Goal: Task Accomplishment & Management: Manage account settings

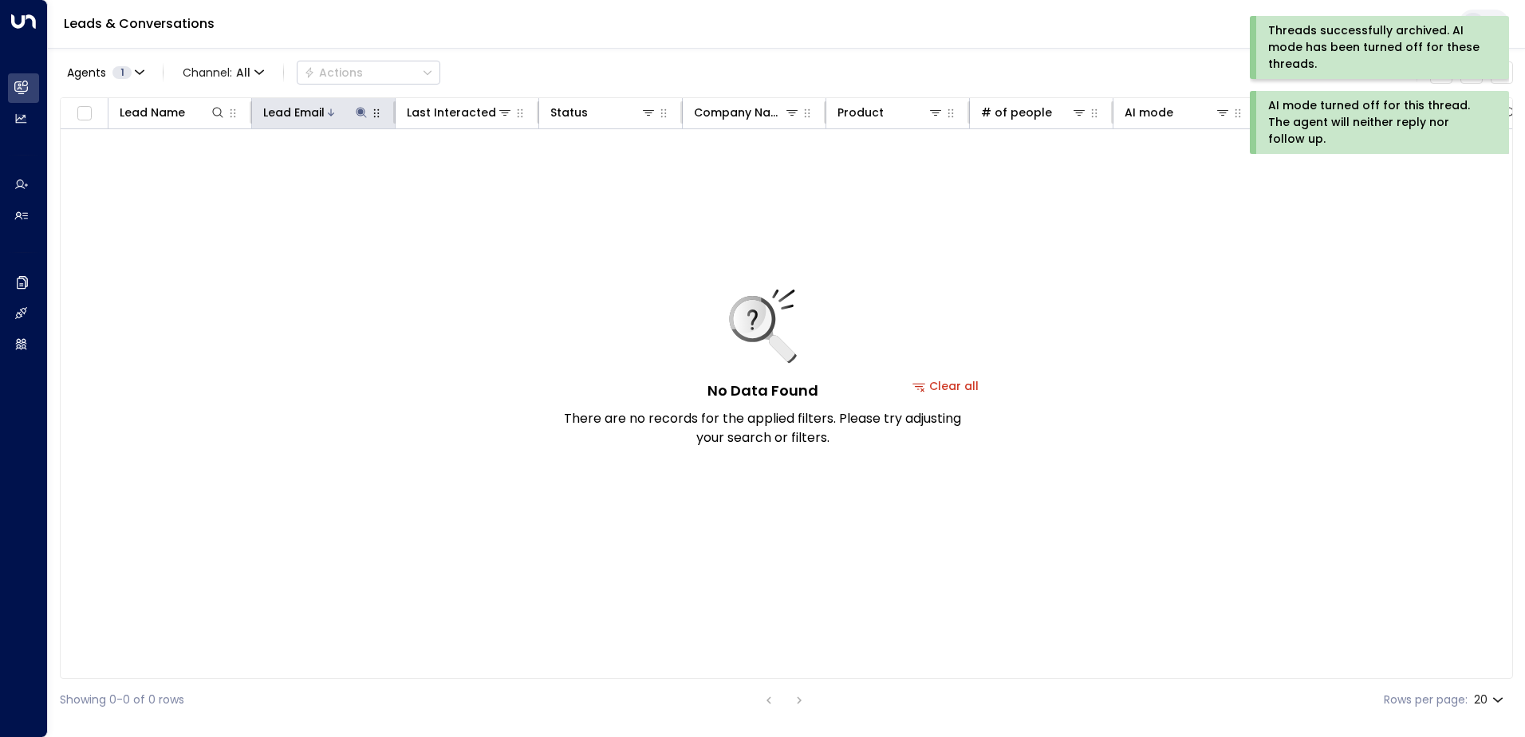
click at [357, 108] on icon at bounding box center [361, 112] width 13 height 13
click at [459, 169] on icon "button" at bounding box center [461, 170] width 10 height 10
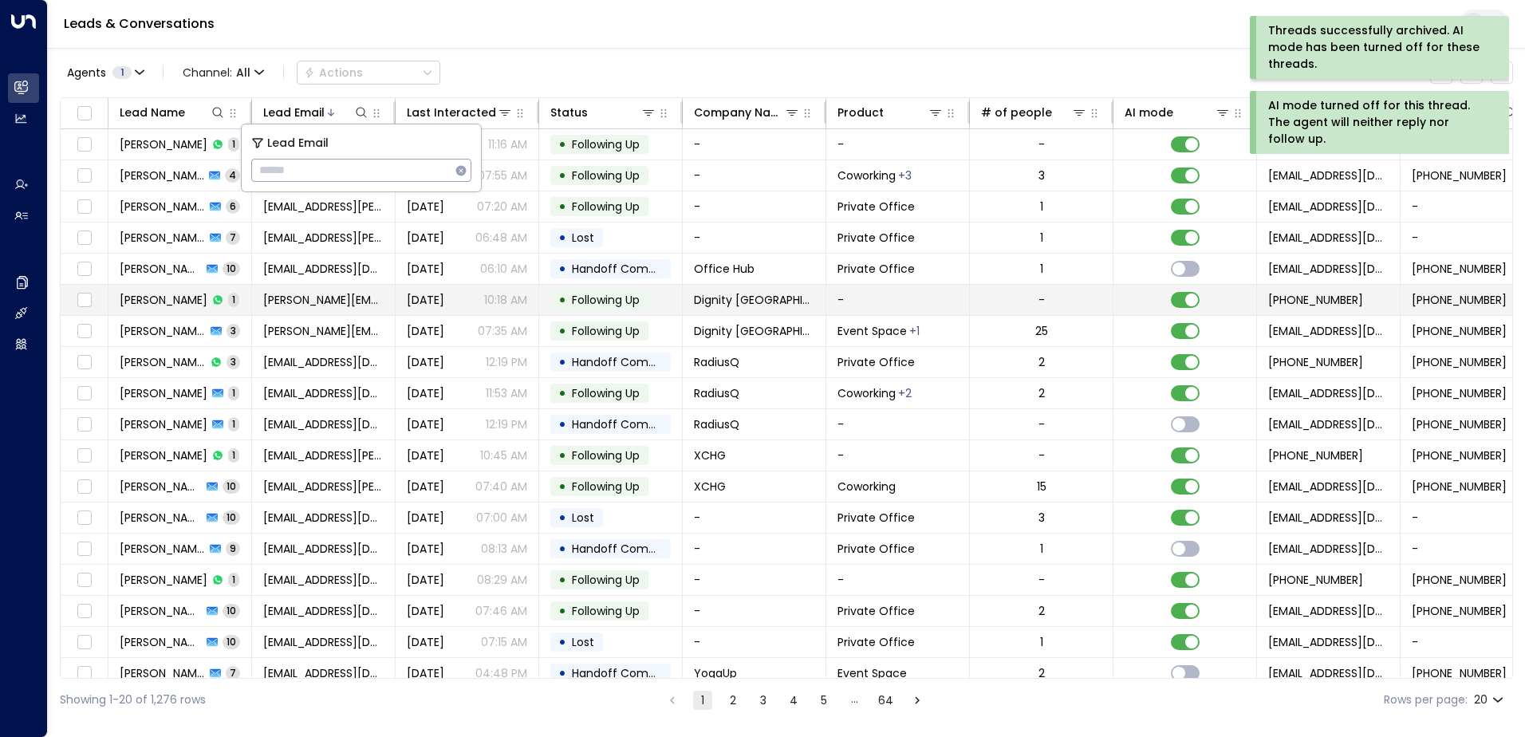
type input "**********"
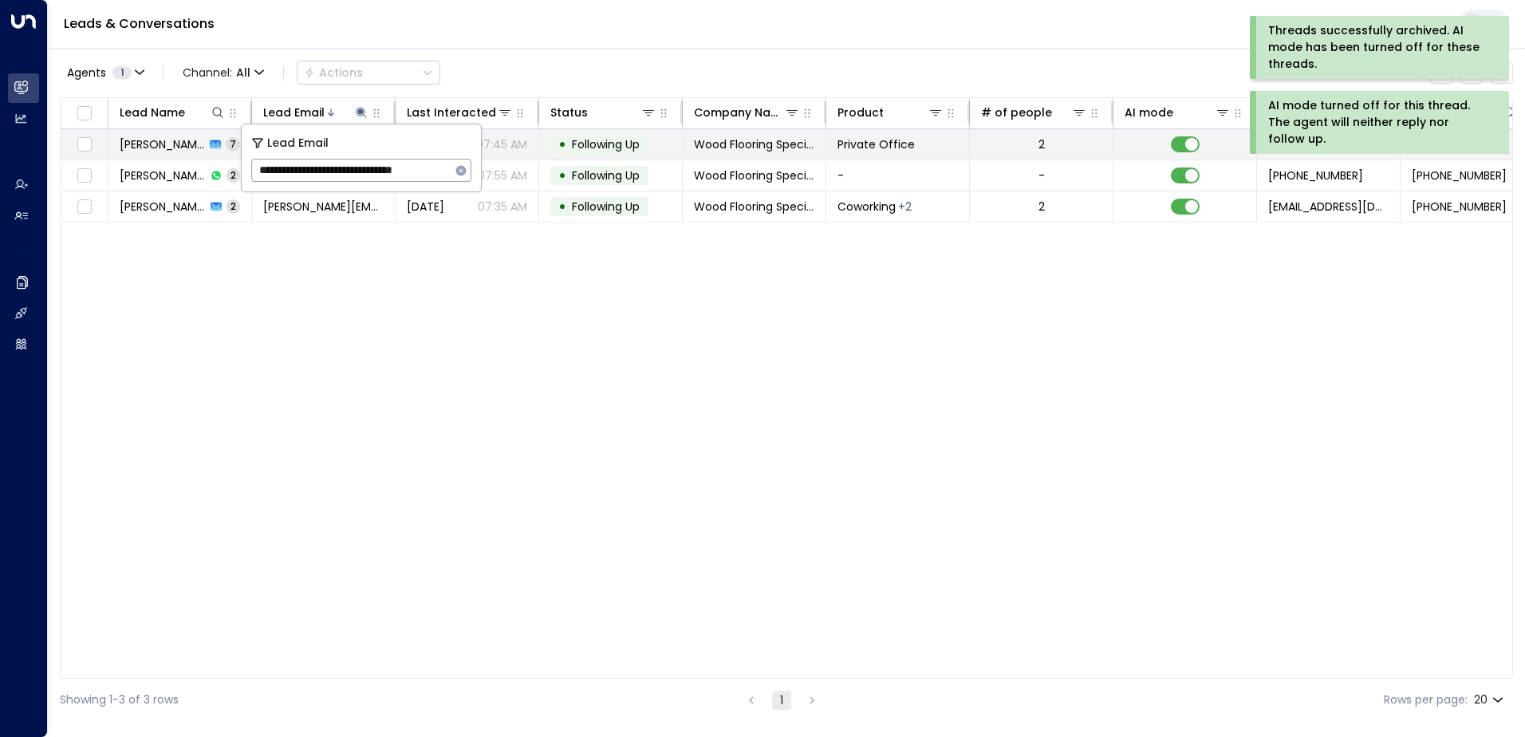
click at [601, 139] on span "Following Up" at bounding box center [606, 144] width 68 height 16
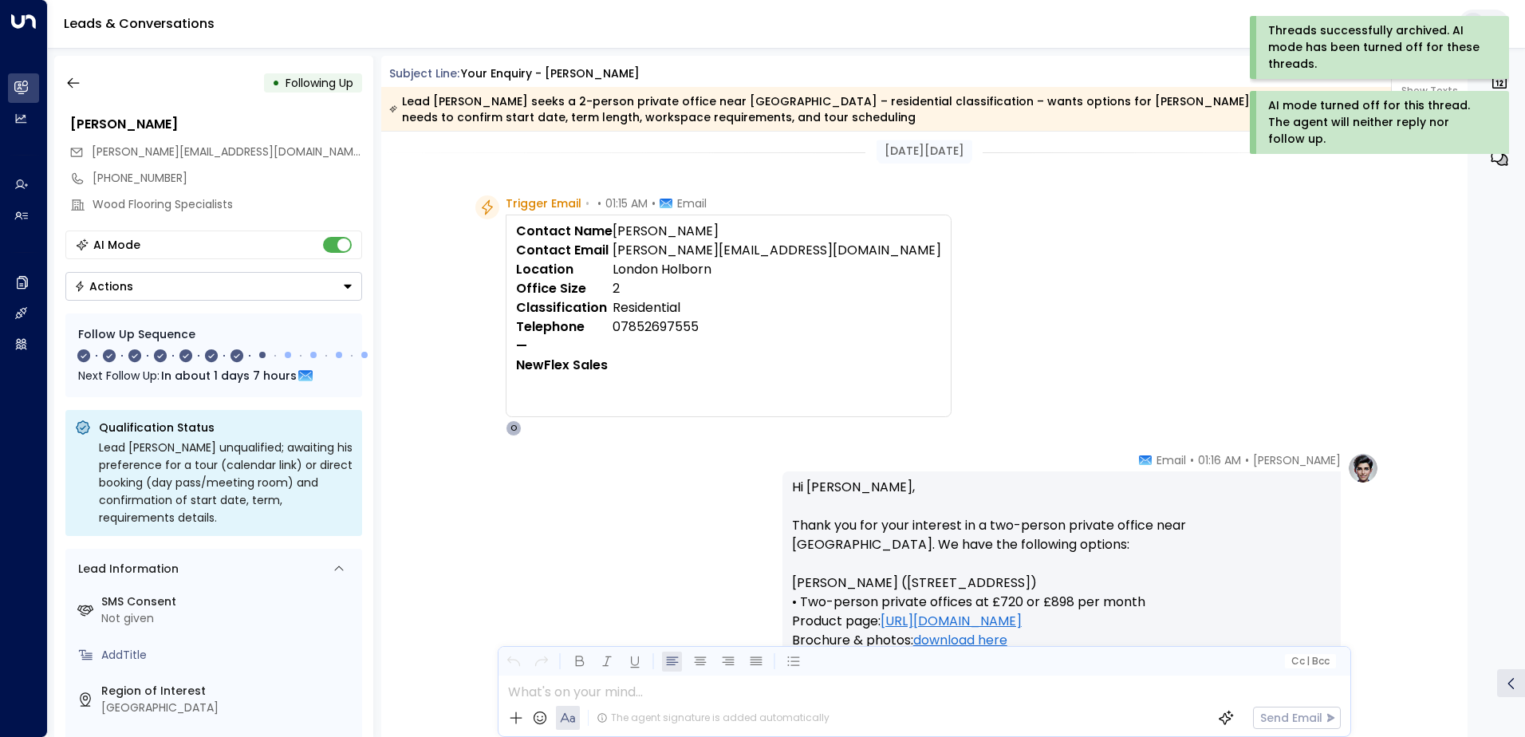
scroll to position [399, 0]
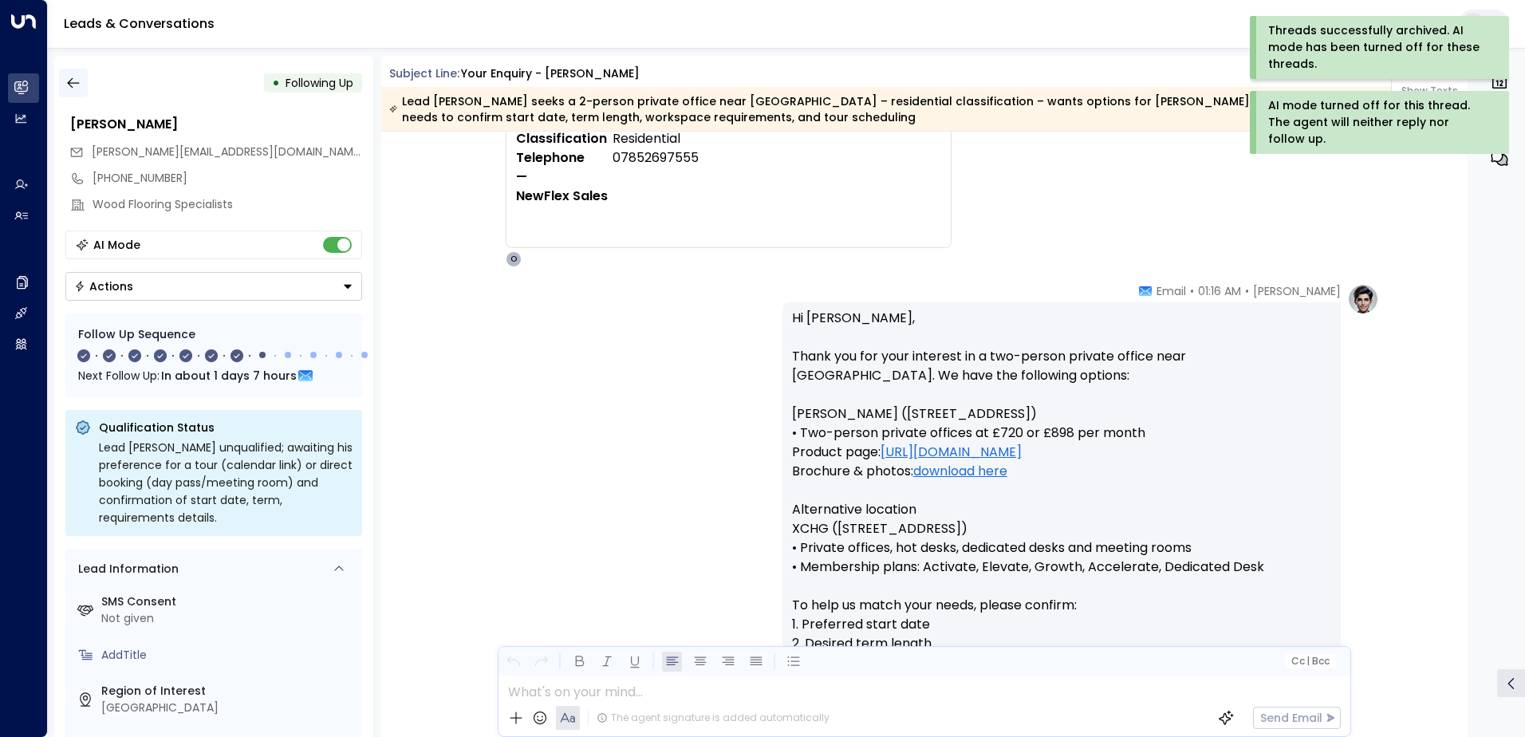
click at [77, 81] on icon "button" at bounding box center [73, 83] width 16 height 16
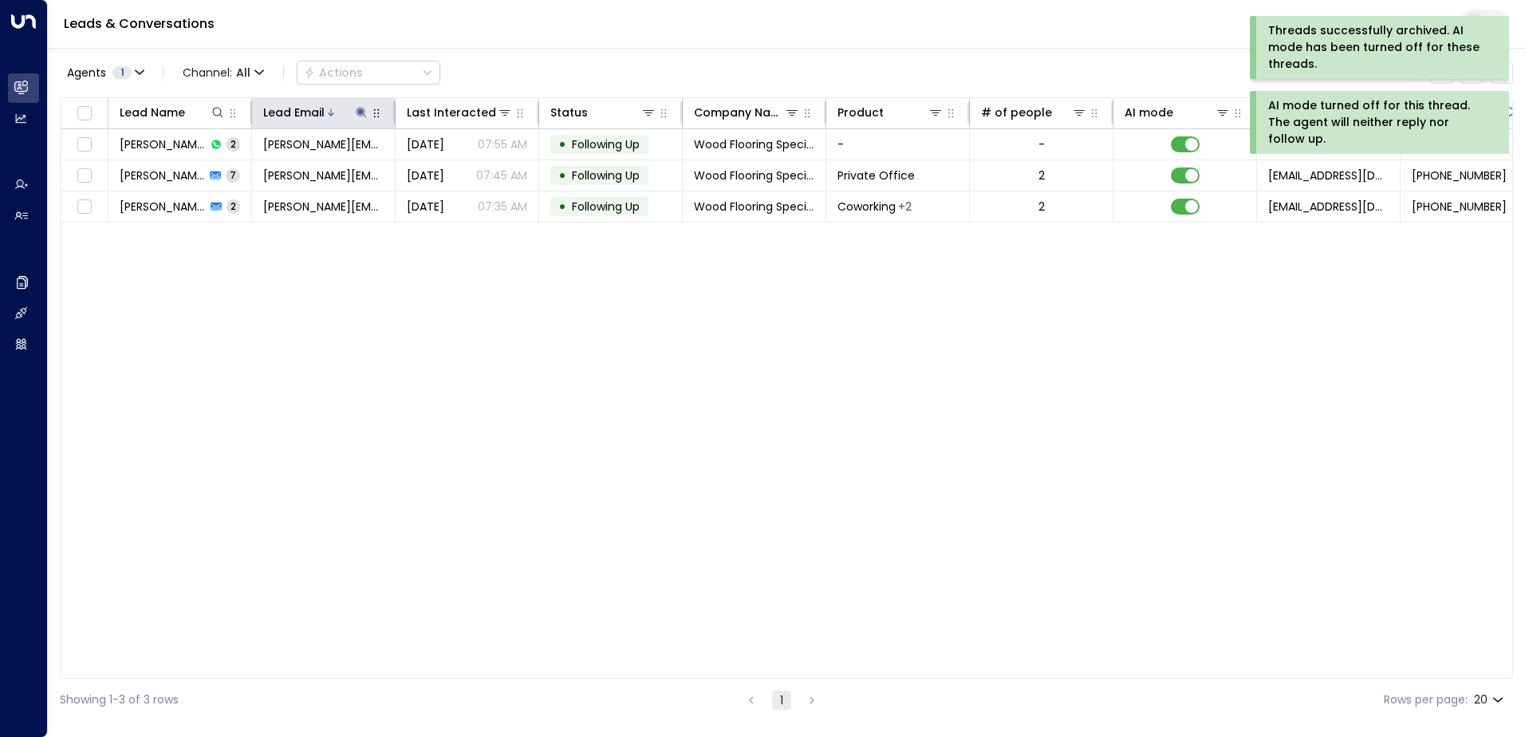
click at [361, 114] on icon at bounding box center [361, 112] width 10 height 10
click at [459, 168] on icon "button" at bounding box center [461, 170] width 10 height 10
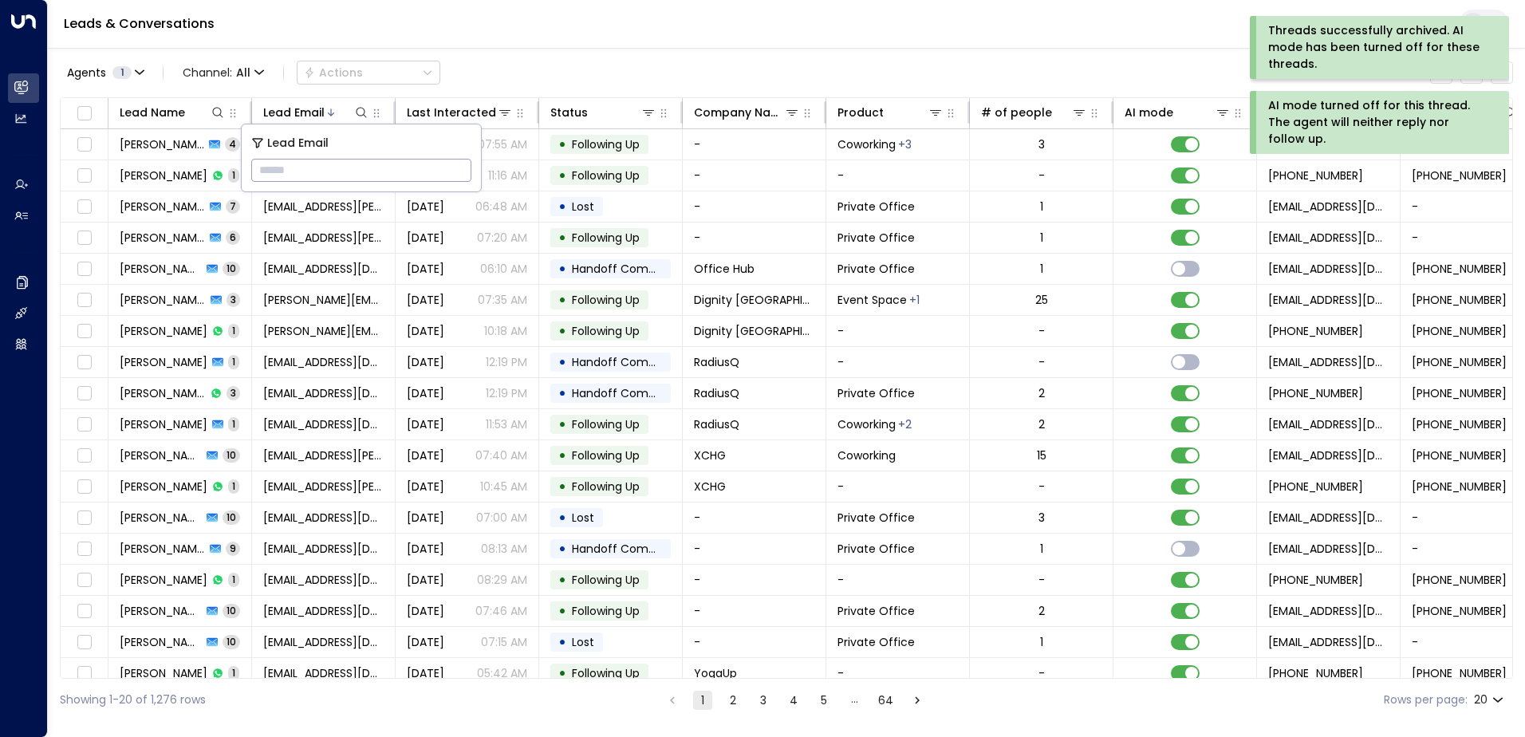
type input "**********"
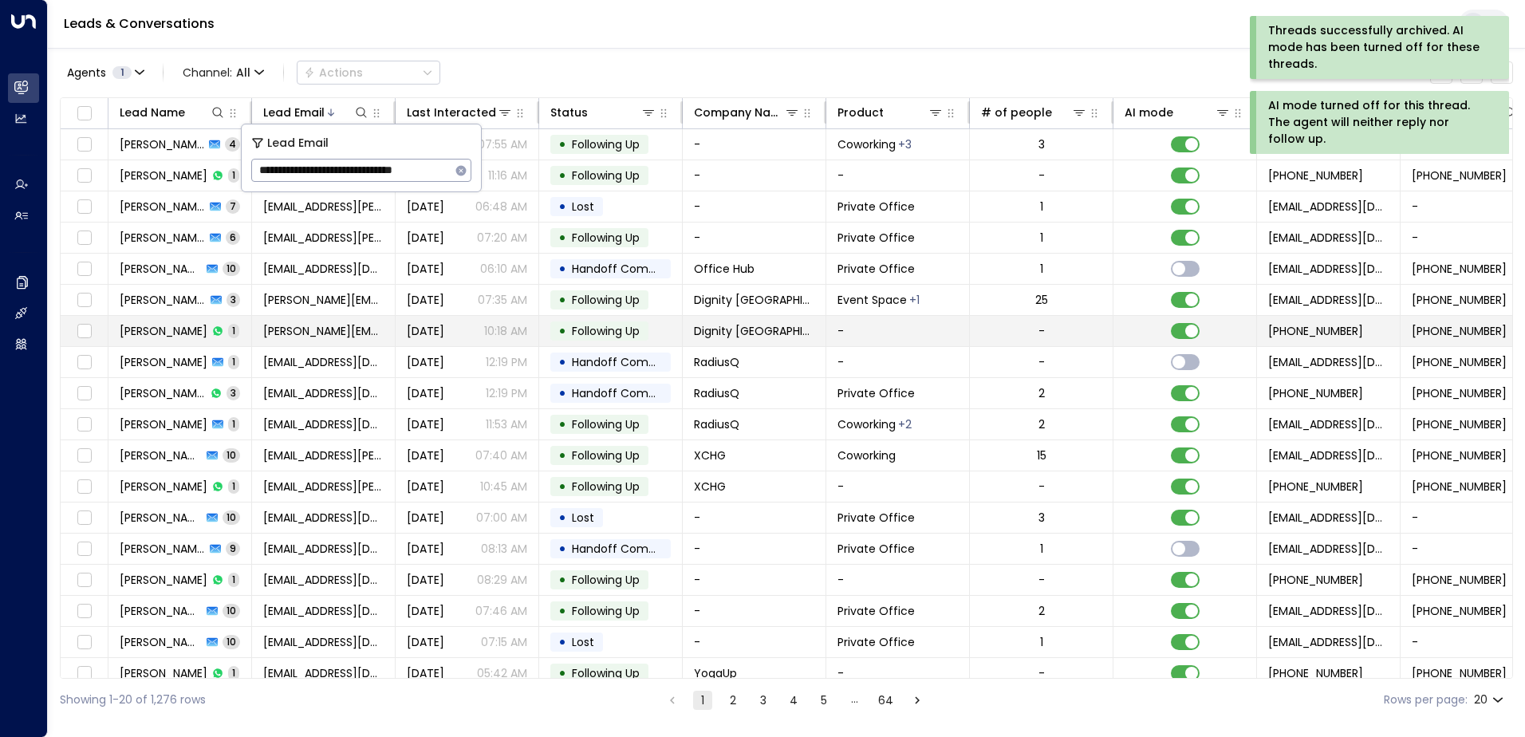
scroll to position [0, 24]
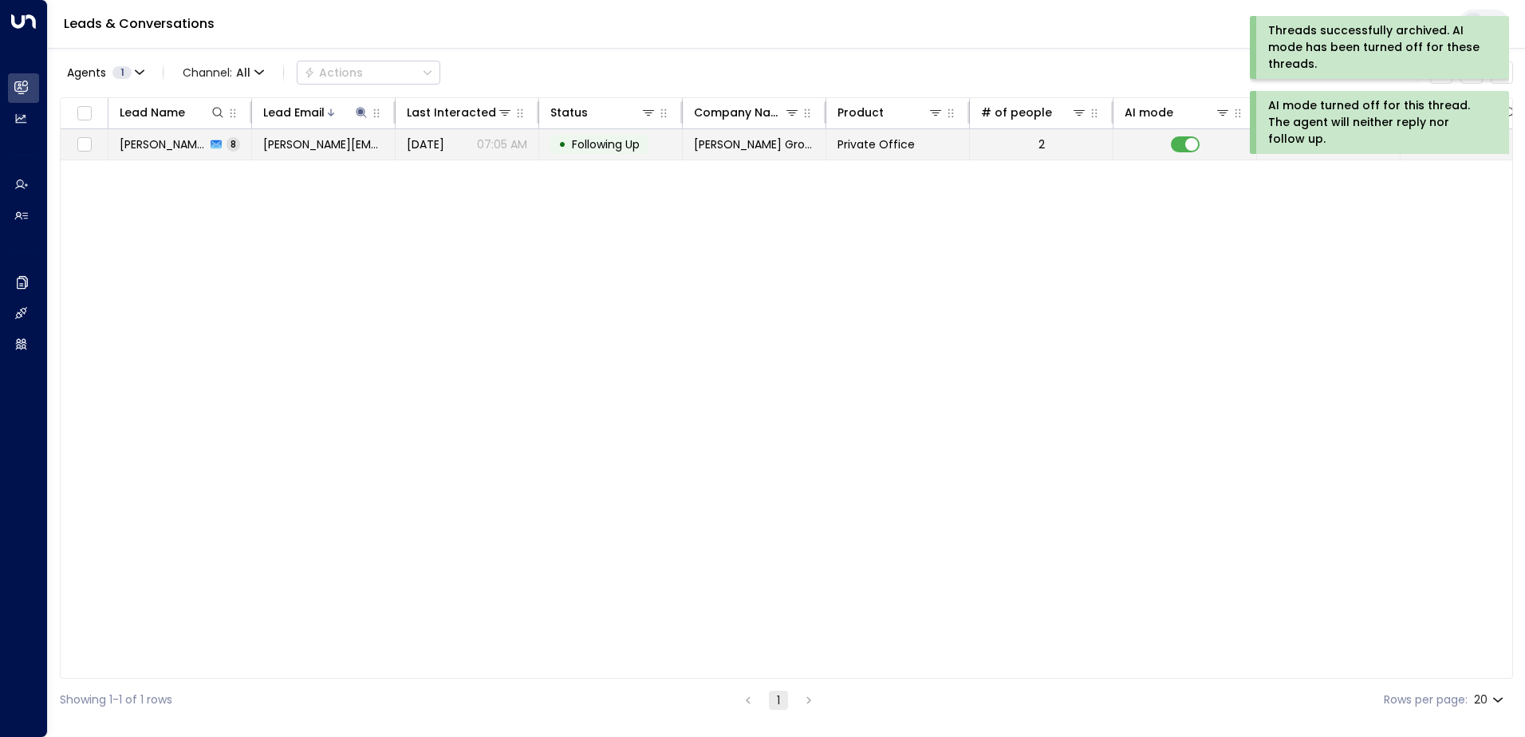
click at [633, 144] on span "Following Up" at bounding box center [606, 144] width 68 height 16
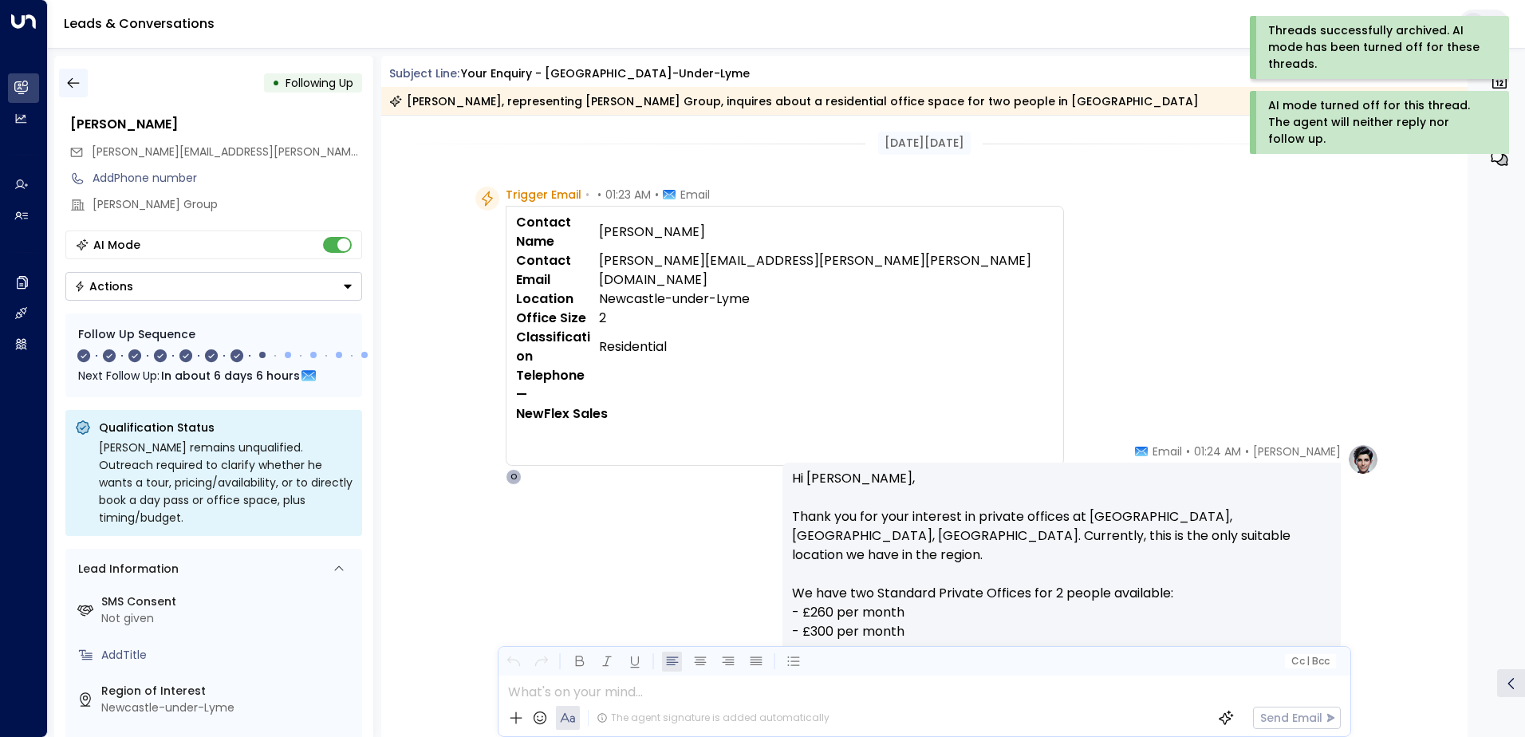
click at [81, 87] on button "button" at bounding box center [73, 83] width 29 height 29
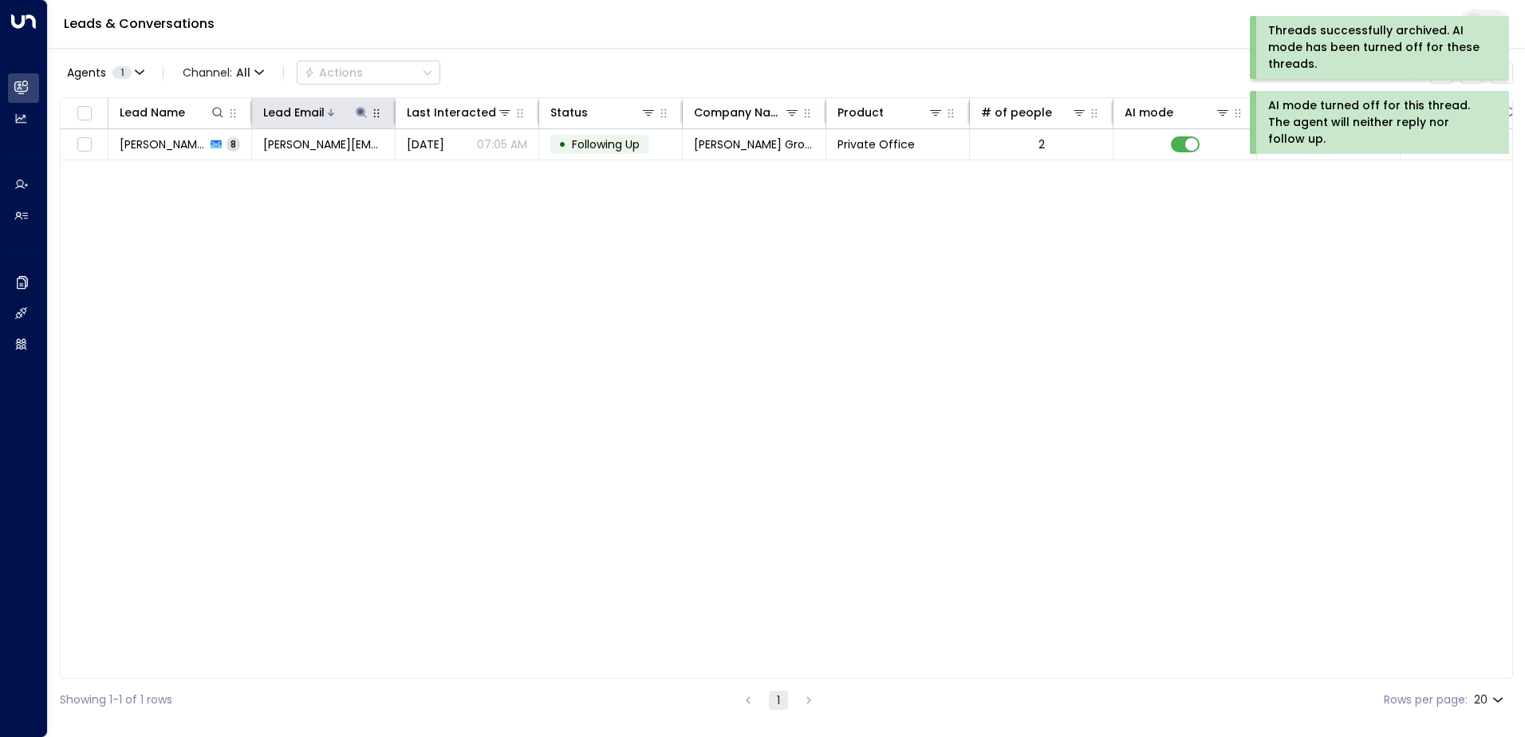
click at [358, 113] on icon at bounding box center [361, 112] width 13 height 13
click at [461, 169] on icon "button" at bounding box center [461, 170] width 10 height 10
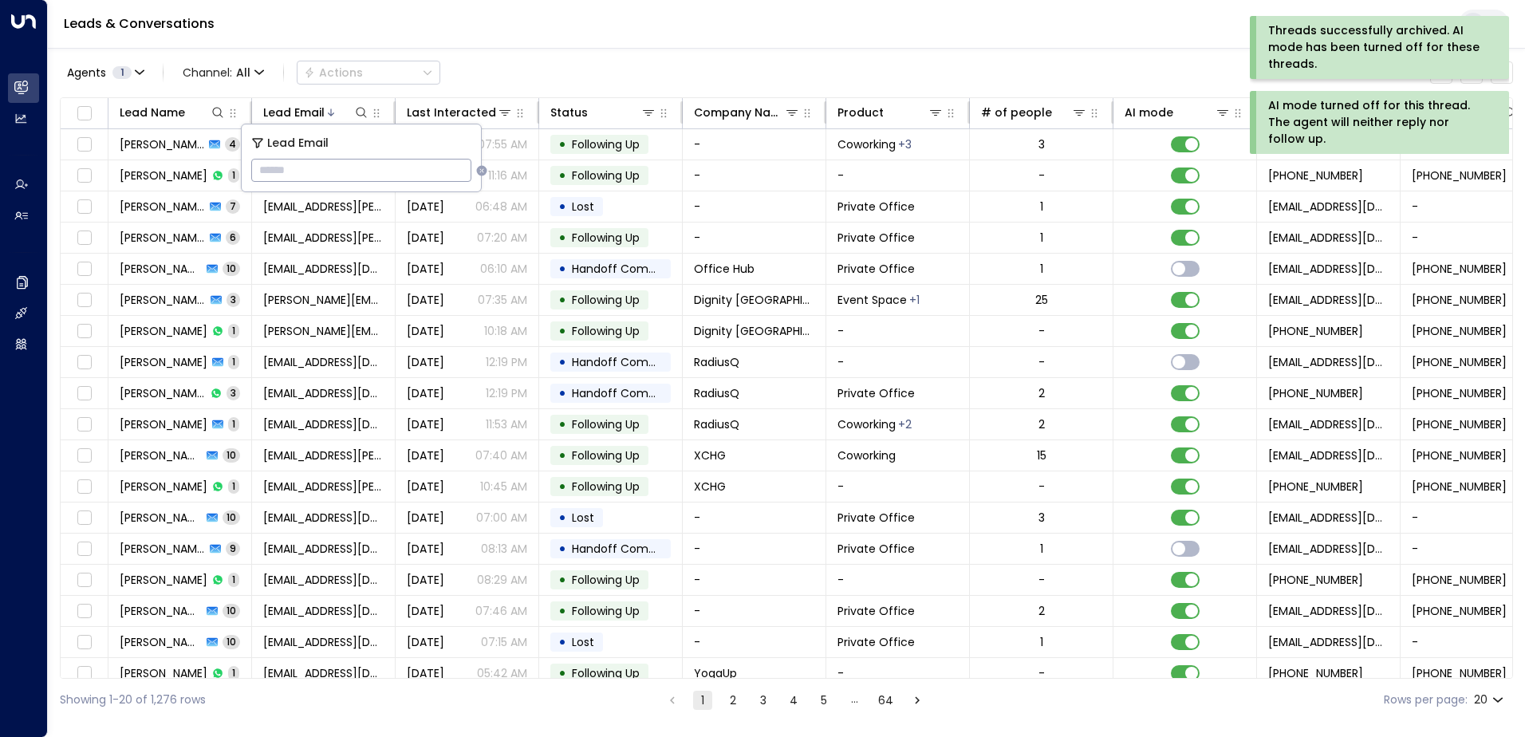
type input "**********"
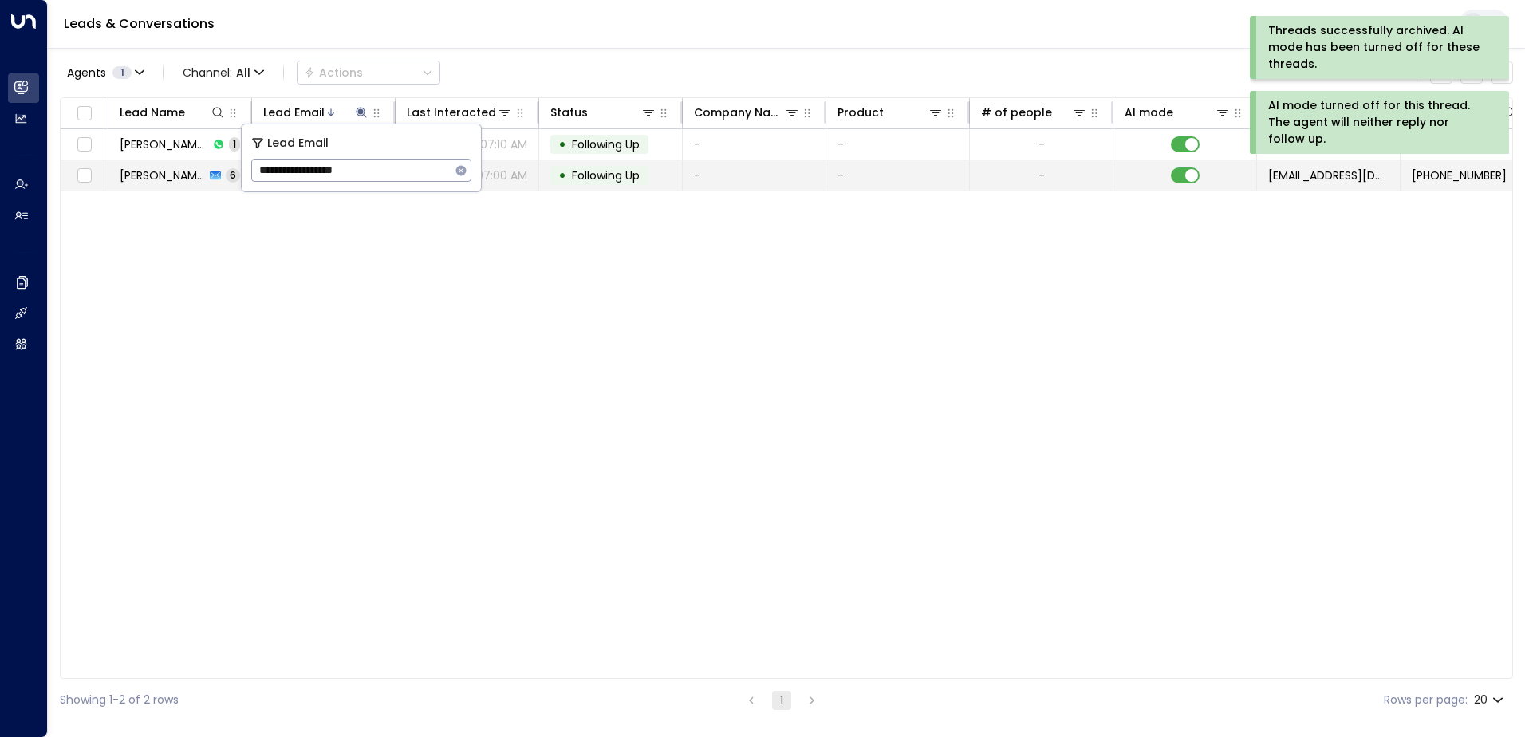
click at [615, 171] on span "Following Up" at bounding box center [606, 176] width 68 height 16
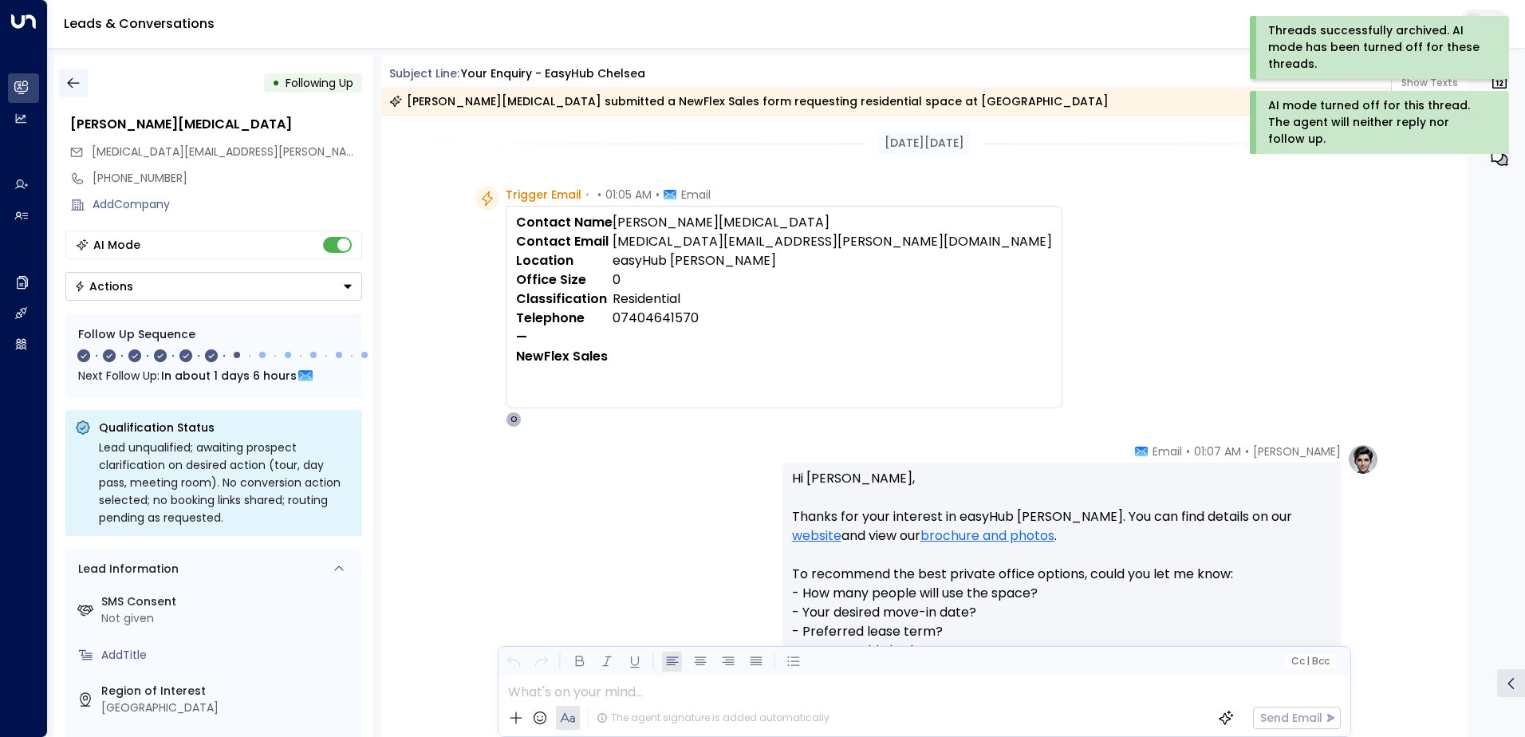
click at [77, 81] on icon "button" at bounding box center [73, 83] width 16 height 16
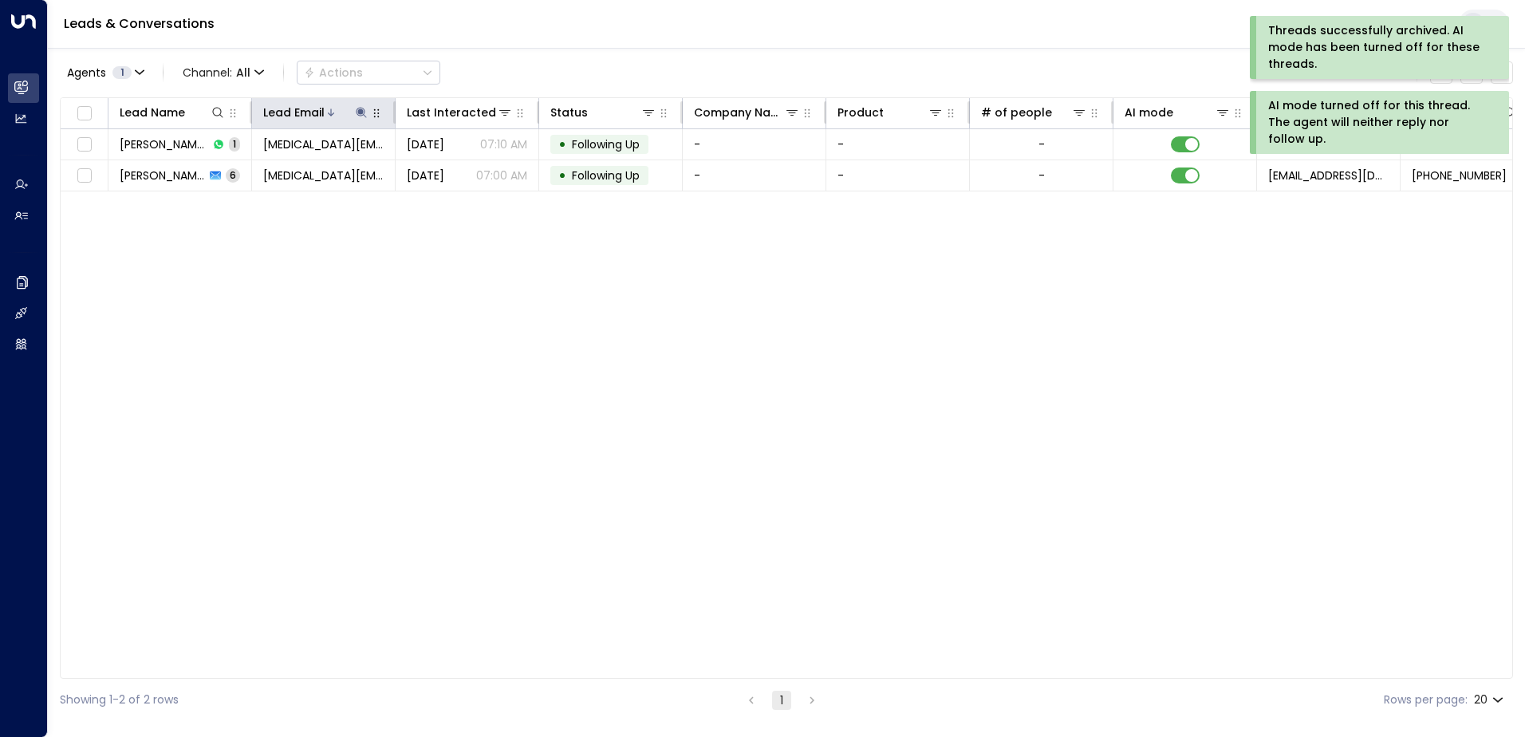
click at [360, 112] on icon at bounding box center [361, 112] width 10 height 10
click at [463, 171] on icon "button" at bounding box center [461, 170] width 10 height 10
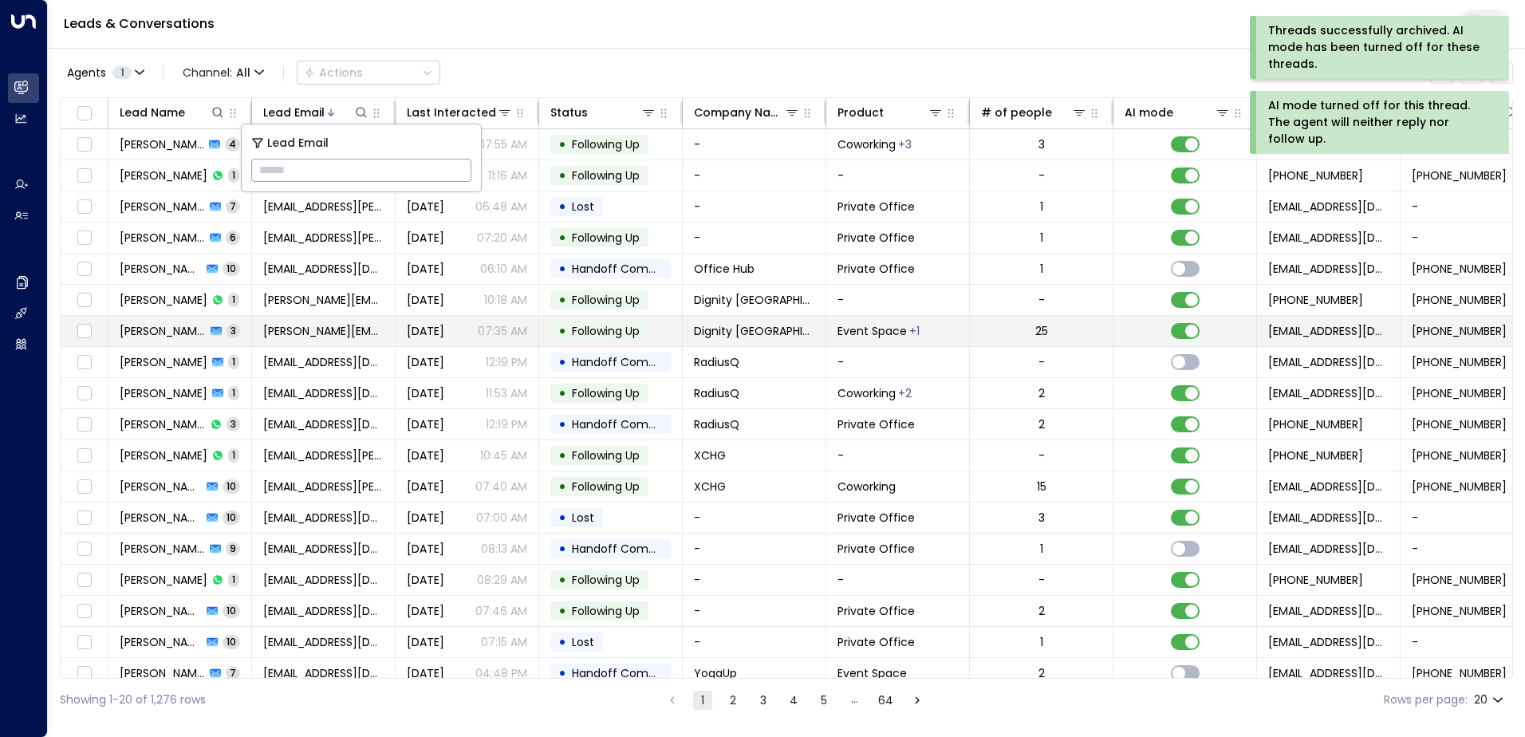
type input "**********"
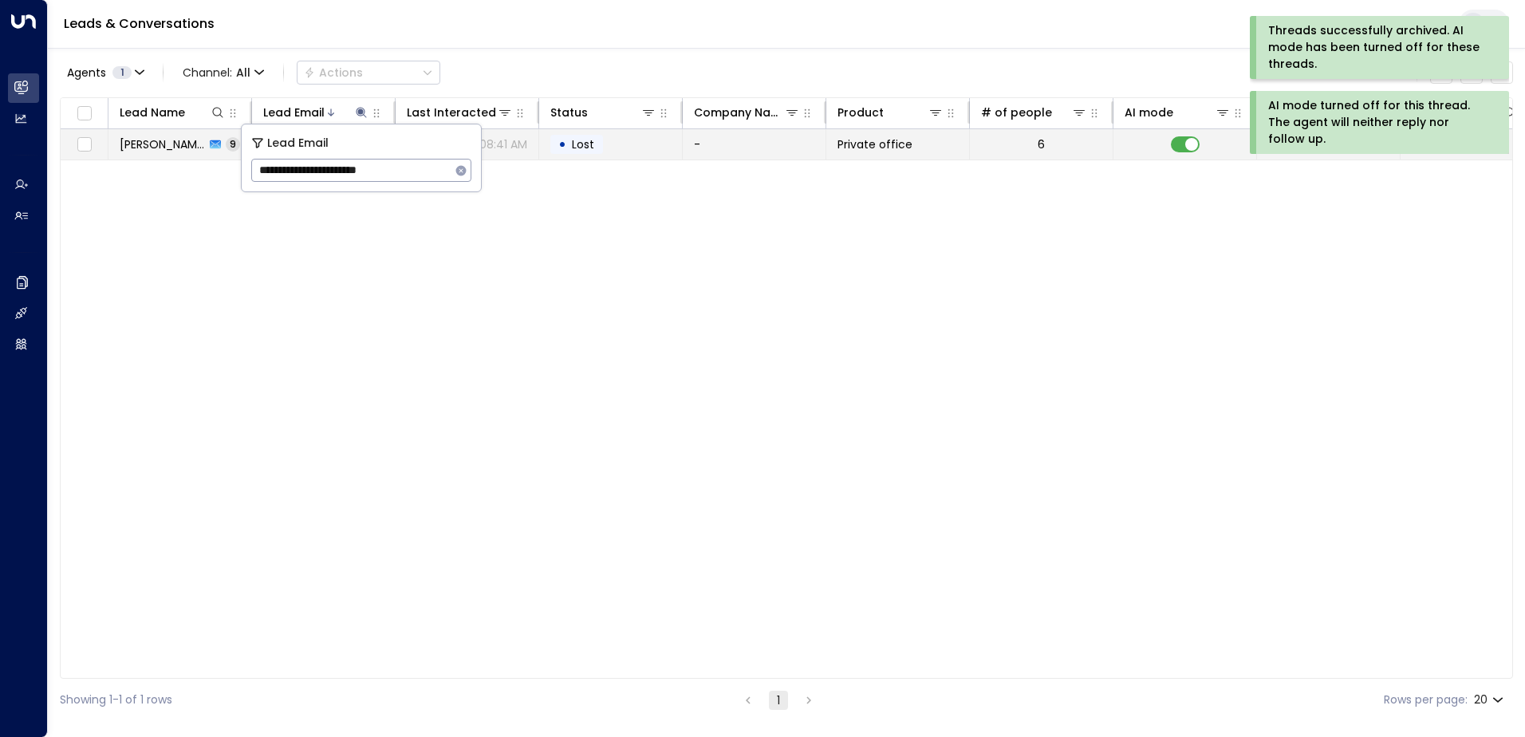
click at [625, 146] on td "• Lost" at bounding box center [611, 144] width 144 height 30
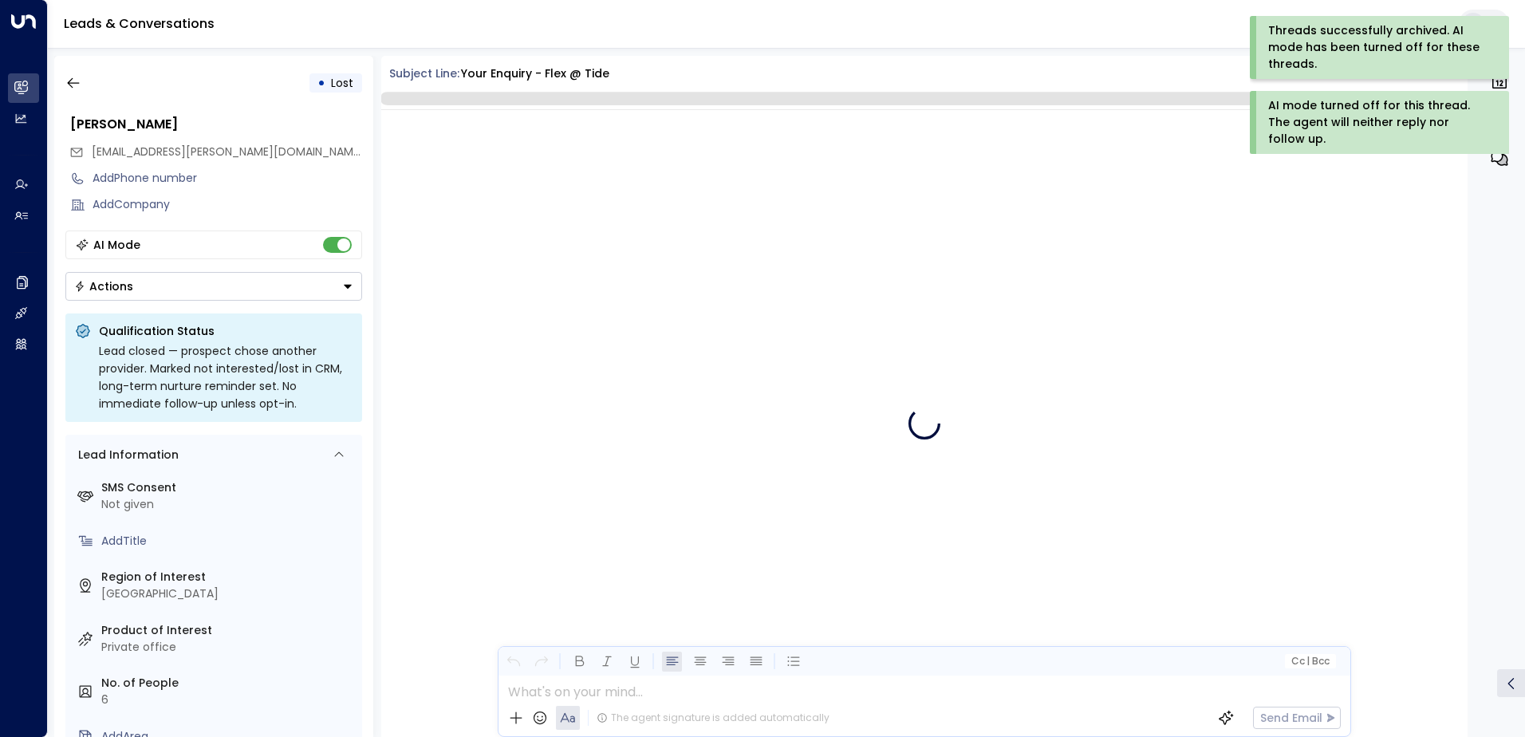
scroll to position [4671, 0]
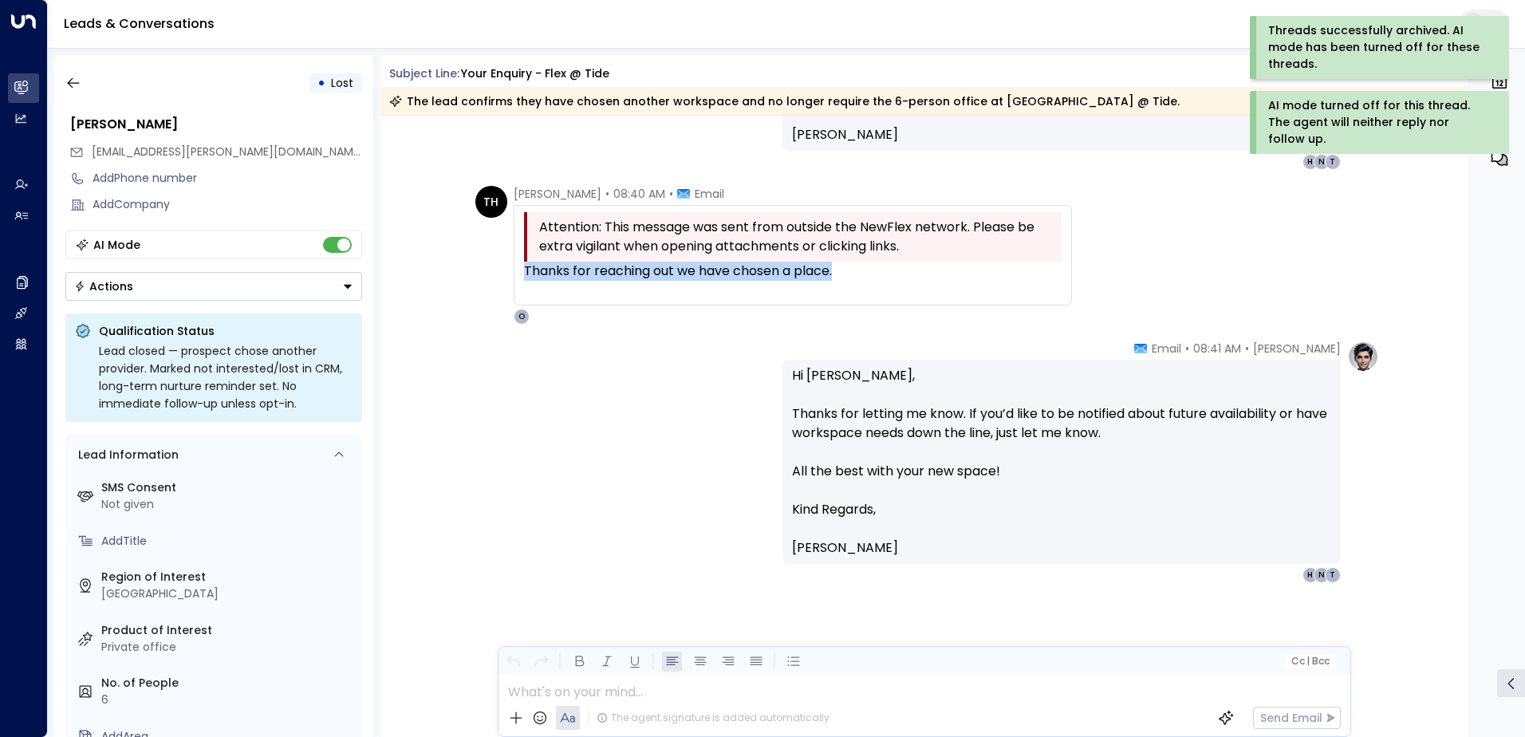
drag, startPoint x: 851, startPoint y: 268, endPoint x: 514, endPoint y: 270, distance: 336.6
click at [514, 270] on div "Attention: This message was sent from outside the NewFlex network. Please be ex…" at bounding box center [793, 255] width 558 height 101
drag, startPoint x: 514, startPoint y: 270, endPoint x: 539, endPoint y: 270, distance: 24.7
copy div "Thanks for reaching out we have chosen a place."
click at [78, 88] on icon "button" at bounding box center [73, 83] width 16 height 16
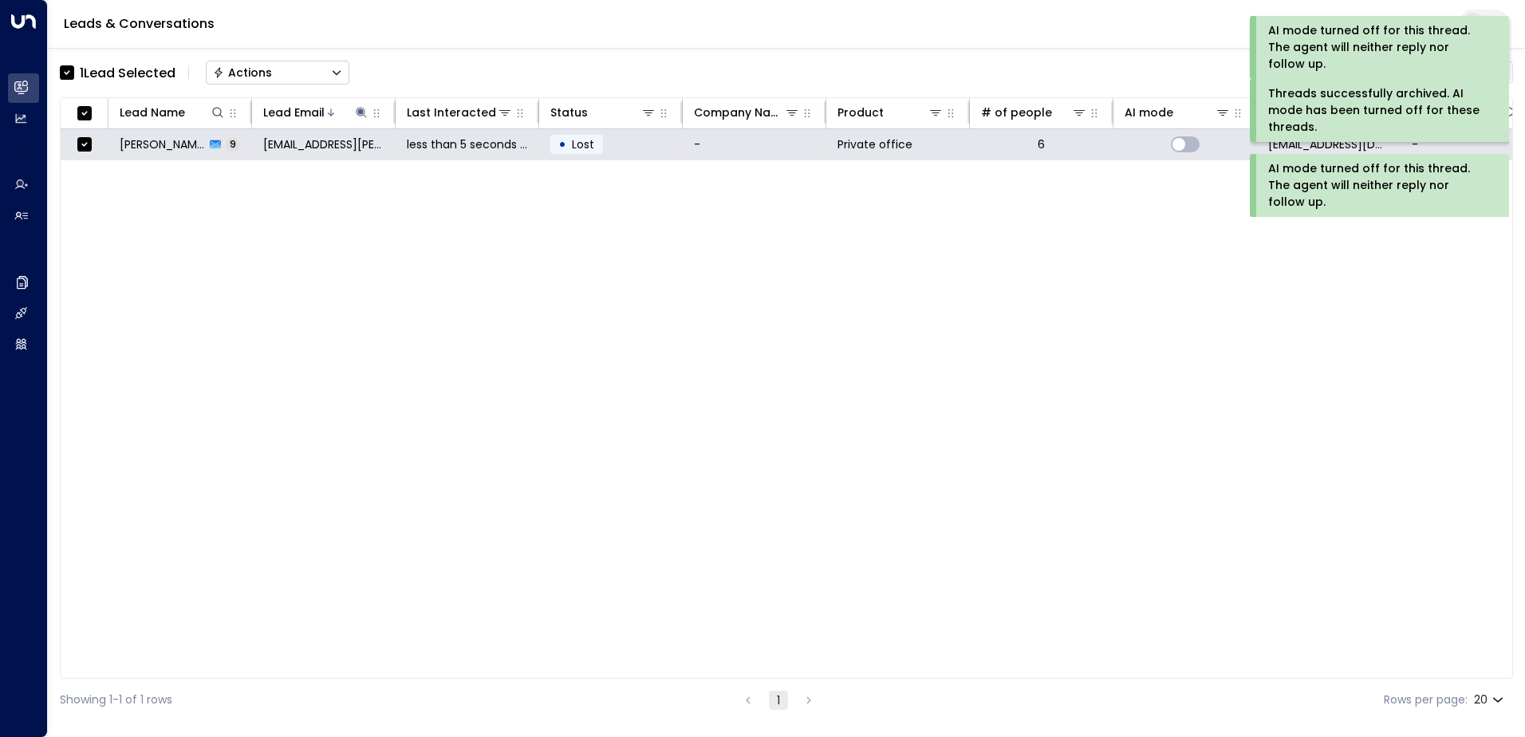
click at [1312, 184] on div "AI mode turned off for this thread. The agent will neither reply nor follow up." at bounding box center [1377, 185] width 219 height 50
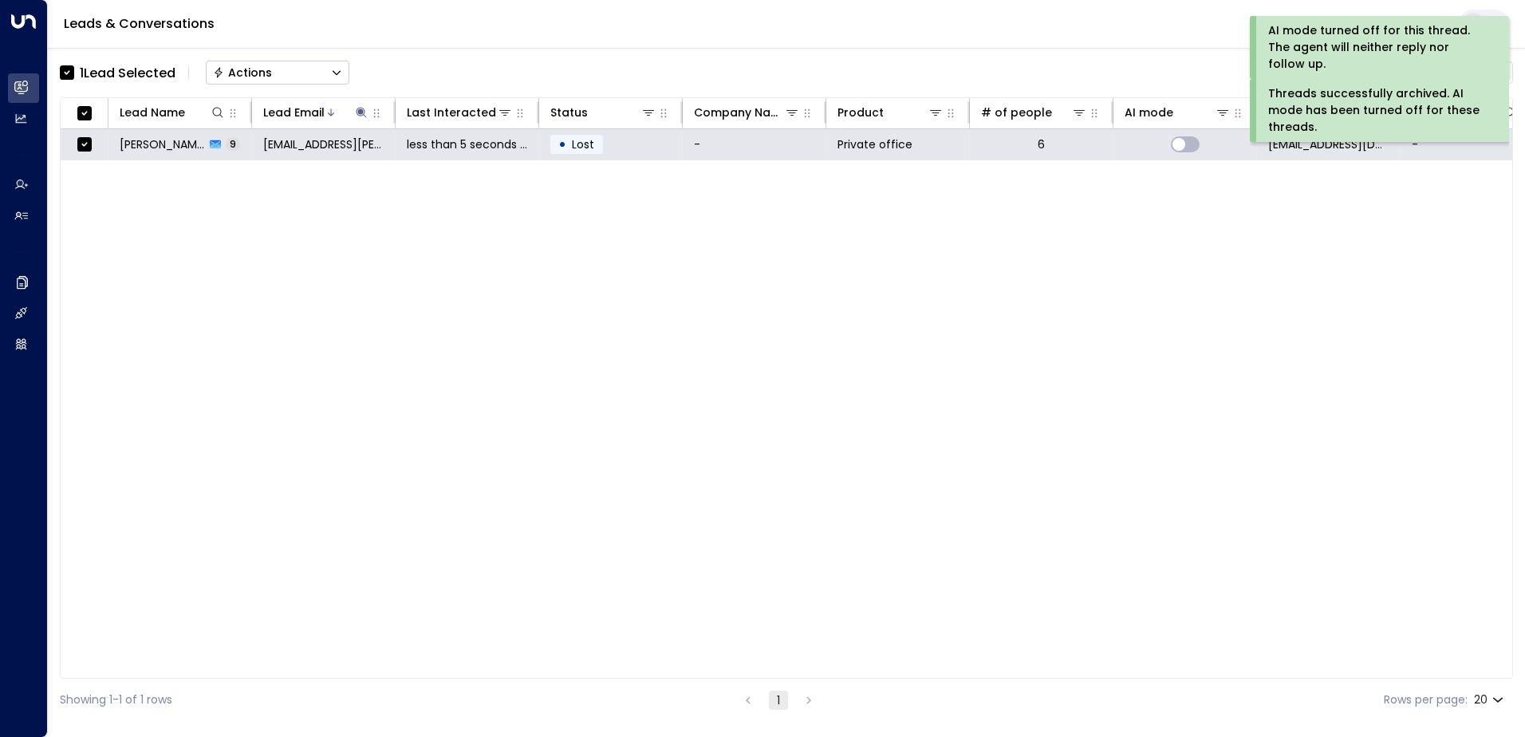
click at [1309, 107] on div "Threads successfully archived. AI mode has been turned off for these threads." at bounding box center [1377, 110] width 219 height 50
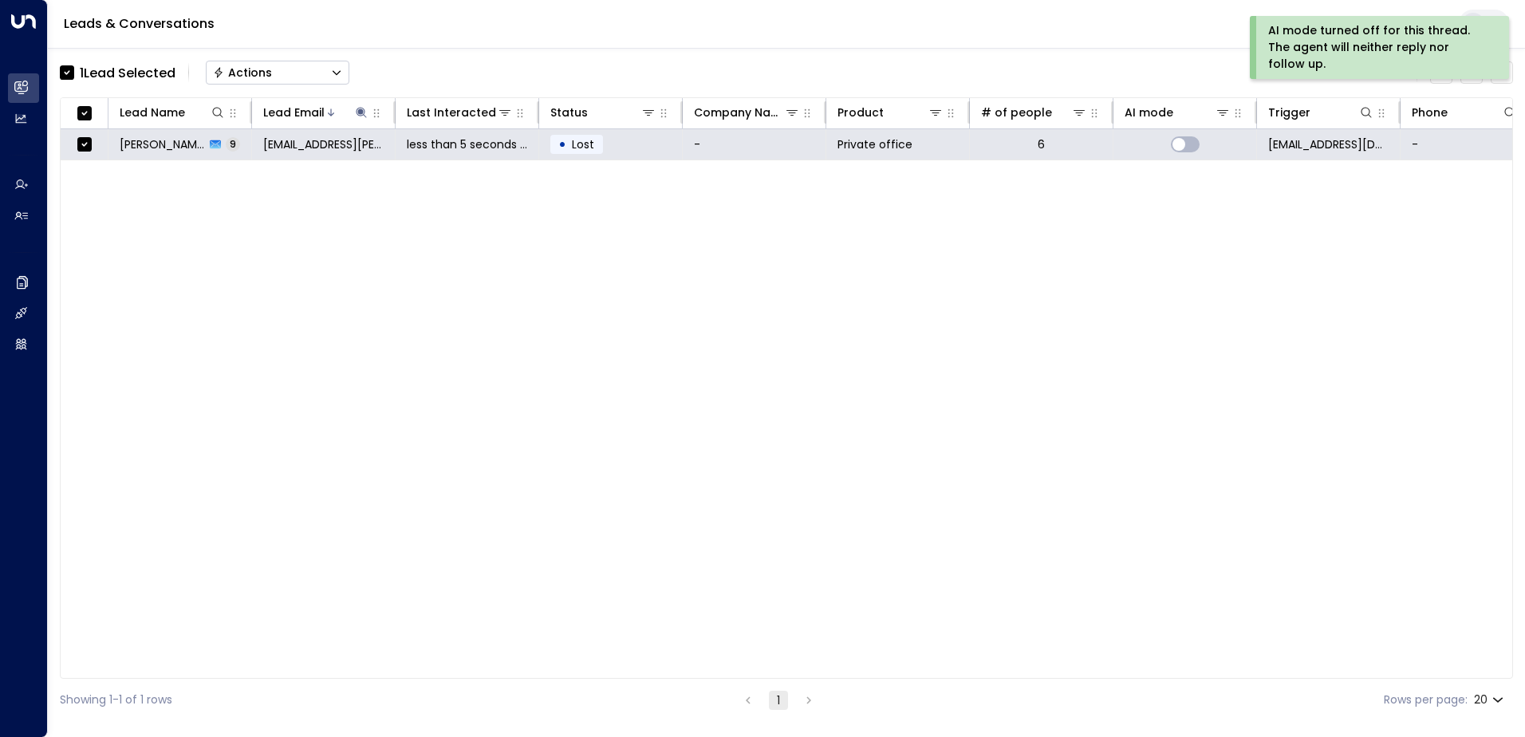
click at [1320, 34] on div "AI mode turned off for this thread. The agent will neither reply nor follow up." at bounding box center [1377, 47] width 219 height 50
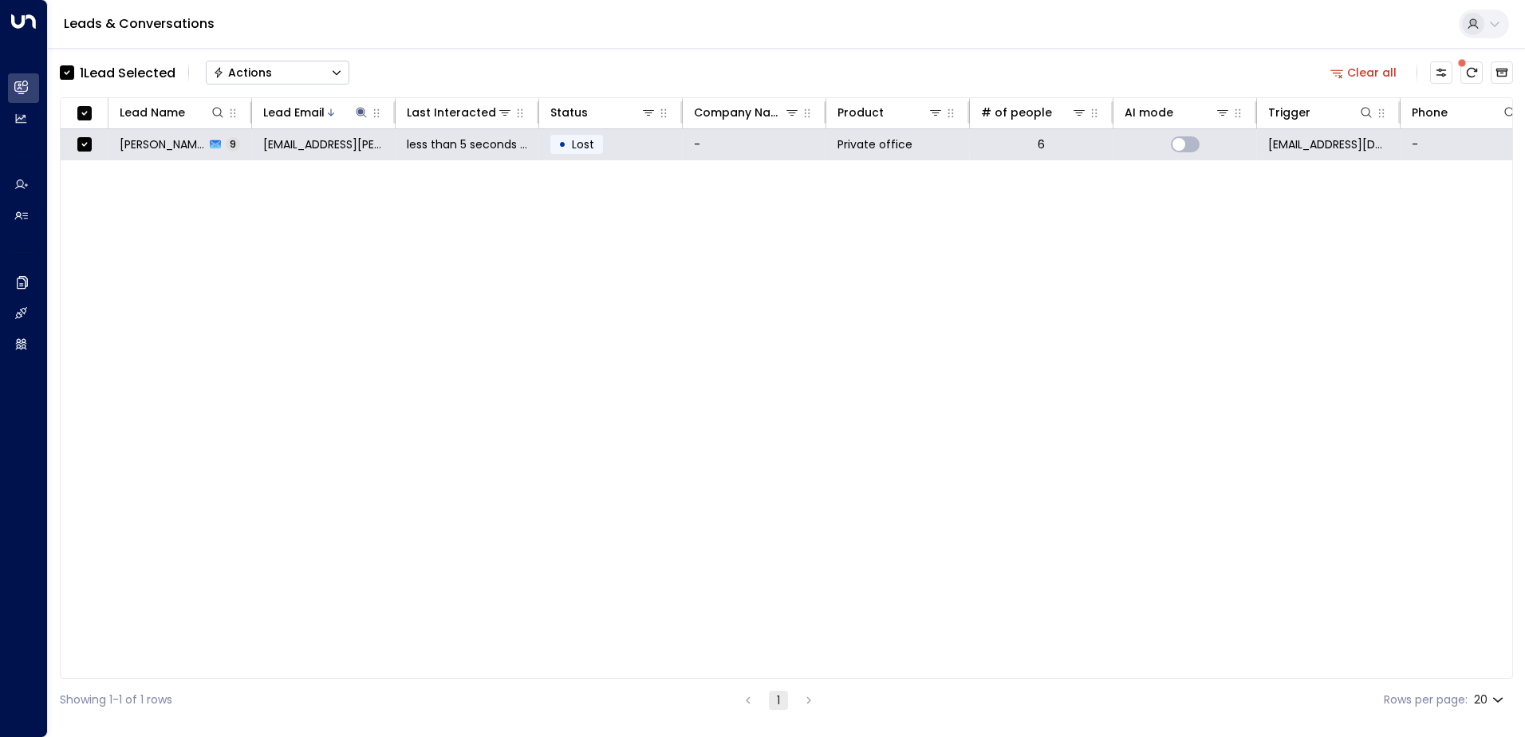
click at [239, 67] on div "Actions" at bounding box center [242, 72] width 59 height 14
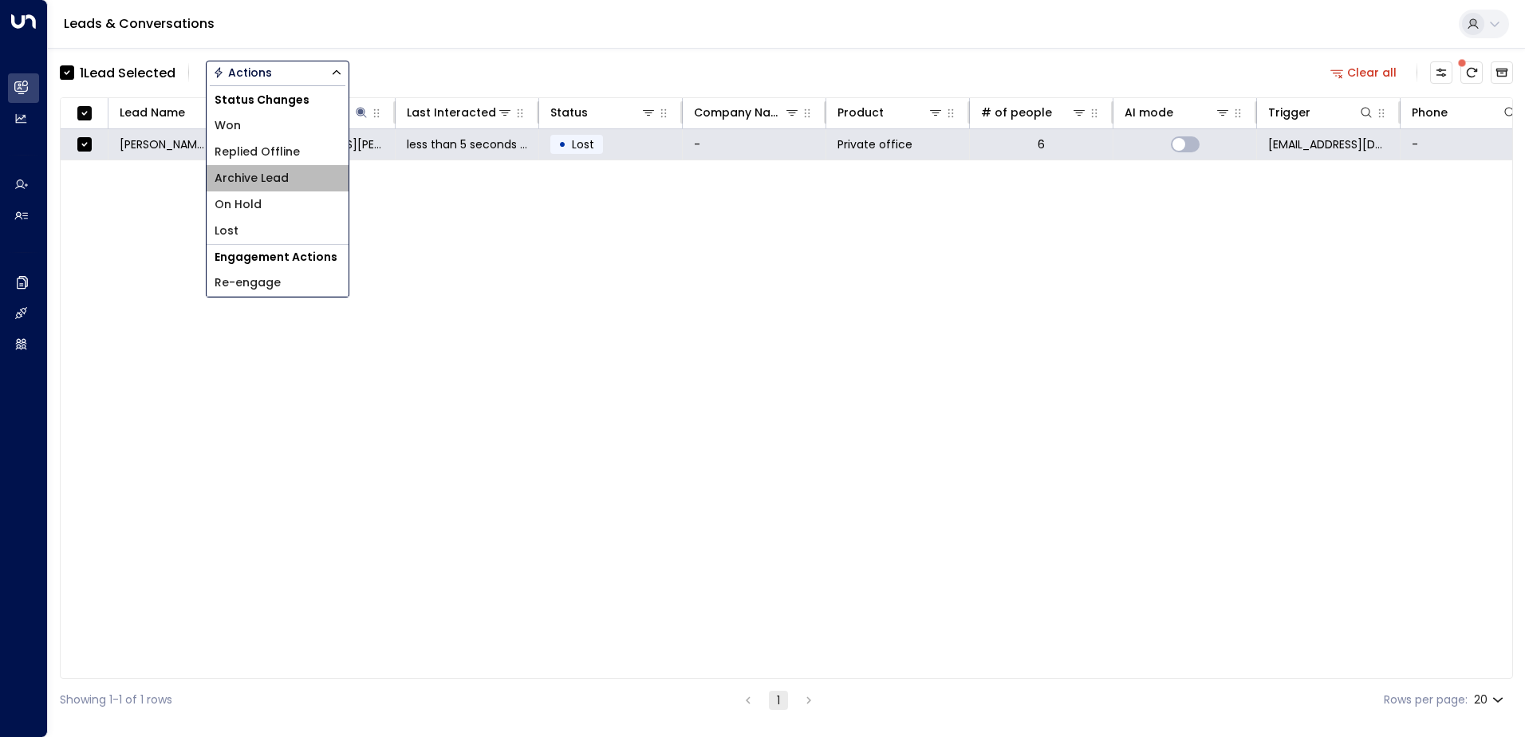
click at [272, 185] on span "Archive Lead" at bounding box center [252, 178] width 74 height 17
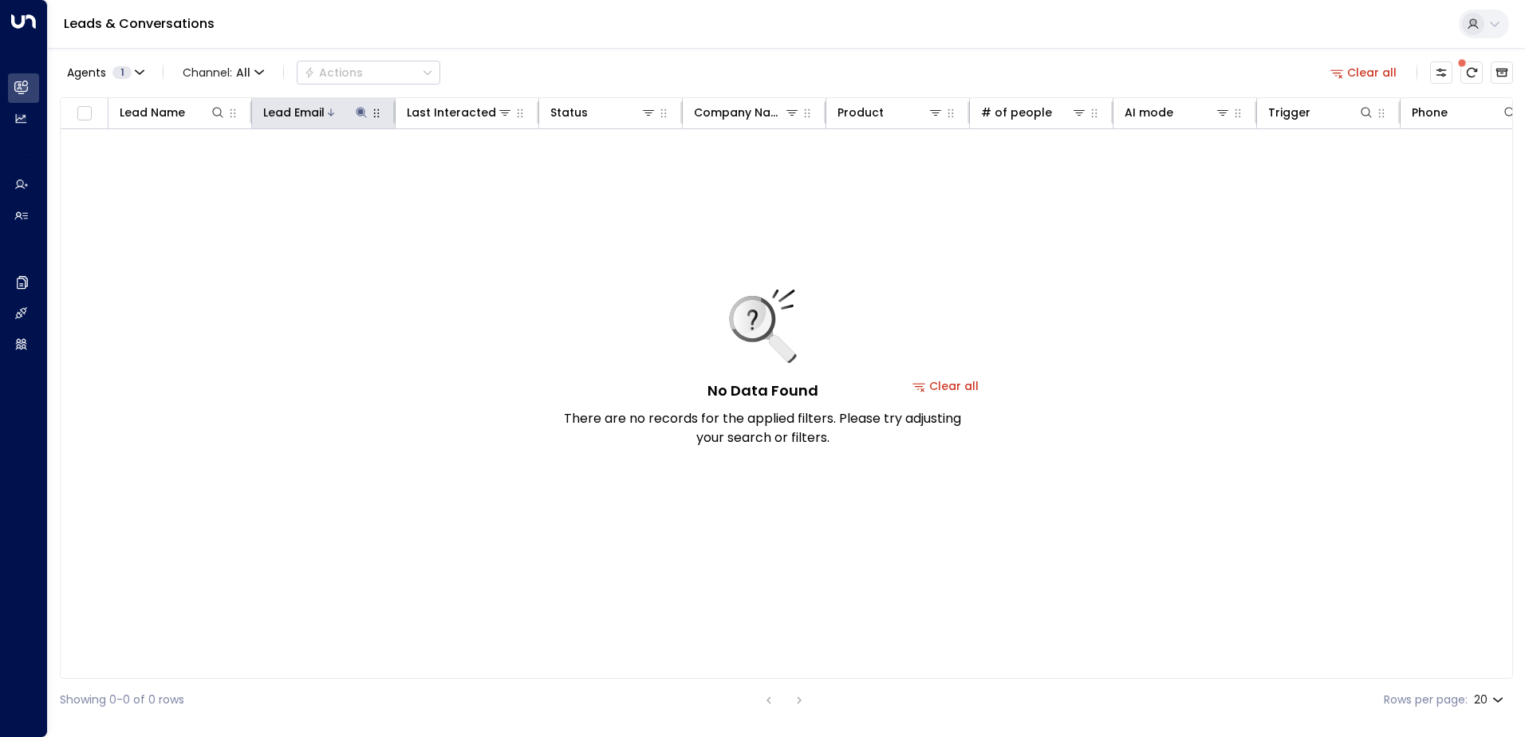
click at [358, 106] on icon at bounding box center [361, 112] width 13 height 13
click at [457, 165] on icon "button" at bounding box center [461, 170] width 13 height 13
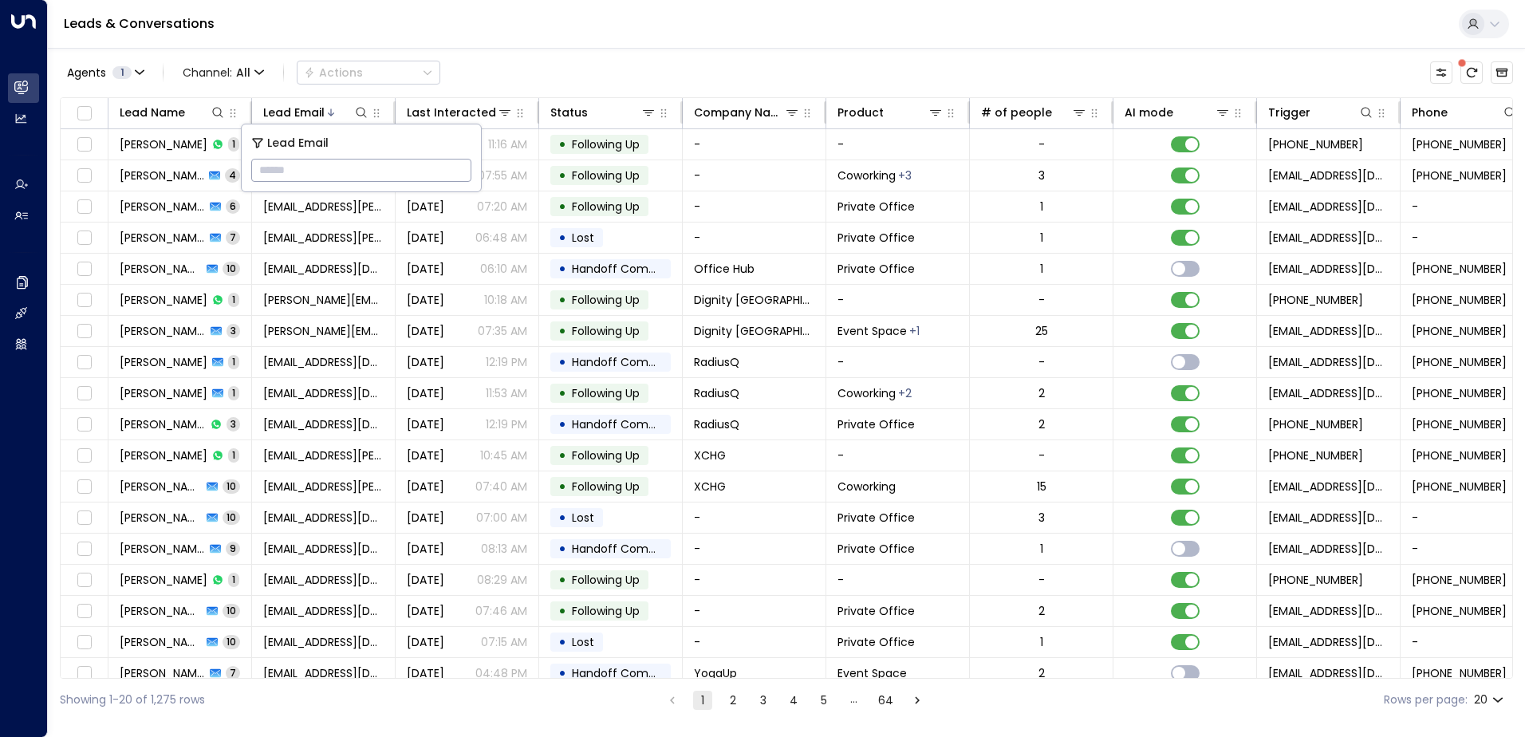
type input "**********"
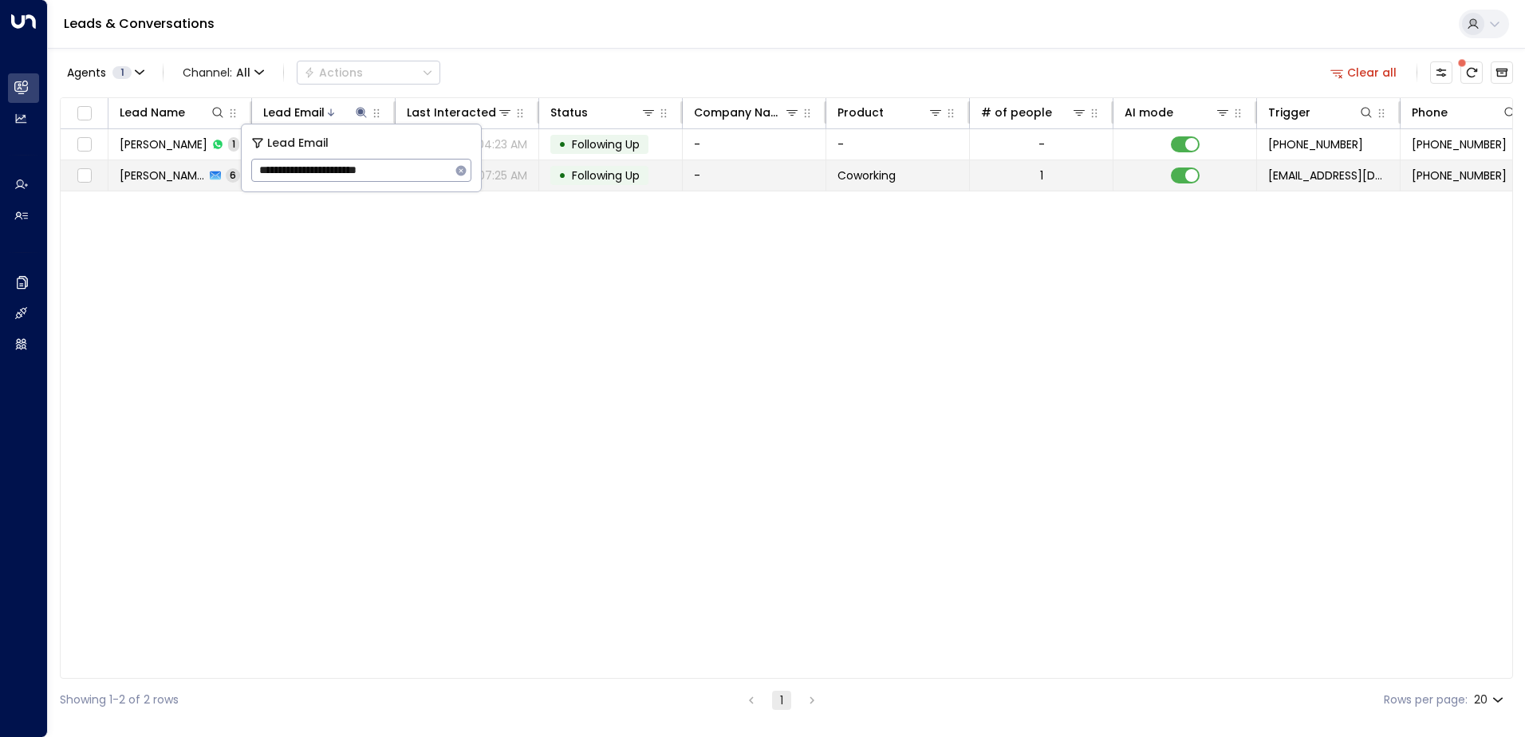
click at [590, 177] on span "Following Up" at bounding box center [606, 176] width 68 height 16
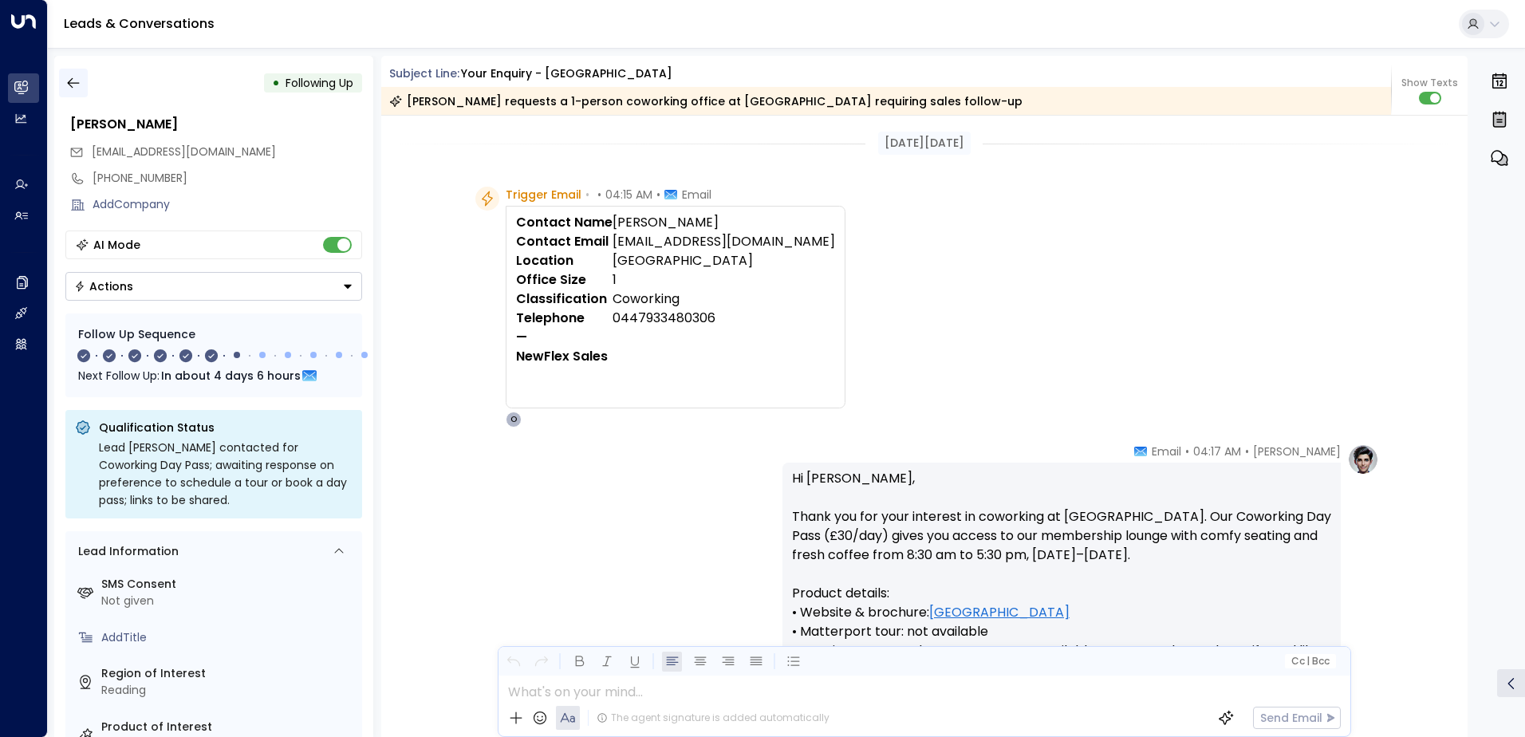
click at [73, 89] on icon "button" at bounding box center [73, 83] width 16 height 16
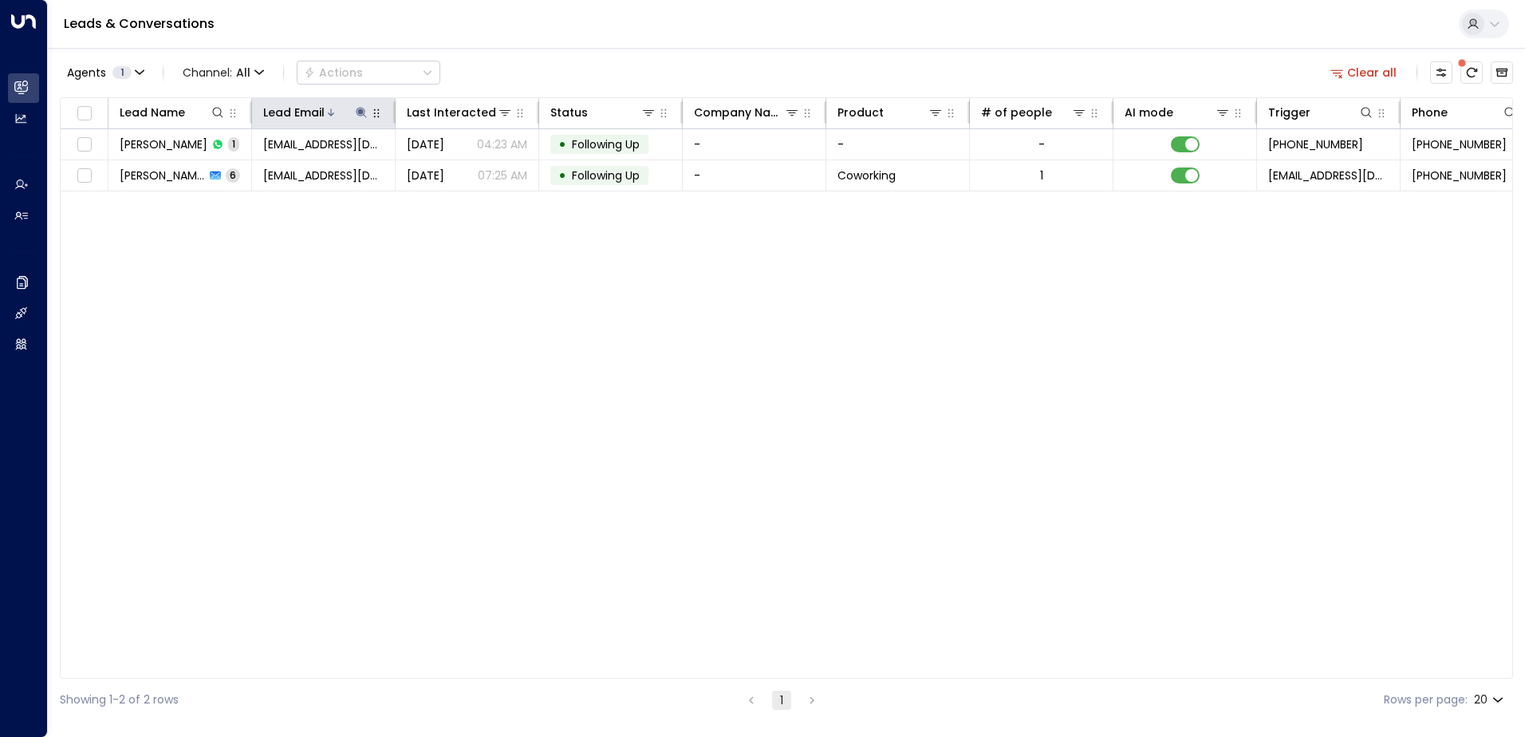
click at [359, 103] on div "Lead Email" at bounding box center [316, 112] width 106 height 19
click at [365, 112] on icon at bounding box center [361, 112] width 13 height 13
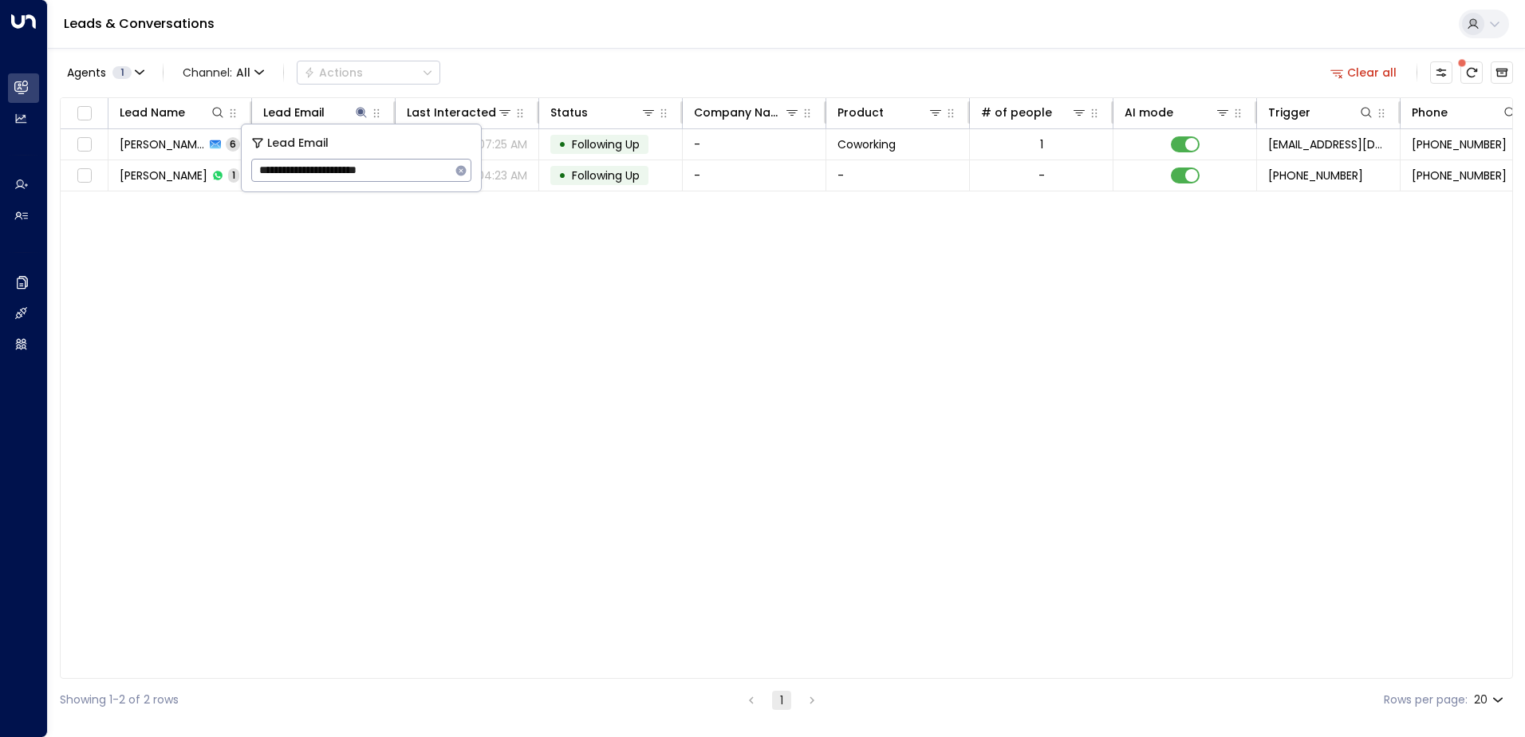
click at [456, 164] on icon "button" at bounding box center [461, 170] width 13 height 13
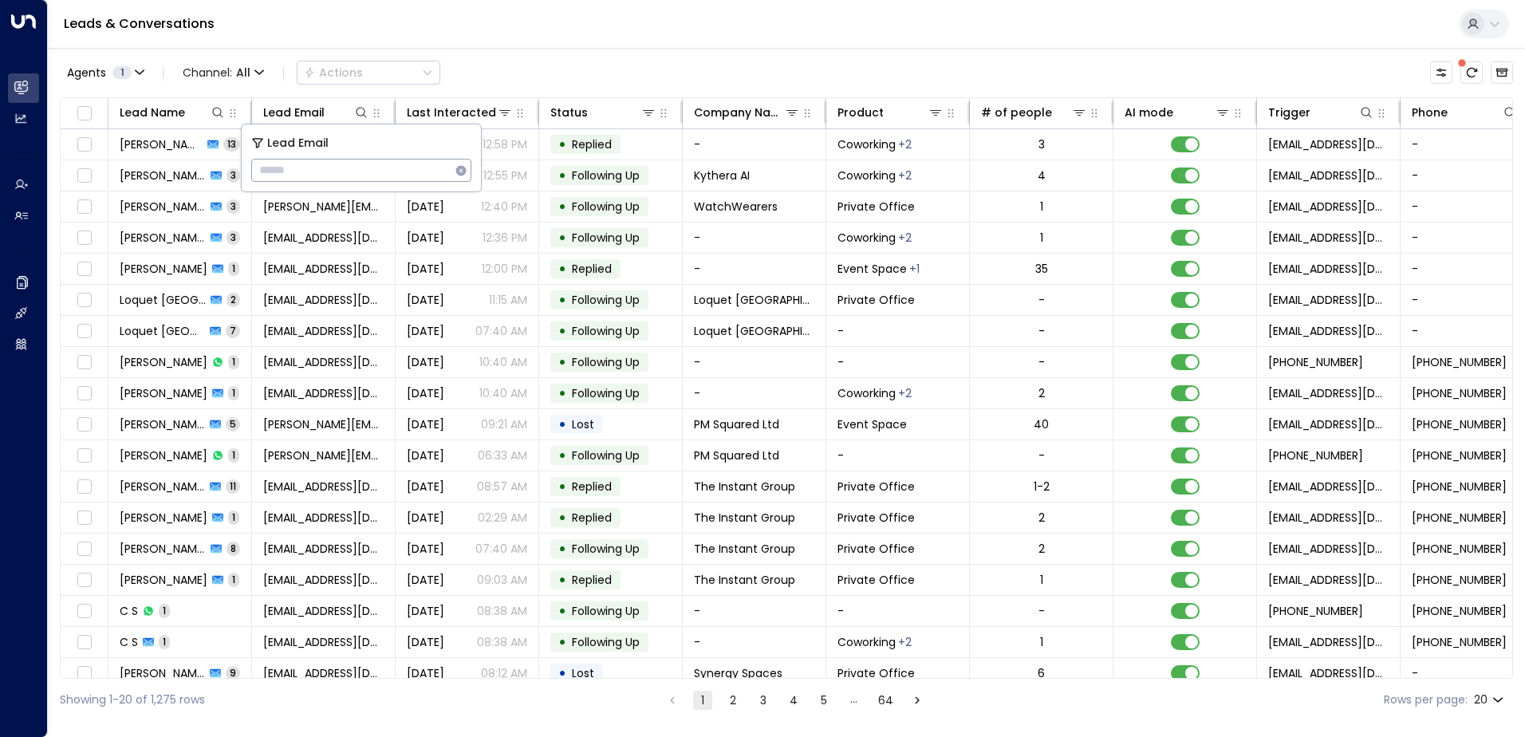
type input "**********"
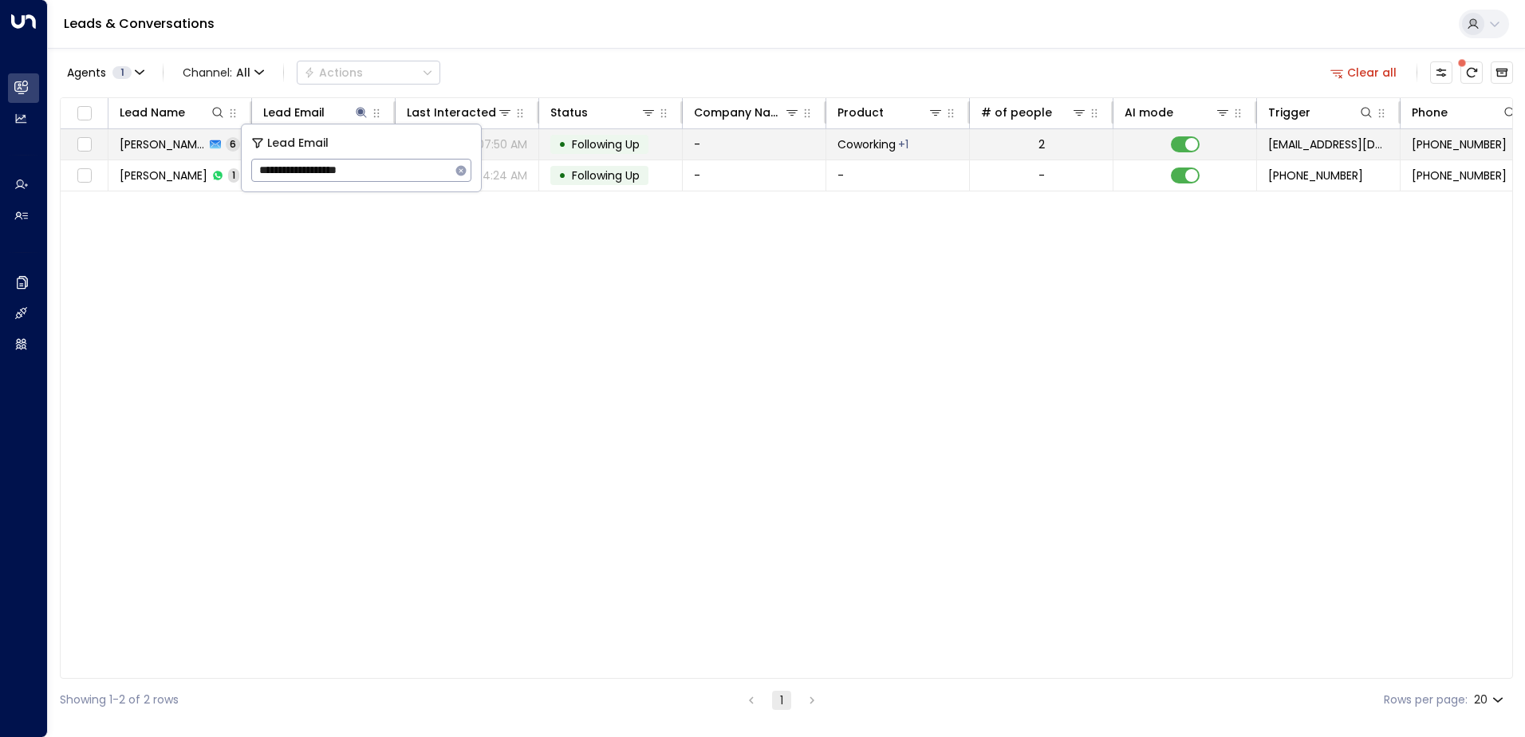
click at [623, 150] on span "Following Up" at bounding box center [606, 144] width 68 height 16
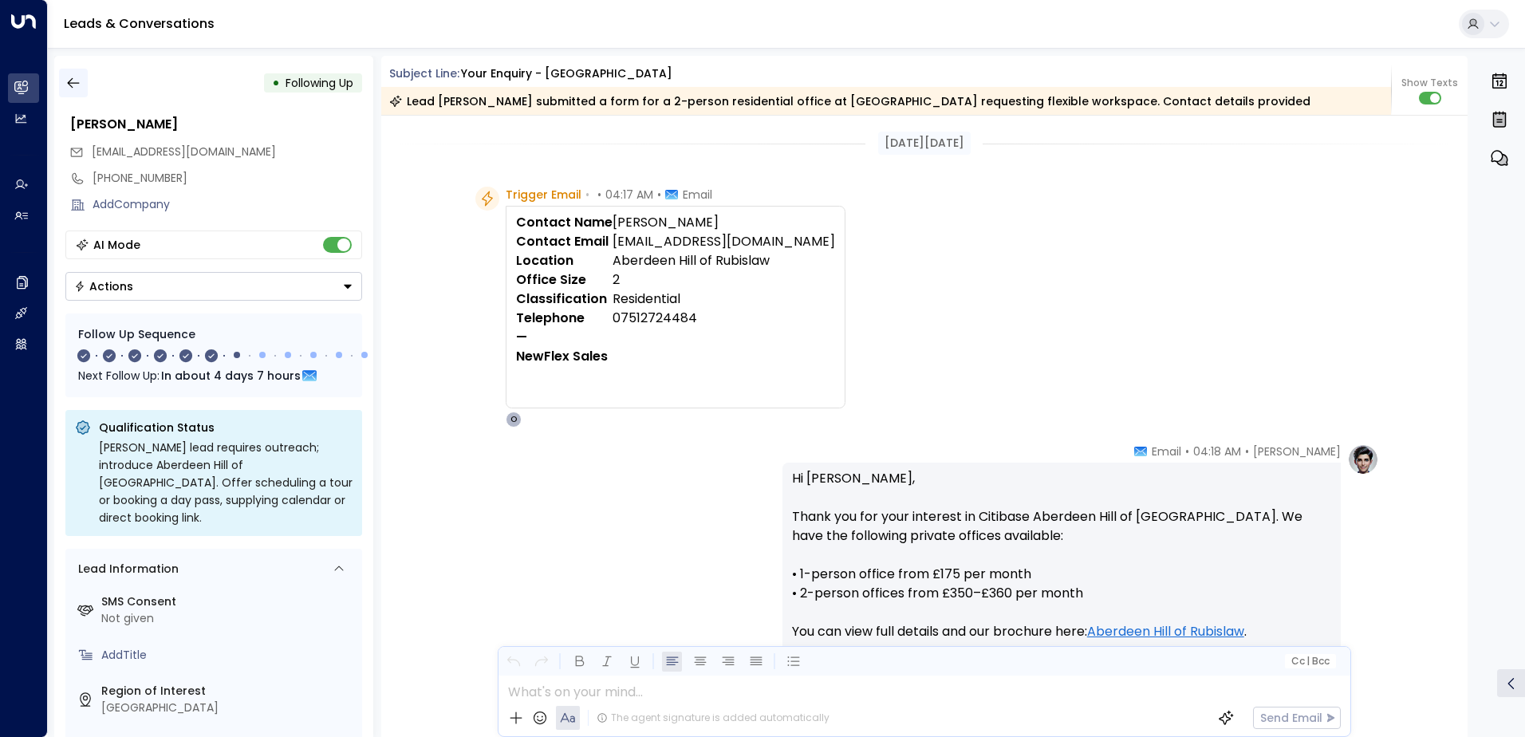
click at [79, 88] on icon "button" at bounding box center [73, 83] width 16 height 16
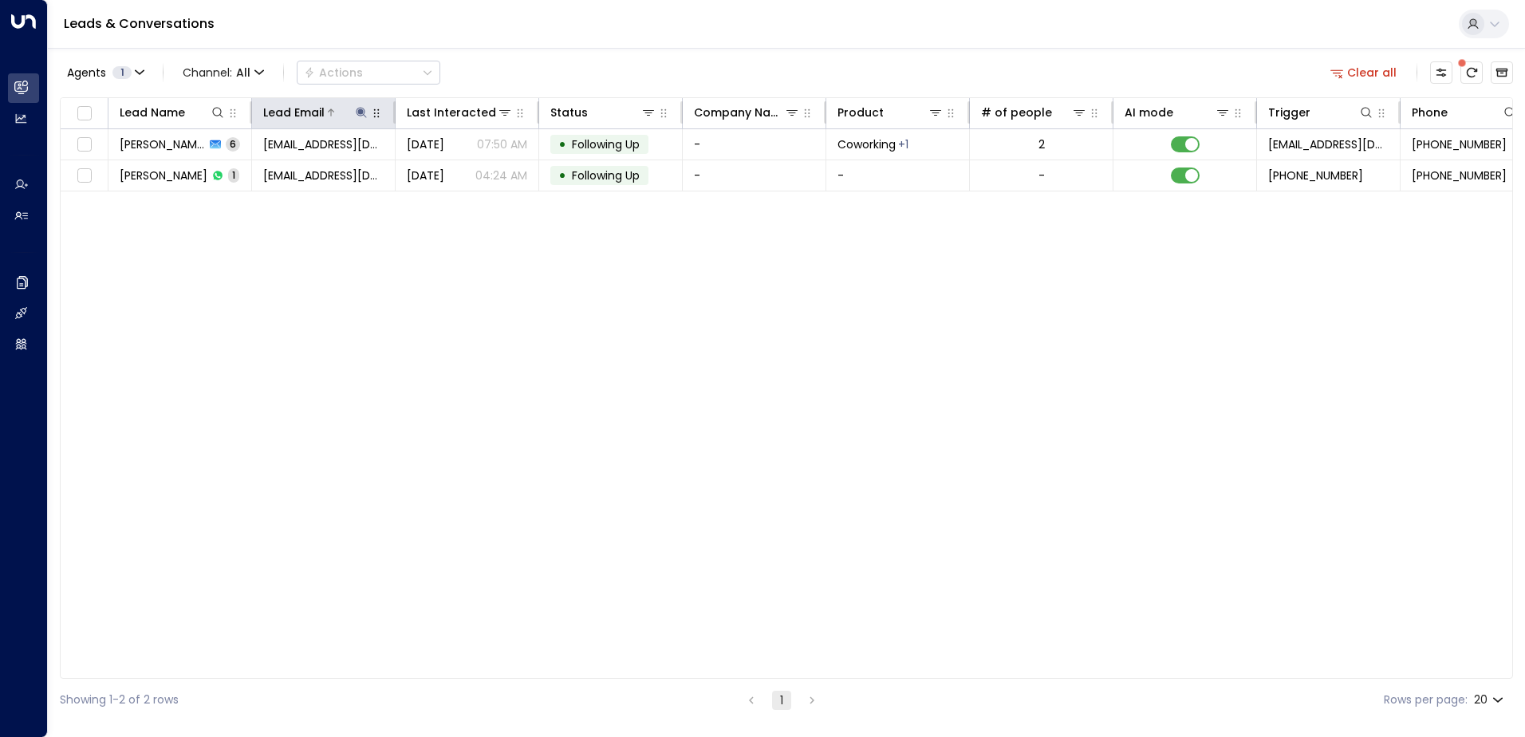
click at [360, 108] on icon at bounding box center [361, 112] width 13 height 13
click at [460, 171] on icon "button" at bounding box center [461, 170] width 13 height 13
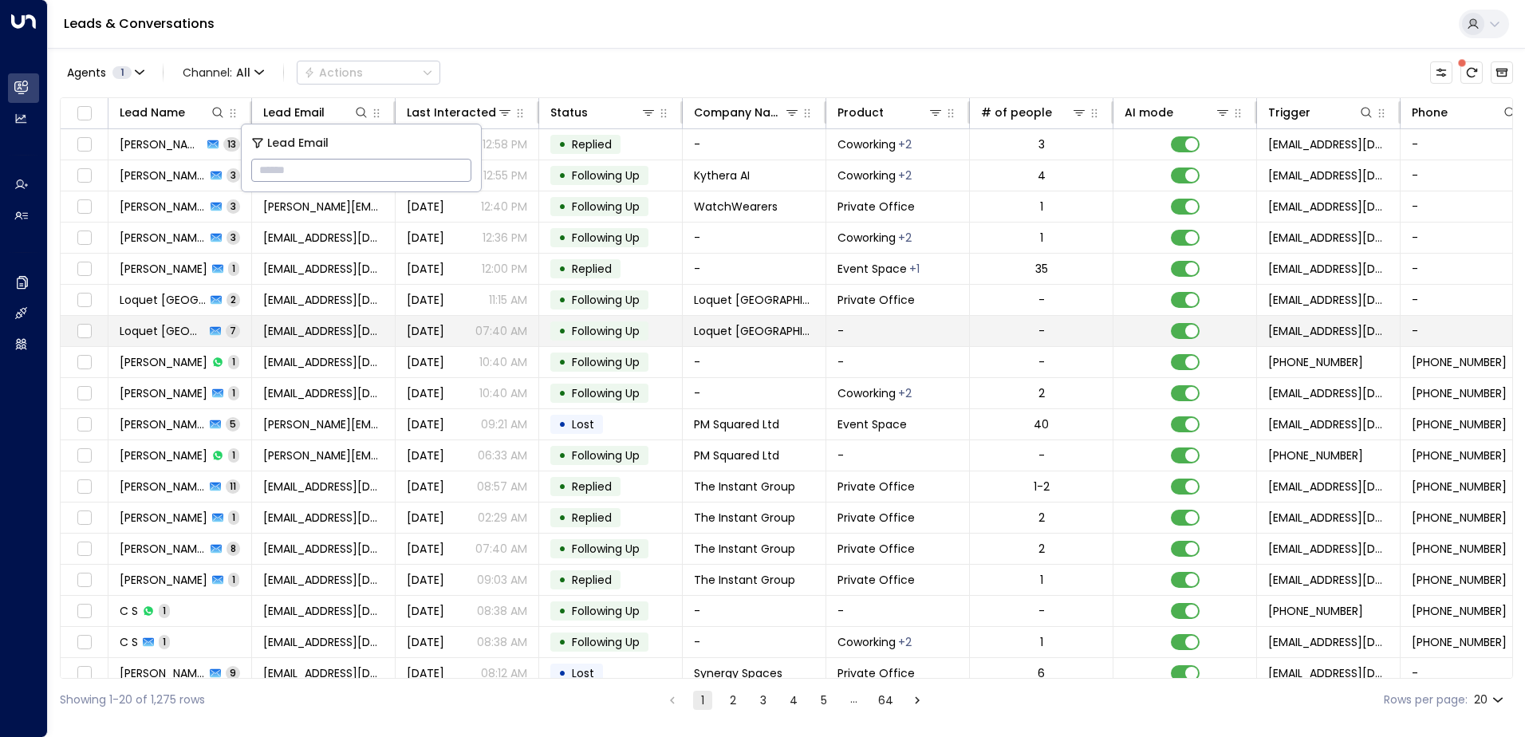
type input "**********"
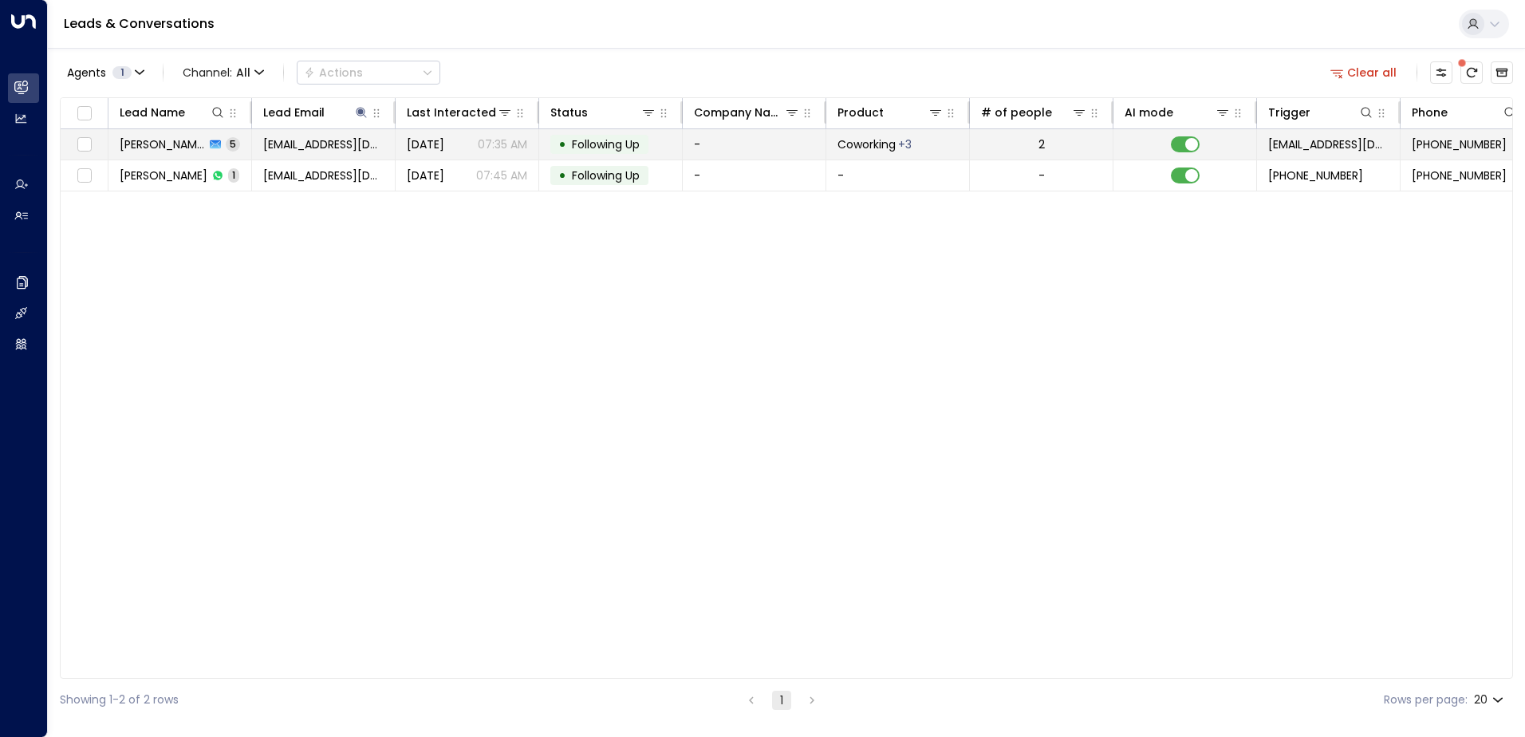
click at [597, 146] on span "Following Up" at bounding box center [606, 144] width 68 height 16
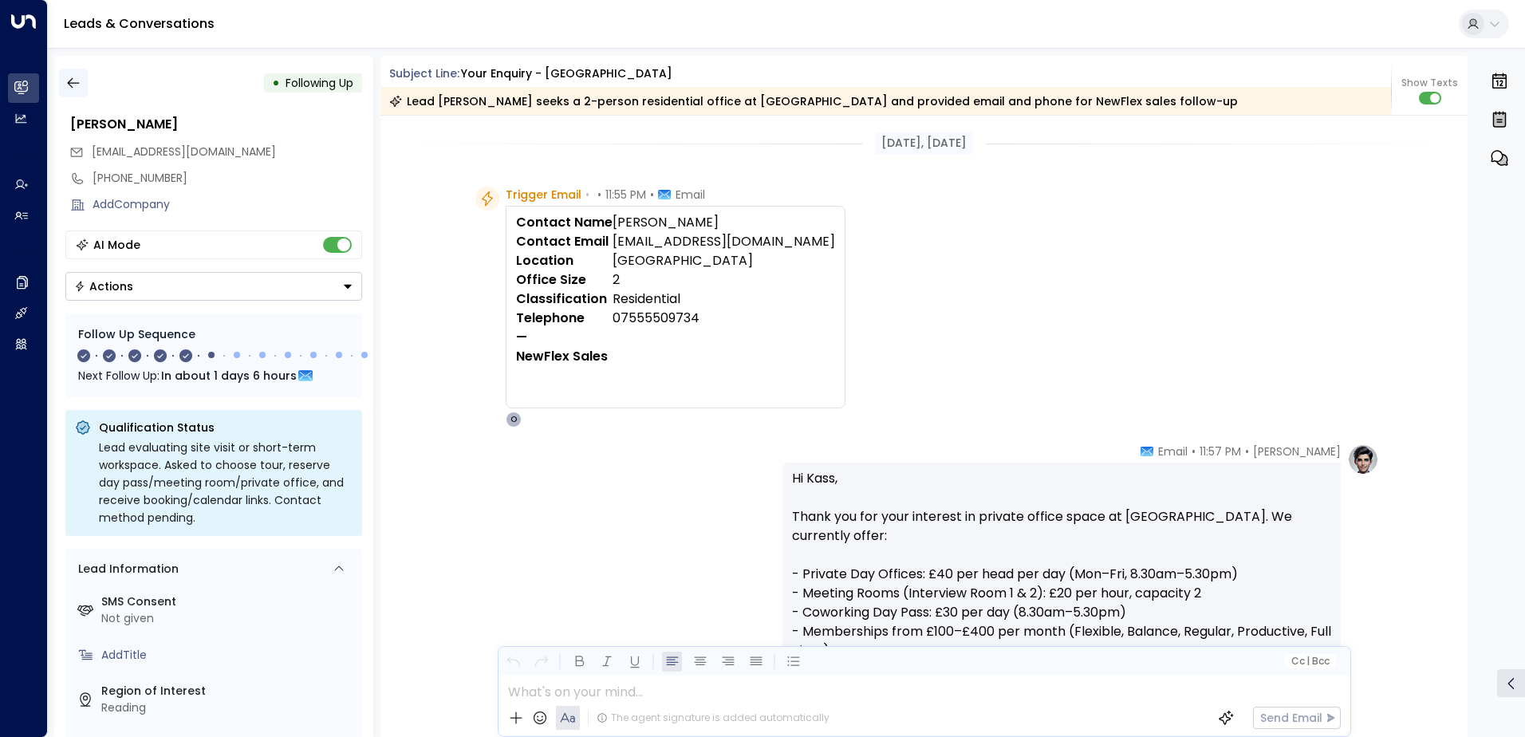
click at [82, 82] on button "button" at bounding box center [73, 83] width 29 height 29
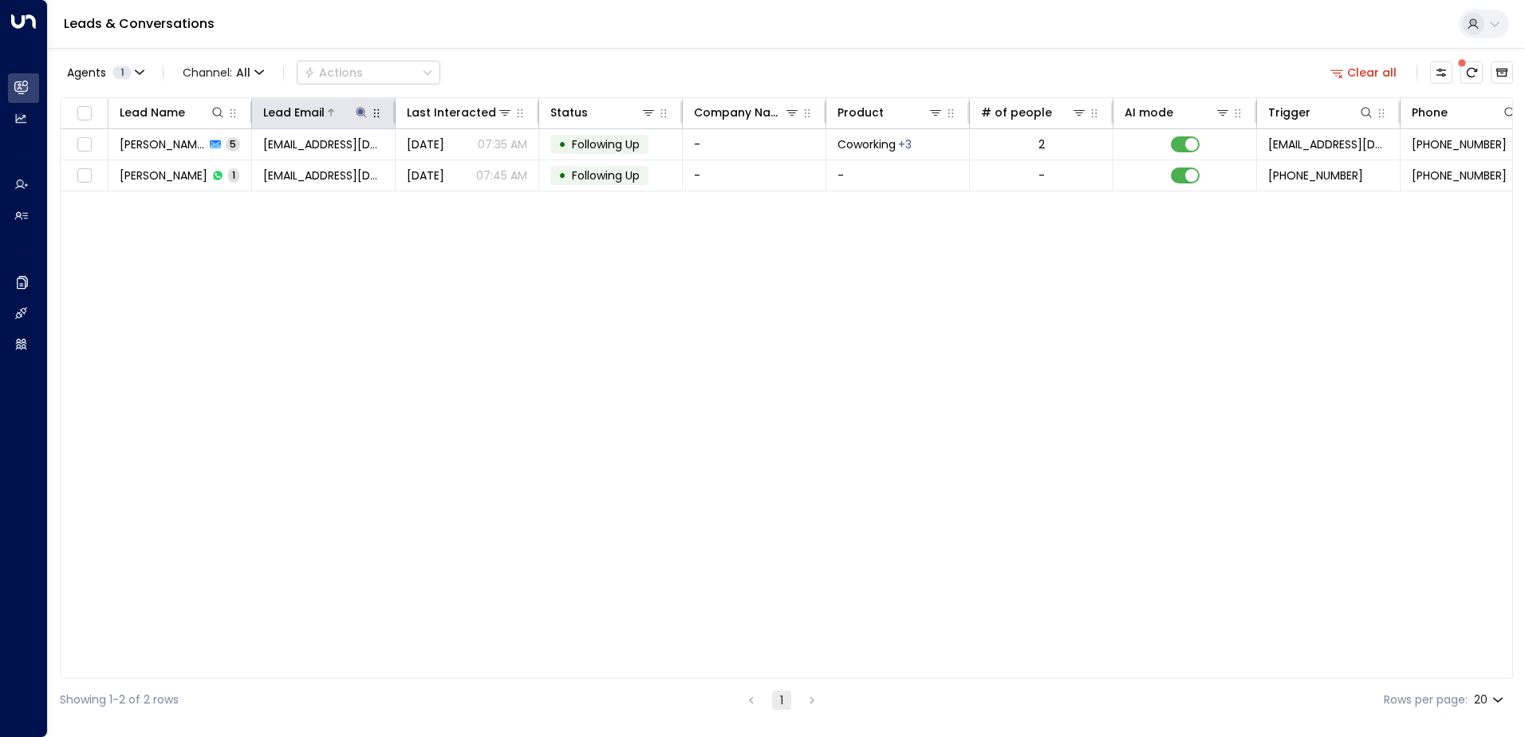
click at [361, 108] on icon at bounding box center [361, 112] width 10 height 10
click at [464, 172] on icon "button" at bounding box center [461, 170] width 10 height 10
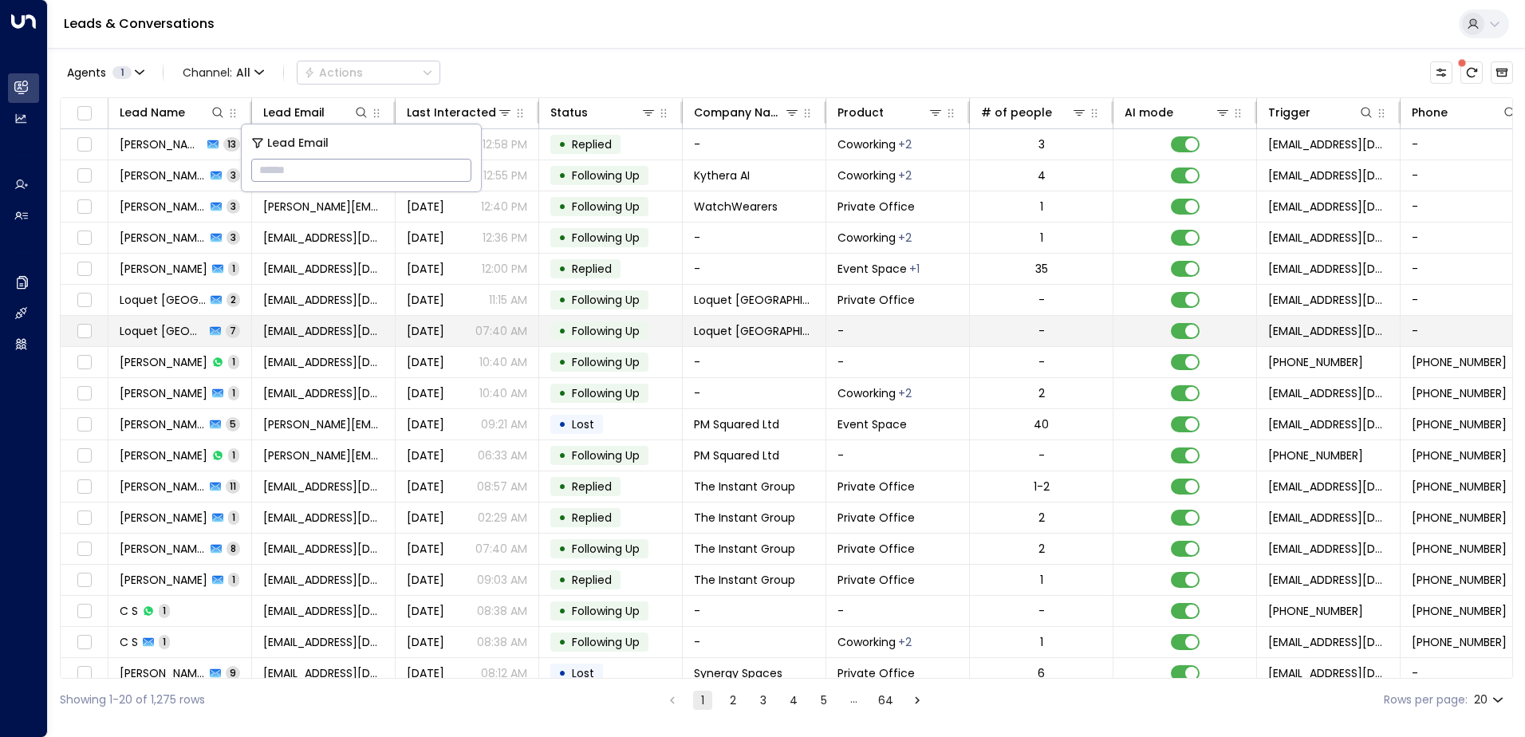
type input "**********"
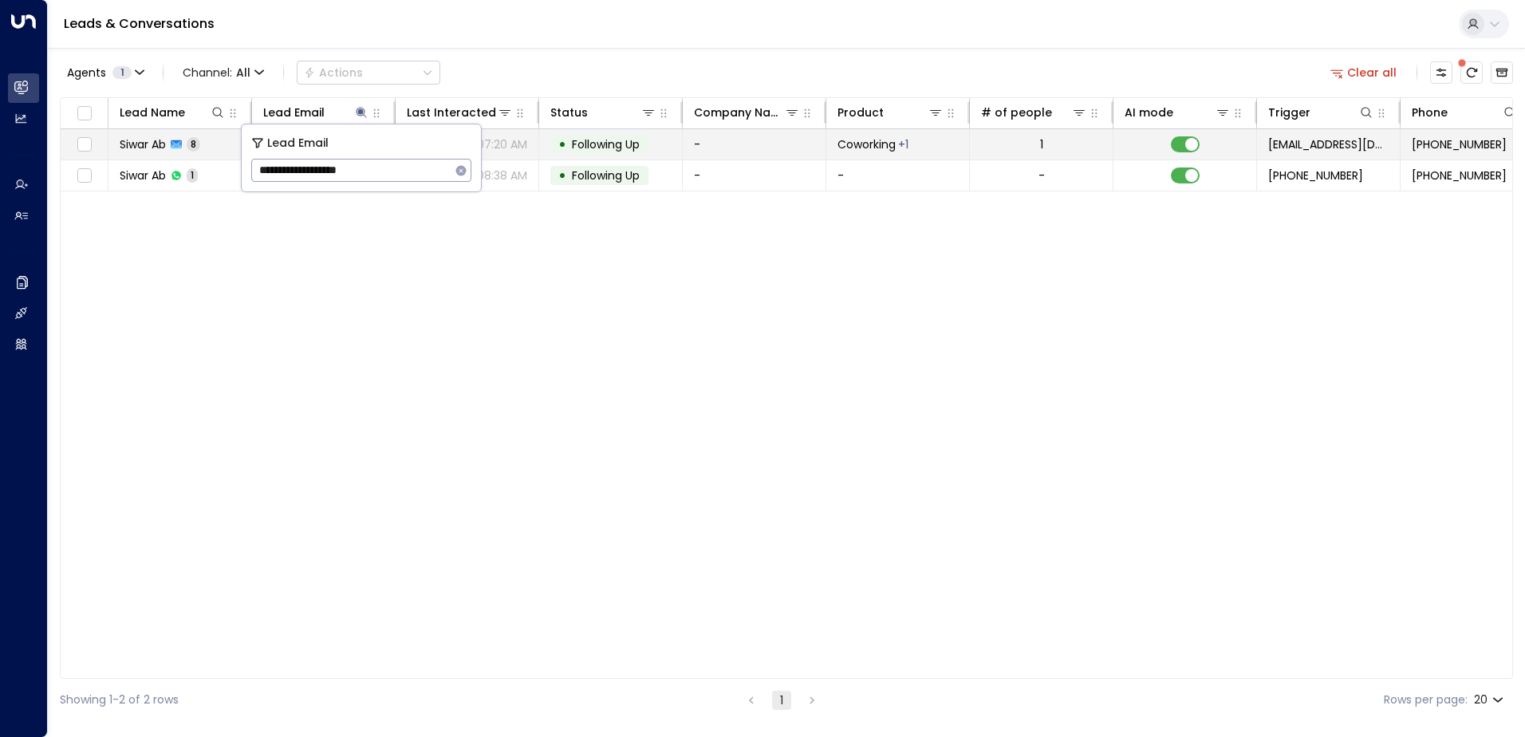
click at [599, 140] on span "Following Up" at bounding box center [606, 144] width 68 height 16
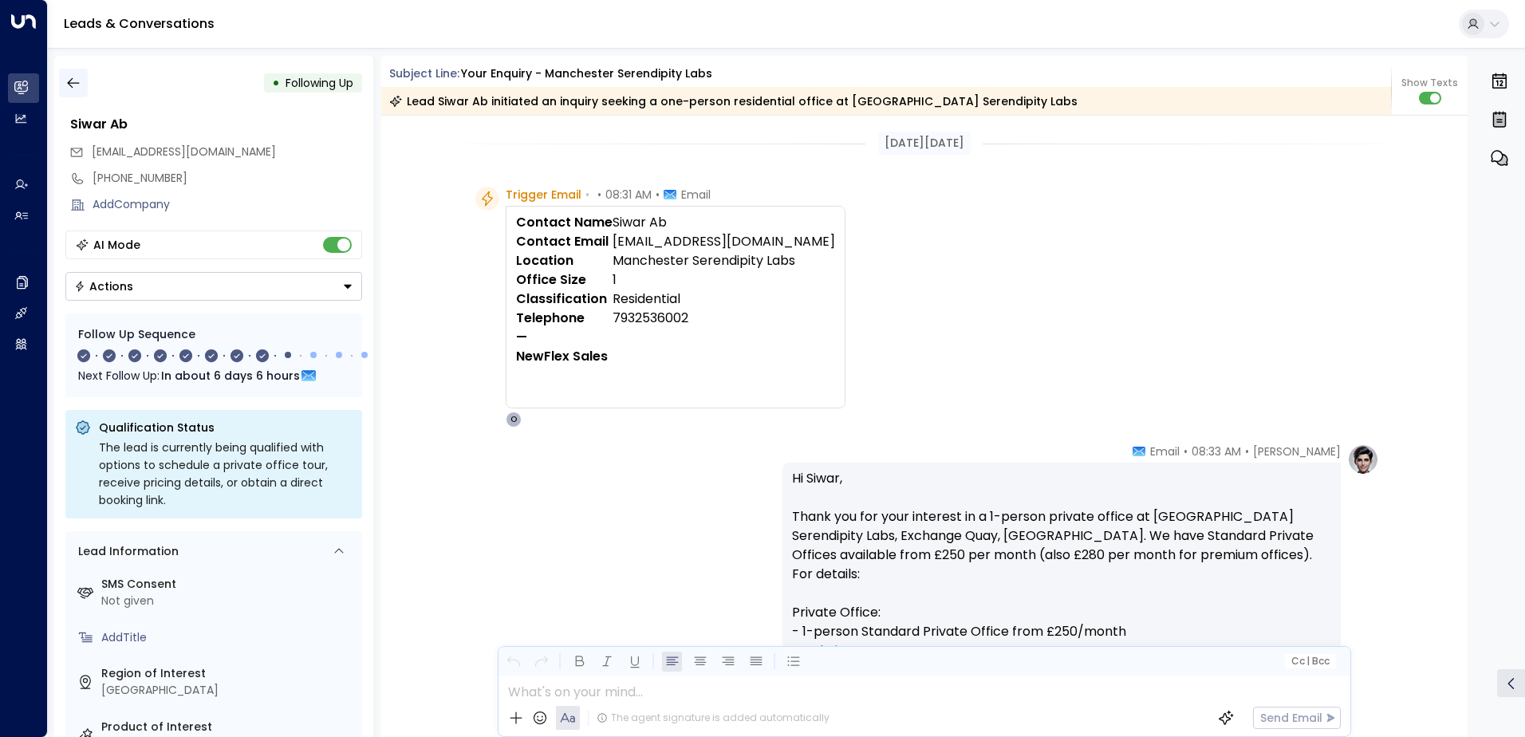
click at [69, 86] on icon "button" at bounding box center [73, 83] width 16 height 16
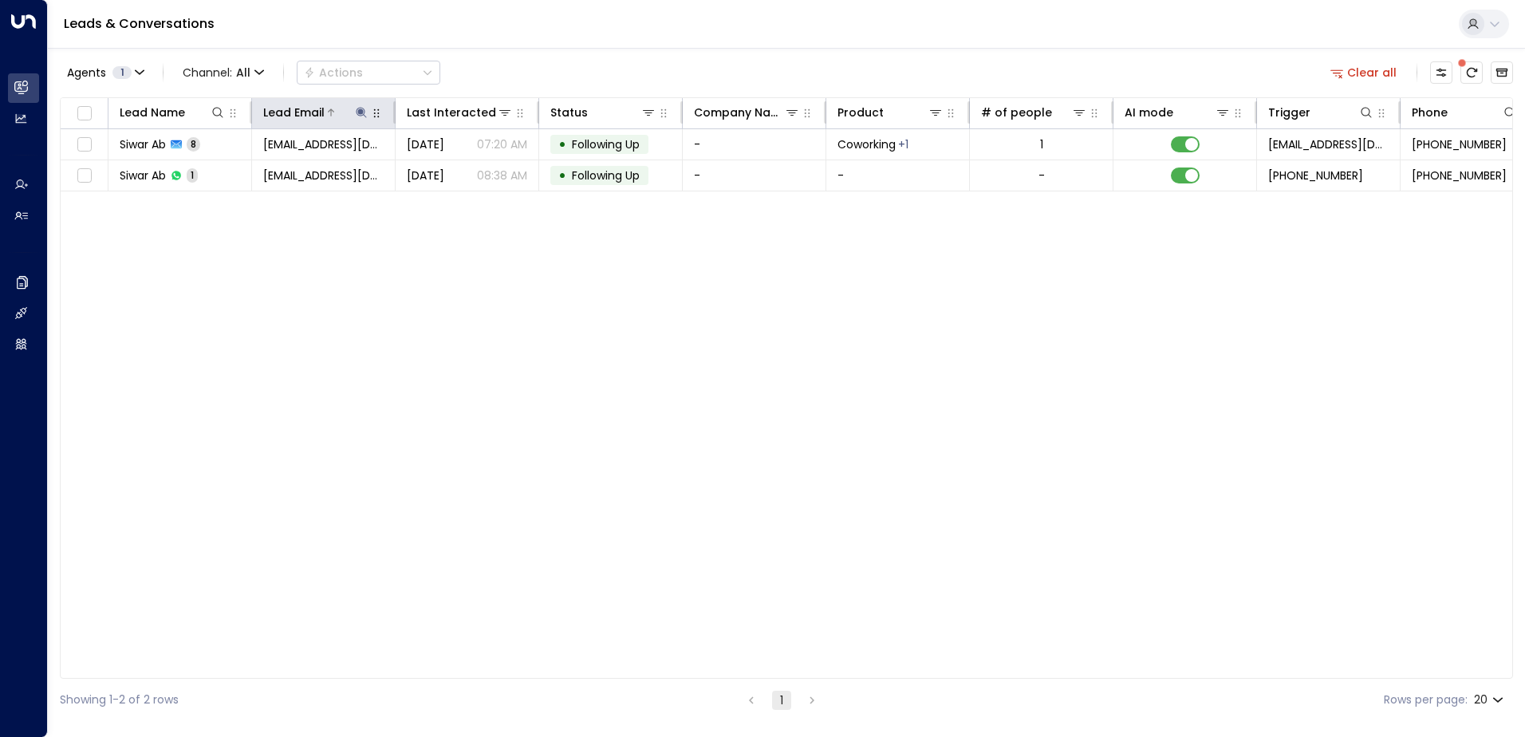
click at [362, 109] on icon at bounding box center [361, 112] width 13 height 13
click at [460, 169] on icon "button" at bounding box center [461, 170] width 13 height 13
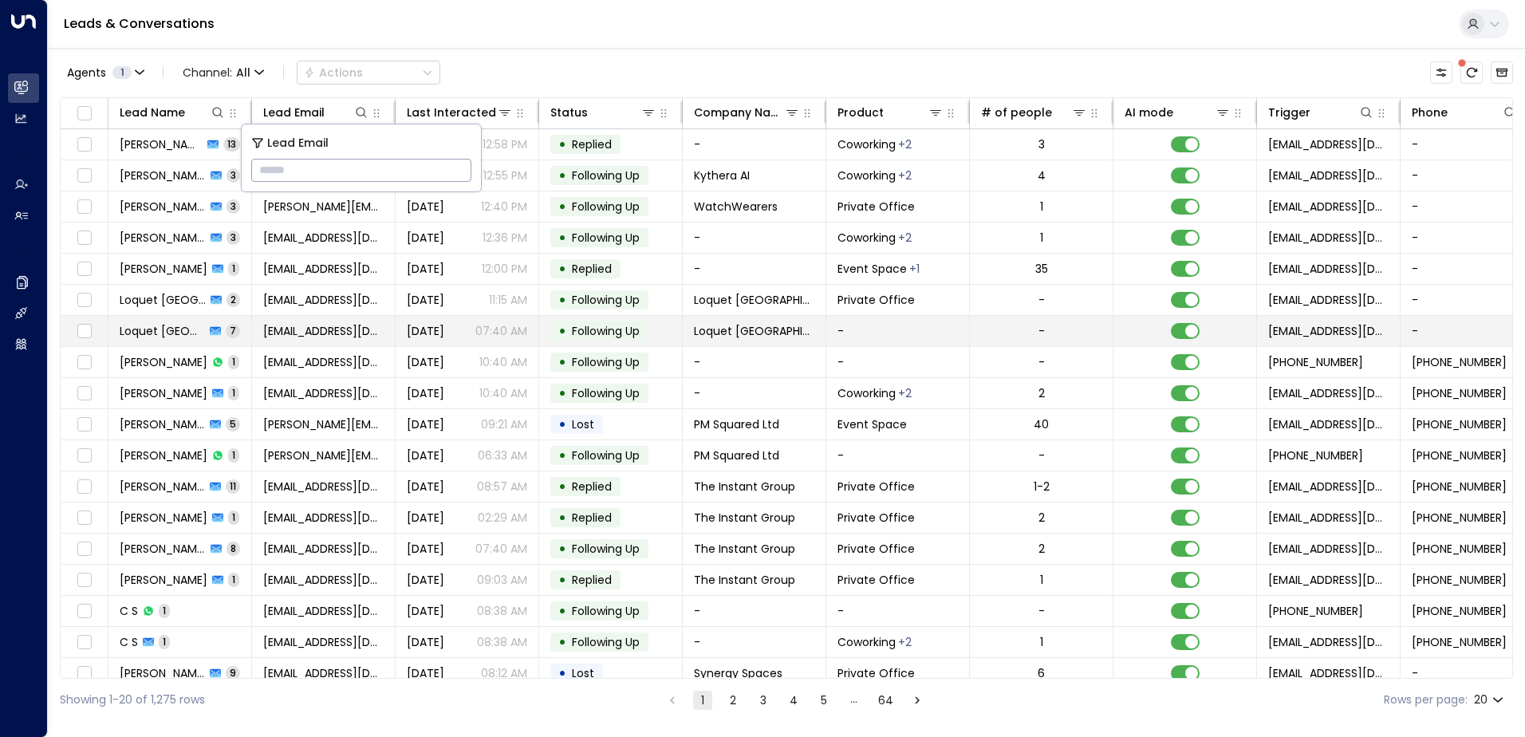
type input "**********"
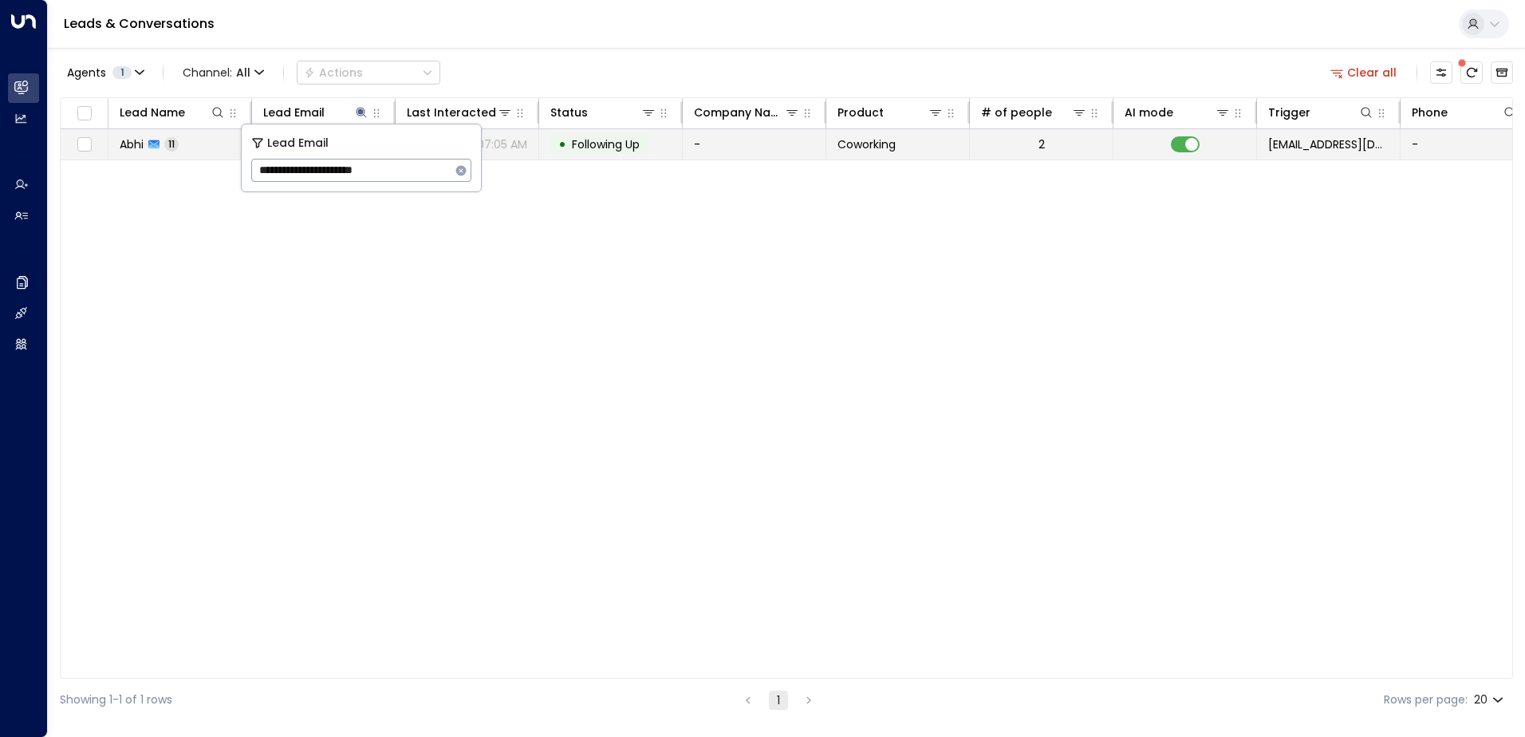
click at [589, 139] on span "Following Up" at bounding box center [606, 144] width 68 height 16
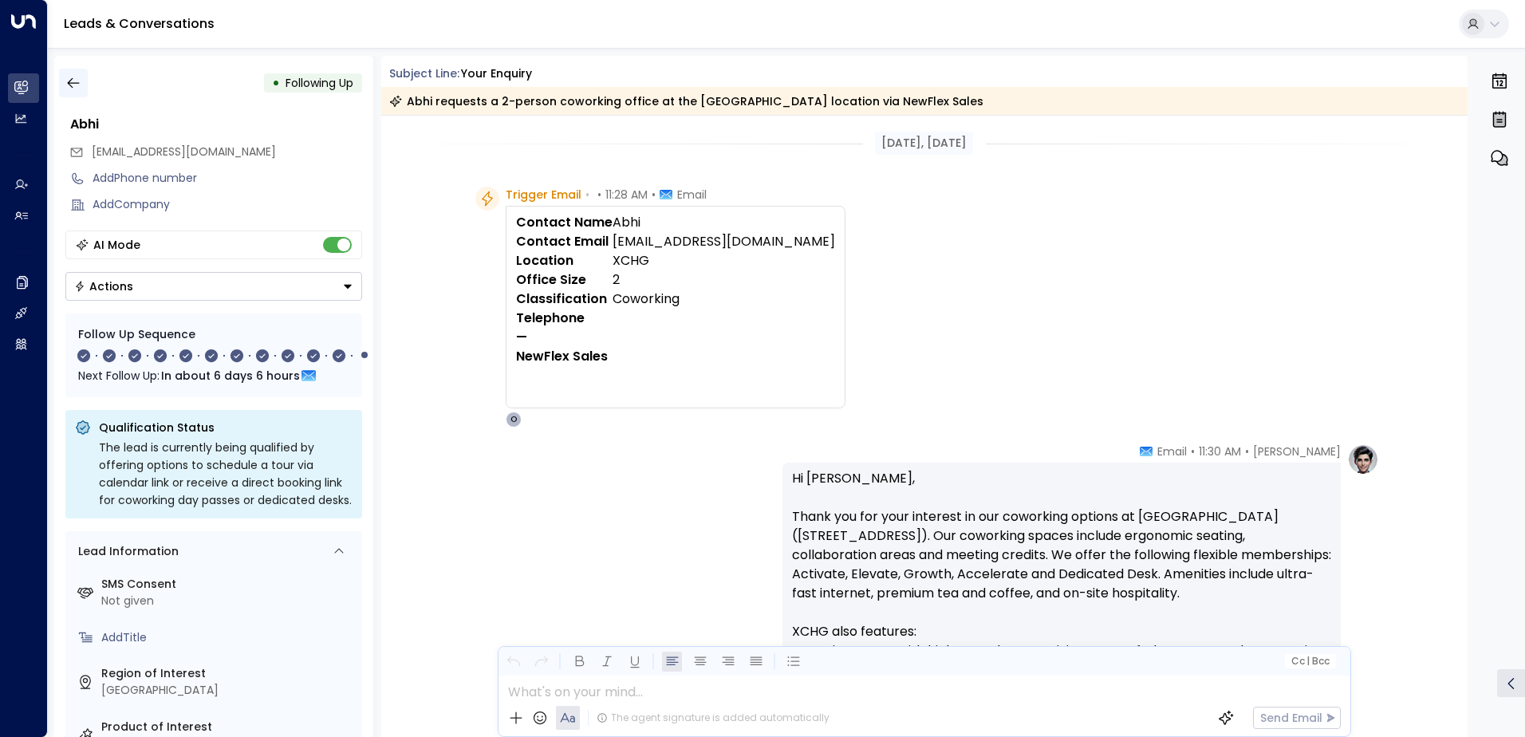
click at [74, 89] on icon "button" at bounding box center [73, 83] width 16 height 16
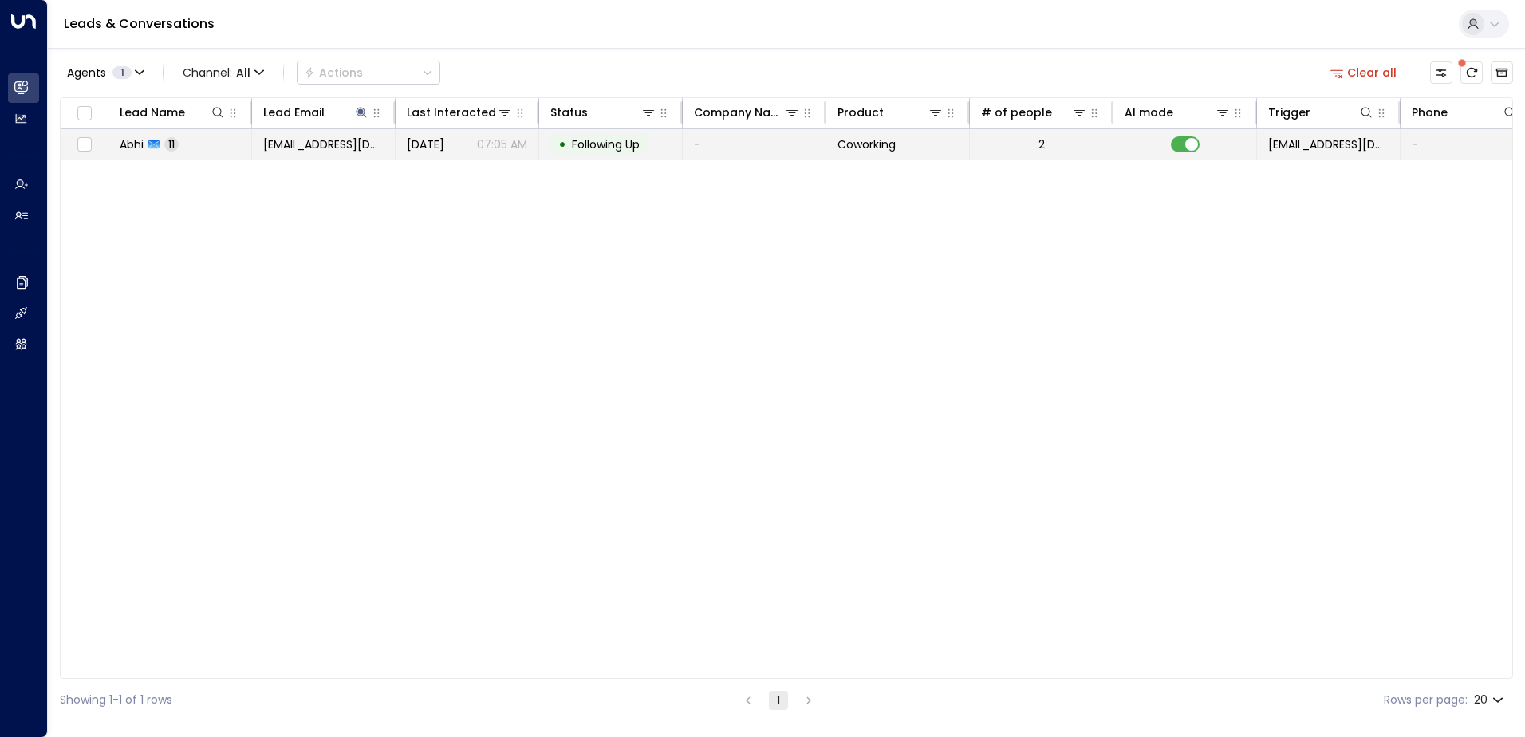
click at [1204, 137] on td at bounding box center [1186, 144] width 144 height 30
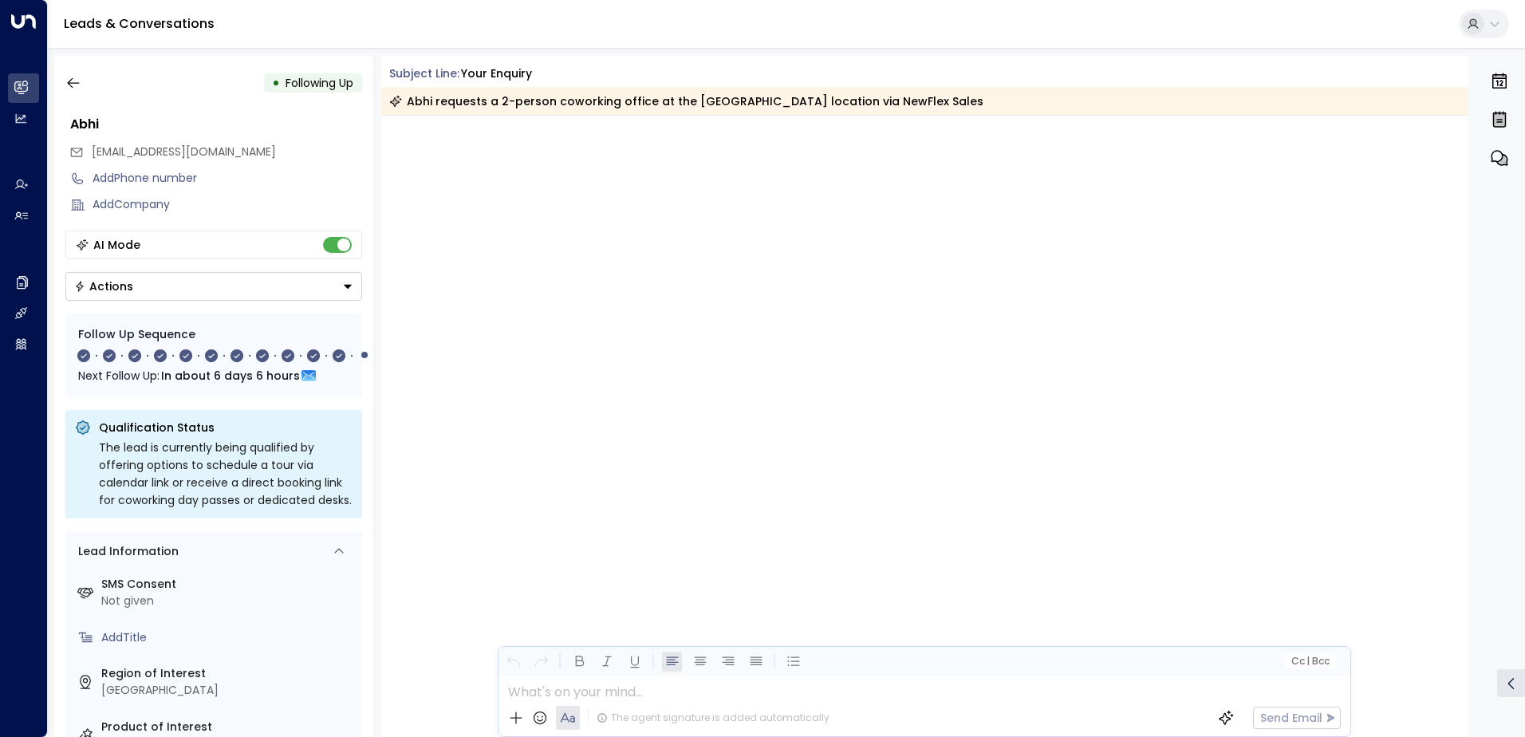
scroll to position [7440, 0]
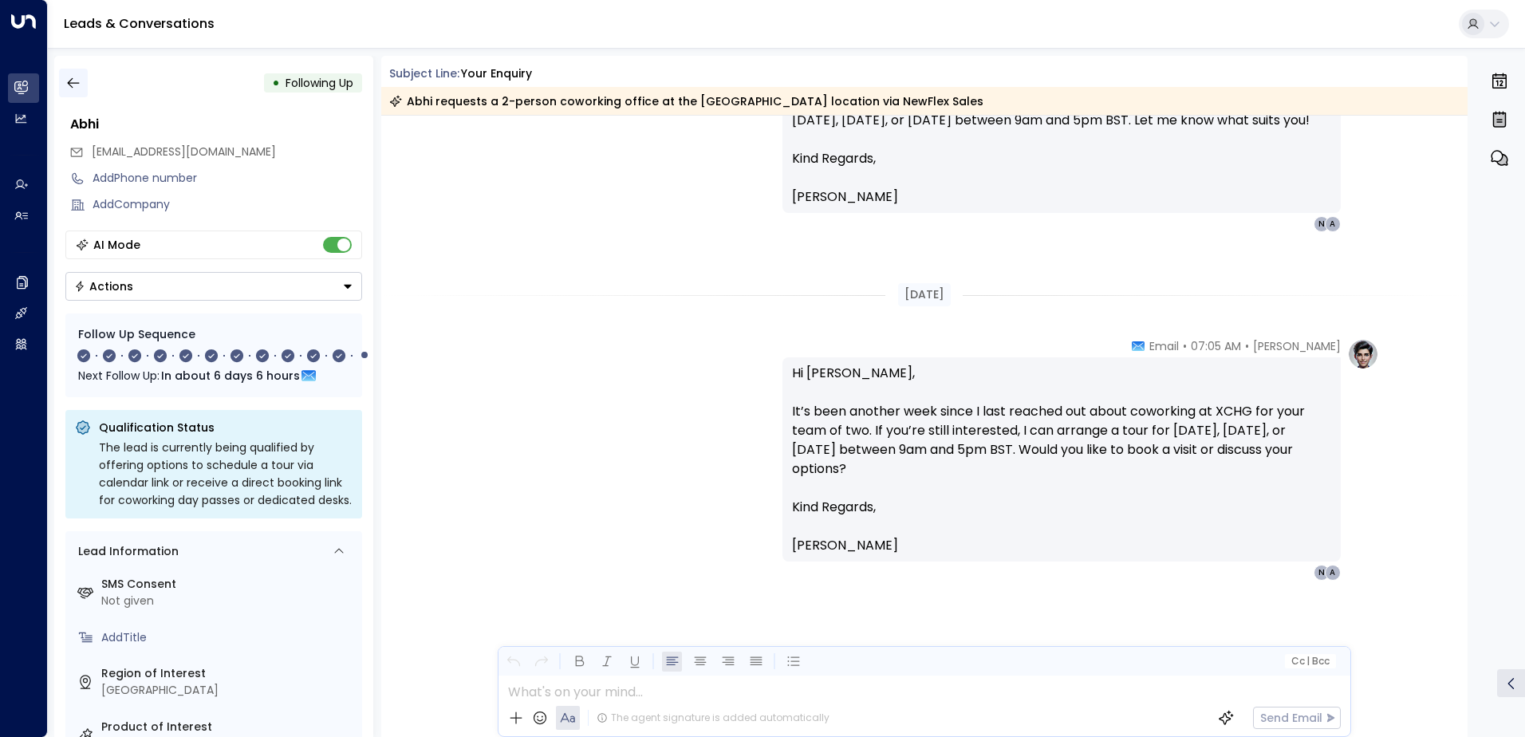
click at [65, 82] on icon "button" at bounding box center [73, 83] width 16 height 16
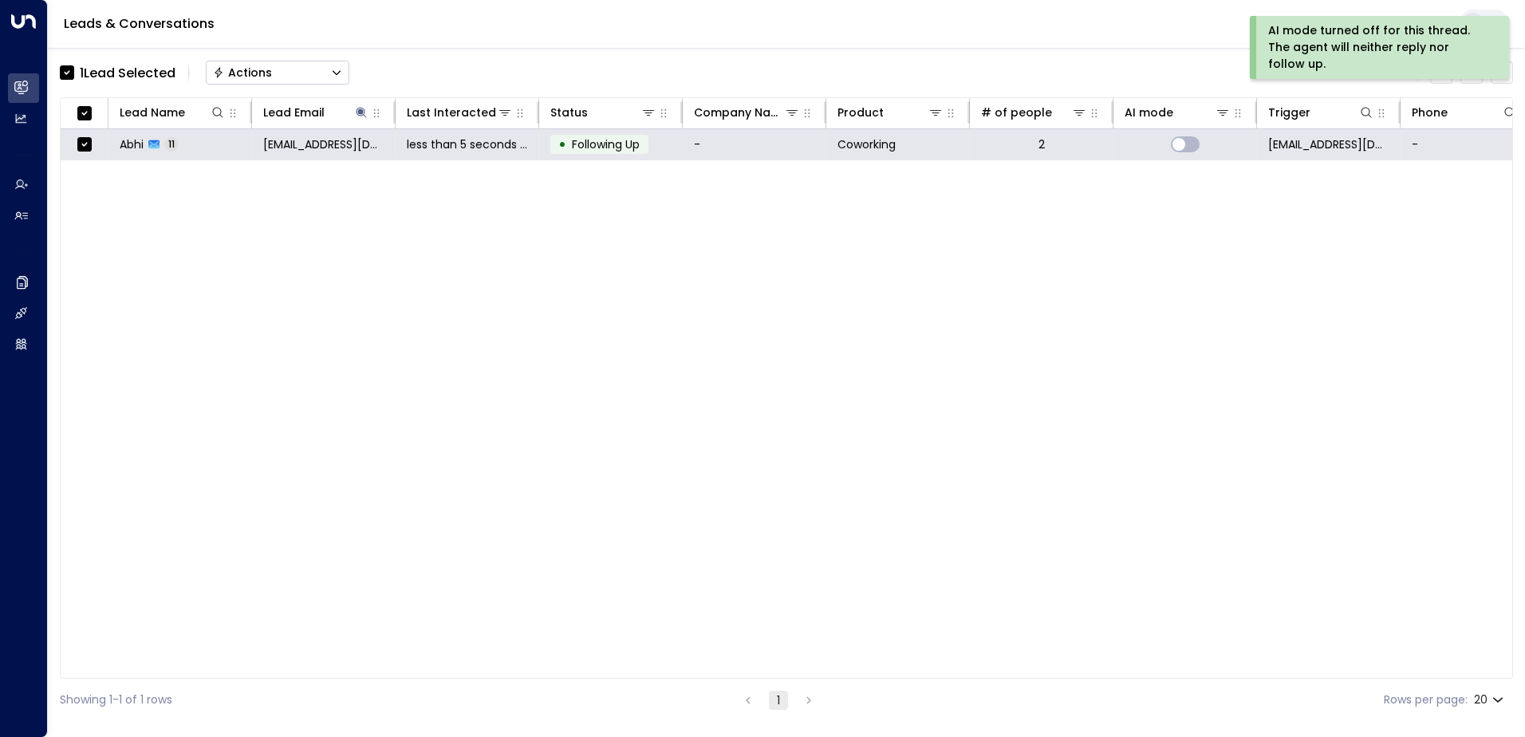
click at [260, 69] on div "Actions" at bounding box center [242, 72] width 59 height 14
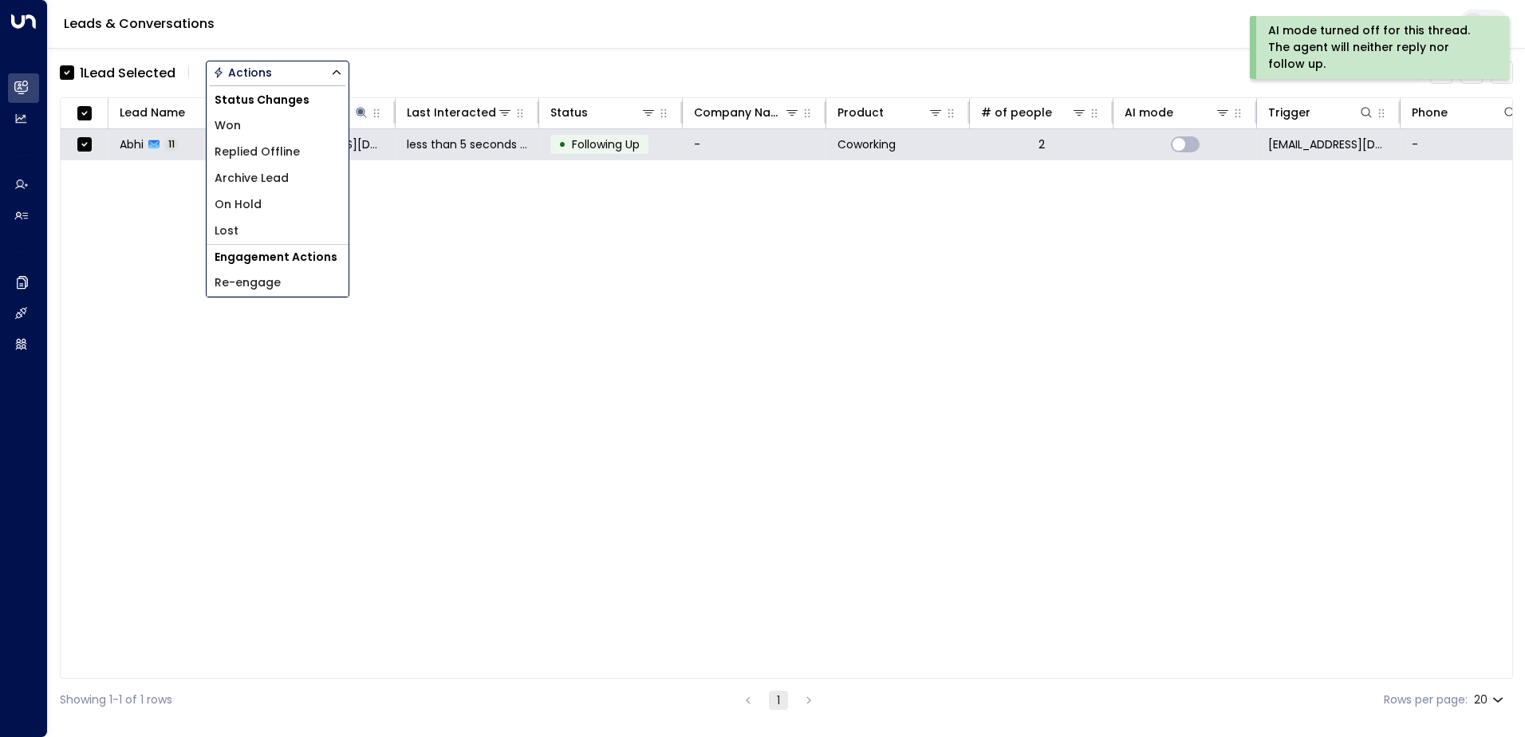
click at [270, 183] on span "Archive Lead" at bounding box center [252, 178] width 74 height 17
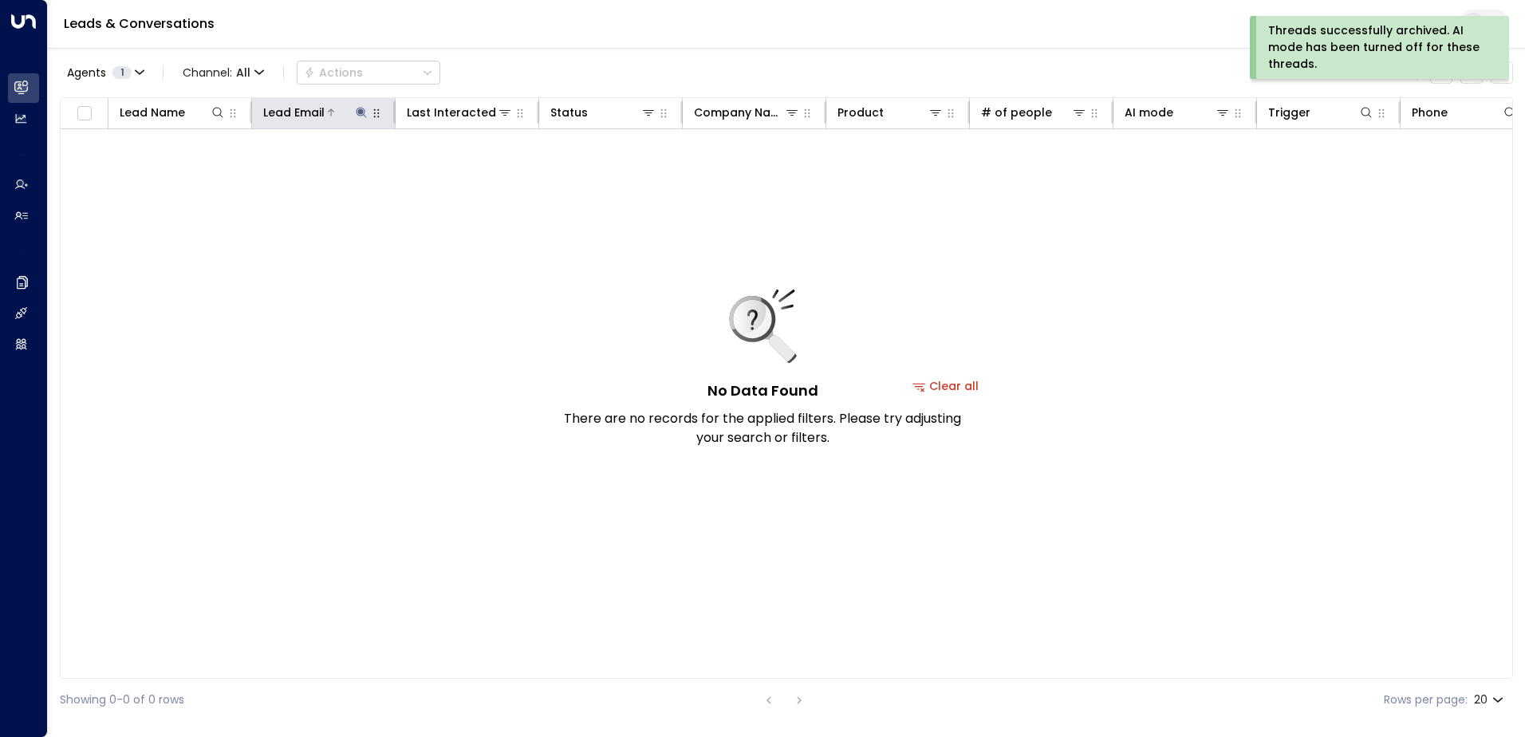
click at [358, 116] on icon at bounding box center [361, 112] width 13 height 13
click at [461, 169] on icon "button" at bounding box center [461, 170] width 10 height 10
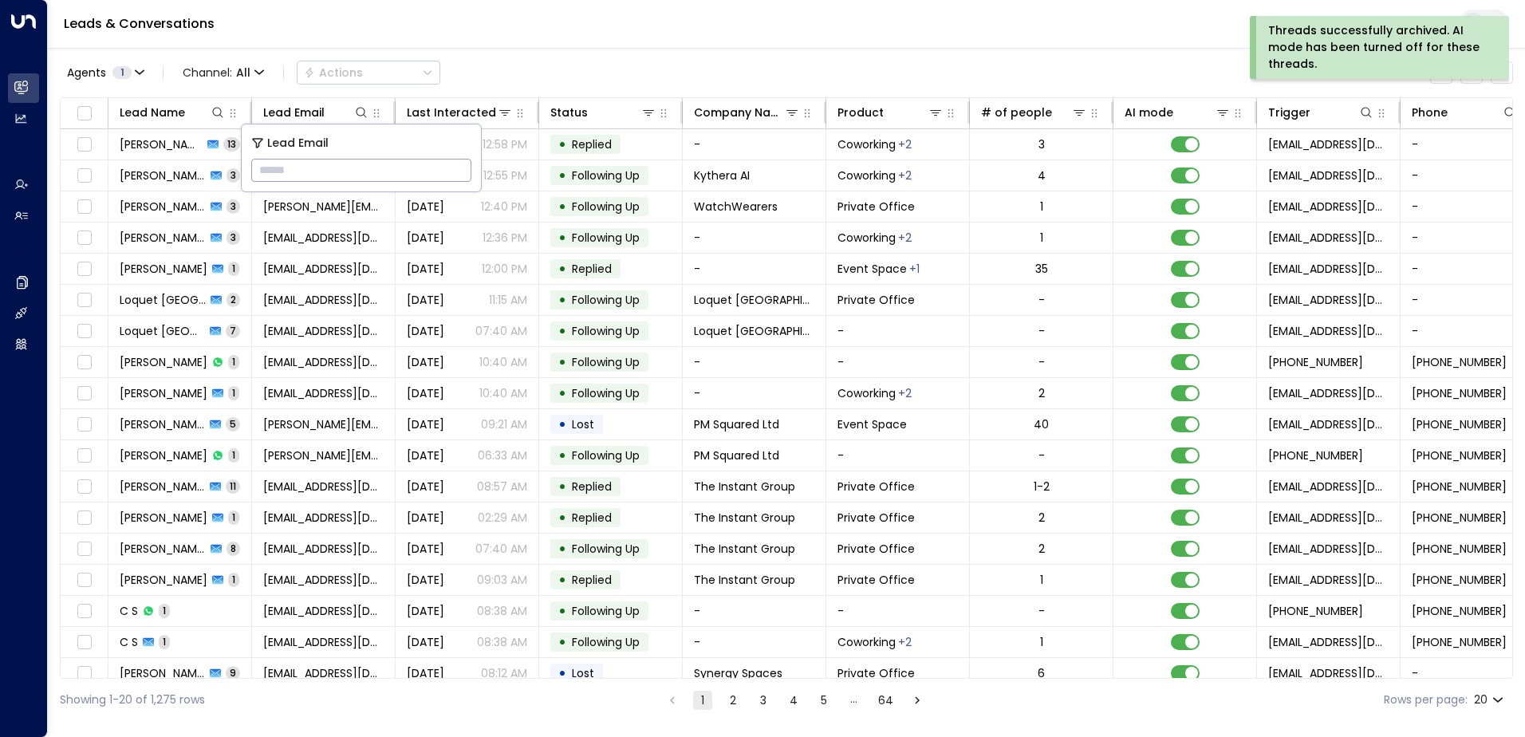
type input "**********"
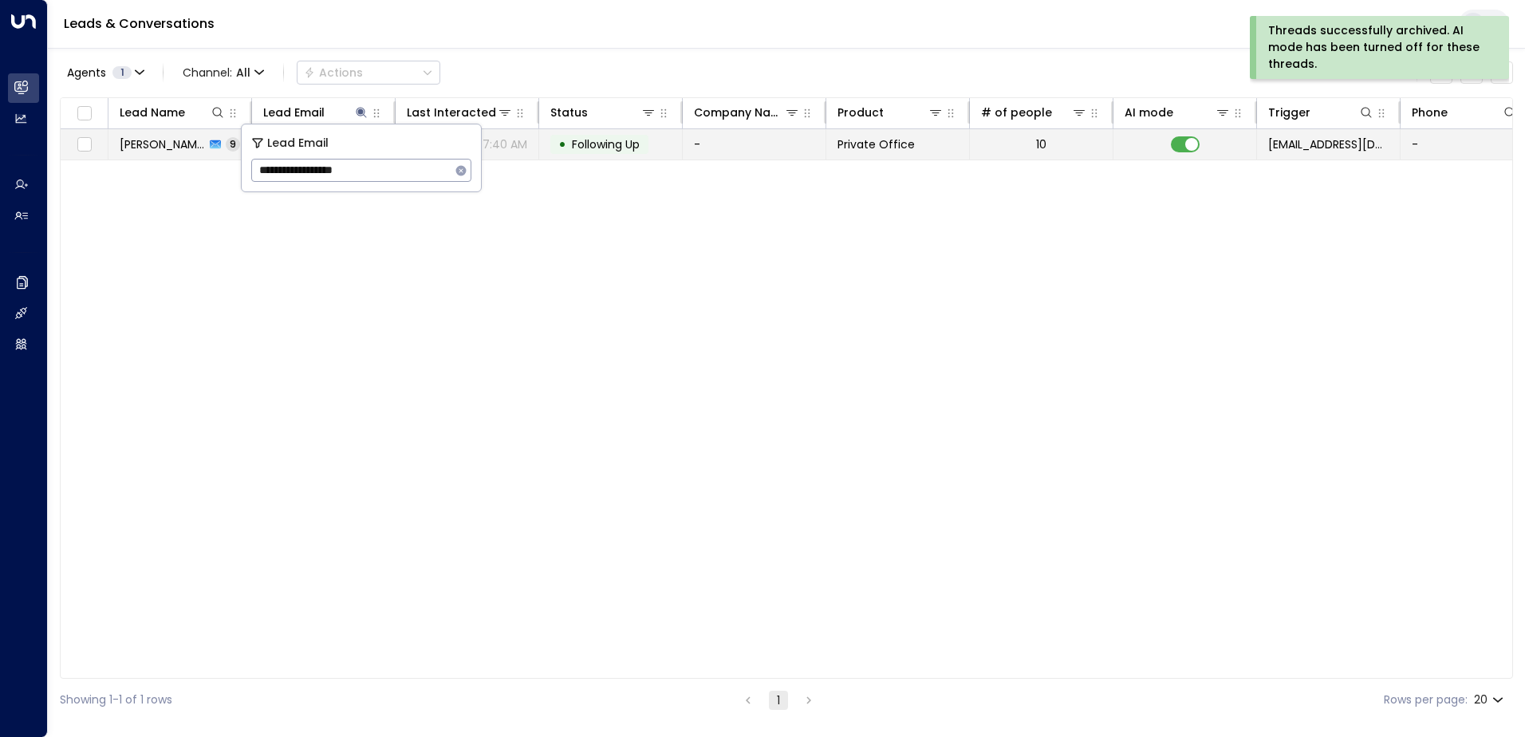
click at [607, 148] on span "Following Up" at bounding box center [606, 144] width 68 height 16
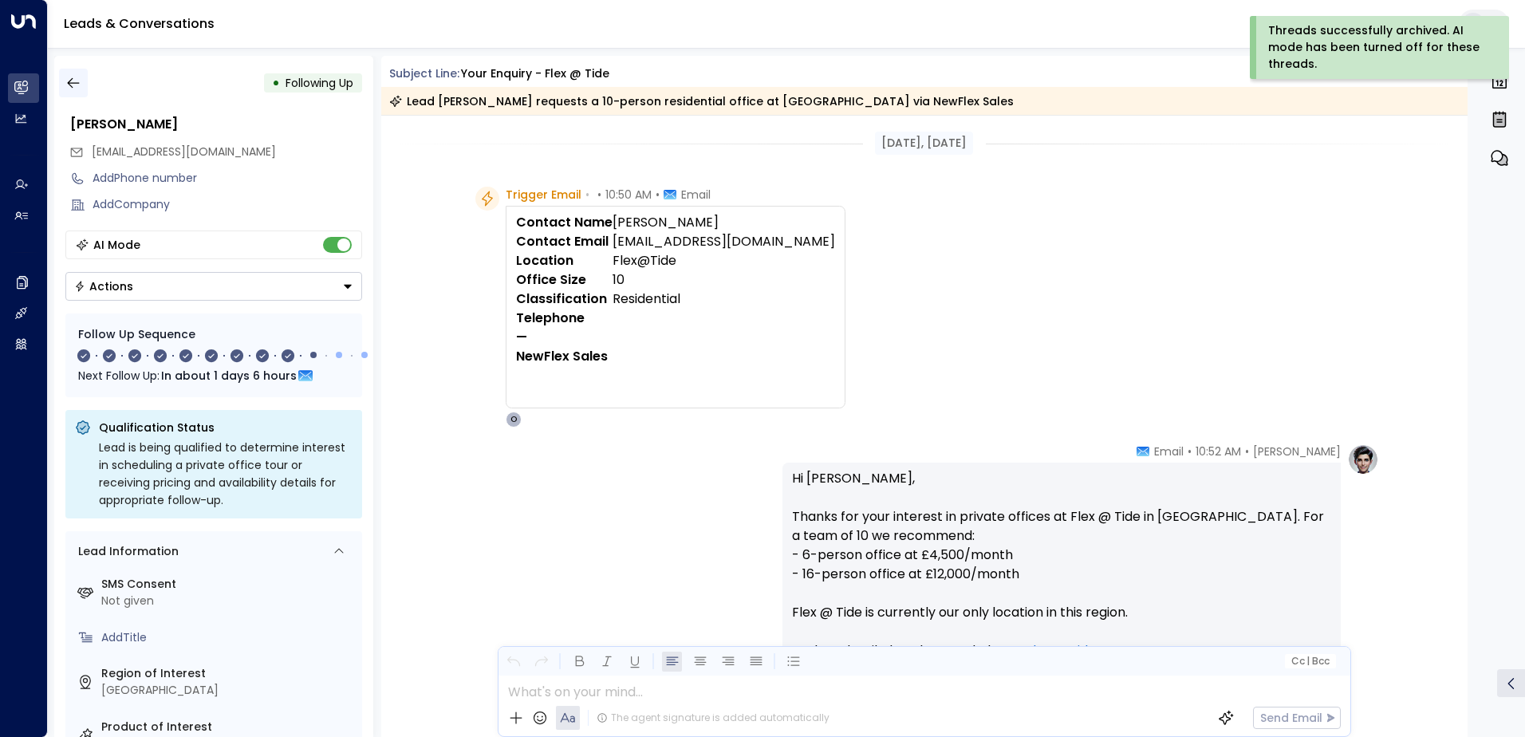
click at [74, 85] on icon "button" at bounding box center [73, 83] width 16 height 16
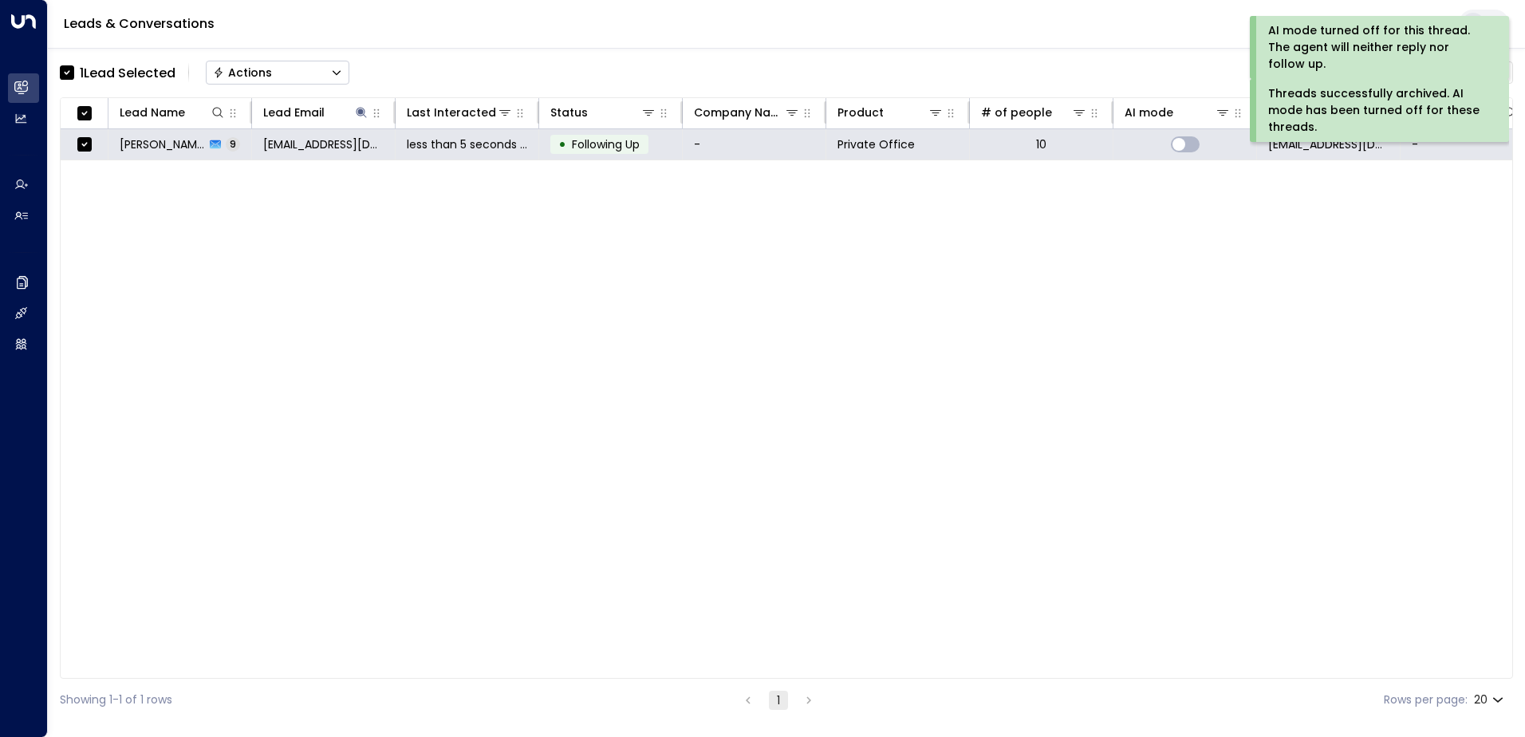
click at [241, 71] on div "Actions" at bounding box center [242, 72] width 59 height 14
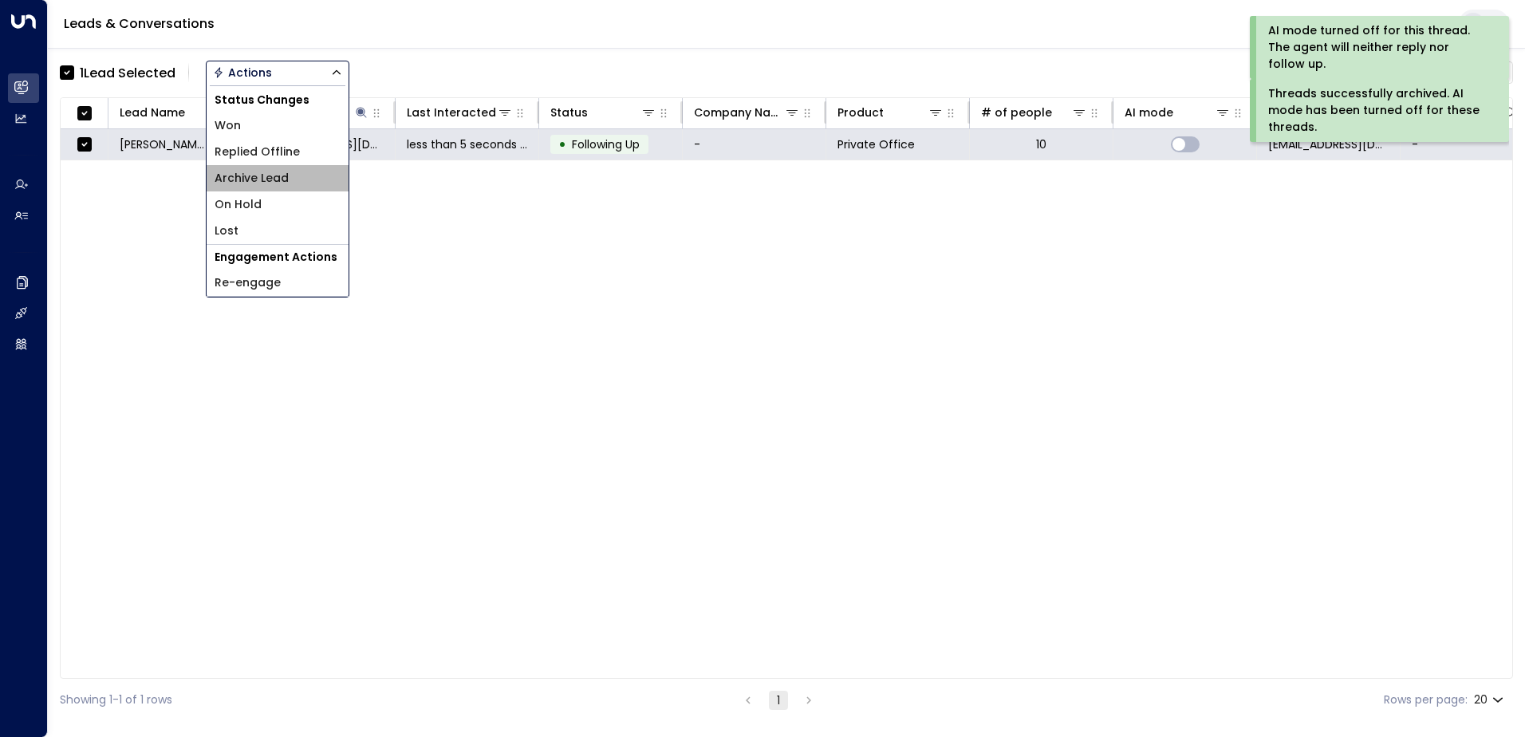
click at [258, 175] on span "Archive Lead" at bounding box center [252, 178] width 74 height 17
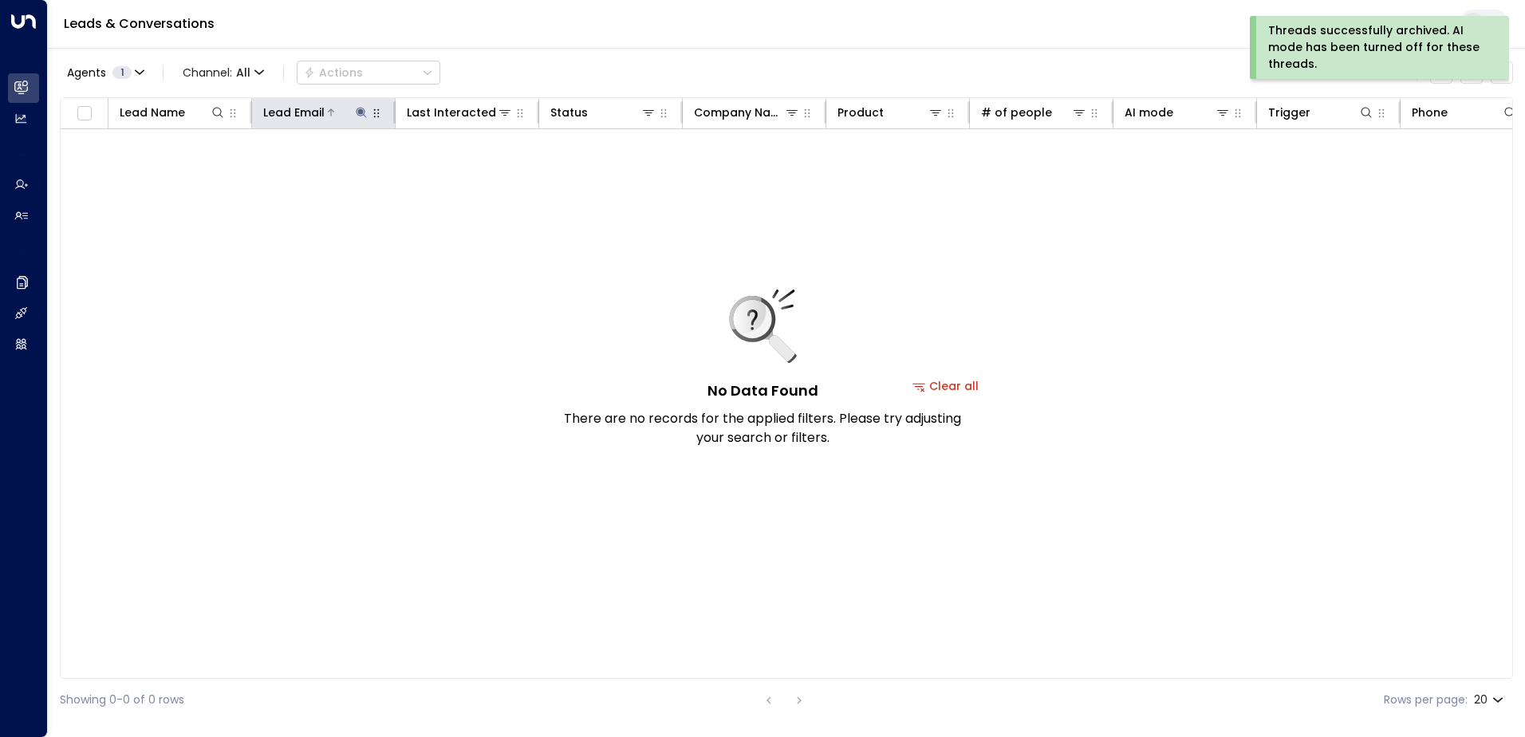
click at [357, 108] on icon at bounding box center [361, 112] width 13 height 13
click at [459, 166] on icon "button" at bounding box center [461, 170] width 10 height 10
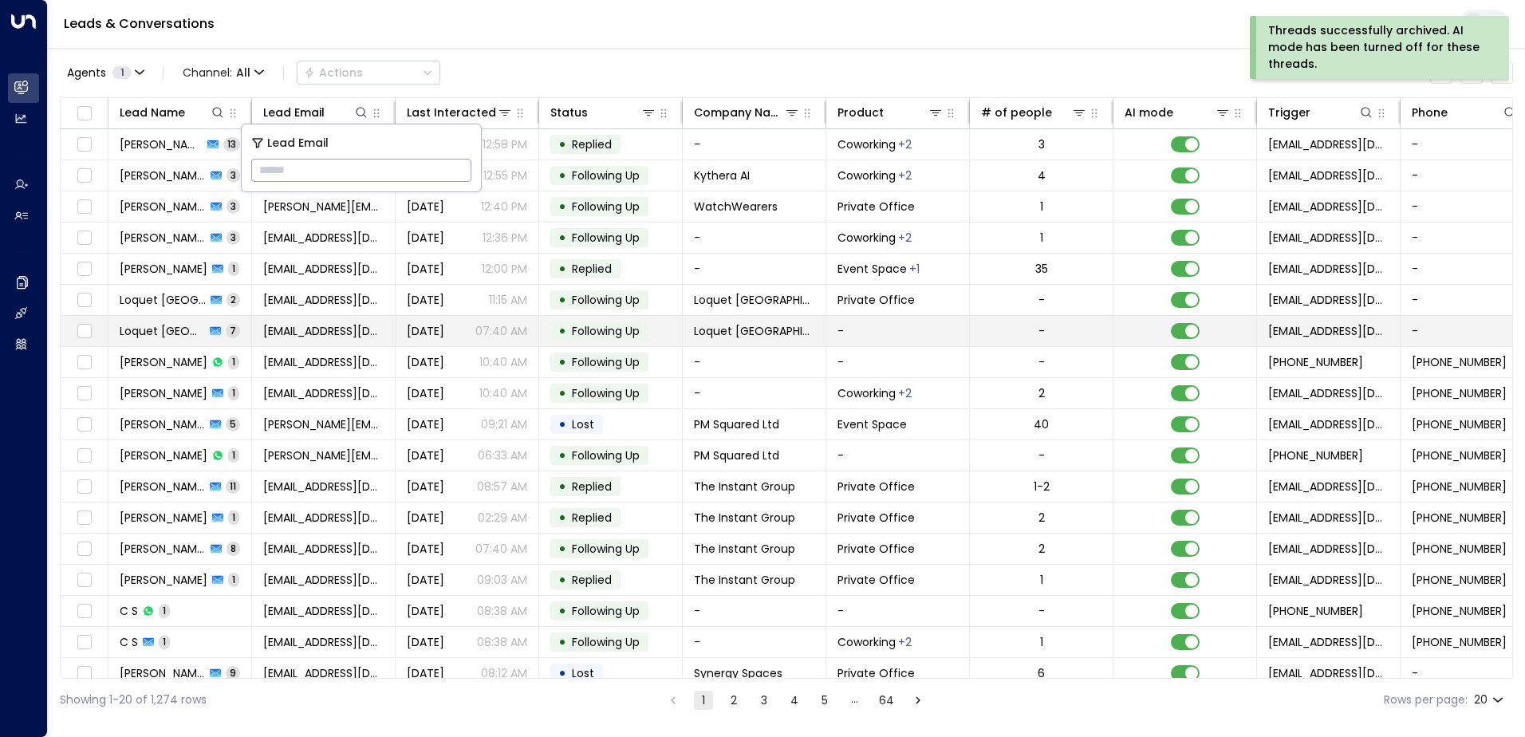
type input "**********"
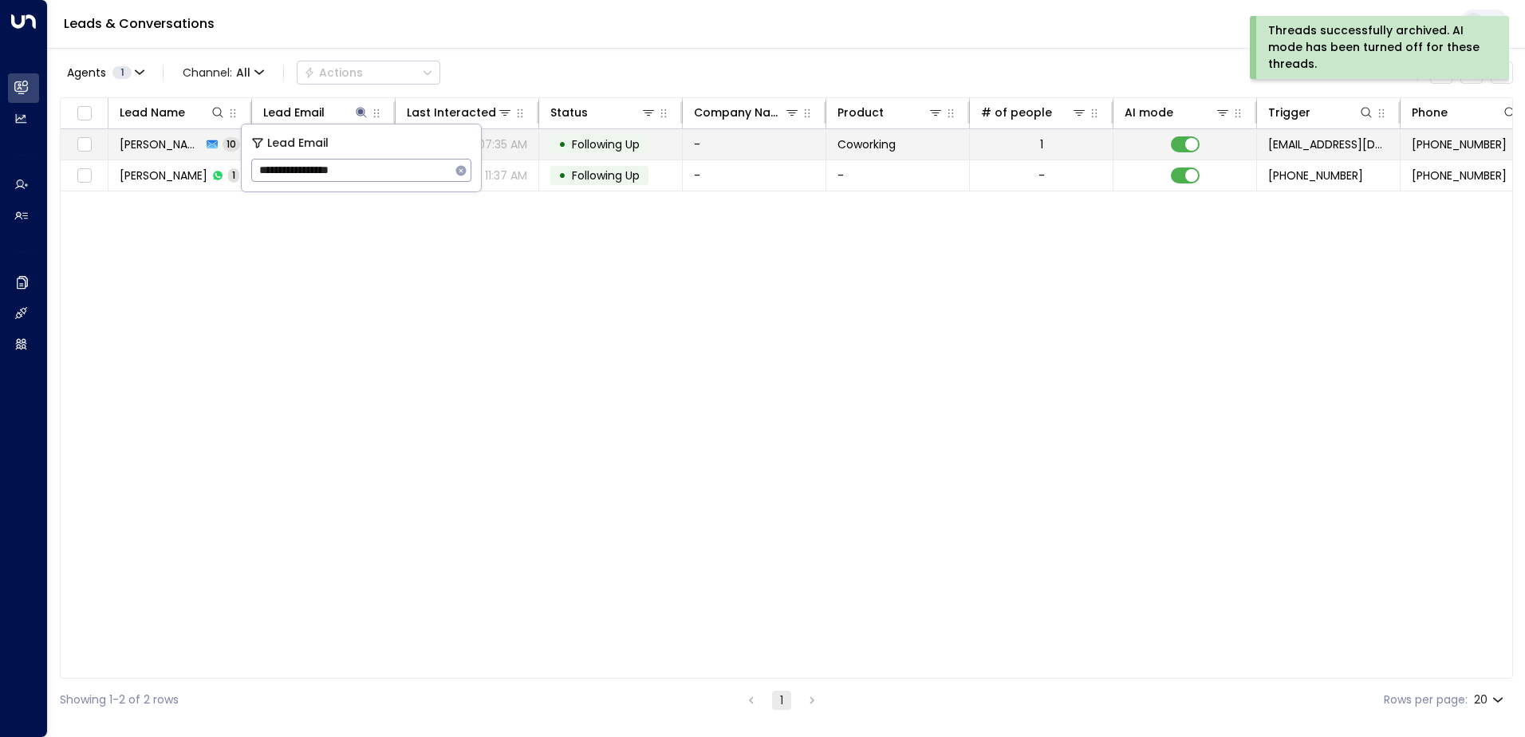
click at [601, 148] on span "Following Up" at bounding box center [606, 144] width 68 height 16
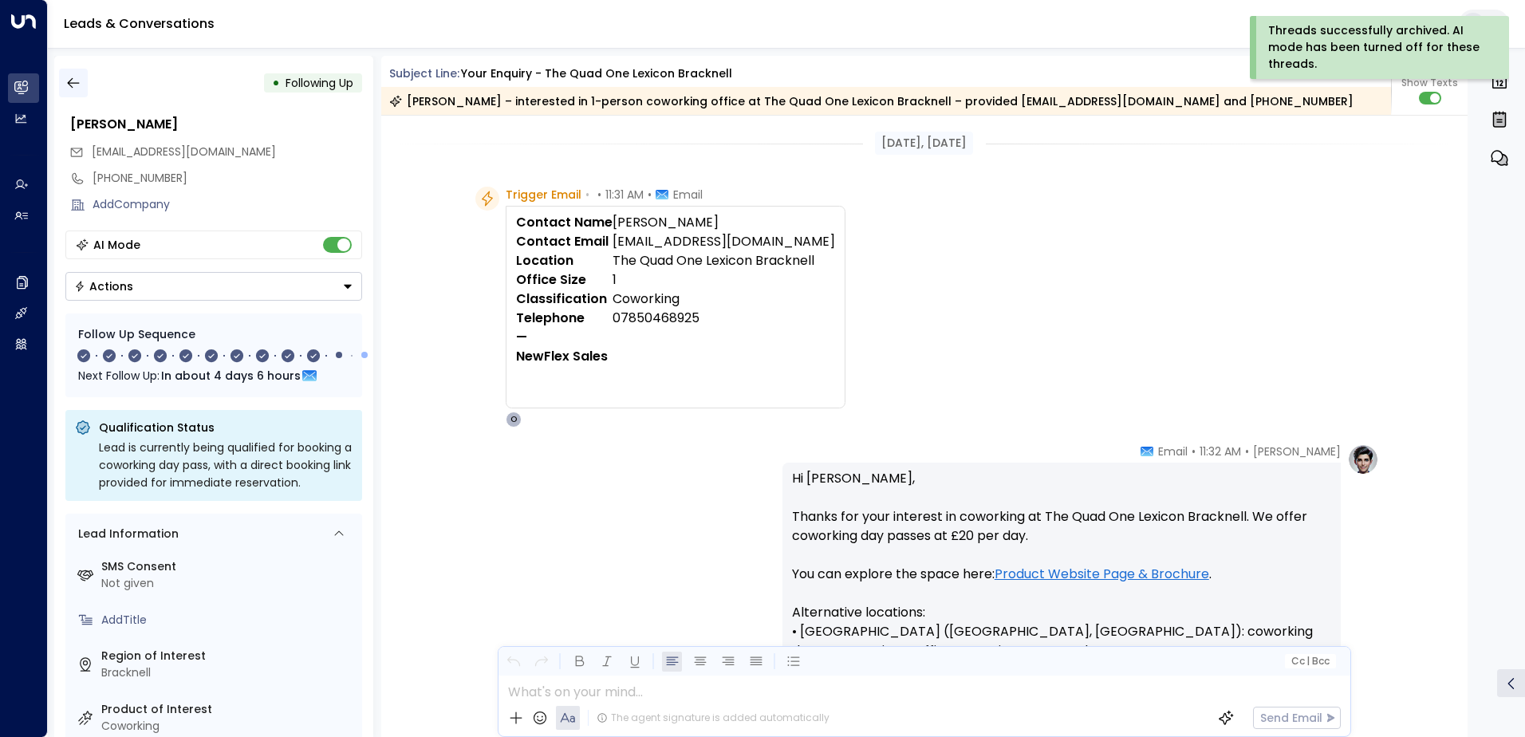
click at [71, 87] on icon "button" at bounding box center [73, 83] width 12 height 10
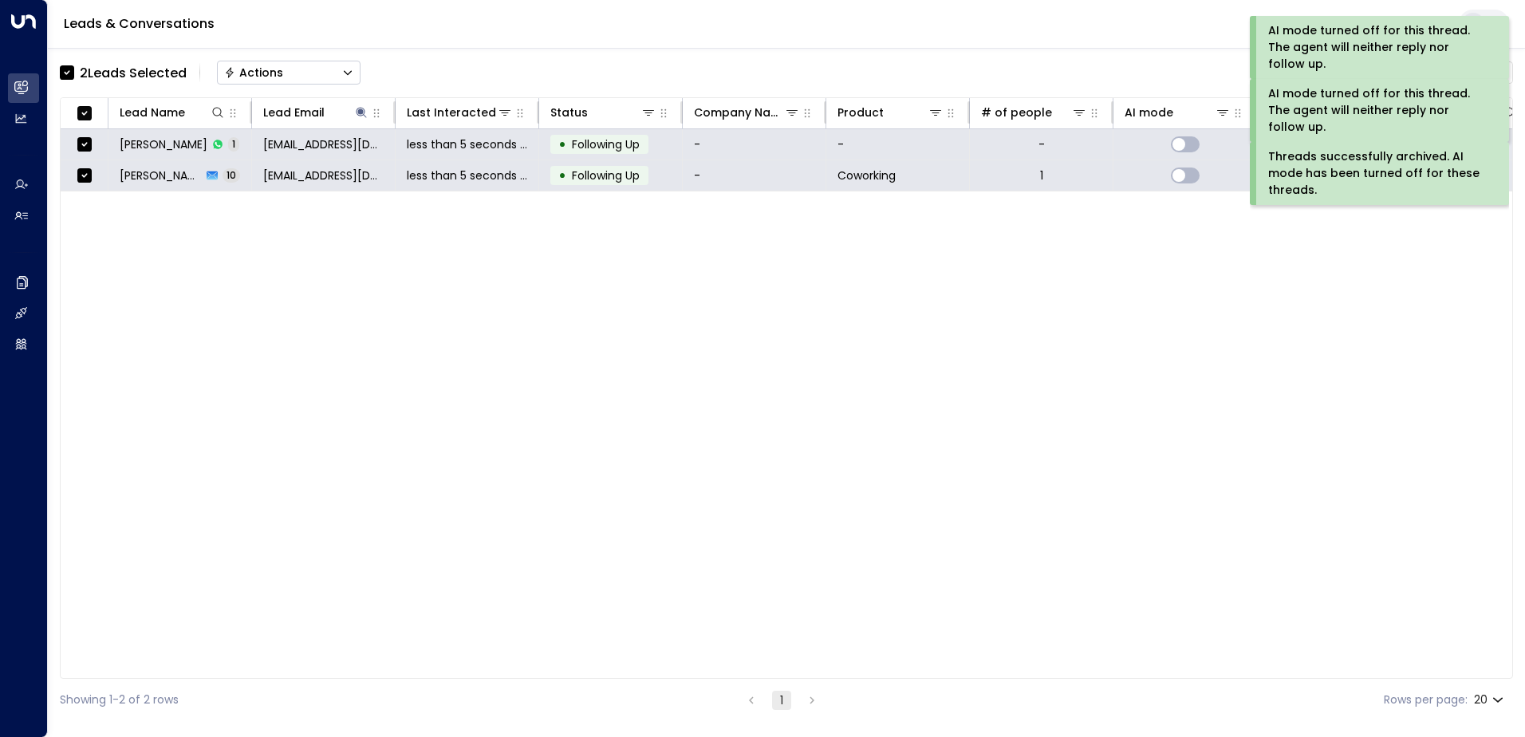
click at [249, 69] on div "Actions" at bounding box center [253, 72] width 59 height 14
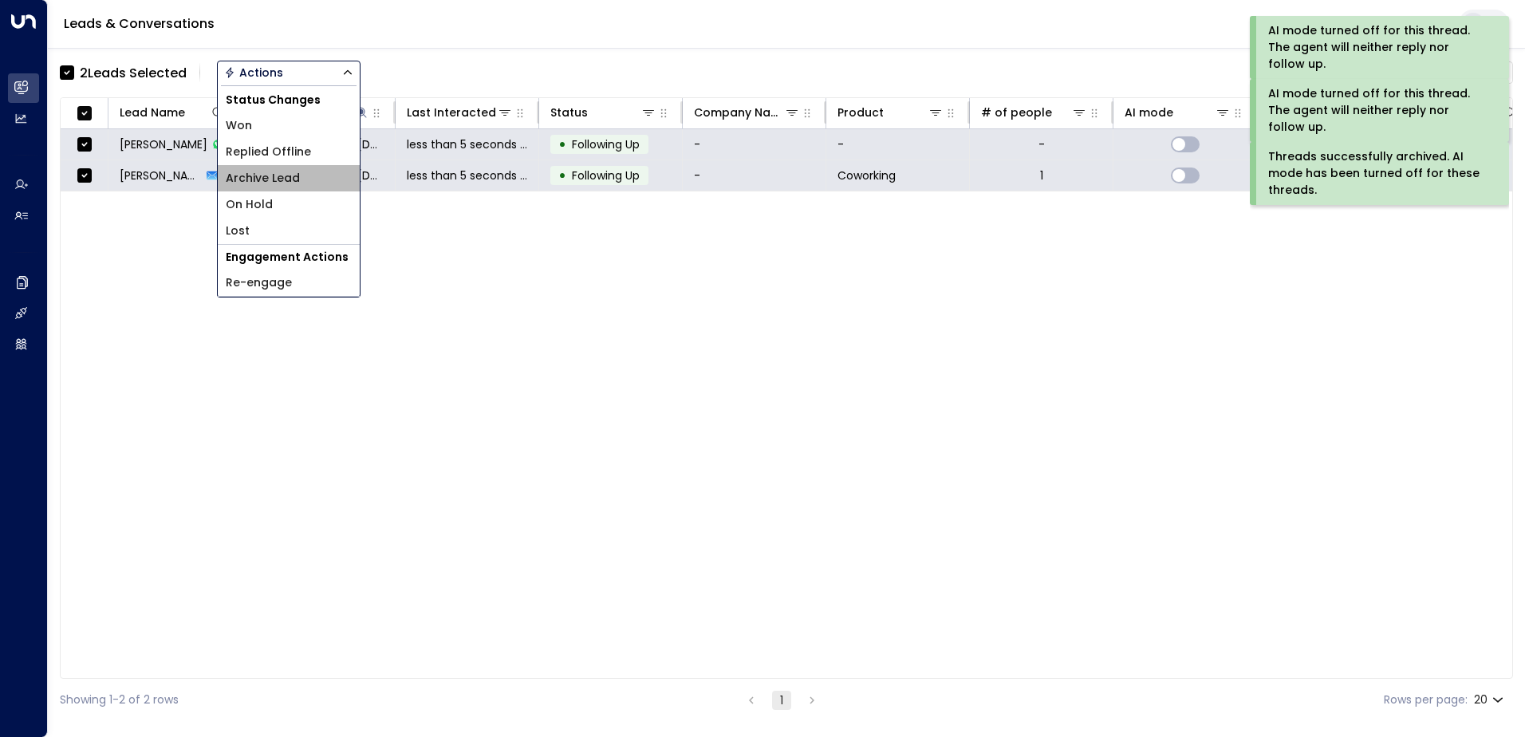
click at [271, 175] on span "Archive Lead" at bounding box center [263, 178] width 74 height 17
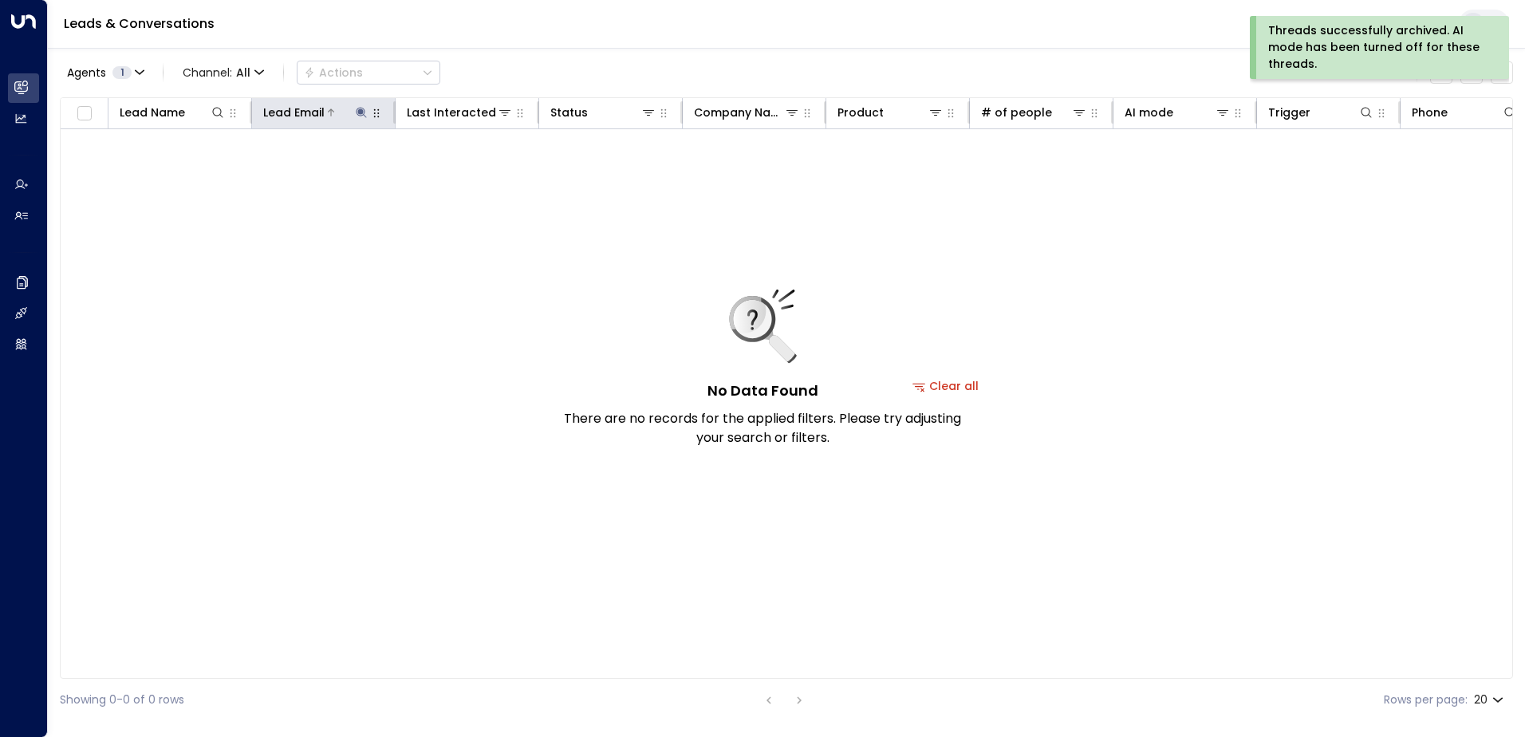
click at [365, 112] on icon at bounding box center [361, 112] width 10 height 10
click at [464, 168] on icon "button" at bounding box center [461, 170] width 10 height 10
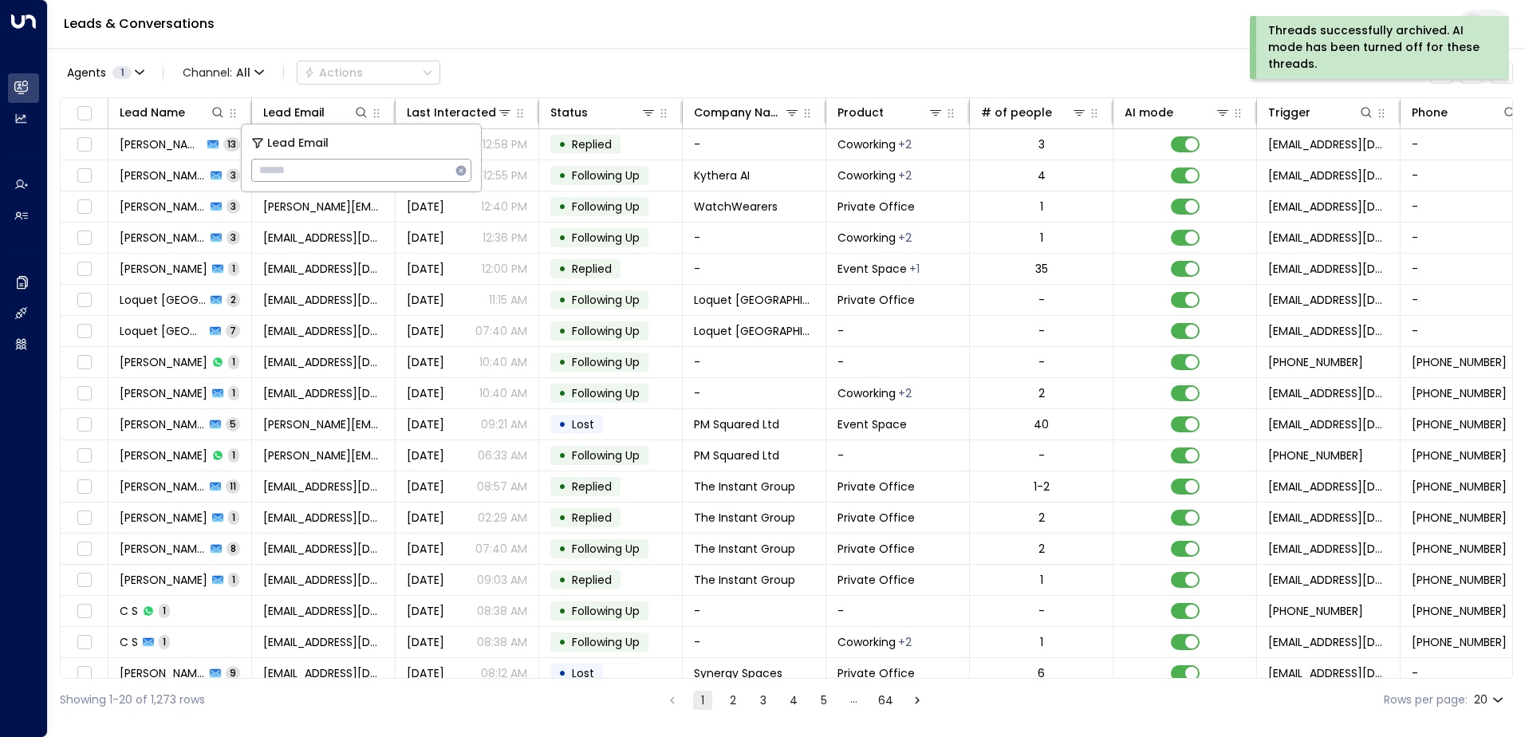
type input "**********"
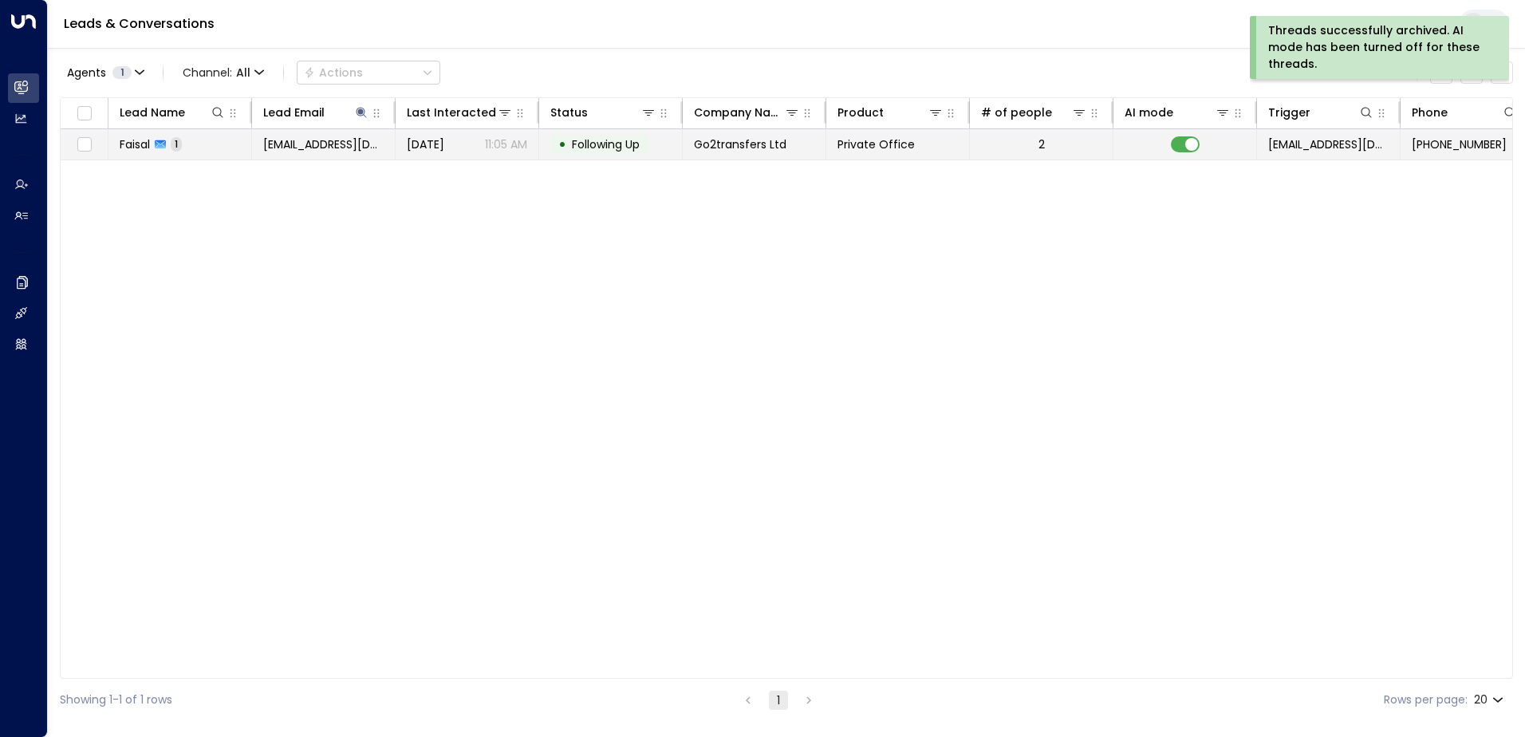
click at [617, 146] on span "Following Up" at bounding box center [606, 144] width 68 height 16
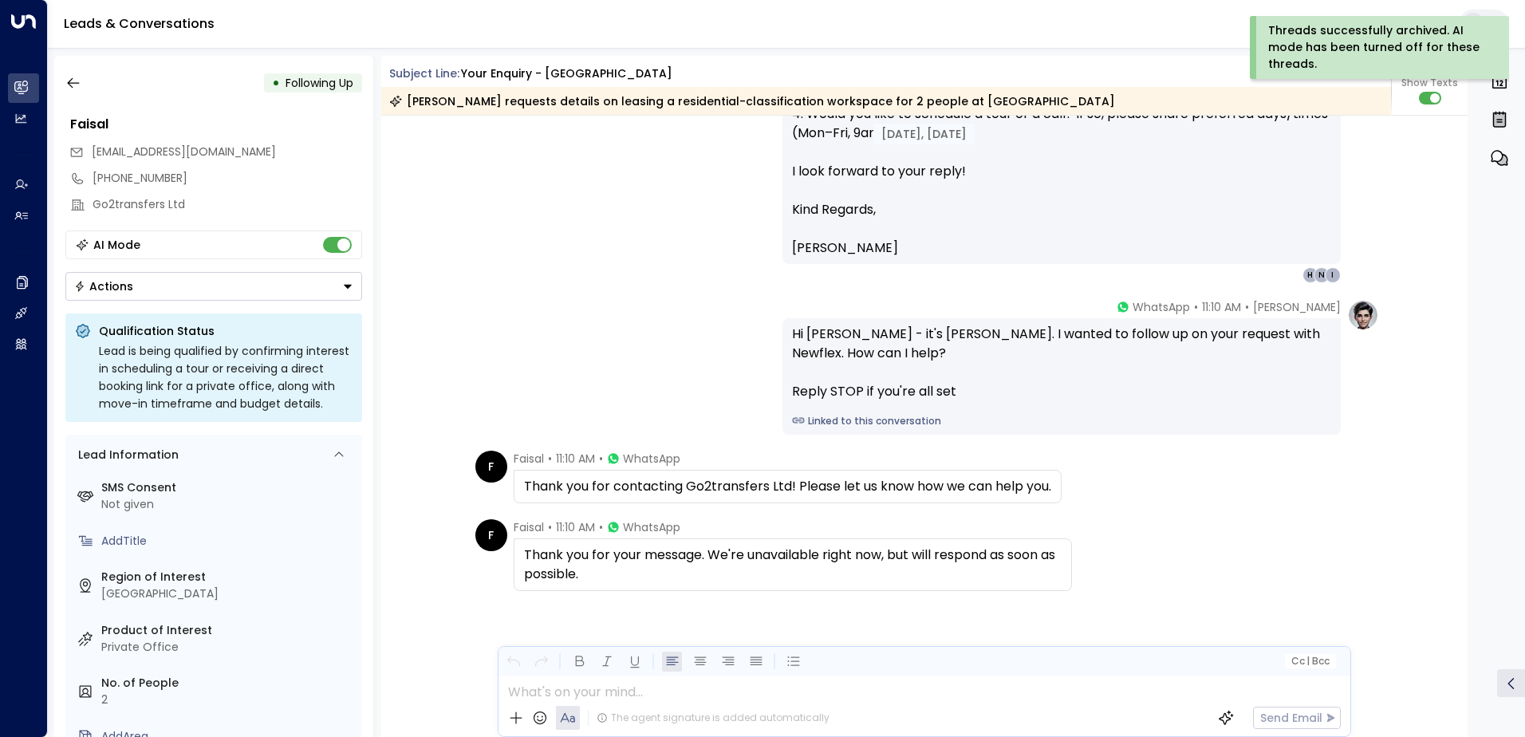
scroll to position [761, 0]
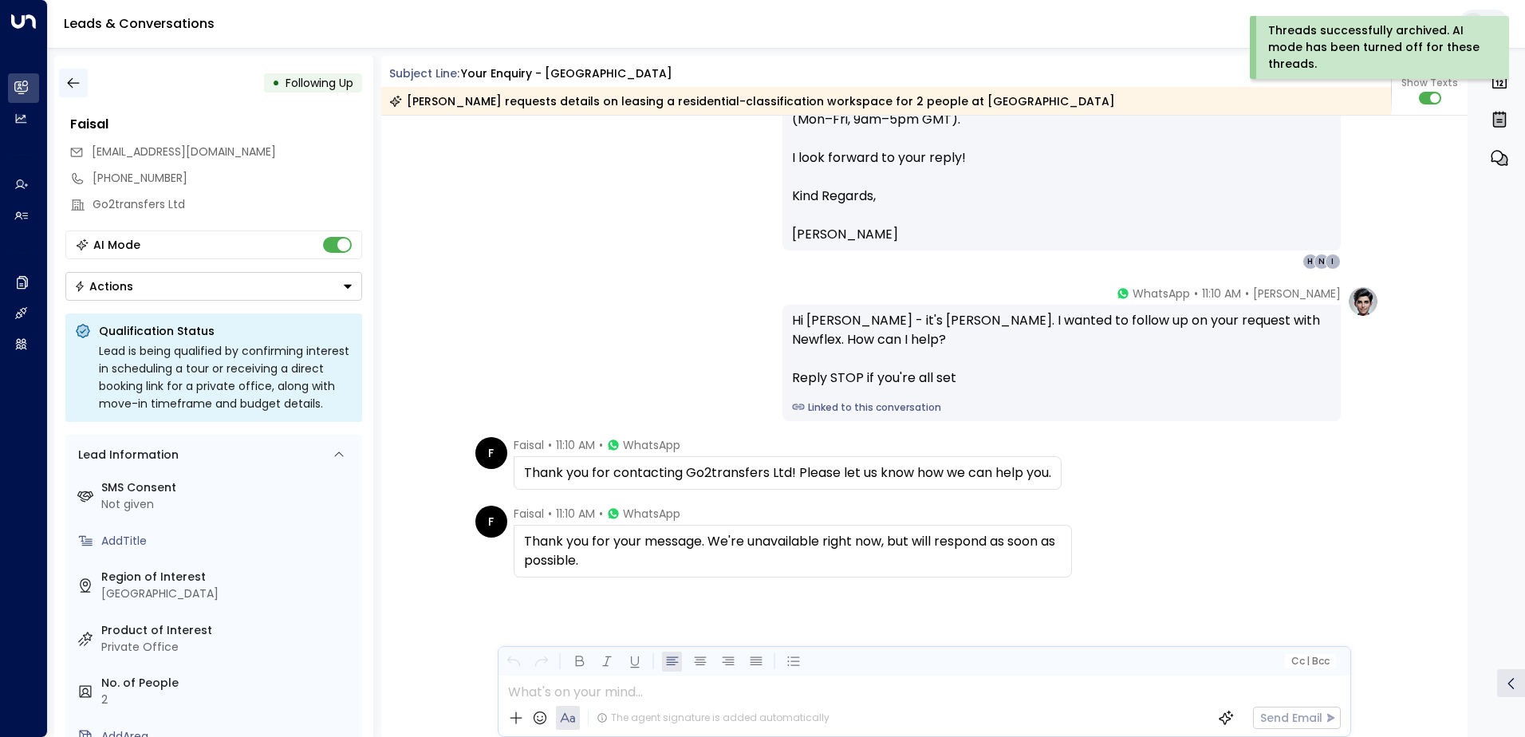
click at [80, 87] on icon "button" at bounding box center [73, 83] width 16 height 16
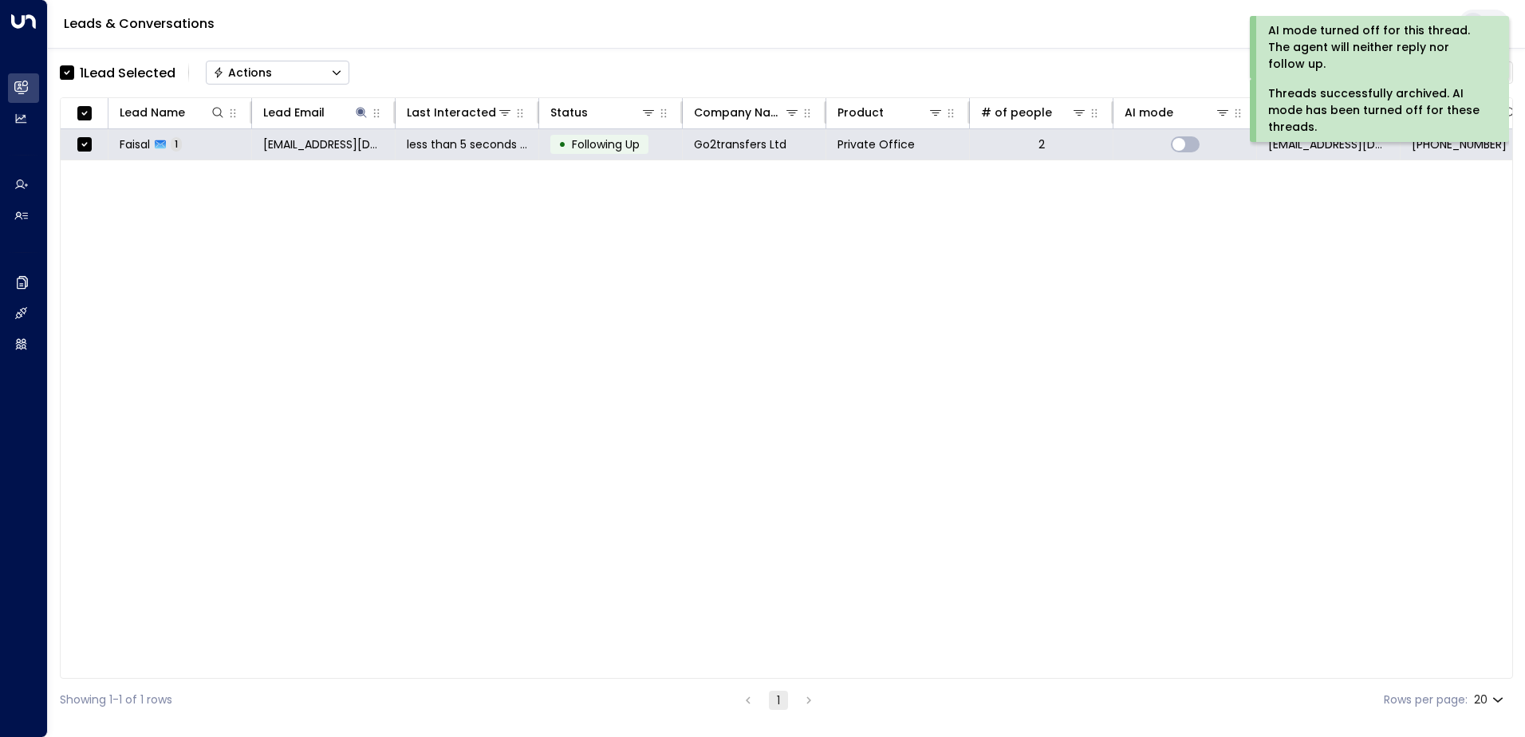
click at [263, 68] on div "Actions" at bounding box center [242, 72] width 59 height 14
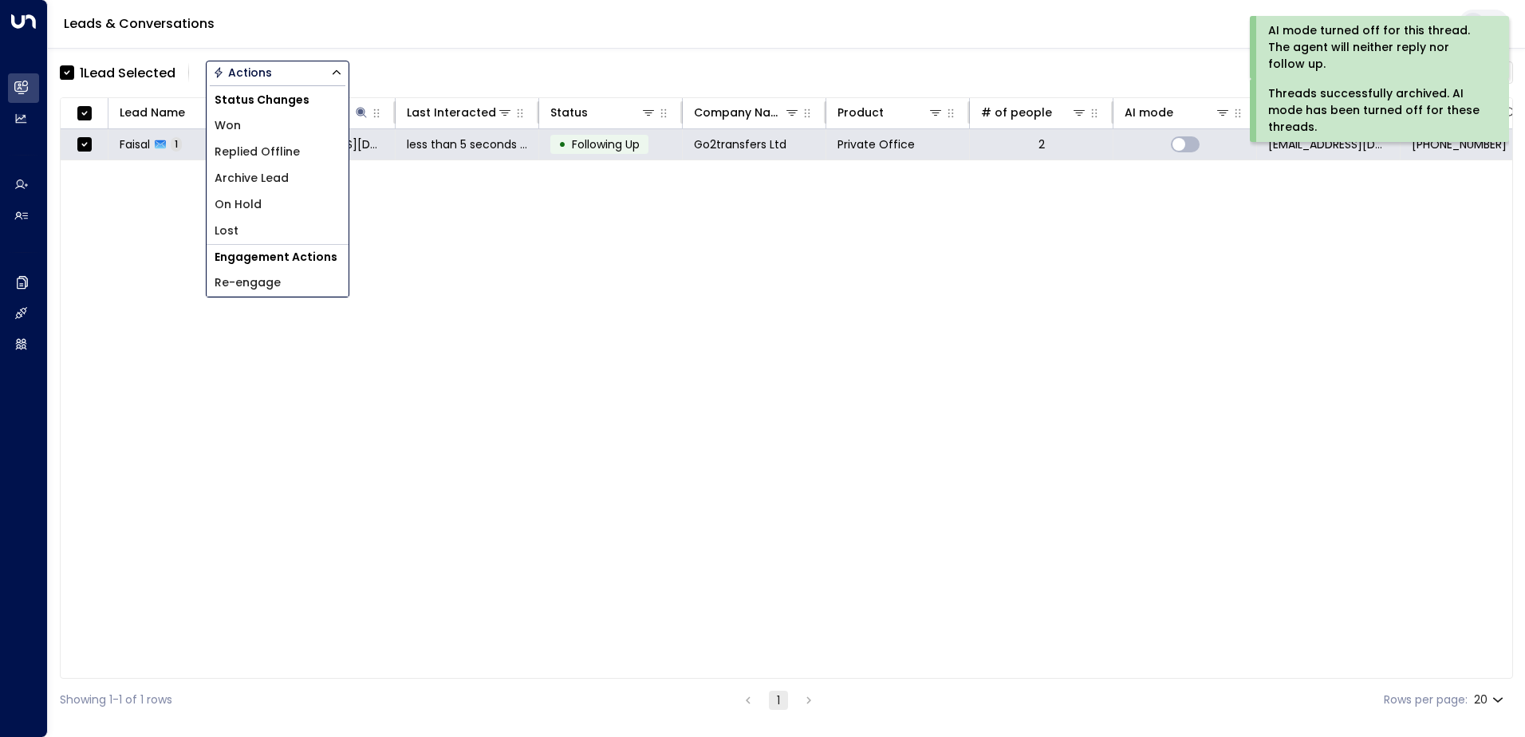
click at [265, 176] on span "Archive Lead" at bounding box center [252, 178] width 74 height 17
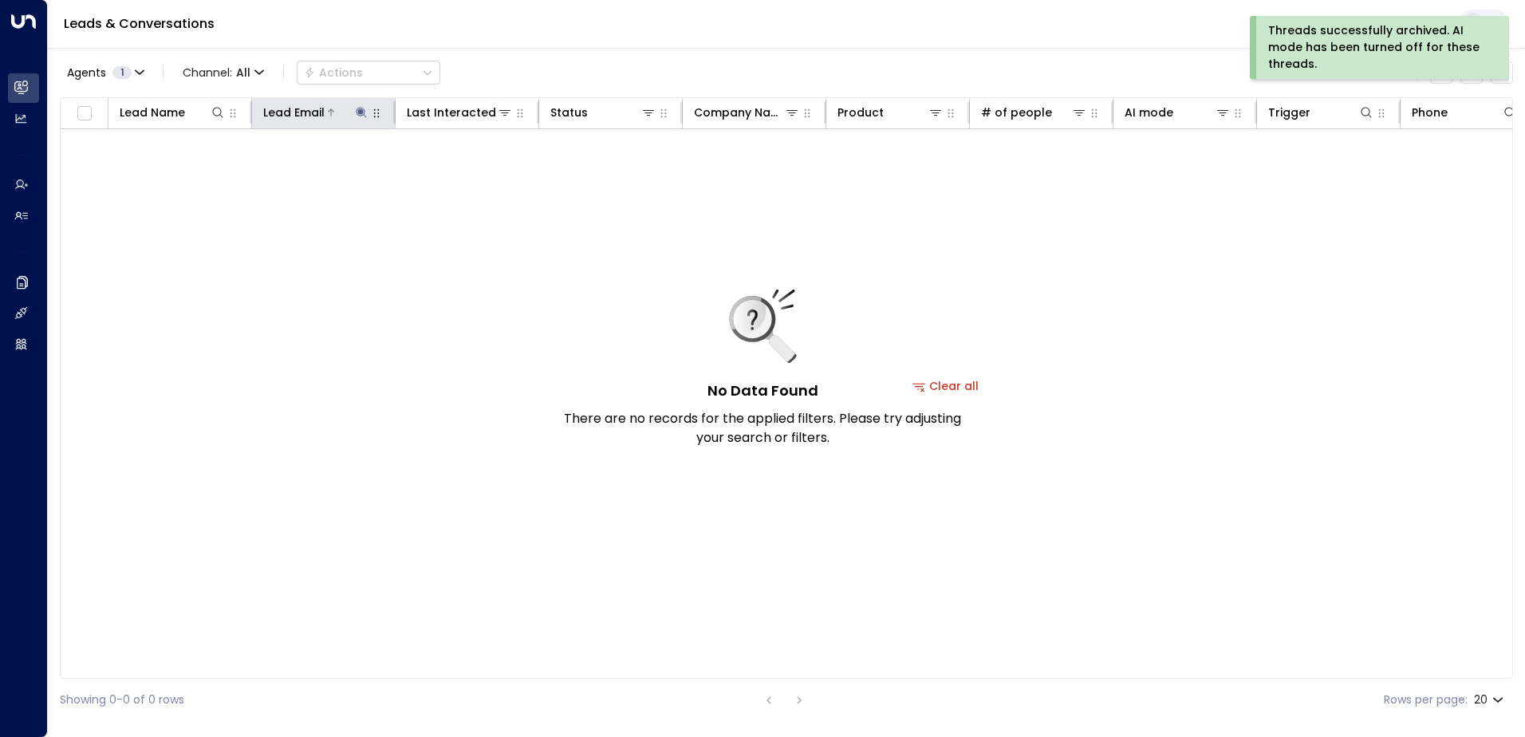
click at [360, 112] on icon at bounding box center [361, 112] width 10 height 10
click at [452, 171] on button "button" at bounding box center [461, 170] width 21 height 21
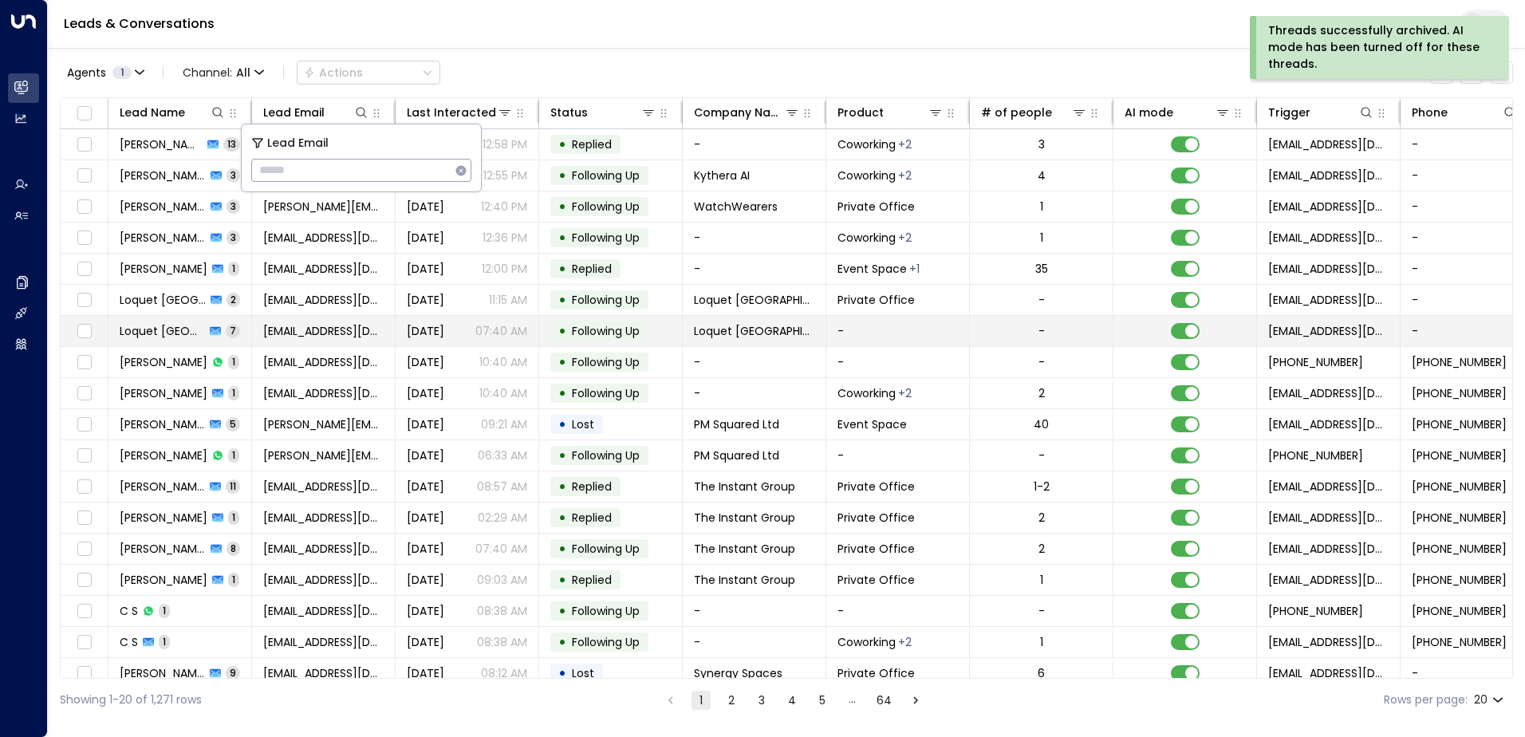
type input "**********"
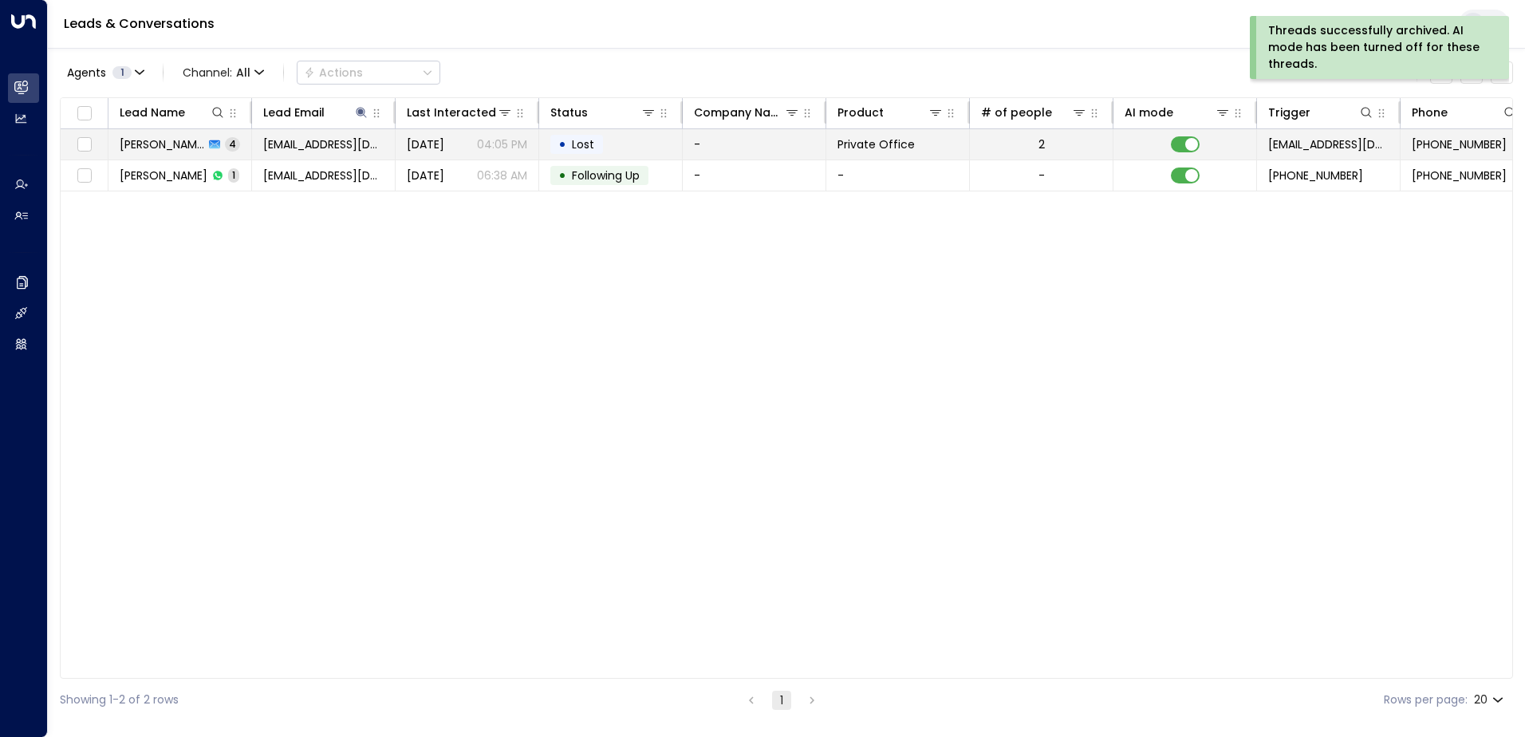
click at [611, 144] on td "• Lost" at bounding box center [611, 144] width 144 height 30
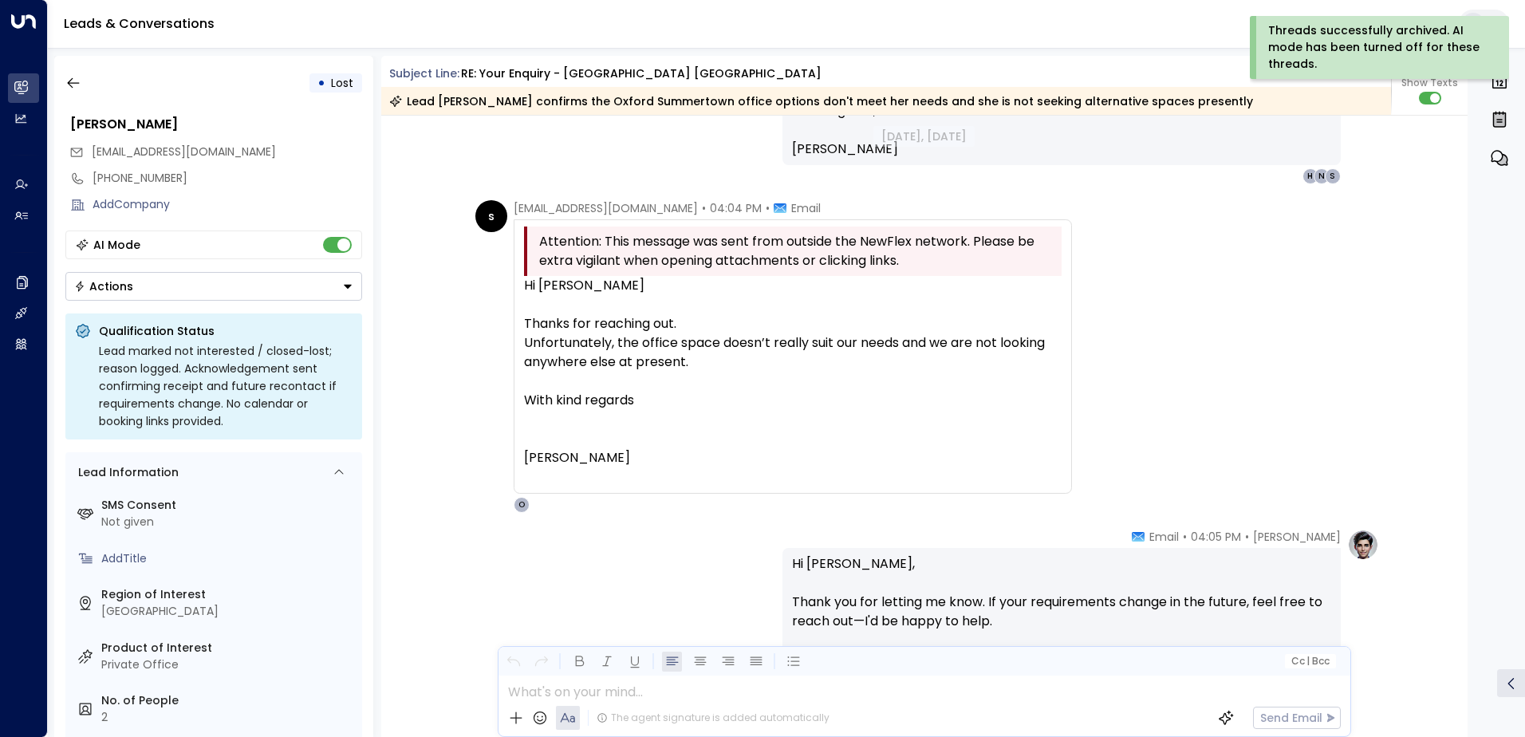
scroll to position [1049, 0]
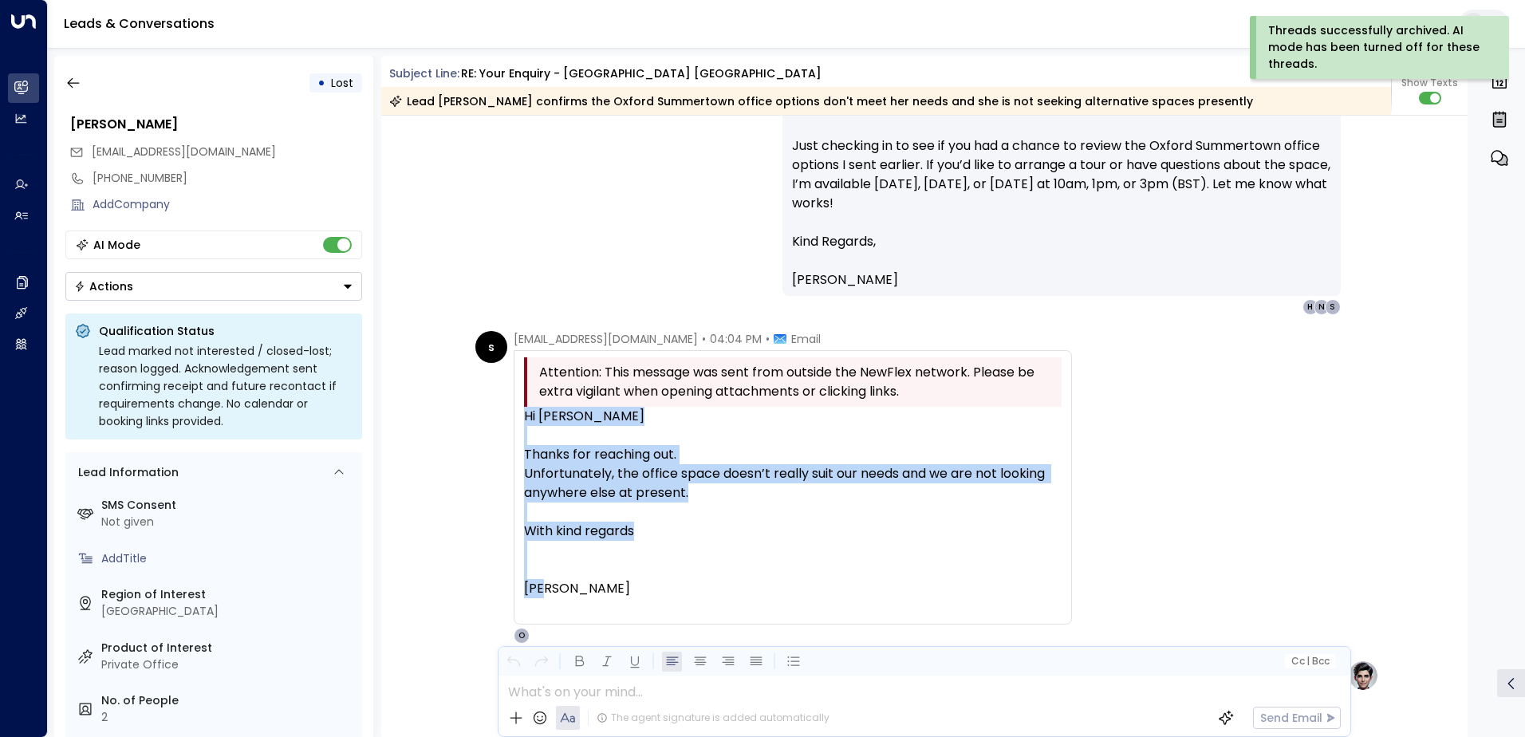
drag, startPoint x: 520, startPoint y: 407, endPoint x: 689, endPoint y: 597, distance: 254.8
click at [689, 597] on div "Attention: This message was sent from outside the NewFlex network. Please be ex…" at bounding box center [793, 487] width 558 height 274
drag, startPoint x: 689, startPoint y: 597, endPoint x: 625, endPoint y: 482, distance: 132.5
copy div "Hi [PERSON_NAME] Thanks for reaching out. Unfortunately, the office space doesn…"
click at [73, 85] on icon "button" at bounding box center [73, 83] width 16 height 16
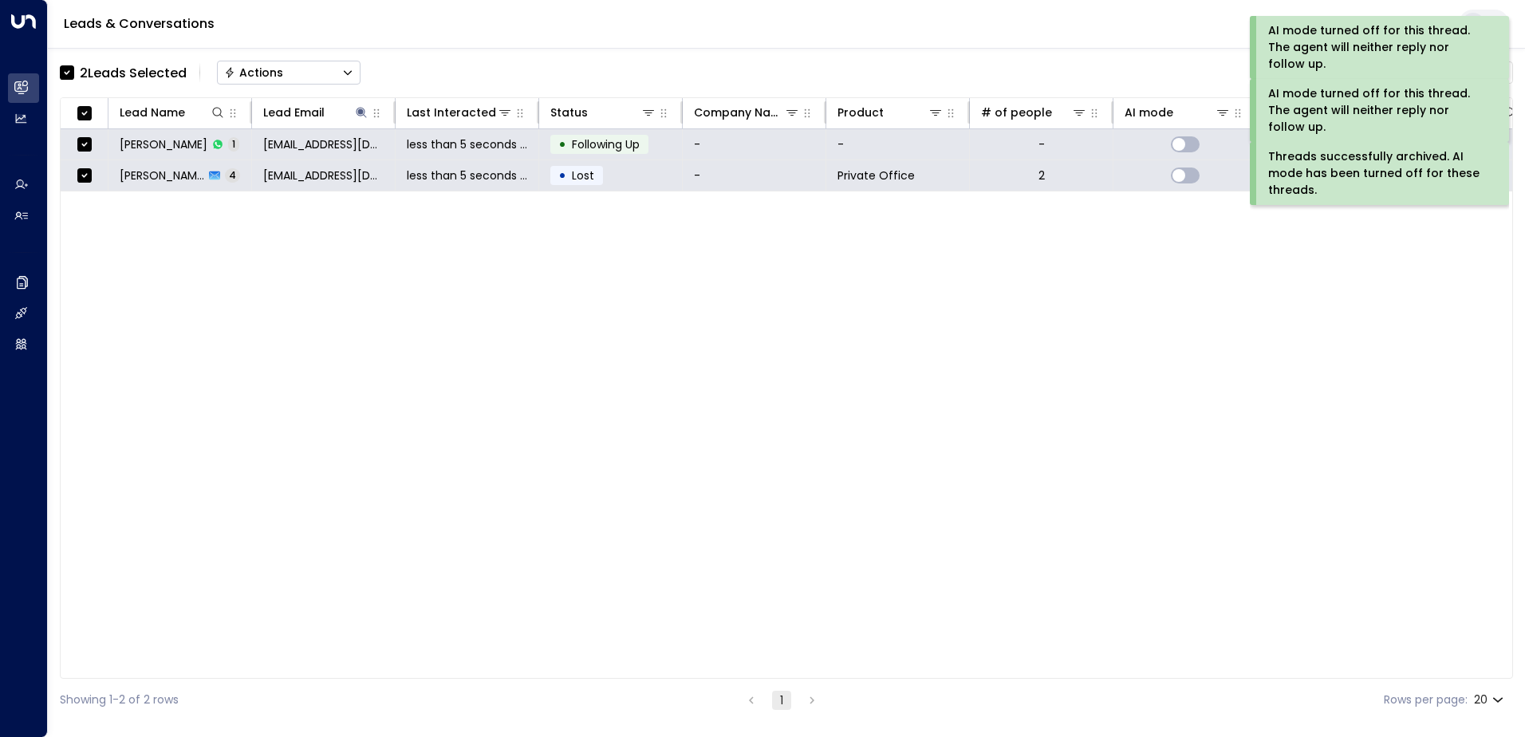
click at [277, 74] on div "Actions" at bounding box center [253, 72] width 59 height 14
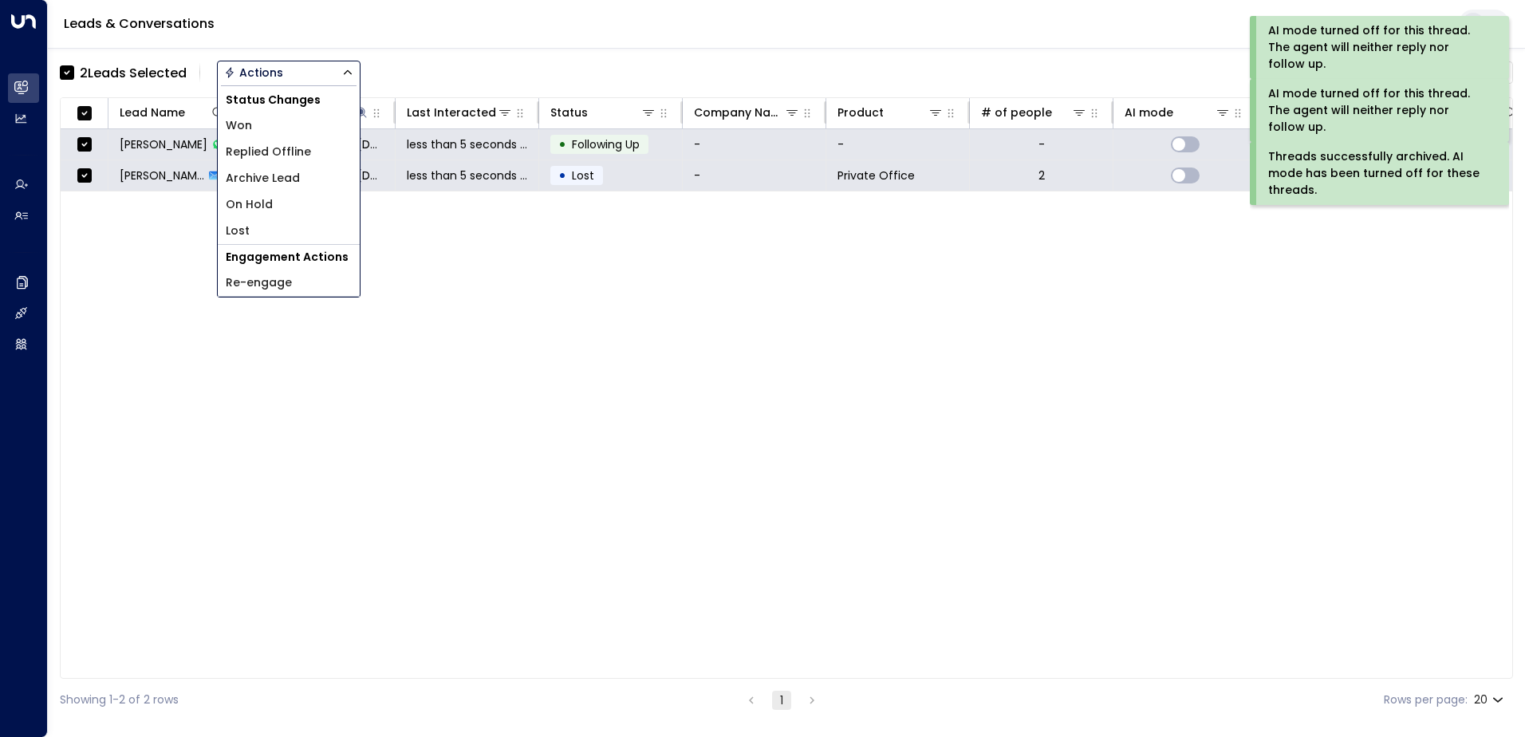
click at [271, 177] on span "Archive Lead" at bounding box center [263, 178] width 74 height 17
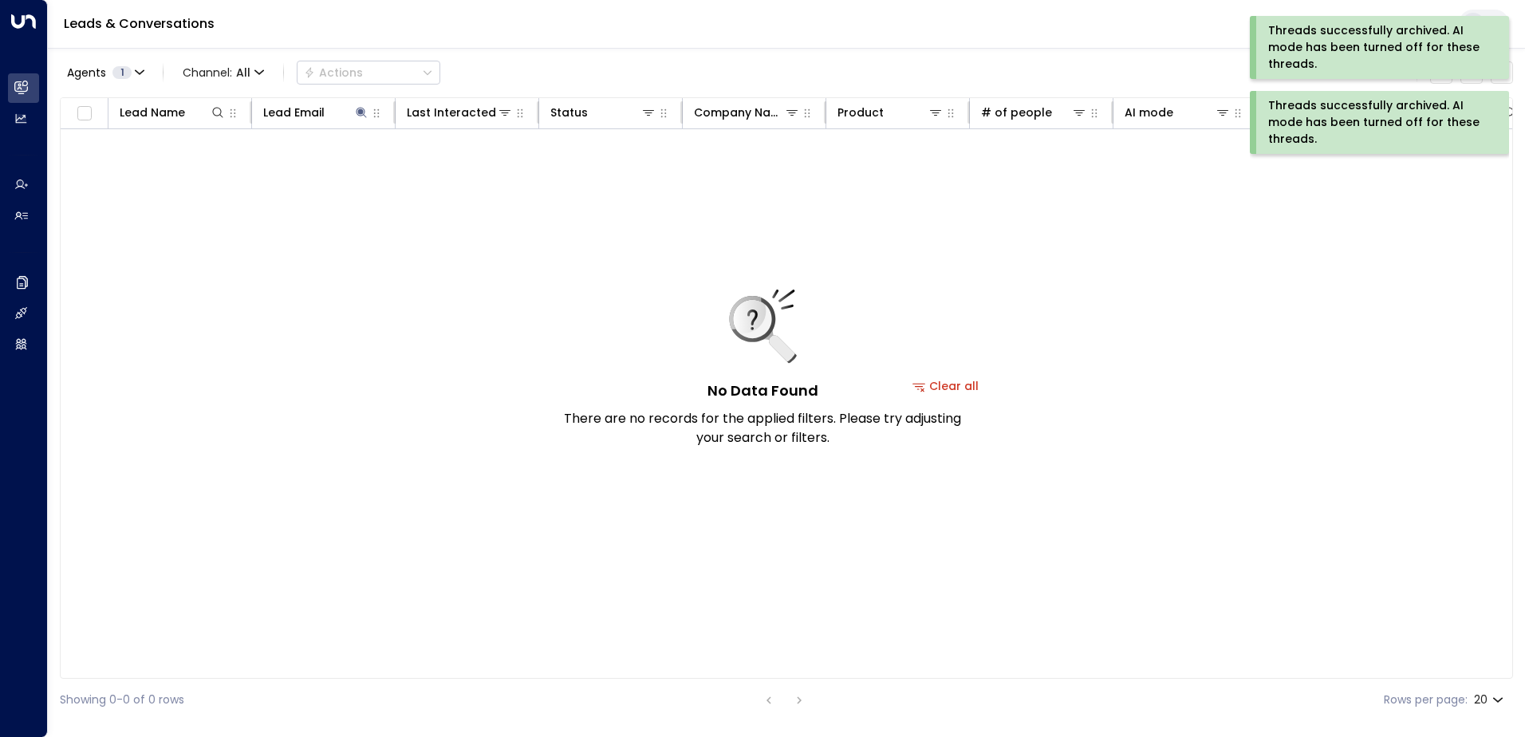
click at [1314, 128] on div "Threads successfully archived. AI mode has been turned off for these threads." at bounding box center [1377, 122] width 219 height 50
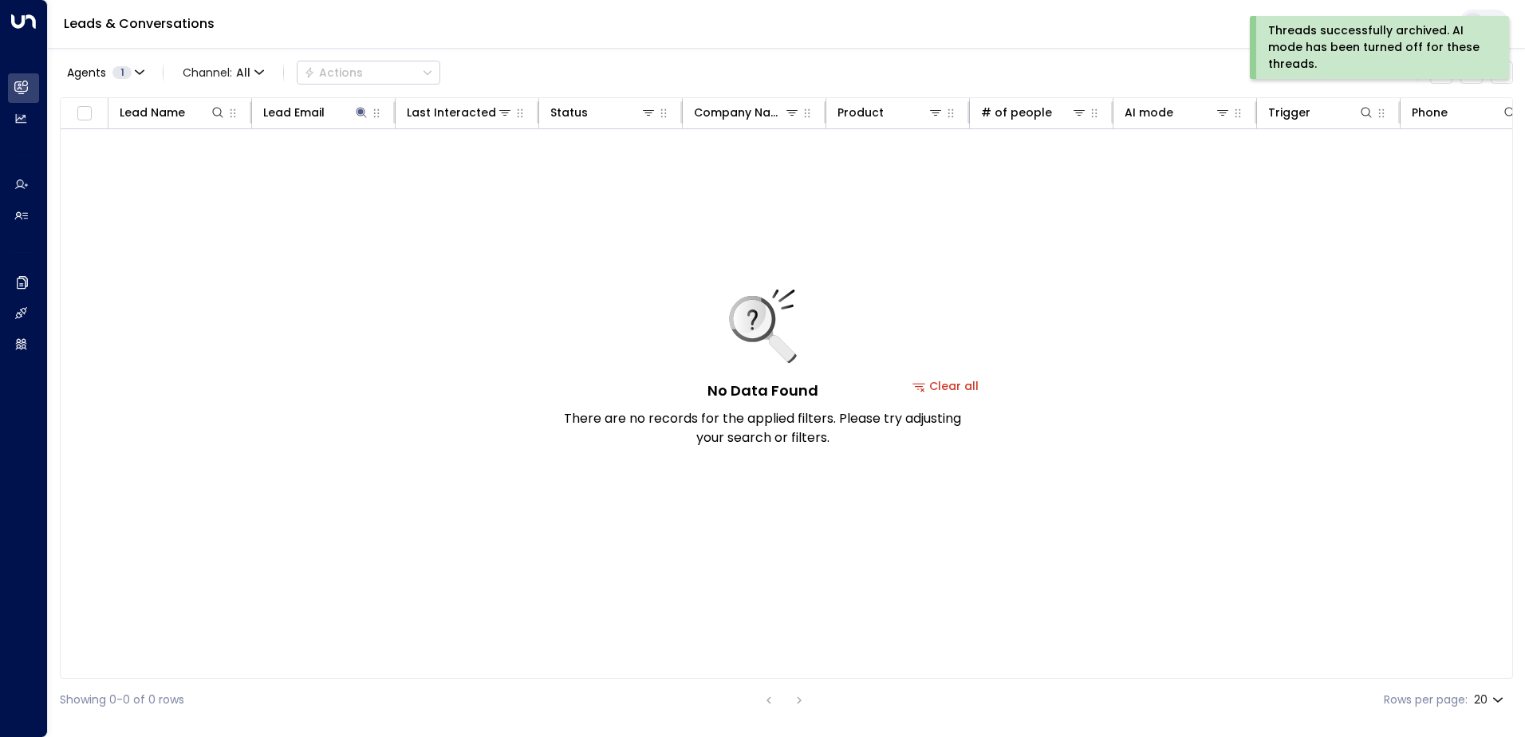
click at [1339, 39] on div "Threads successfully archived. AI mode has been turned off for these threads." at bounding box center [1377, 47] width 219 height 50
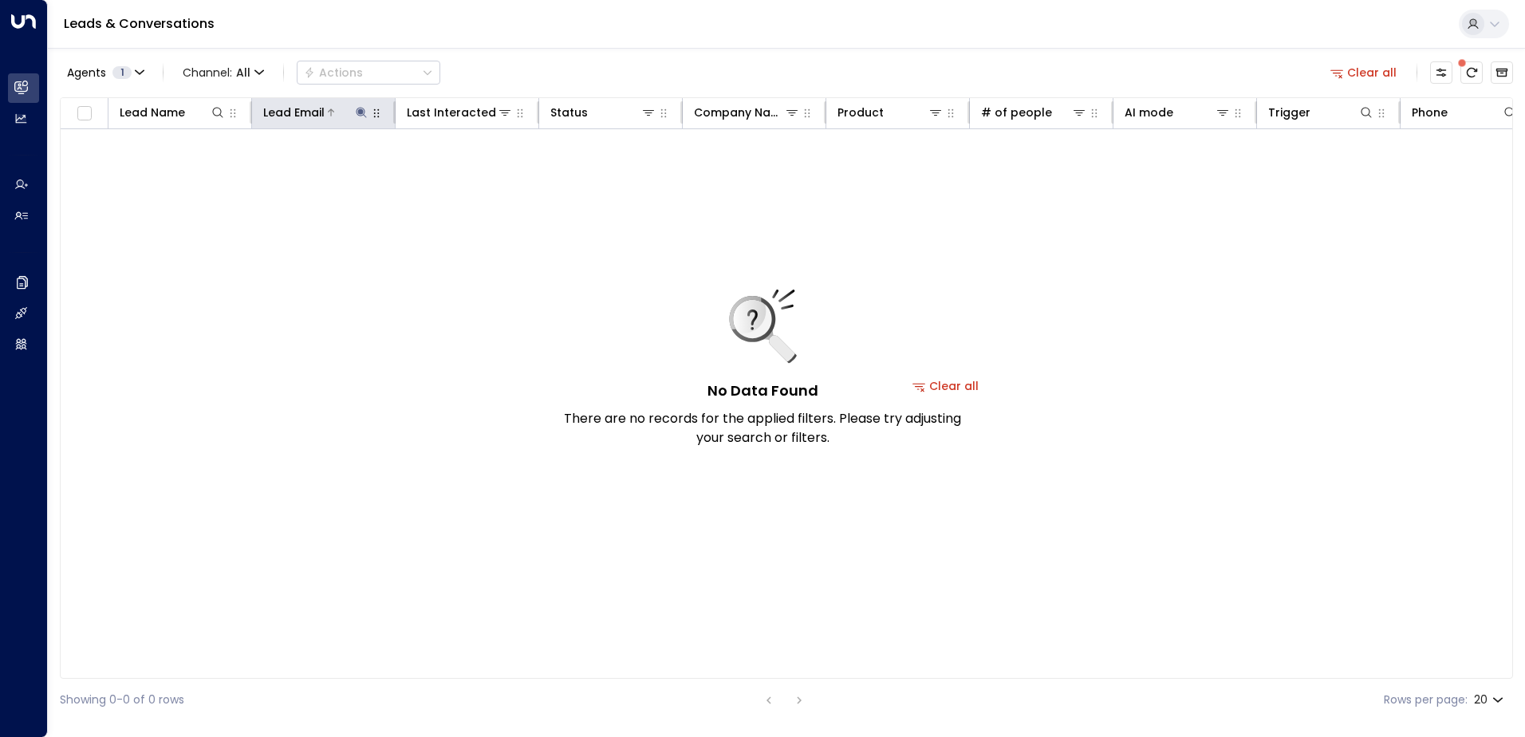
click at [359, 108] on icon at bounding box center [361, 112] width 13 height 13
click at [464, 174] on icon "button" at bounding box center [461, 170] width 10 height 10
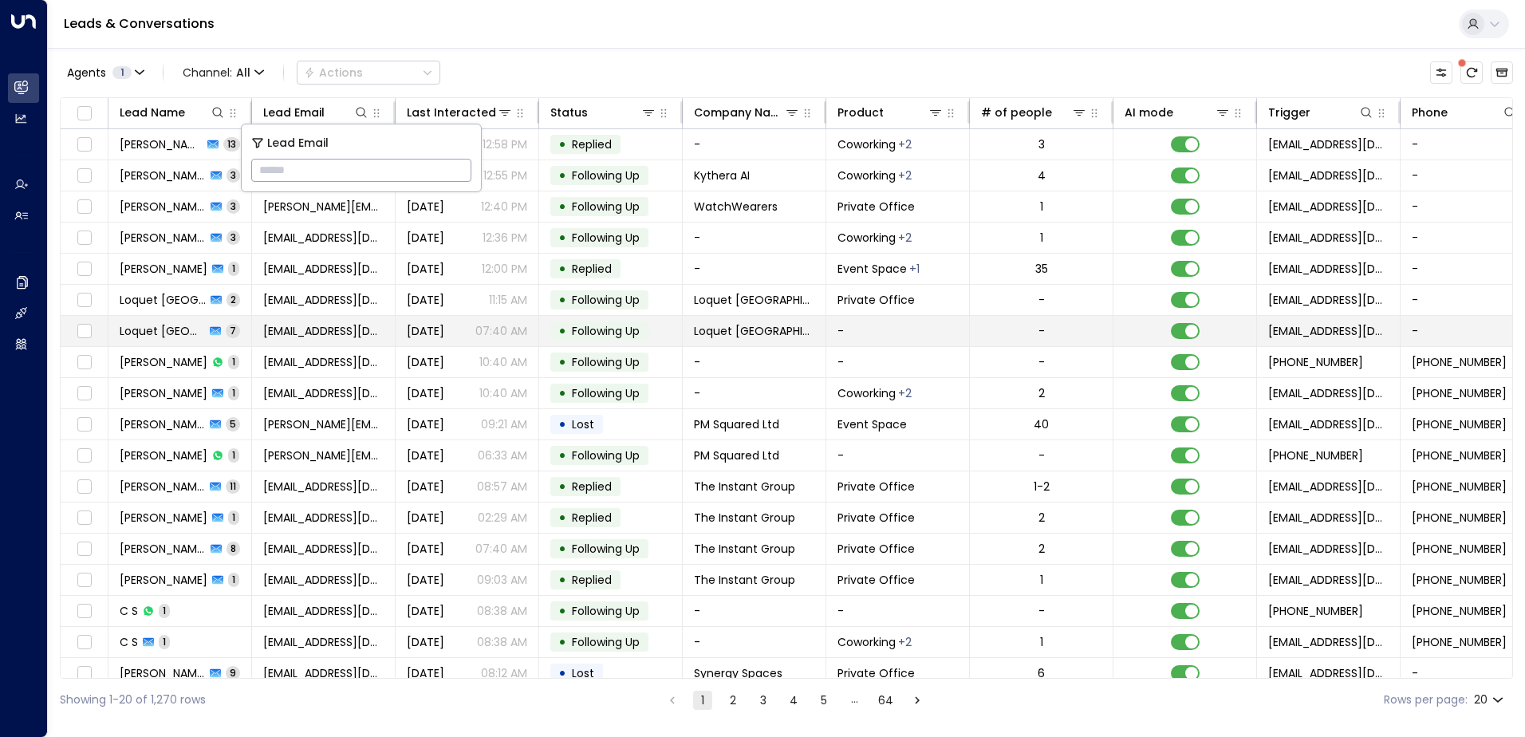
type input "**********"
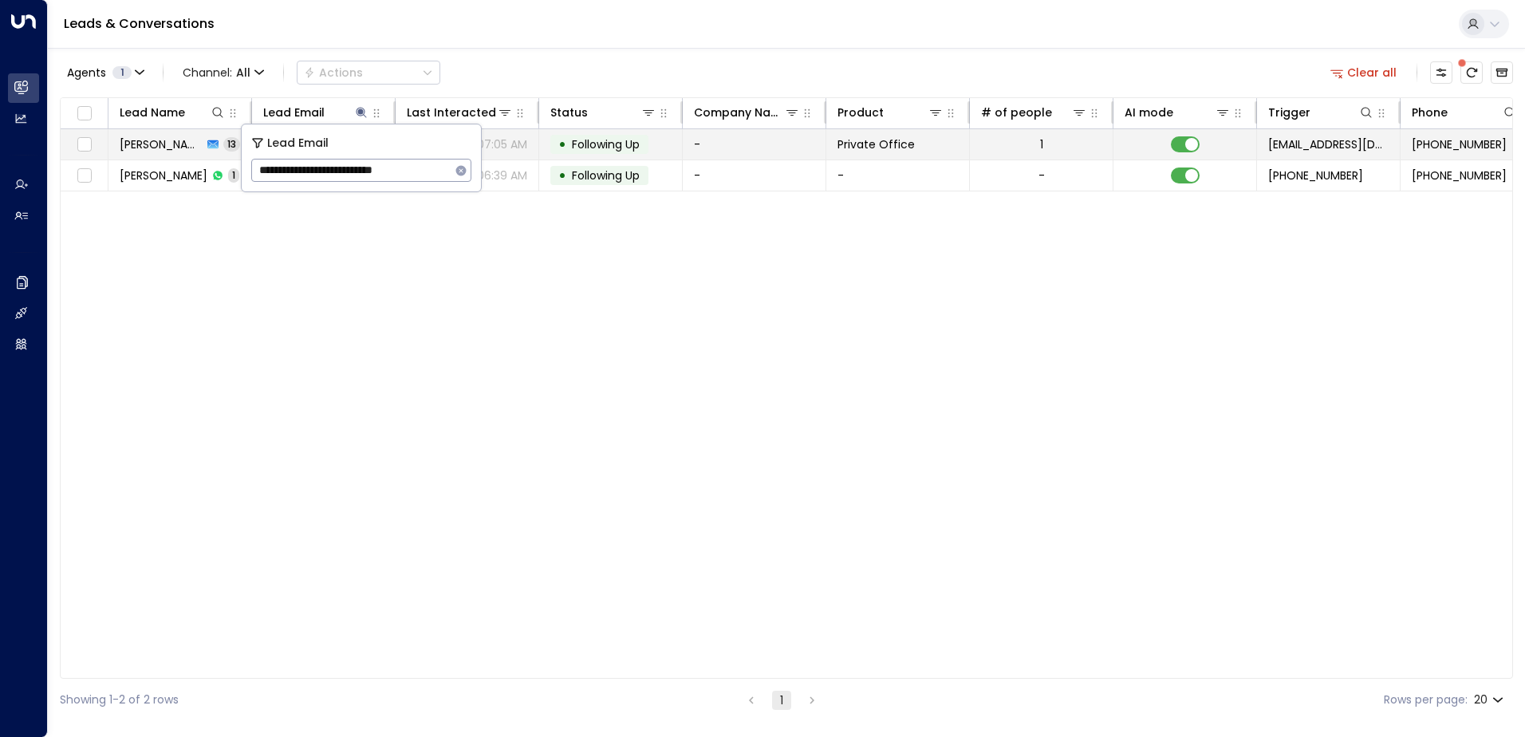
click at [629, 136] on span "Following Up" at bounding box center [606, 144] width 68 height 16
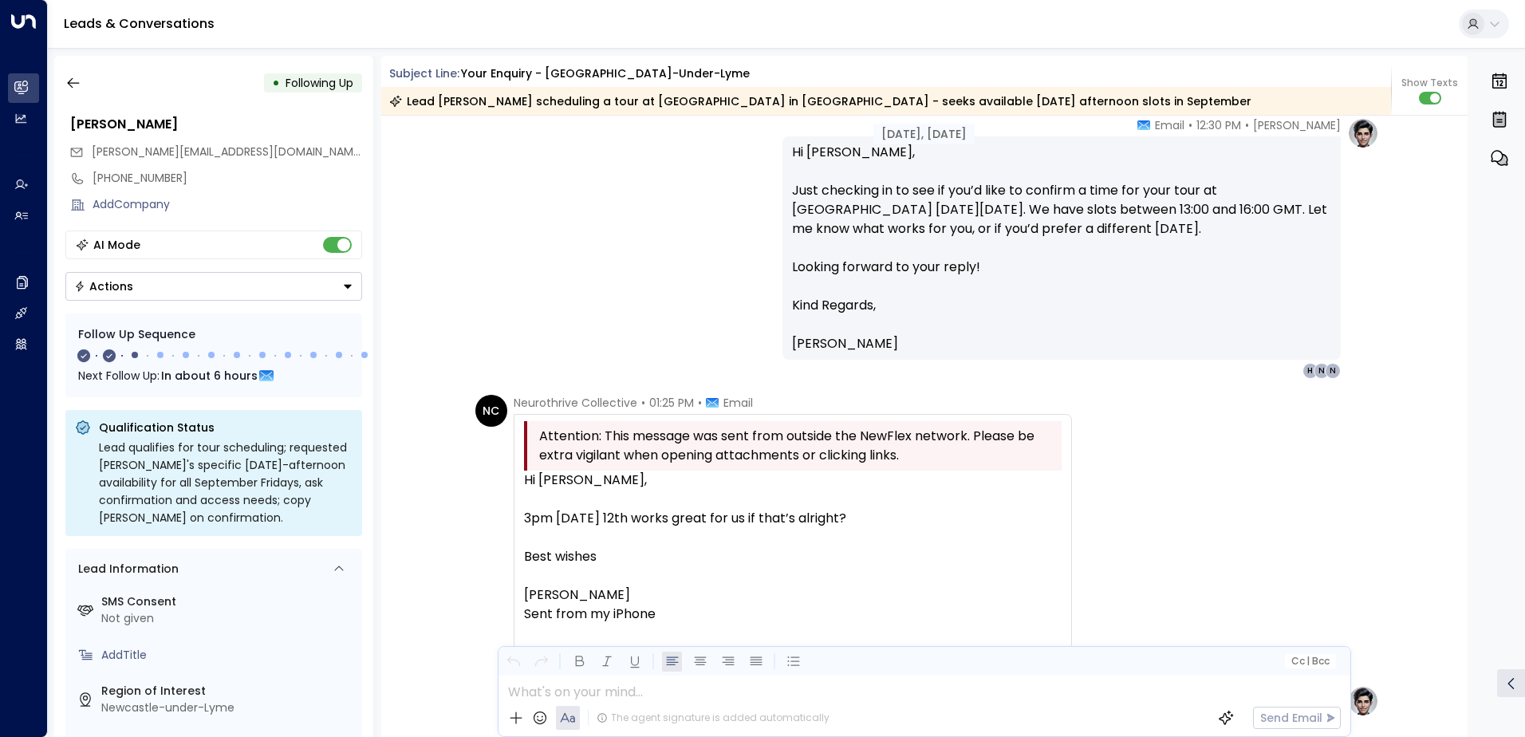
scroll to position [2659, 0]
click at [73, 85] on icon "button" at bounding box center [73, 83] width 16 height 16
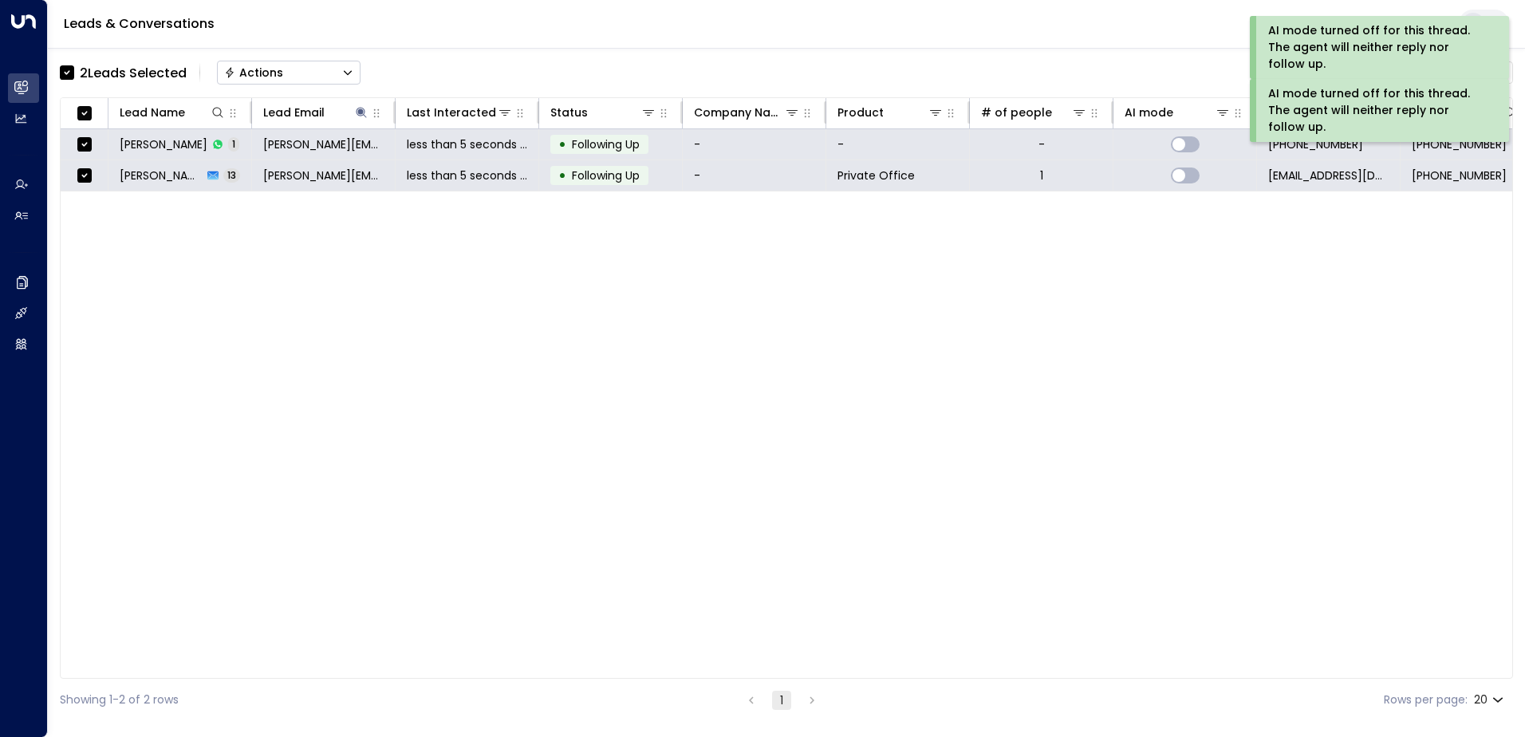
click at [246, 69] on div "Actions" at bounding box center [253, 72] width 59 height 14
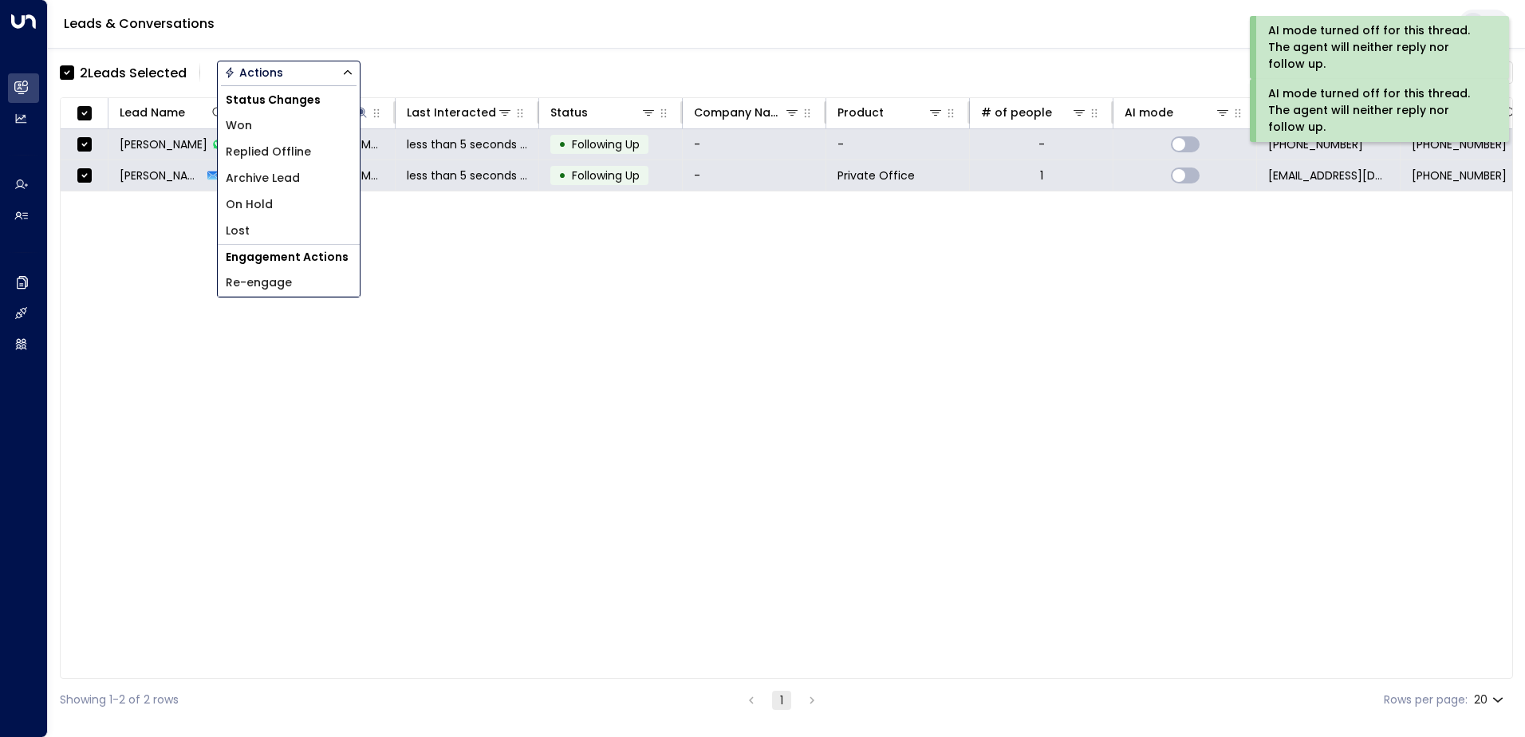
click at [270, 175] on span "Archive Lead" at bounding box center [263, 178] width 74 height 17
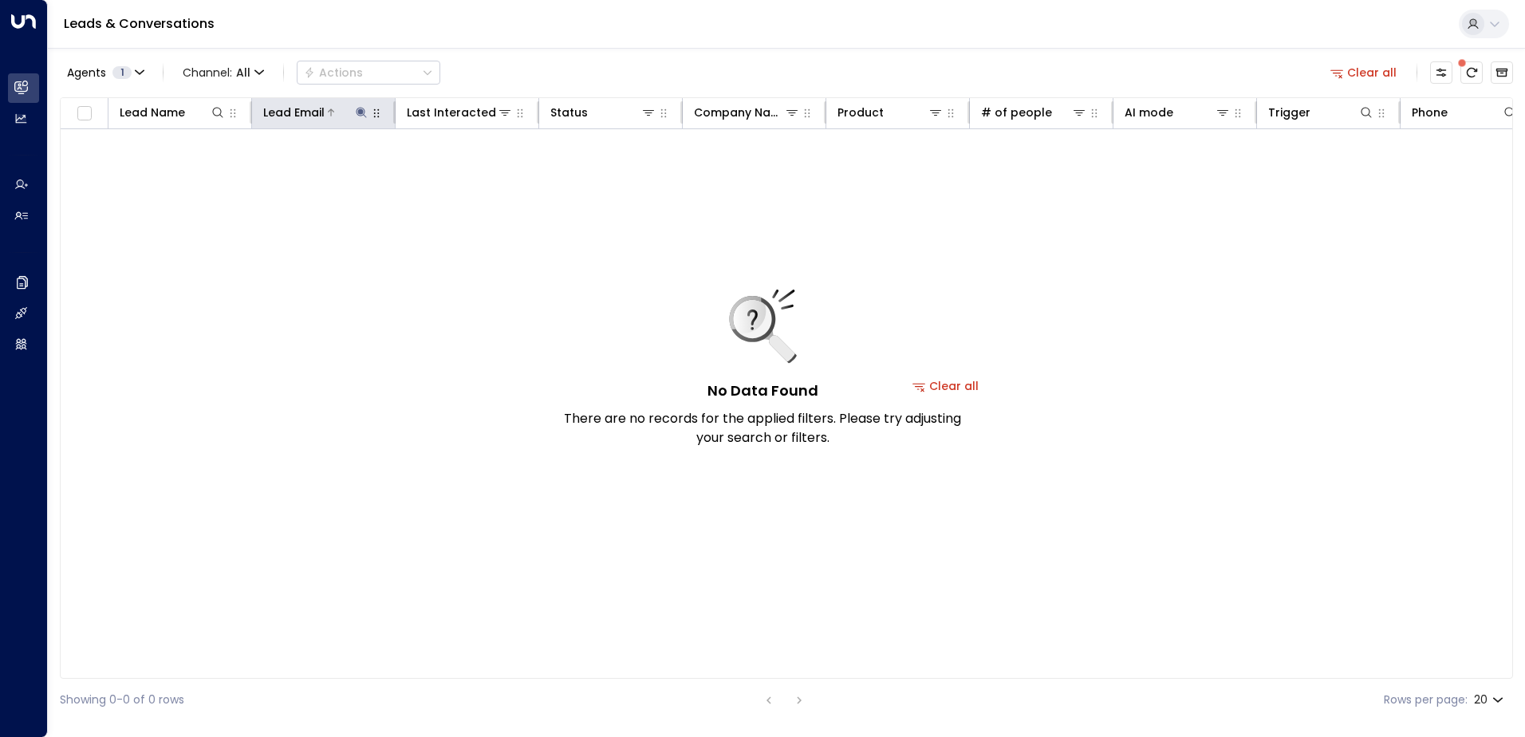
click at [357, 112] on icon at bounding box center [361, 112] width 13 height 13
click at [458, 171] on icon "button" at bounding box center [461, 170] width 10 height 10
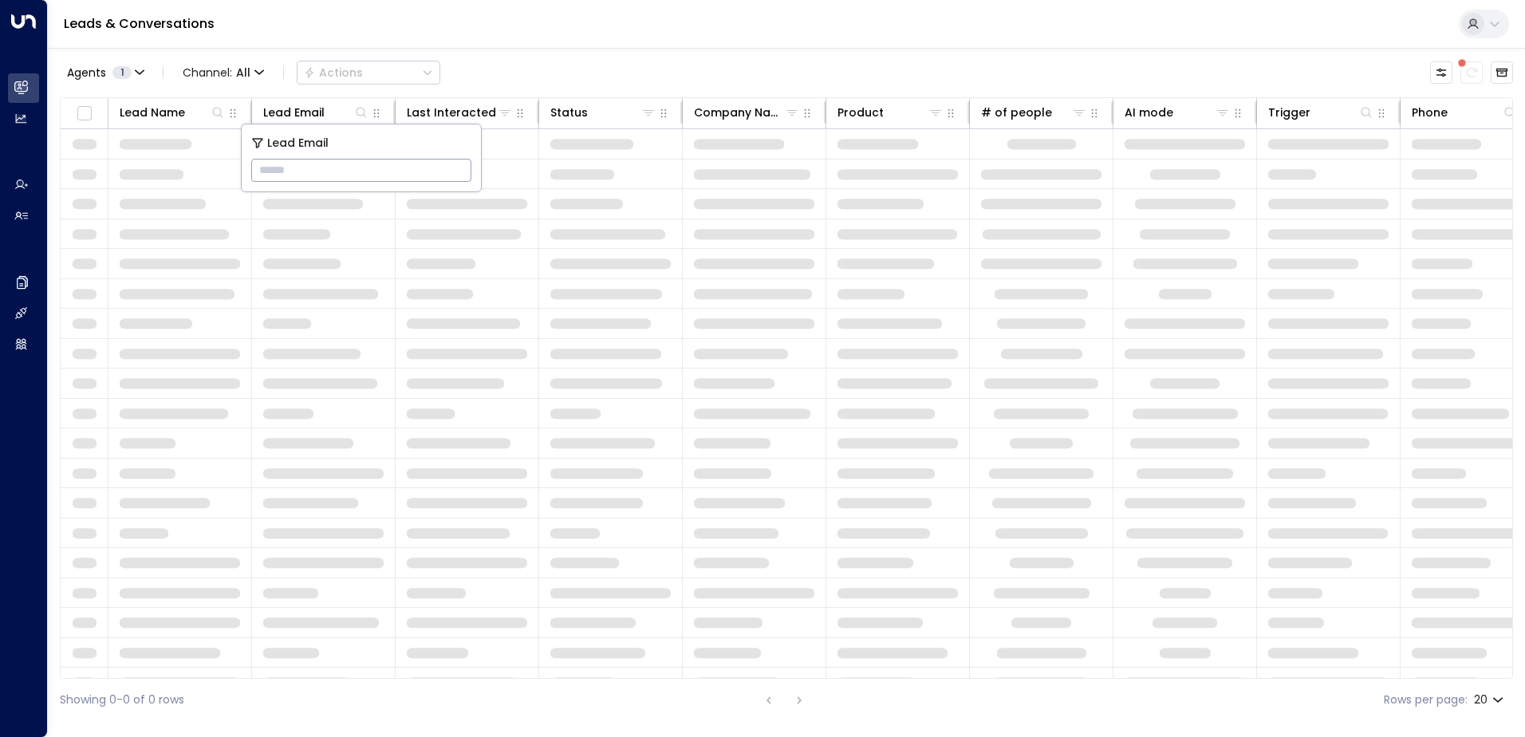
type input "**********"
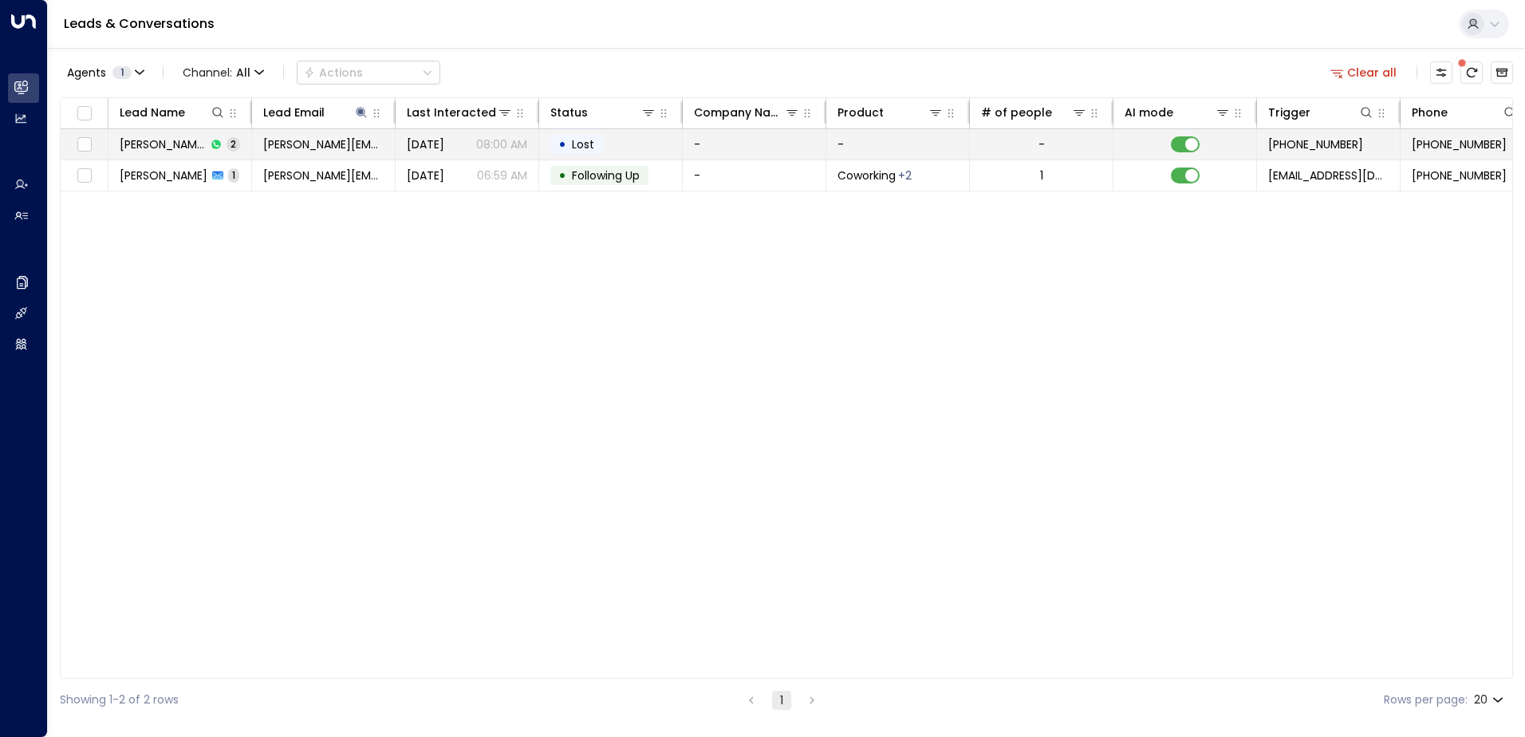
click at [599, 145] on span "Lost" at bounding box center [583, 144] width 34 height 16
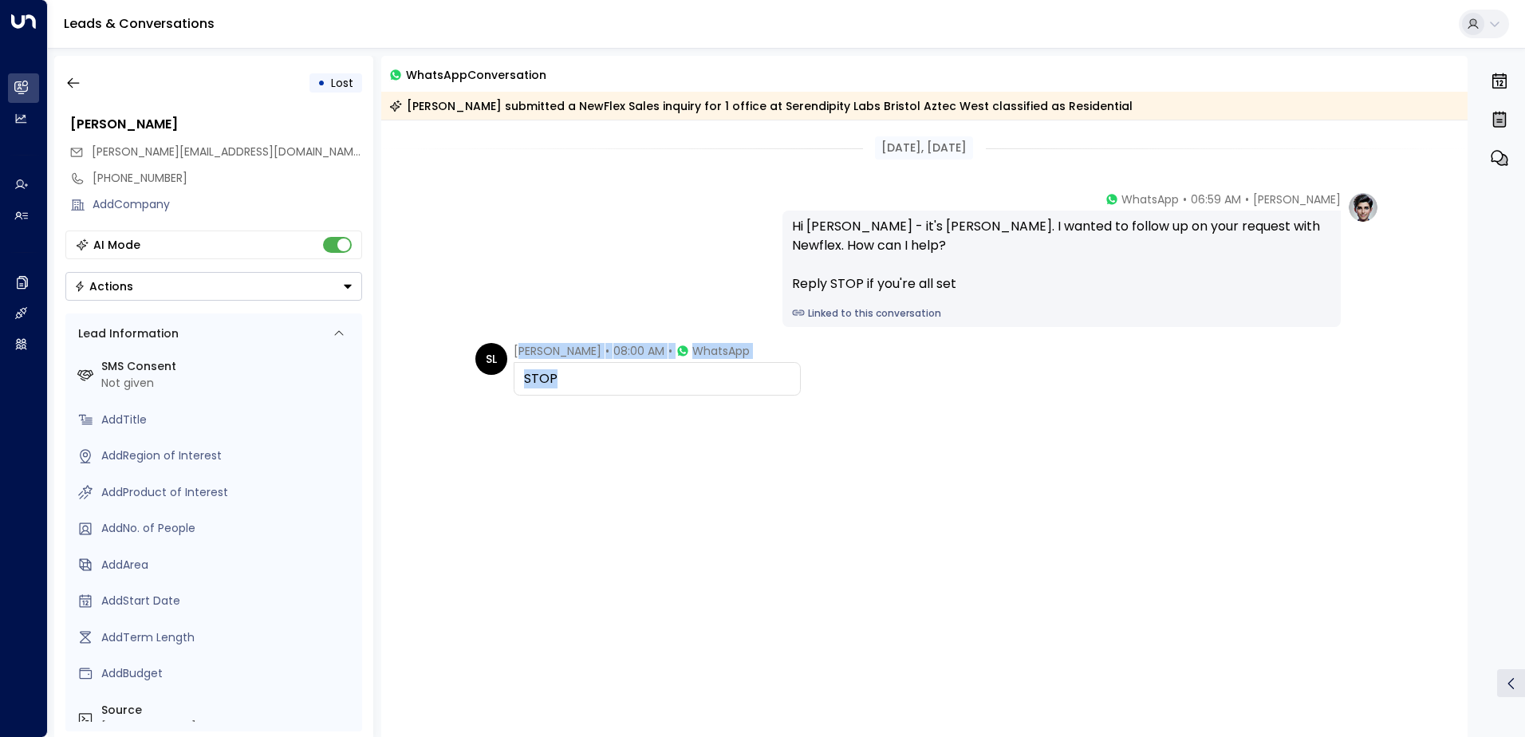
drag, startPoint x: 517, startPoint y: 349, endPoint x: 689, endPoint y: 362, distance: 172.8
click at [689, 362] on div "[PERSON_NAME] • 08:00 AM • WhatsApp STOP" at bounding box center [657, 369] width 287 height 53
drag, startPoint x: 689, startPoint y: 362, endPoint x: 610, endPoint y: 415, distance: 94.9
click at [610, 414] on div "[PERSON_NAME] • 08:00 AM • WhatsApp STOP" at bounding box center [924, 449] width 1087 height 212
drag, startPoint x: 570, startPoint y: 384, endPoint x: 507, endPoint y: 344, distance: 75.7
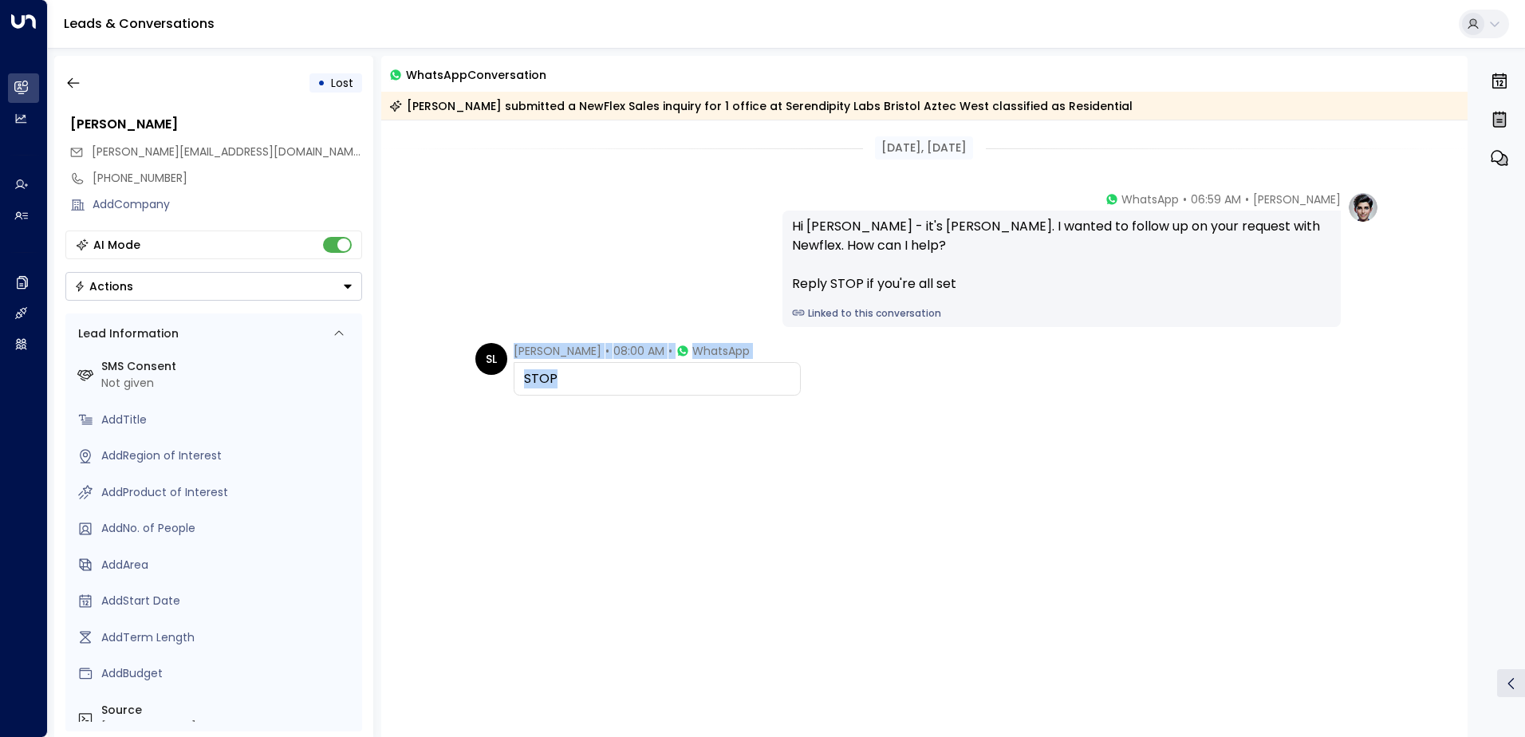
click at [507, 344] on div "[PERSON_NAME] • 08:00 AM • WhatsApp STOP" at bounding box center [637, 369] width 325 height 53
drag, startPoint x: 507, startPoint y: 344, endPoint x: 528, endPoint y: 346, distance: 21.7
copy div "[PERSON_NAME] • 08:00 AM • WhatsApp STOP"
click at [77, 86] on icon "button" at bounding box center [73, 83] width 16 height 16
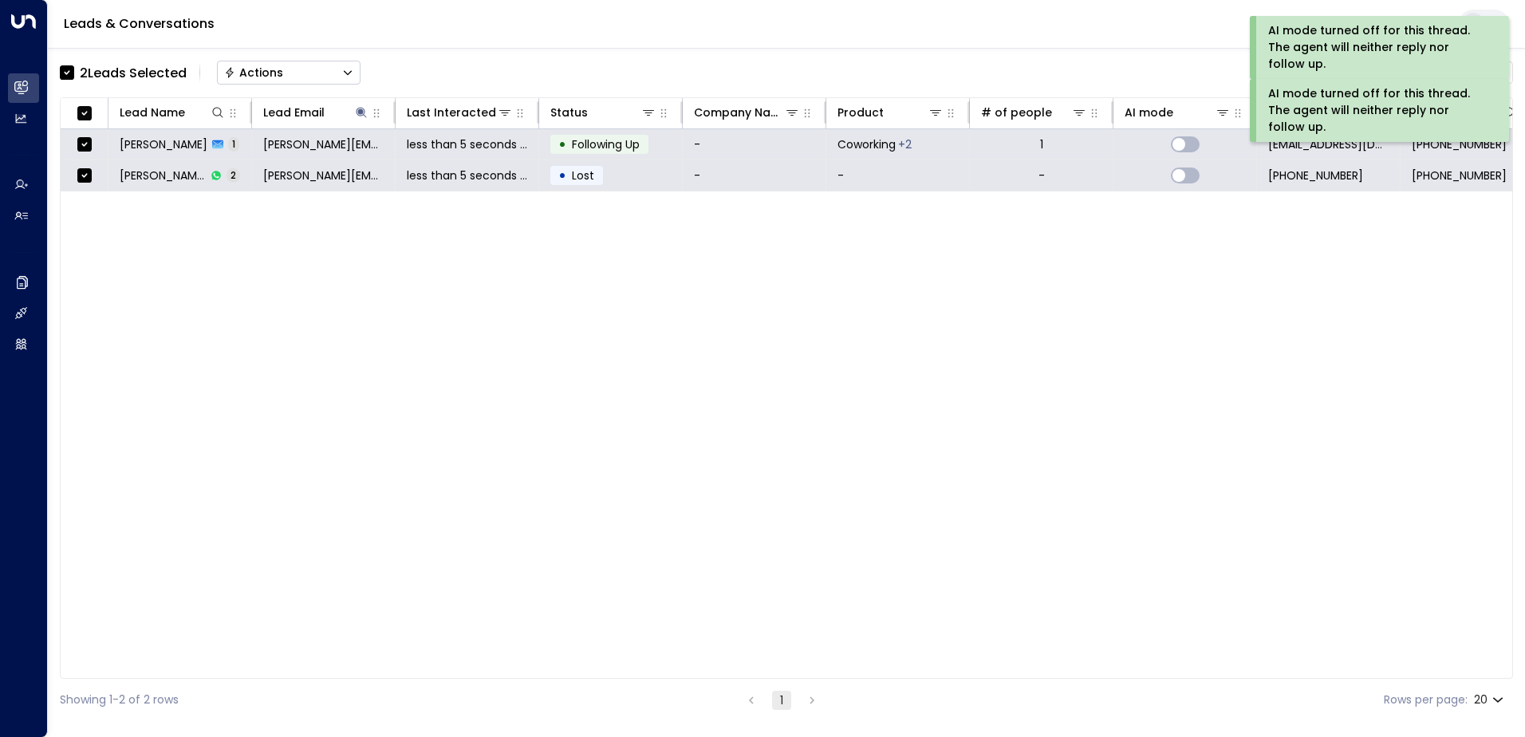
click at [262, 68] on div "Actions" at bounding box center [253, 72] width 59 height 14
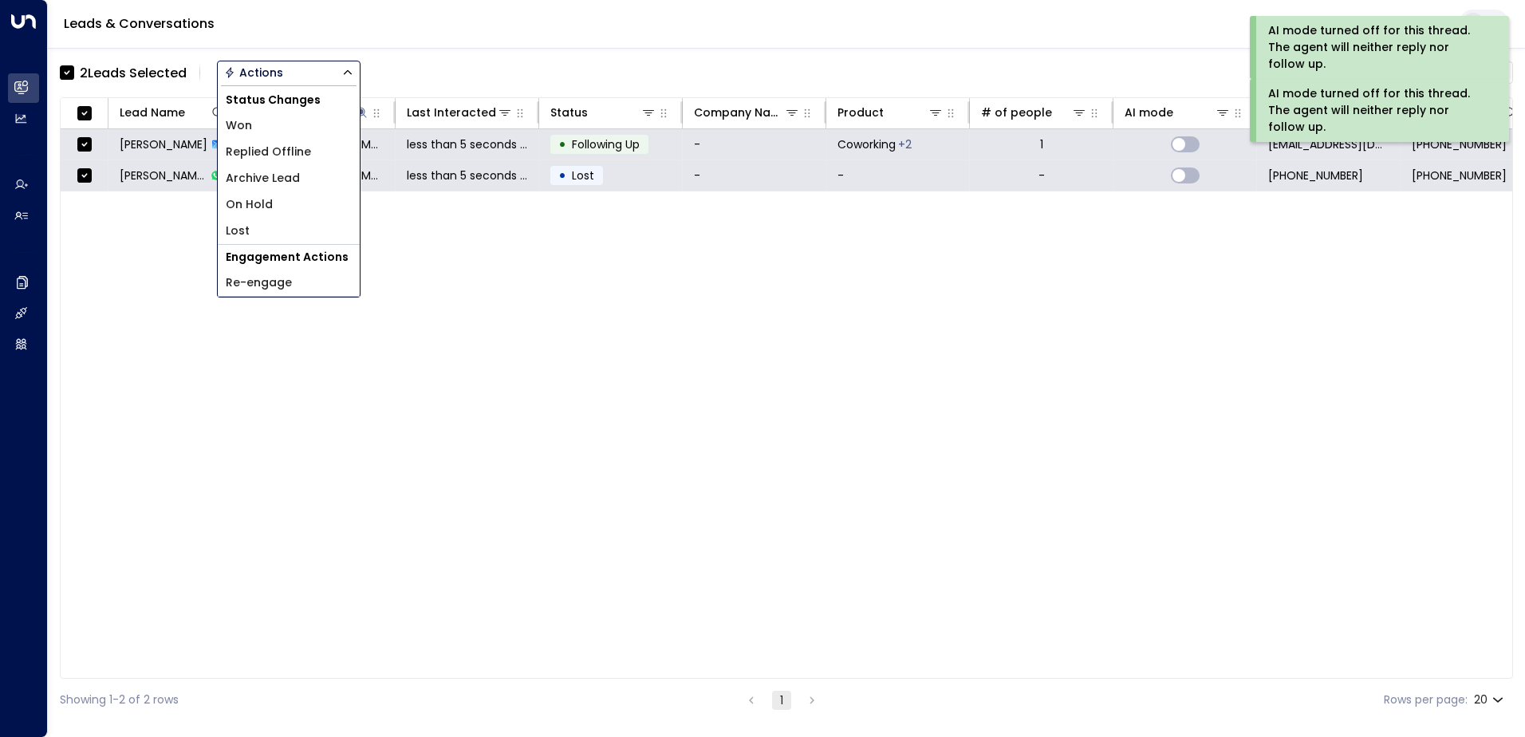
click at [269, 183] on span "Archive Lead" at bounding box center [263, 178] width 74 height 17
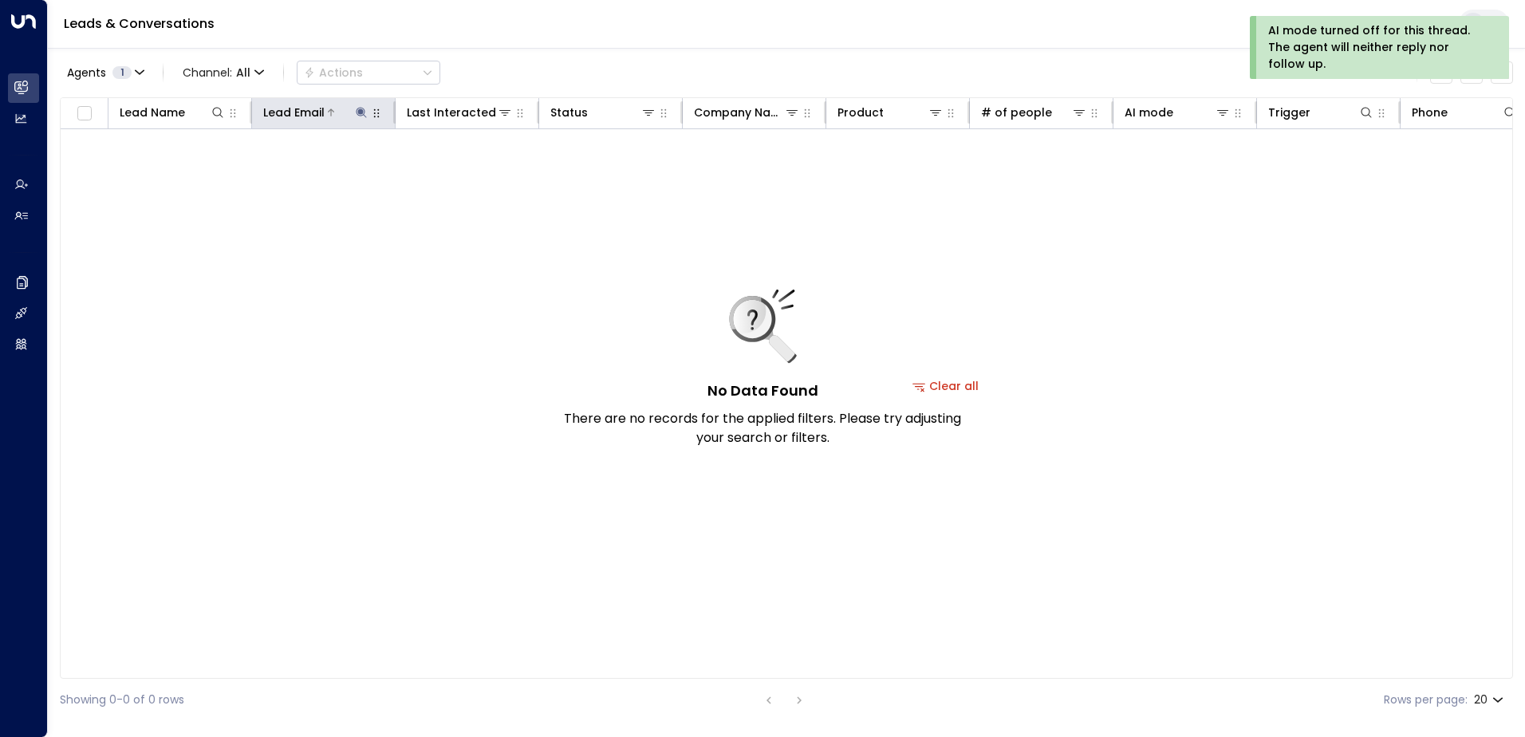
click at [361, 113] on icon at bounding box center [361, 112] width 10 height 10
click at [455, 169] on icon "button" at bounding box center [461, 170] width 13 height 13
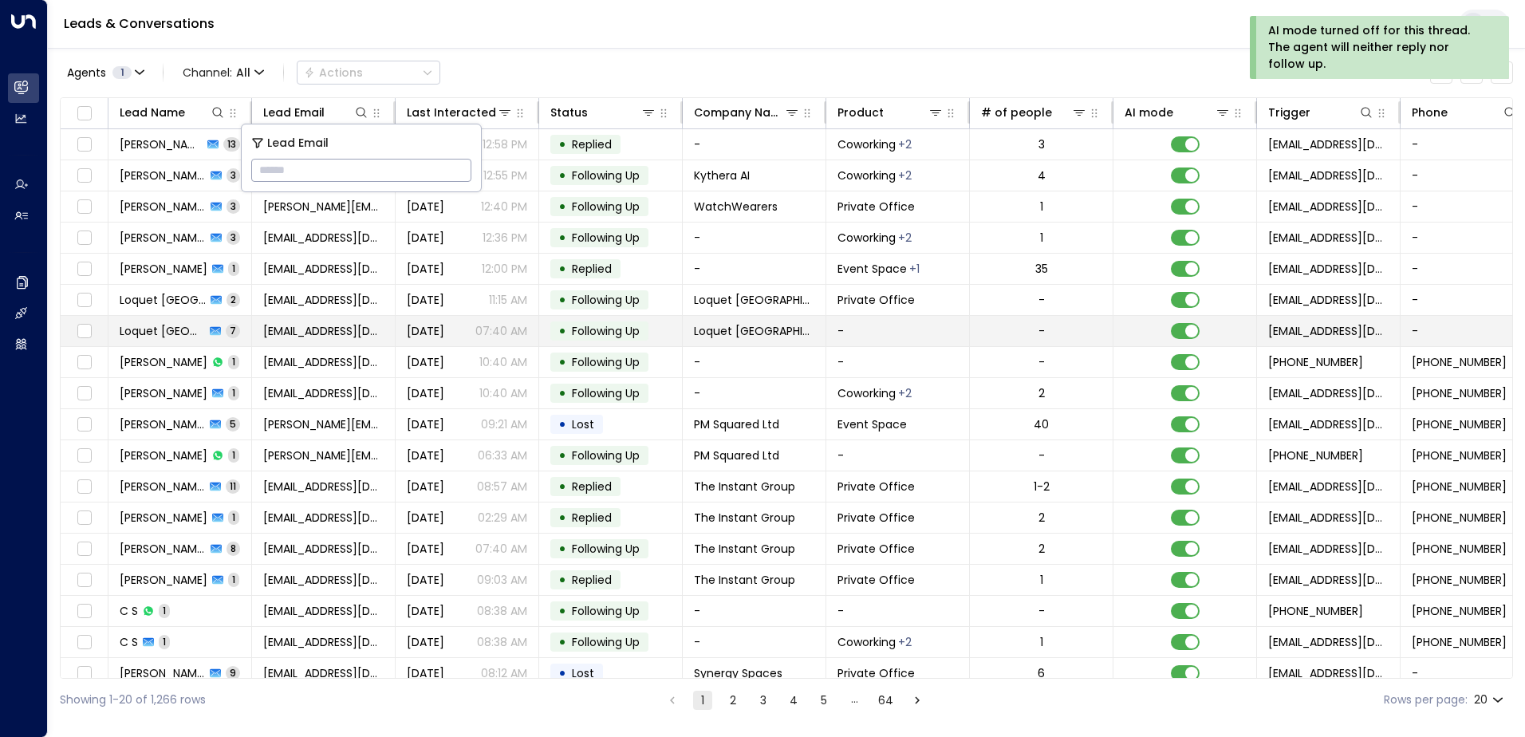
type input "**********"
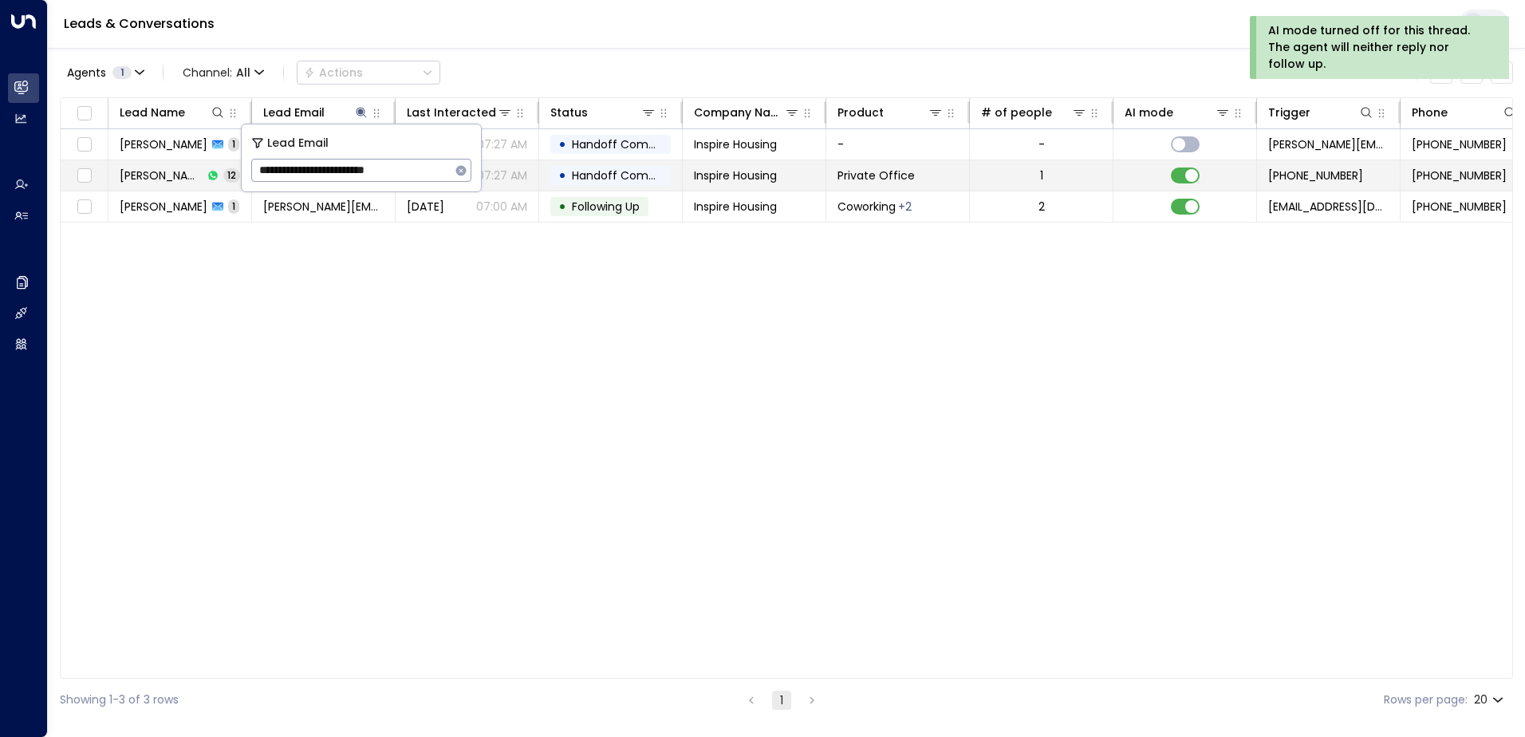
click at [601, 183] on span "Handoff Completed" at bounding box center [628, 176] width 112 height 16
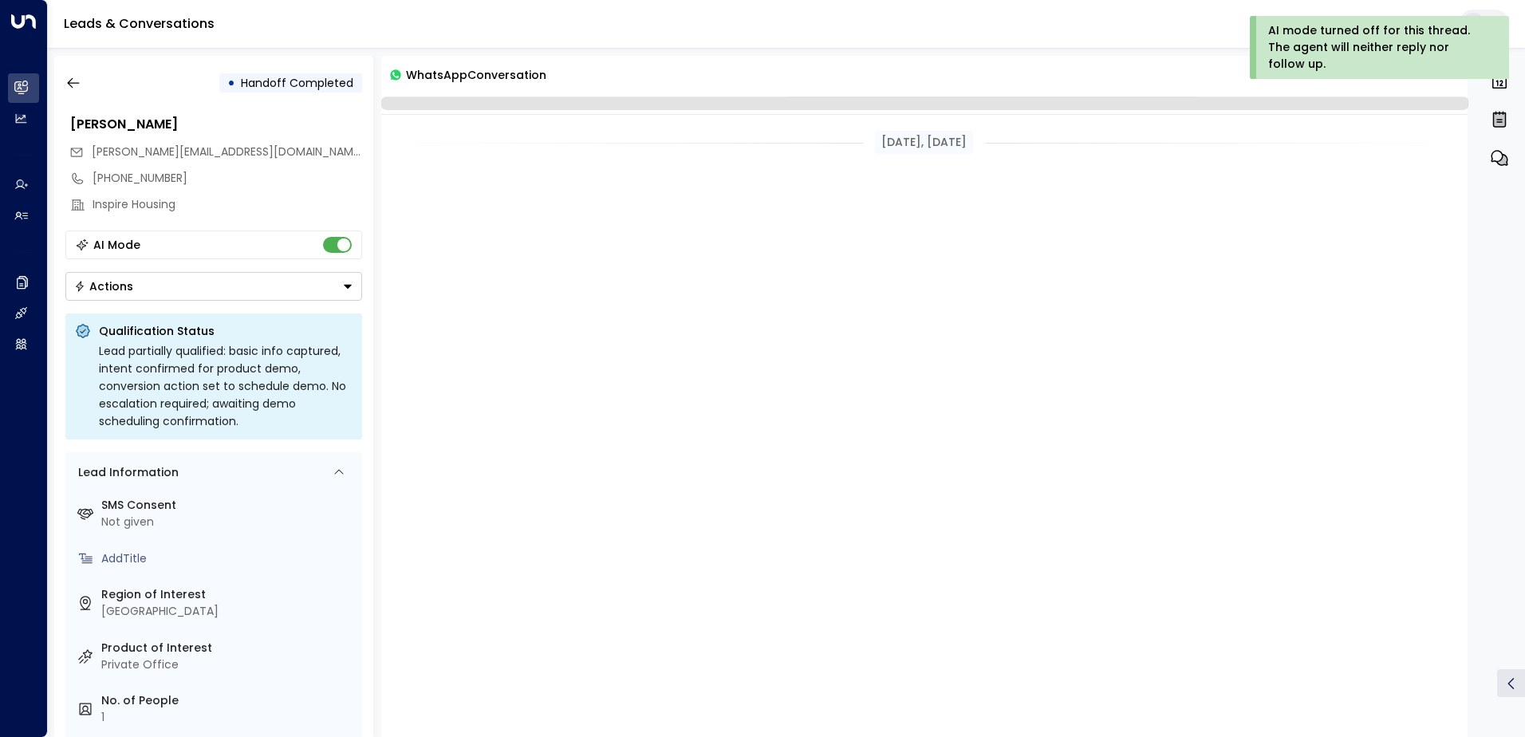
scroll to position [843, 0]
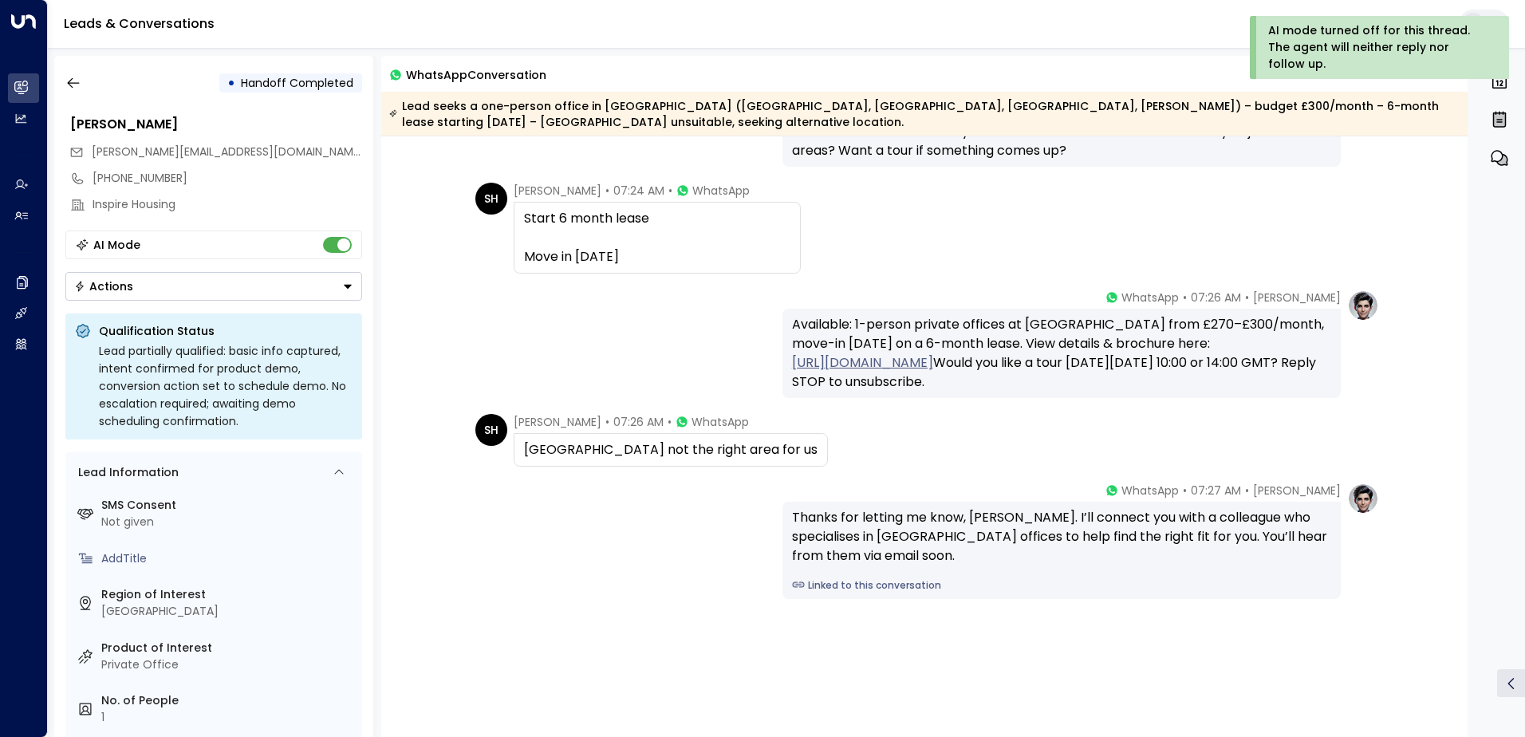
drag, startPoint x: 845, startPoint y: 449, endPoint x: 508, endPoint y: 448, distance: 336.6
click at [508, 448] on div "SH [PERSON_NAME] • 07:26 AM • WhatsApp [GEOGRAPHIC_DATA] not the right area for…" at bounding box center [651, 440] width 353 height 53
drag, startPoint x: 508, startPoint y: 448, endPoint x: 551, endPoint y: 441, distance: 43.7
copy div "[GEOGRAPHIC_DATA] not the right area for us"
click at [73, 89] on icon "button" at bounding box center [73, 83] width 16 height 16
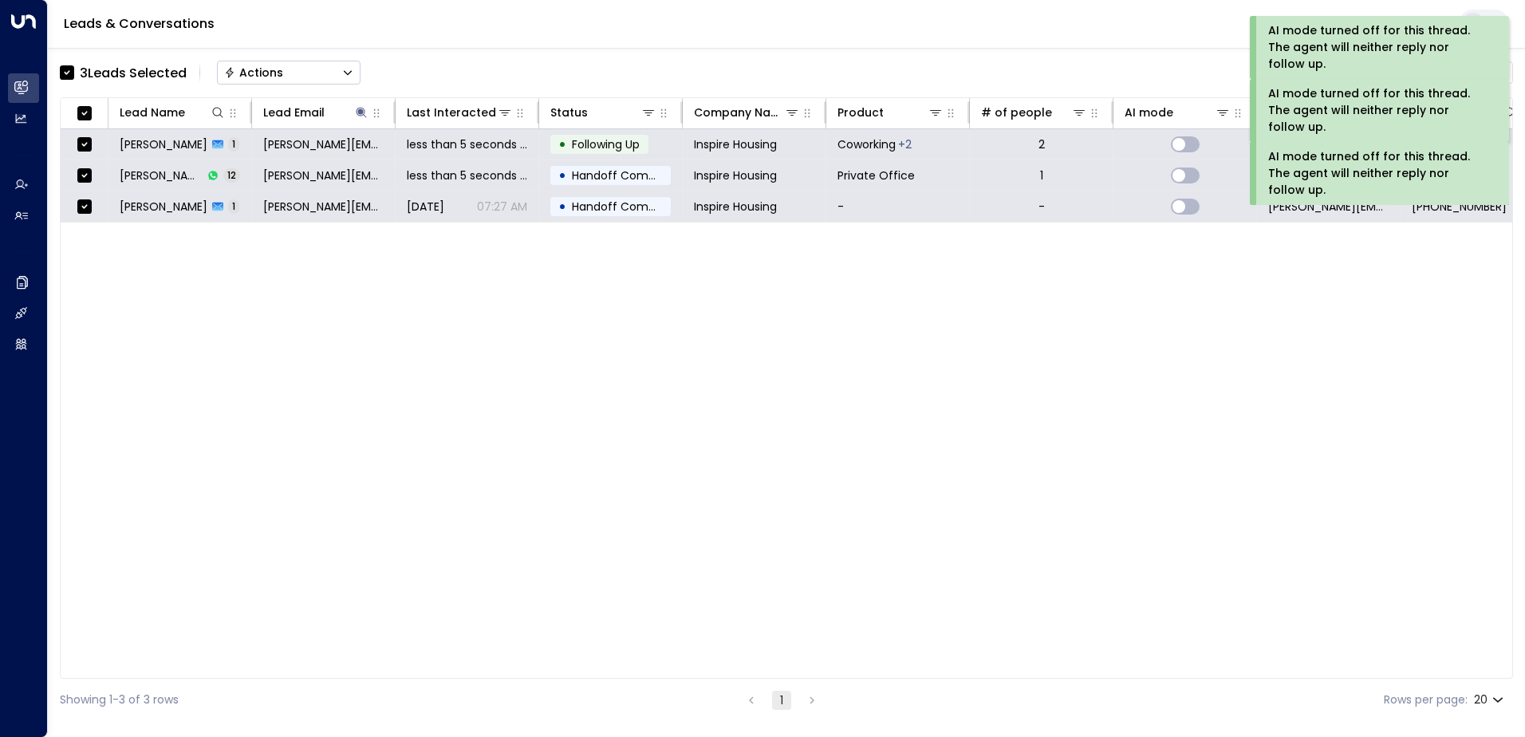
click at [243, 74] on div "Actions" at bounding box center [253, 72] width 59 height 14
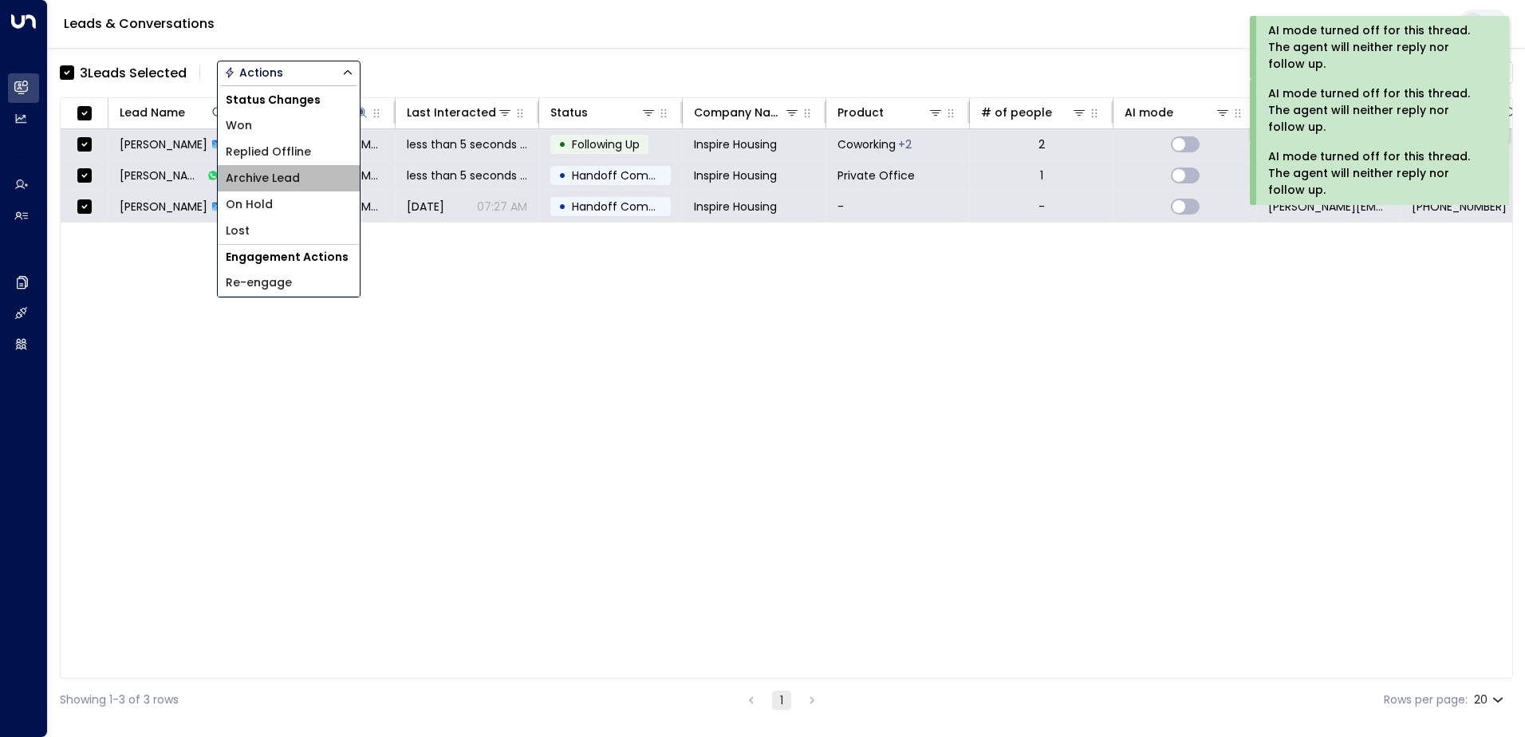
click at [251, 179] on span "Archive Lead" at bounding box center [263, 178] width 74 height 17
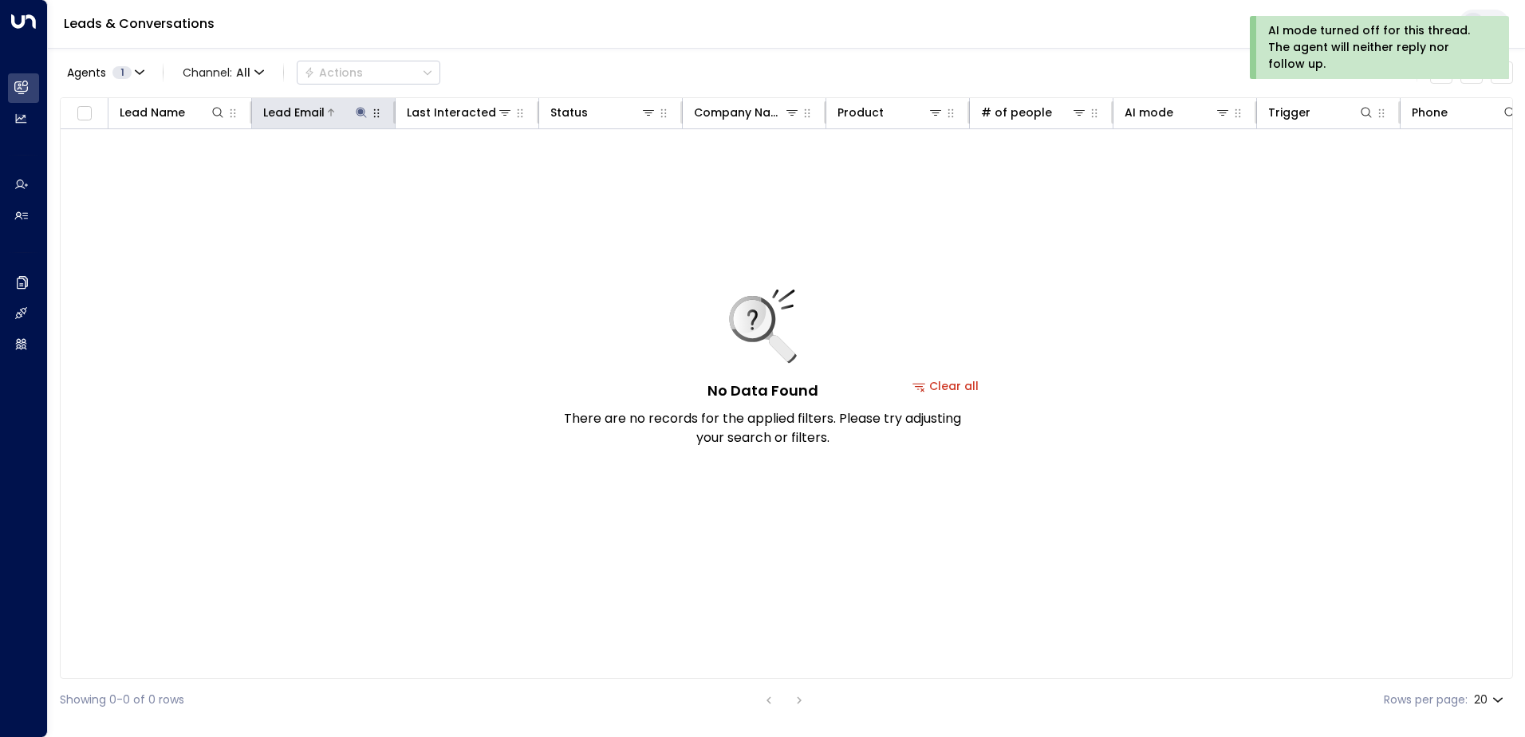
click at [357, 113] on icon at bounding box center [361, 112] width 10 height 10
click at [460, 171] on icon "button" at bounding box center [461, 170] width 13 height 13
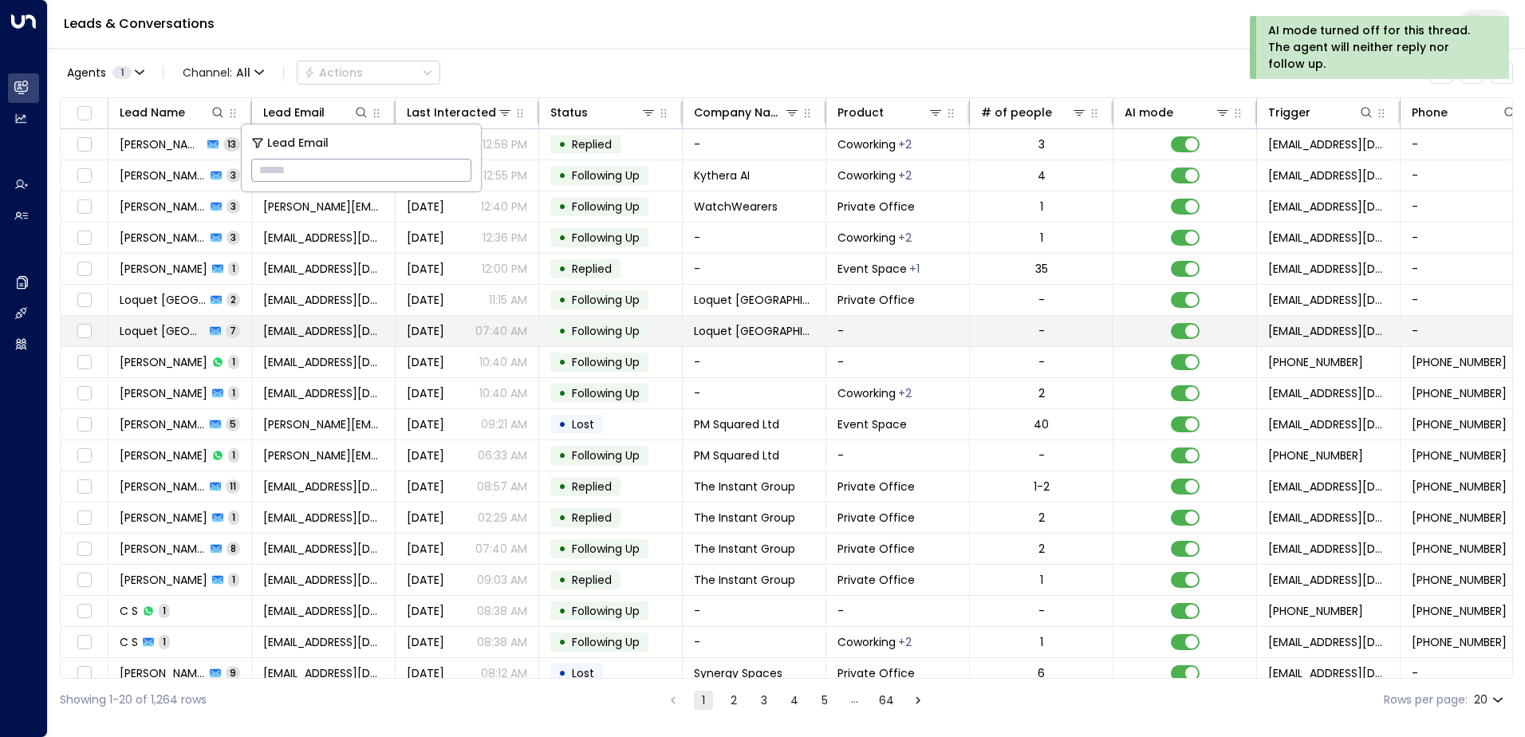
type input "**********"
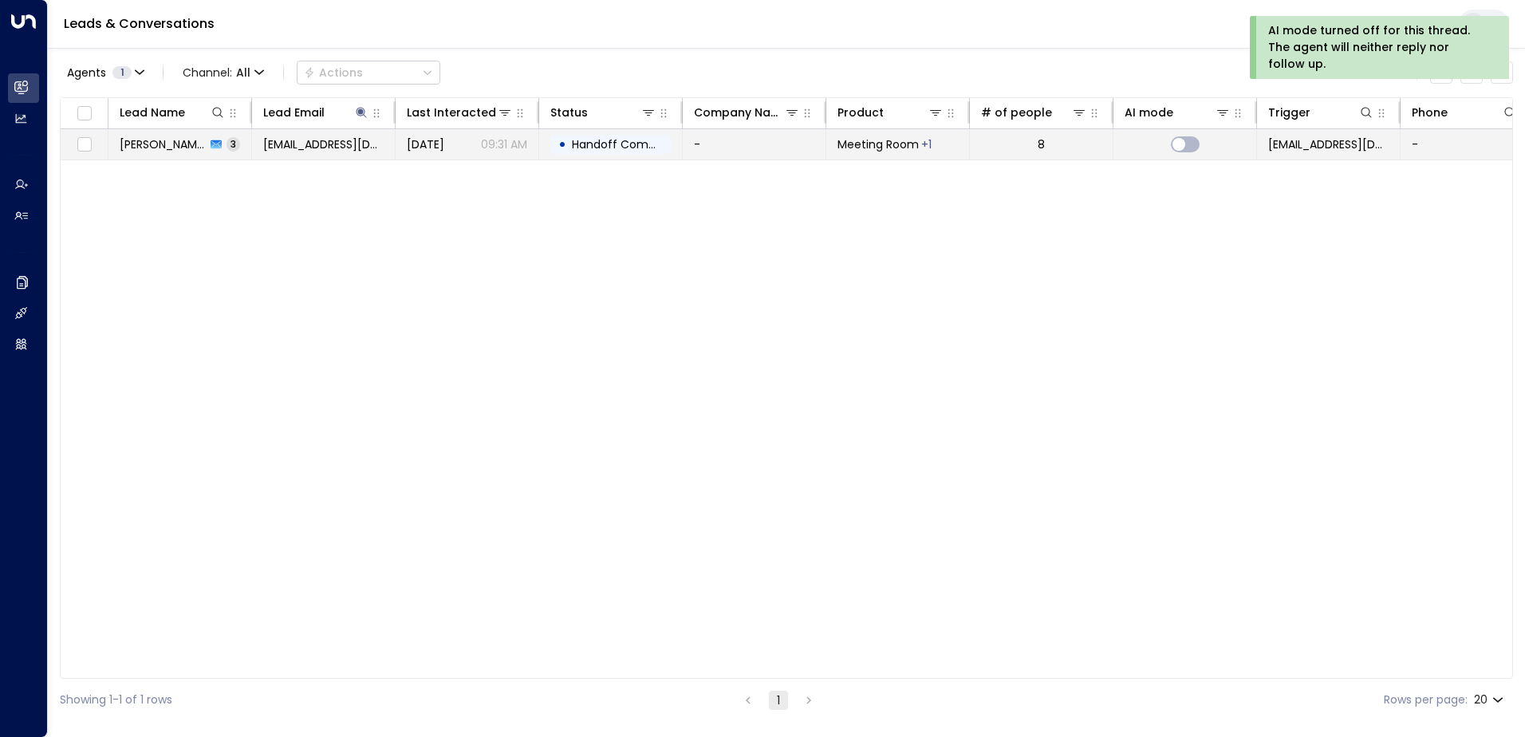
click at [622, 149] on span "Handoff Completed" at bounding box center [628, 144] width 112 height 16
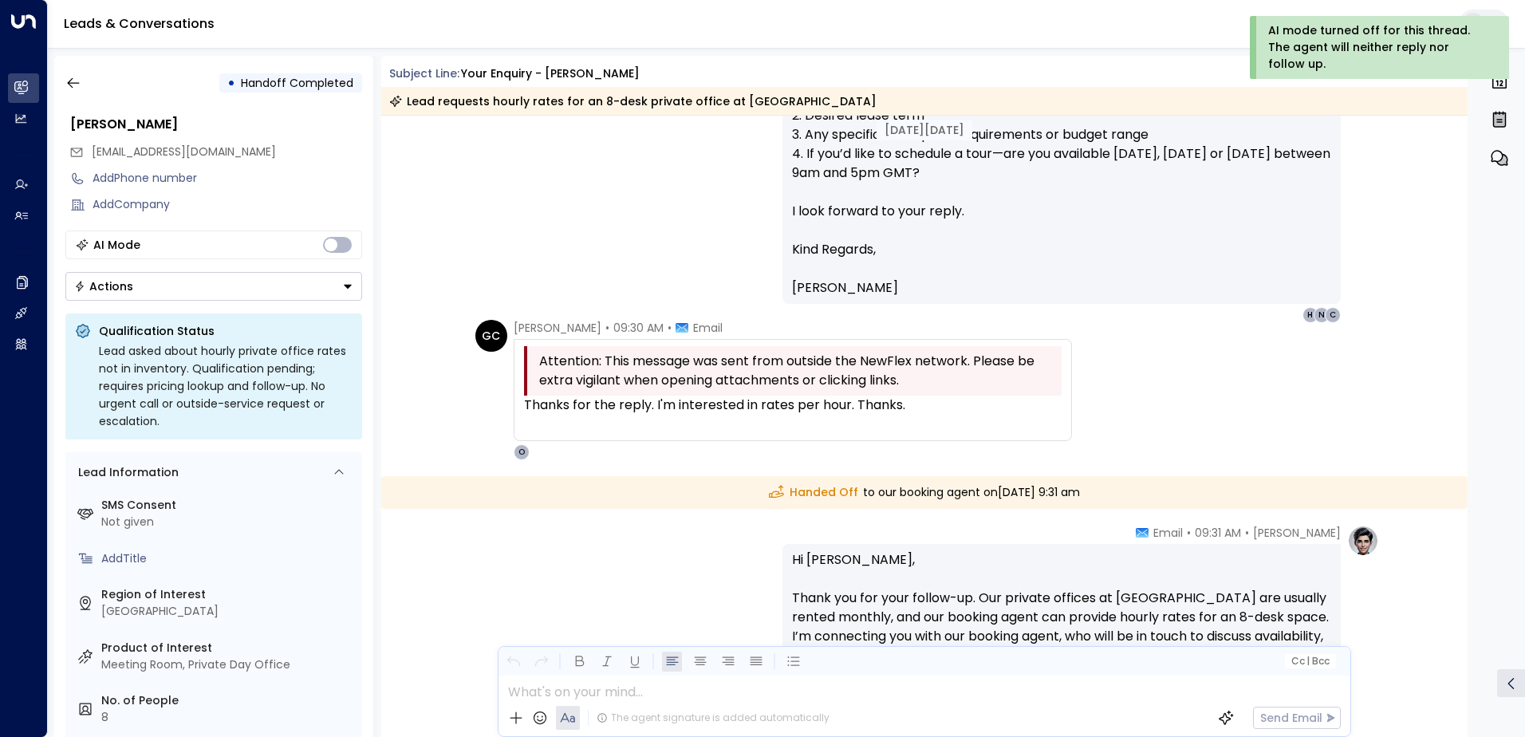
scroll to position [731, 0]
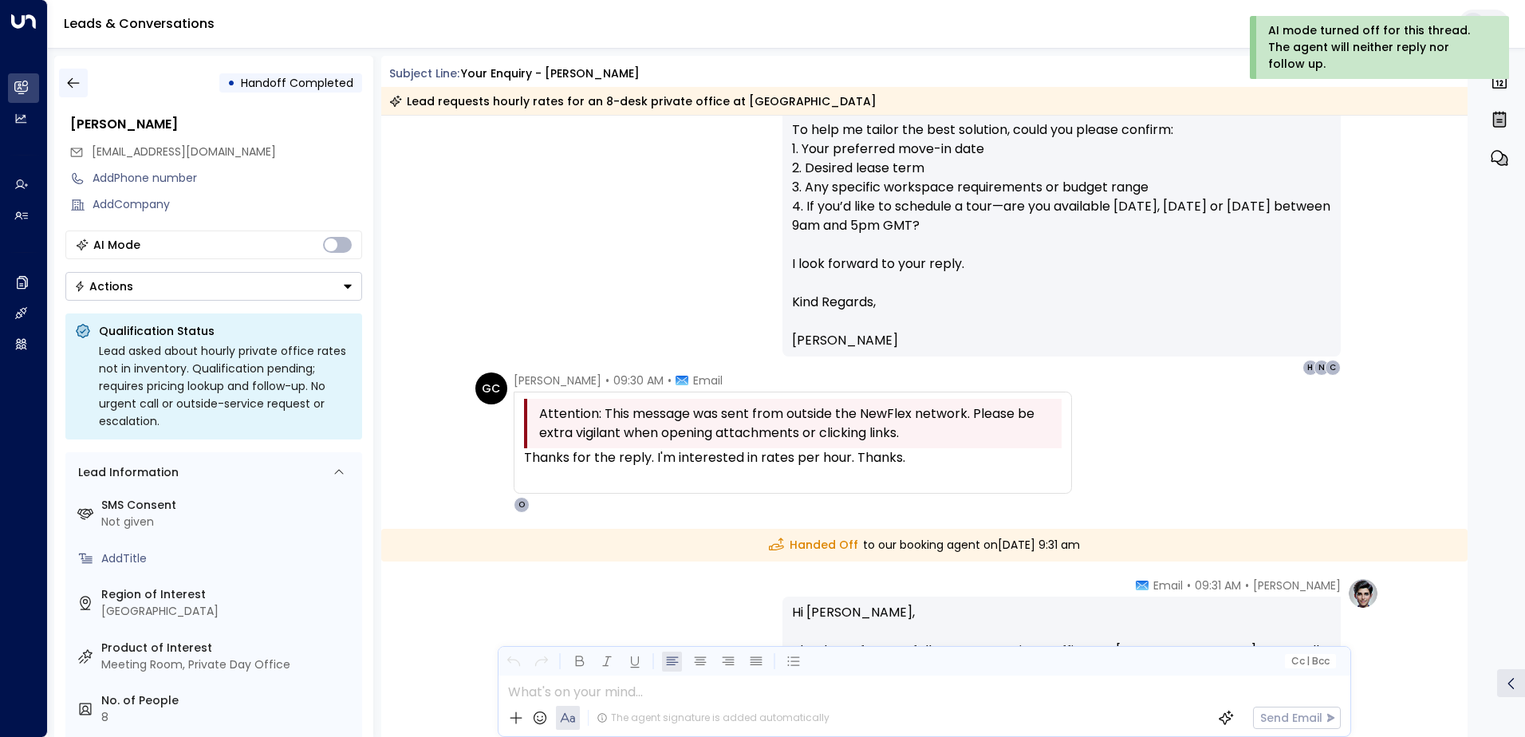
click at [71, 84] on icon "button" at bounding box center [73, 83] width 16 height 16
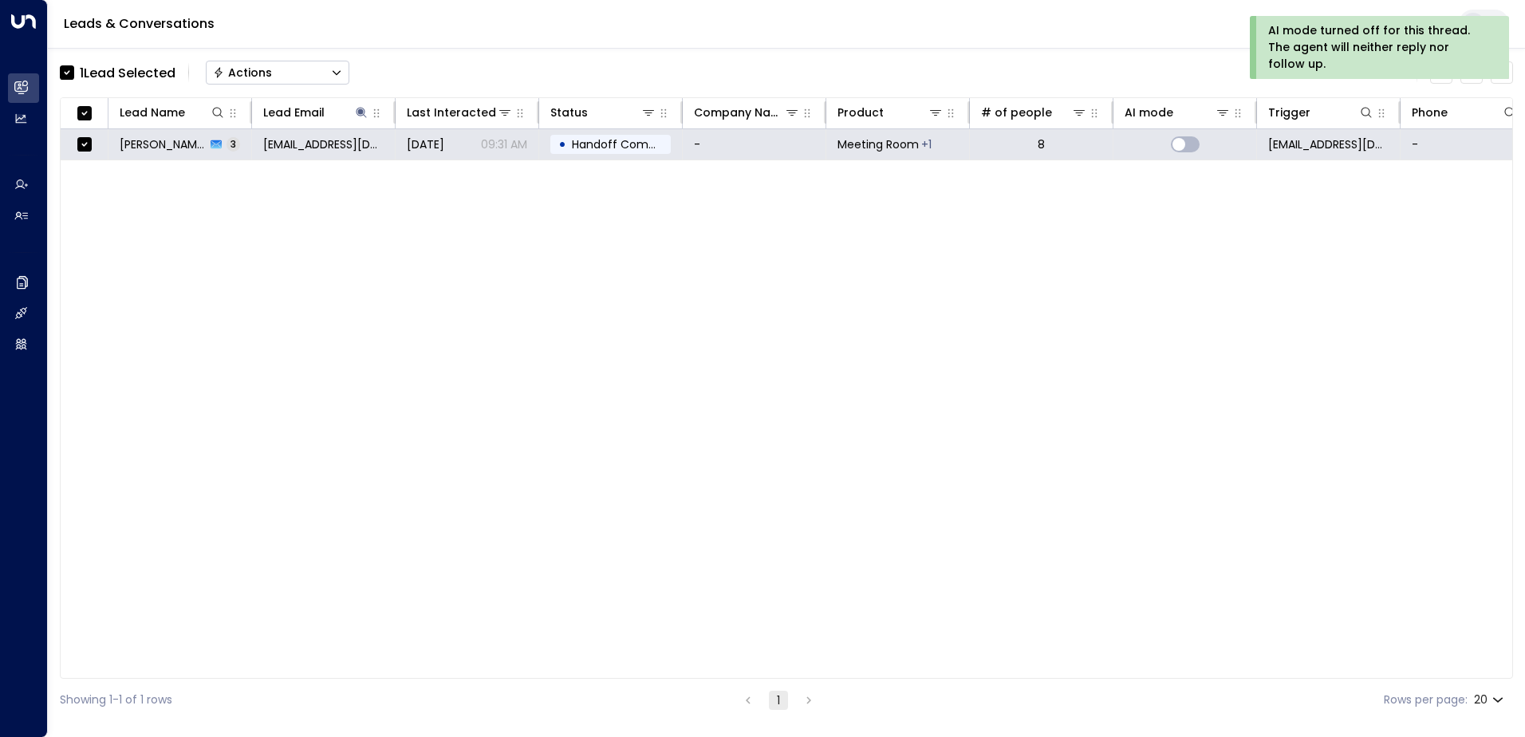
click at [251, 63] on button "Actions" at bounding box center [278, 73] width 144 height 24
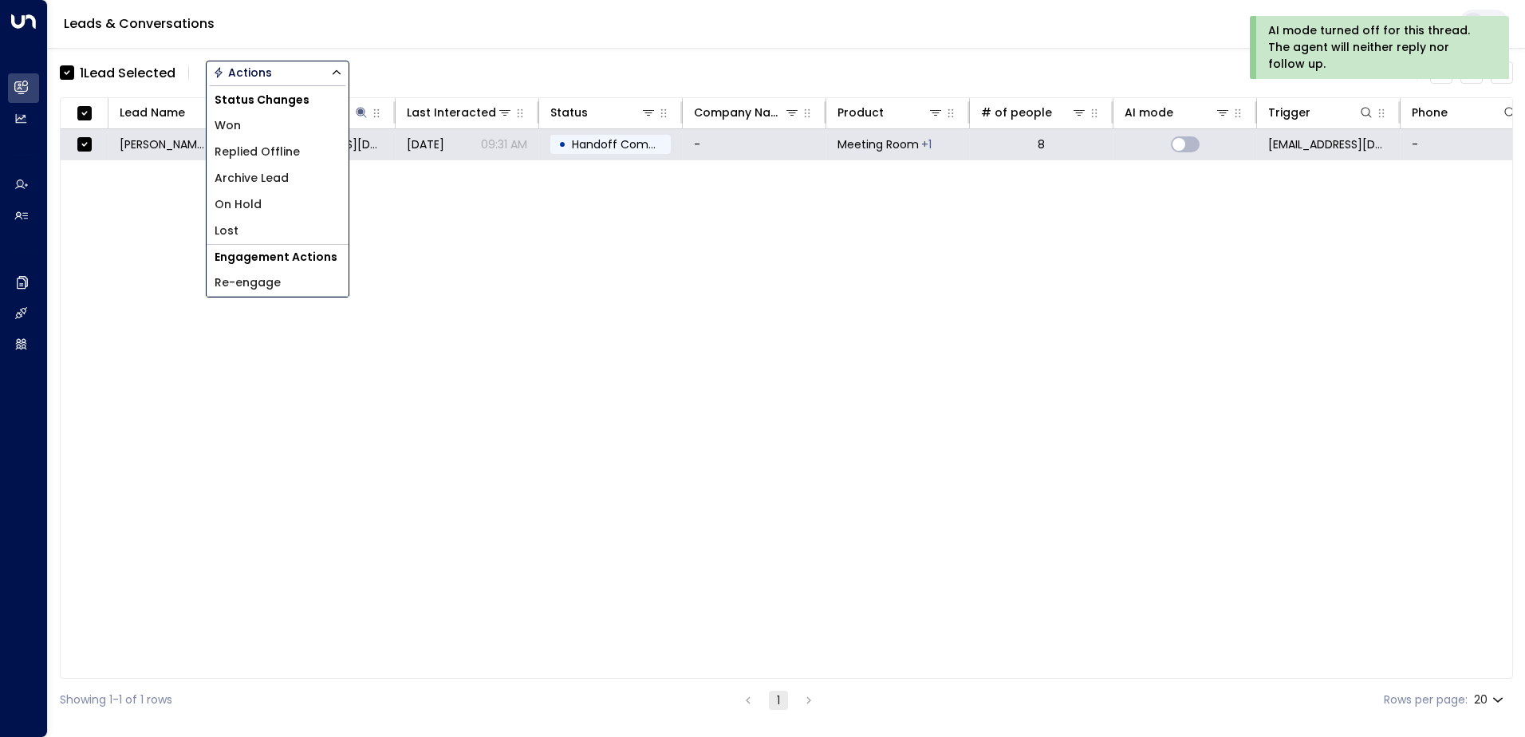
click at [263, 179] on span "Archive Lead" at bounding box center [252, 178] width 74 height 17
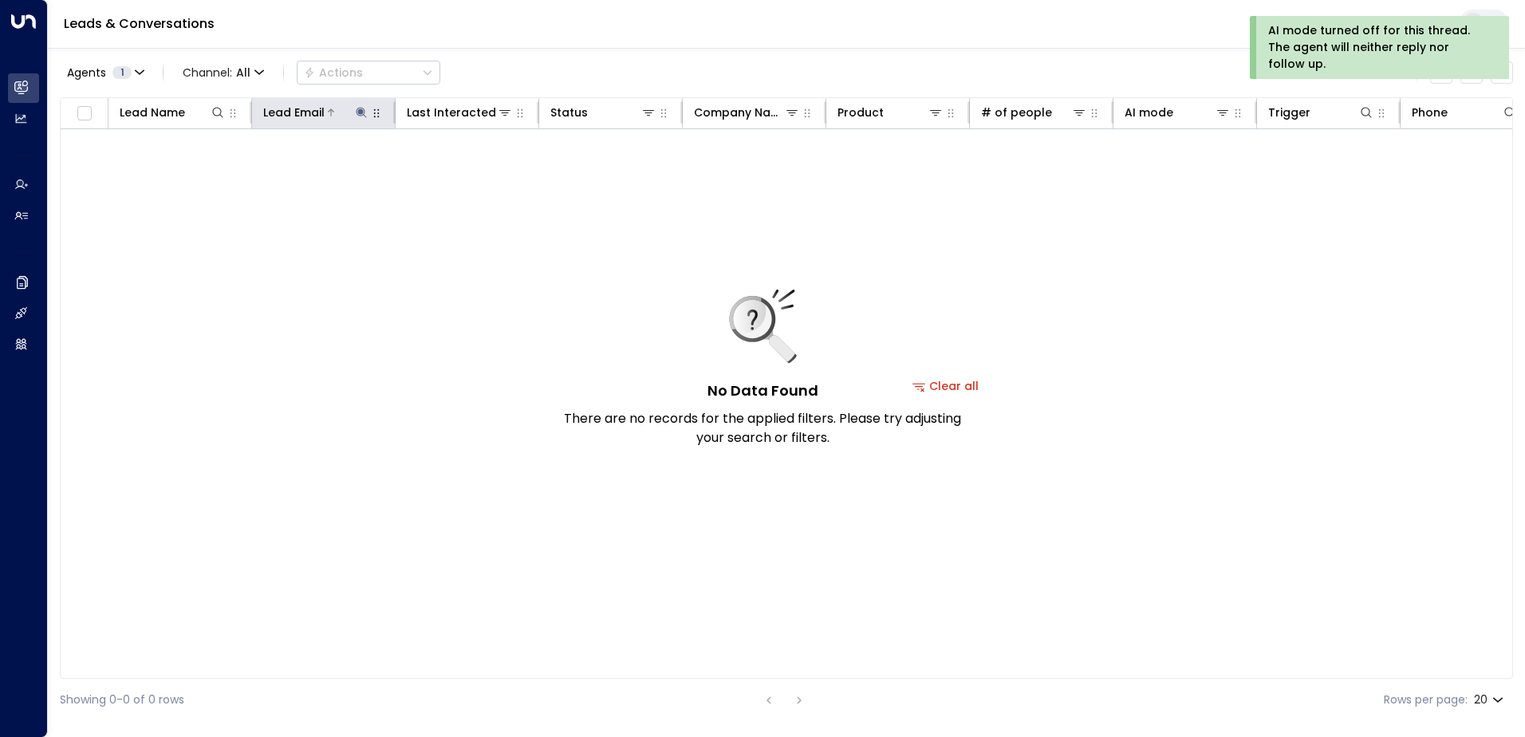
click at [356, 111] on icon at bounding box center [361, 112] width 13 height 13
click at [466, 170] on icon "button" at bounding box center [461, 170] width 10 height 10
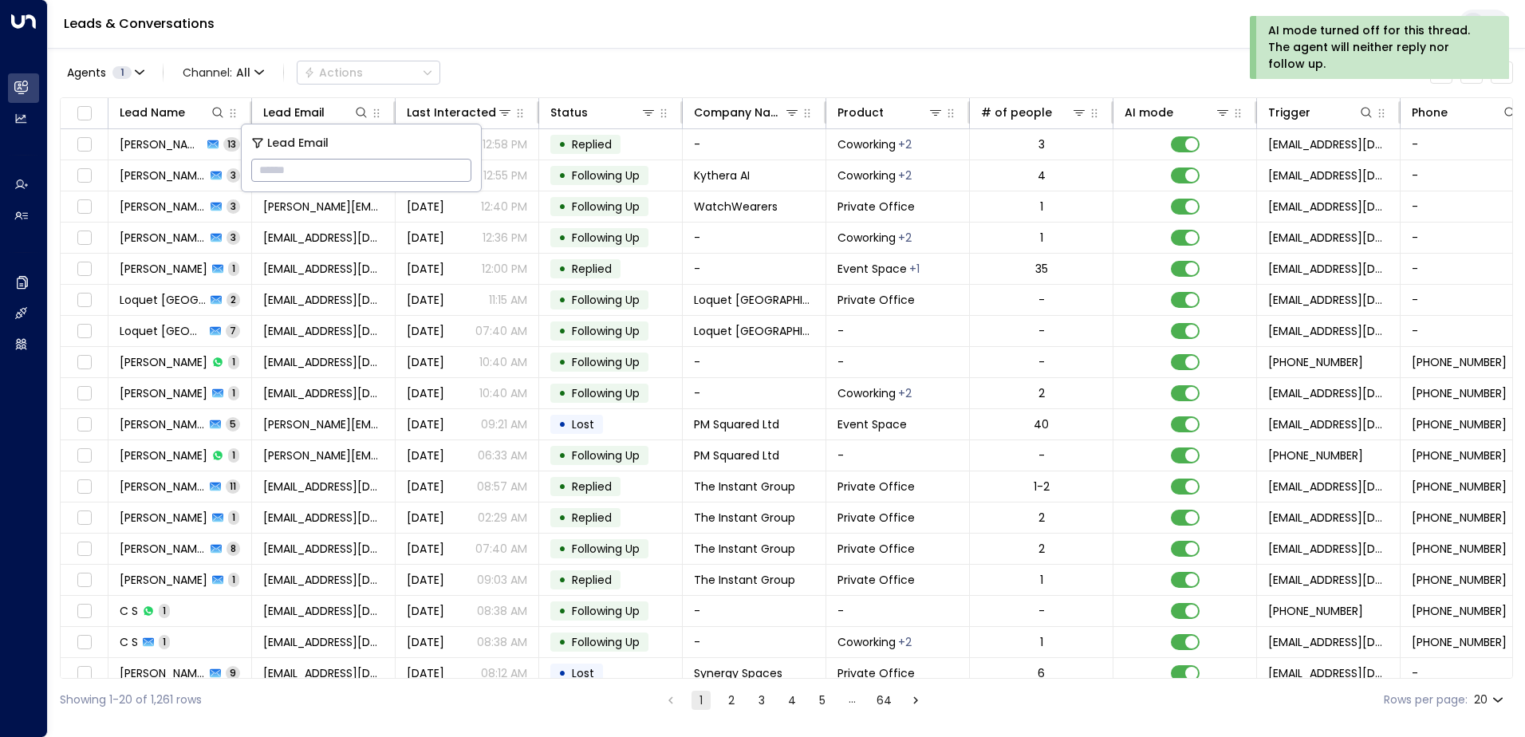
type input "**********"
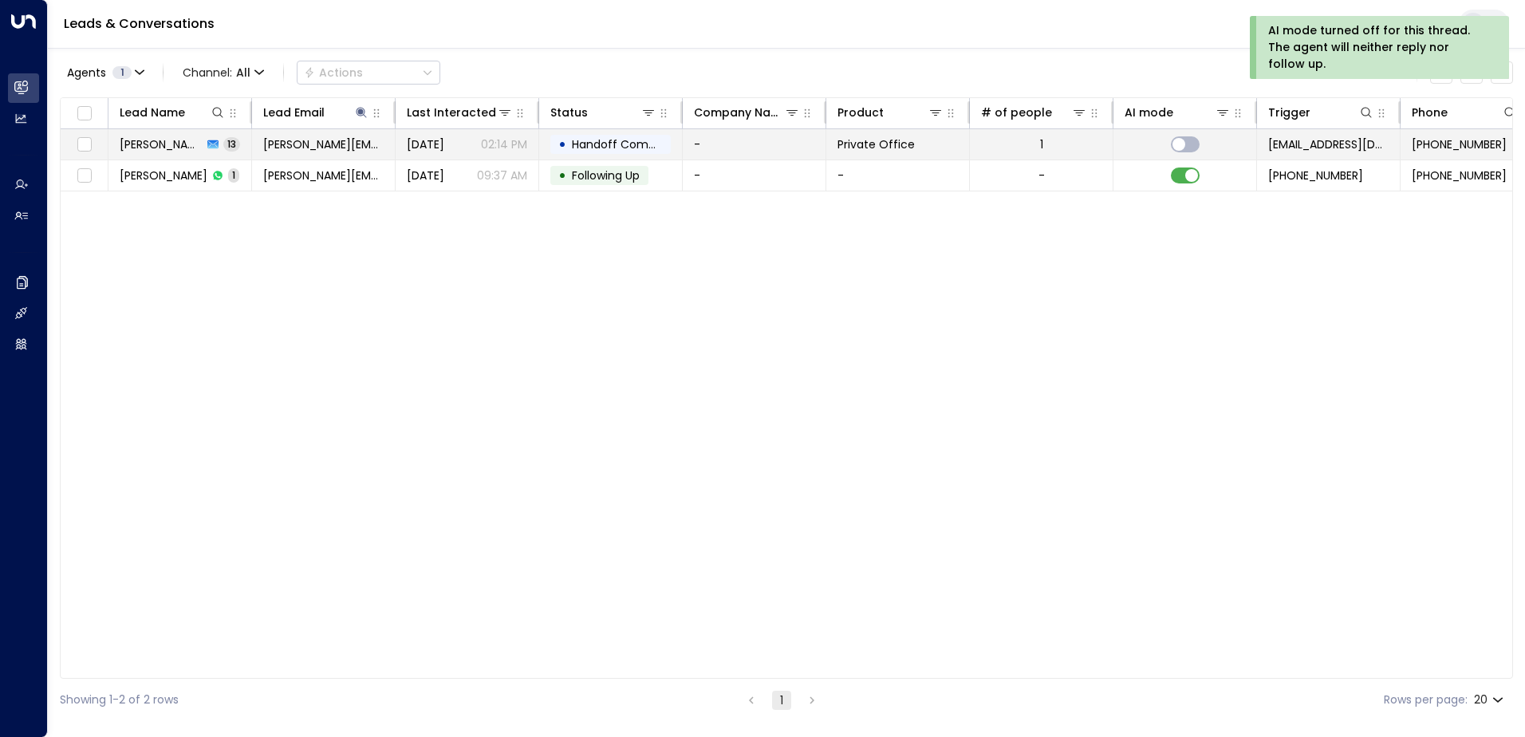
click at [617, 143] on span "Handoff Completed" at bounding box center [628, 144] width 112 height 16
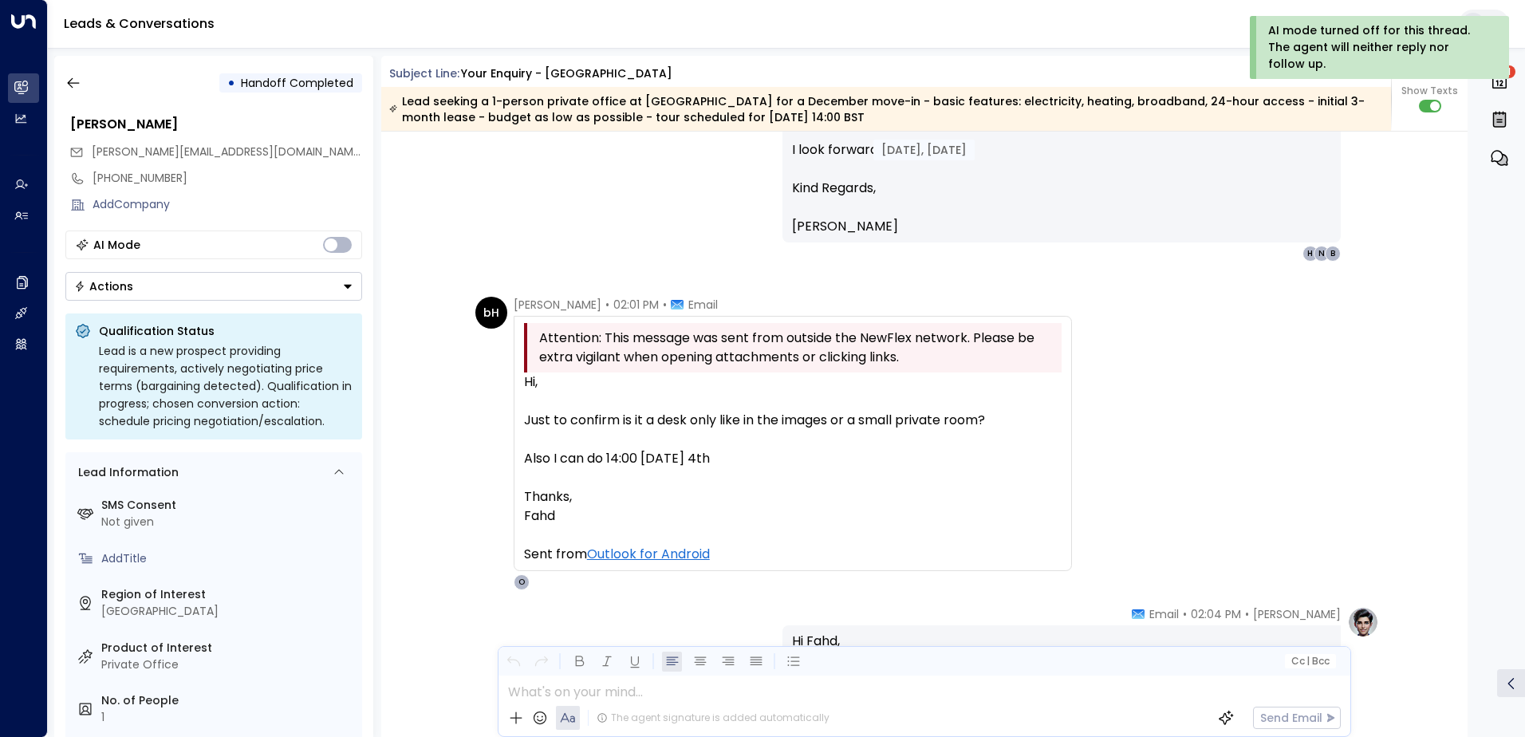
scroll to position [4297, 0]
click at [73, 82] on icon "button" at bounding box center [73, 83] width 16 height 16
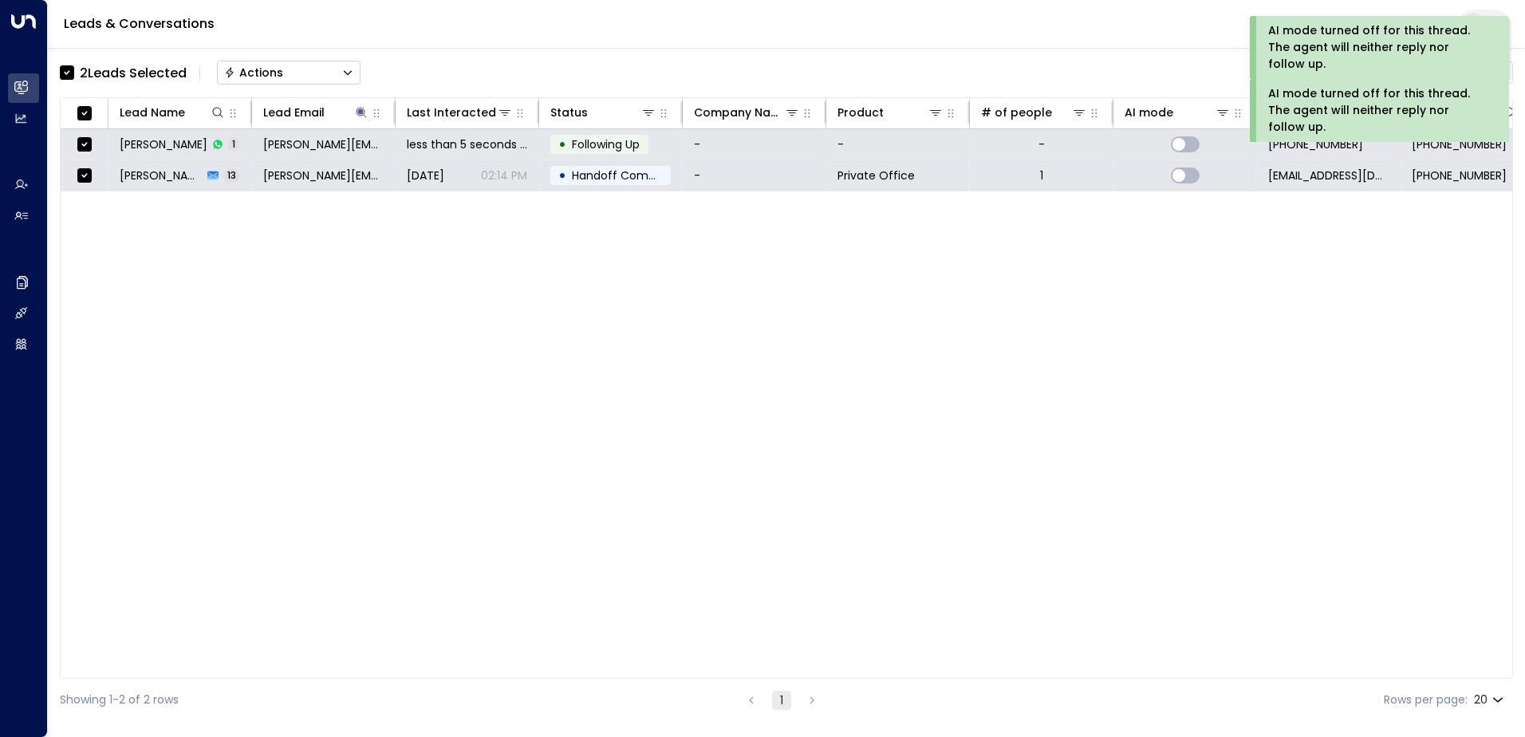
click at [250, 66] on div "Actions" at bounding box center [253, 72] width 59 height 14
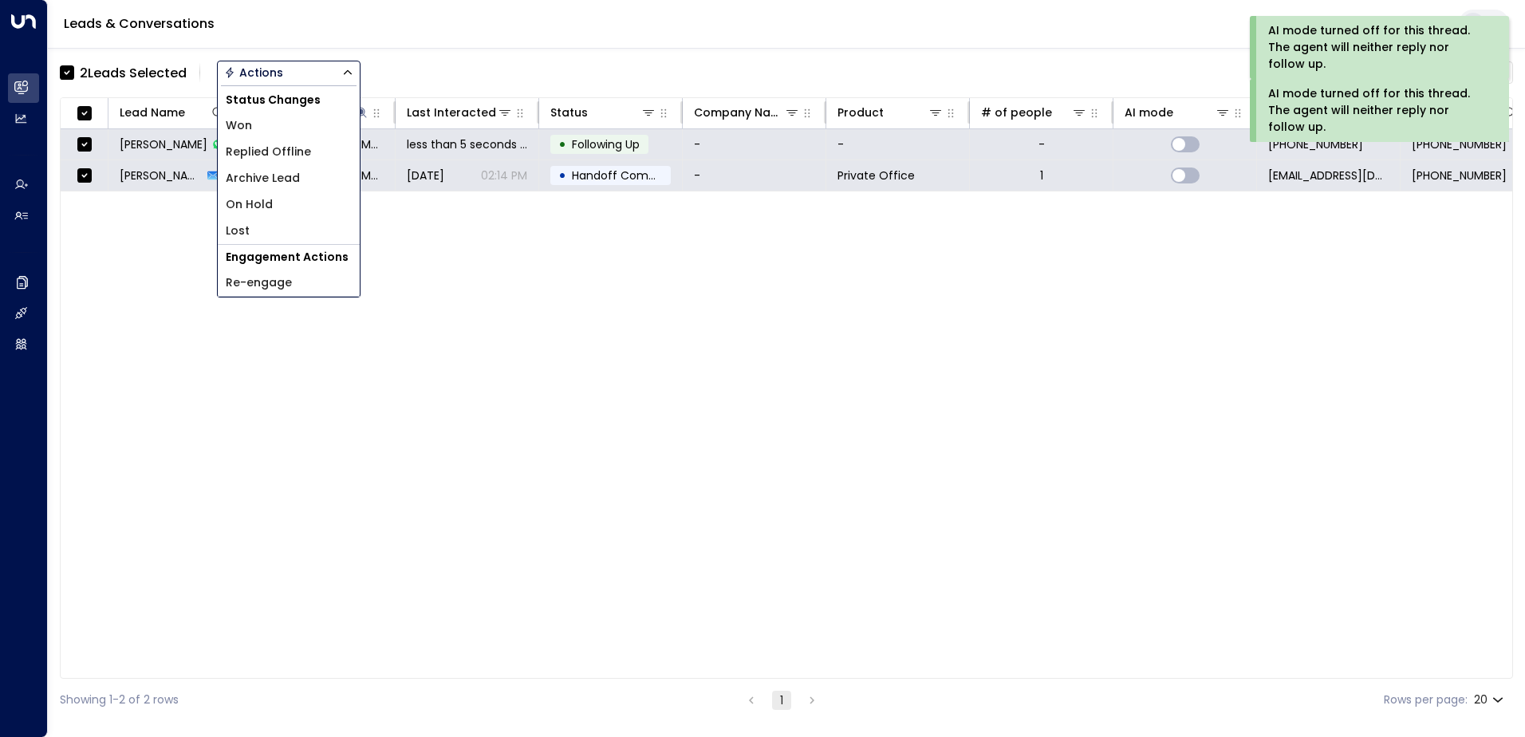
click at [276, 174] on span "Archive Lead" at bounding box center [263, 178] width 74 height 17
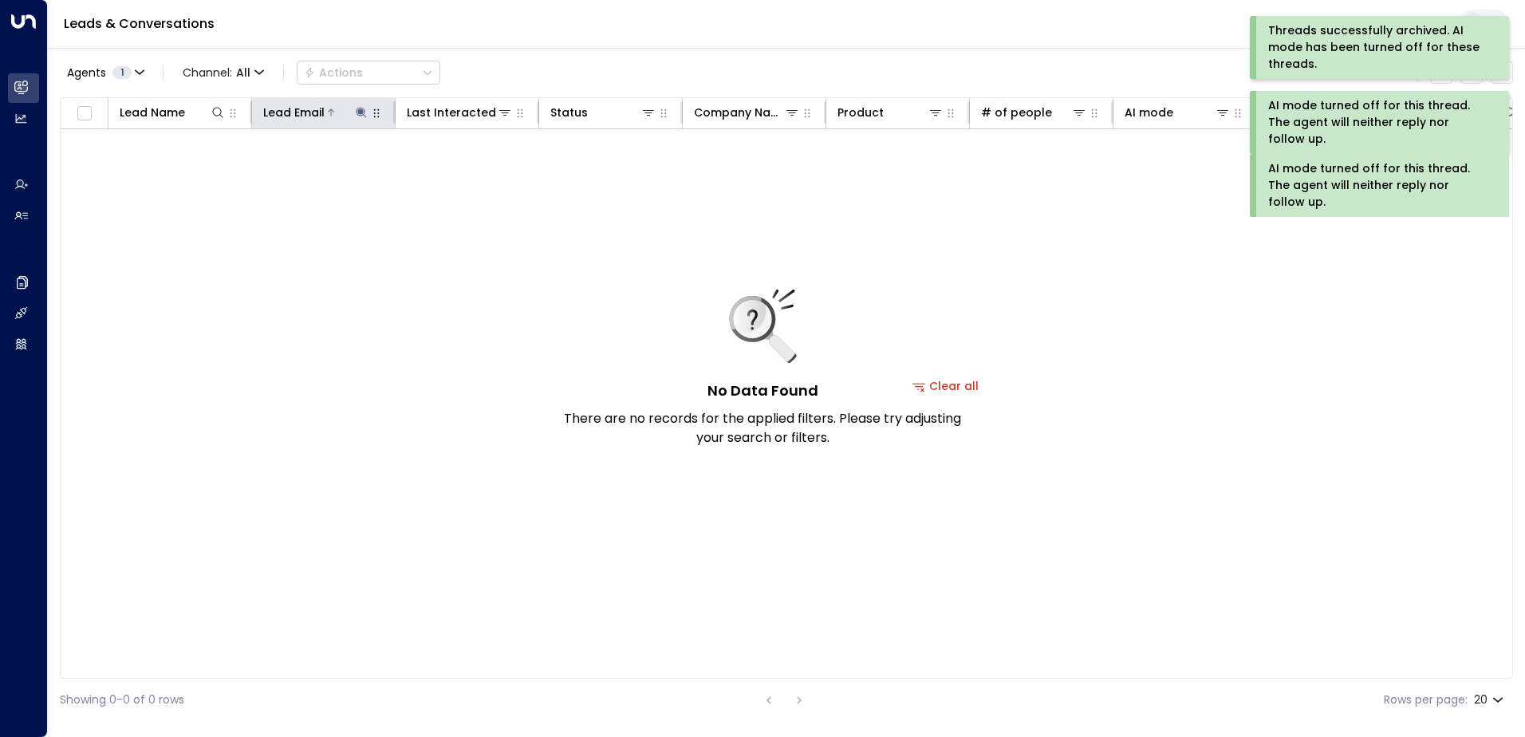
click at [361, 110] on icon at bounding box center [361, 112] width 10 height 10
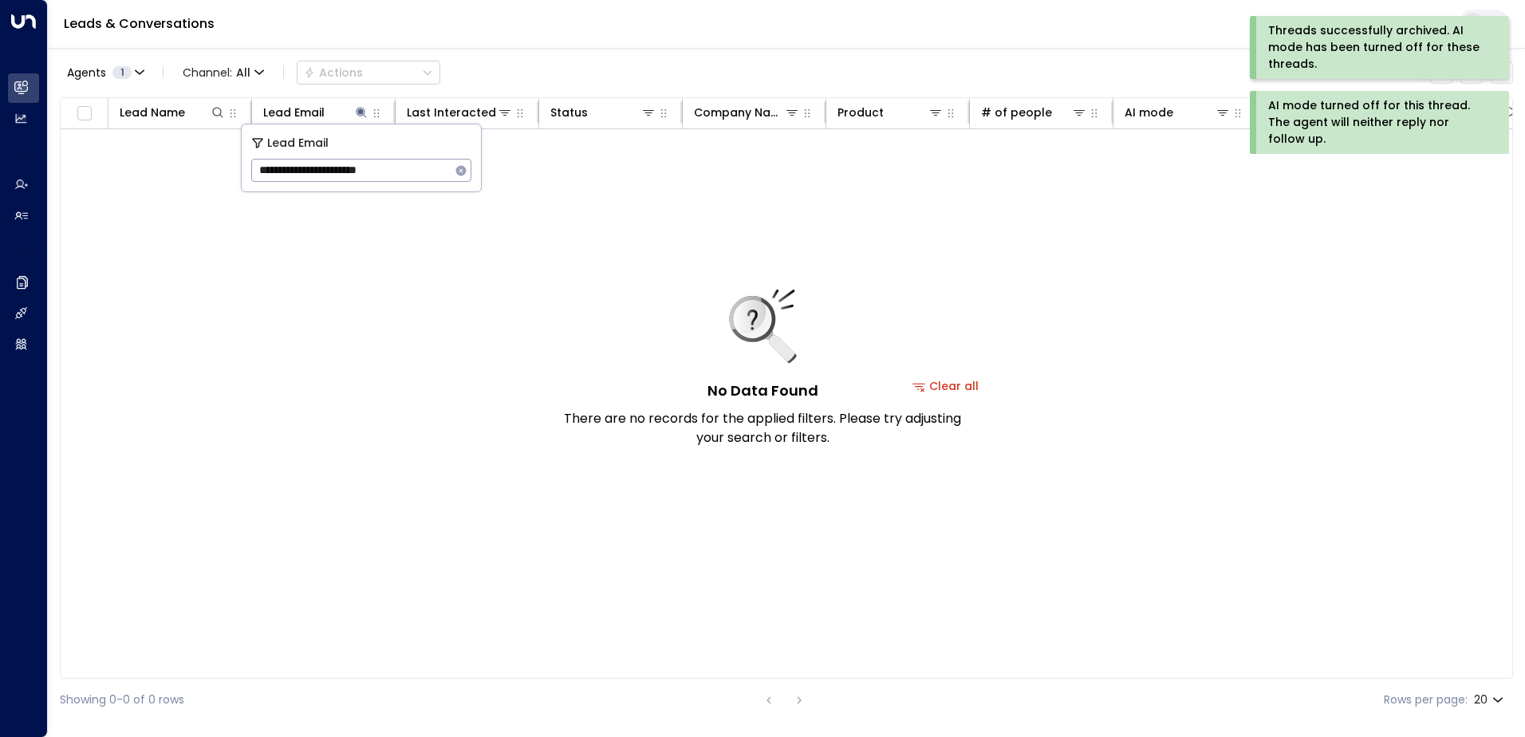
click at [455, 162] on button "button" at bounding box center [461, 170] width 21 height 21
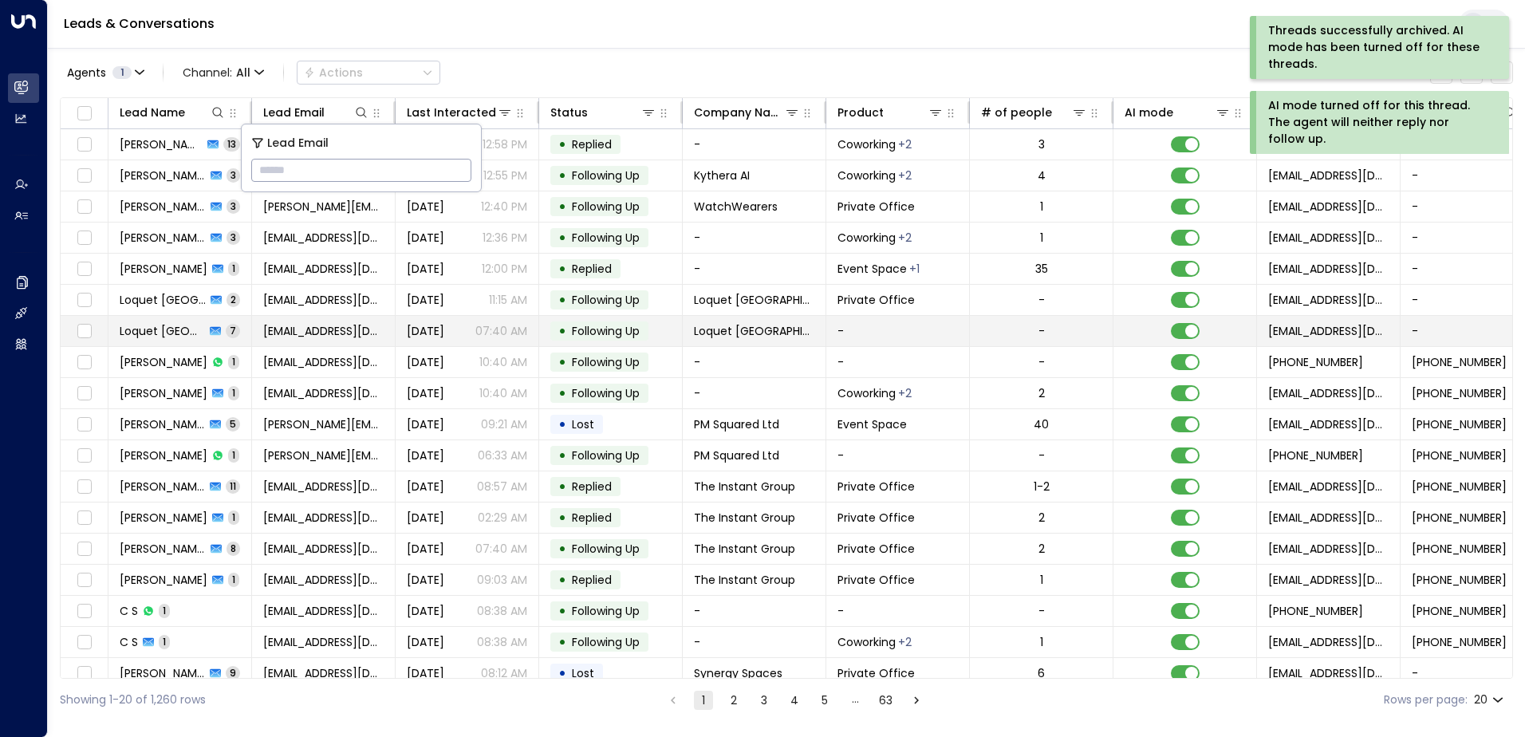
type input "**********"
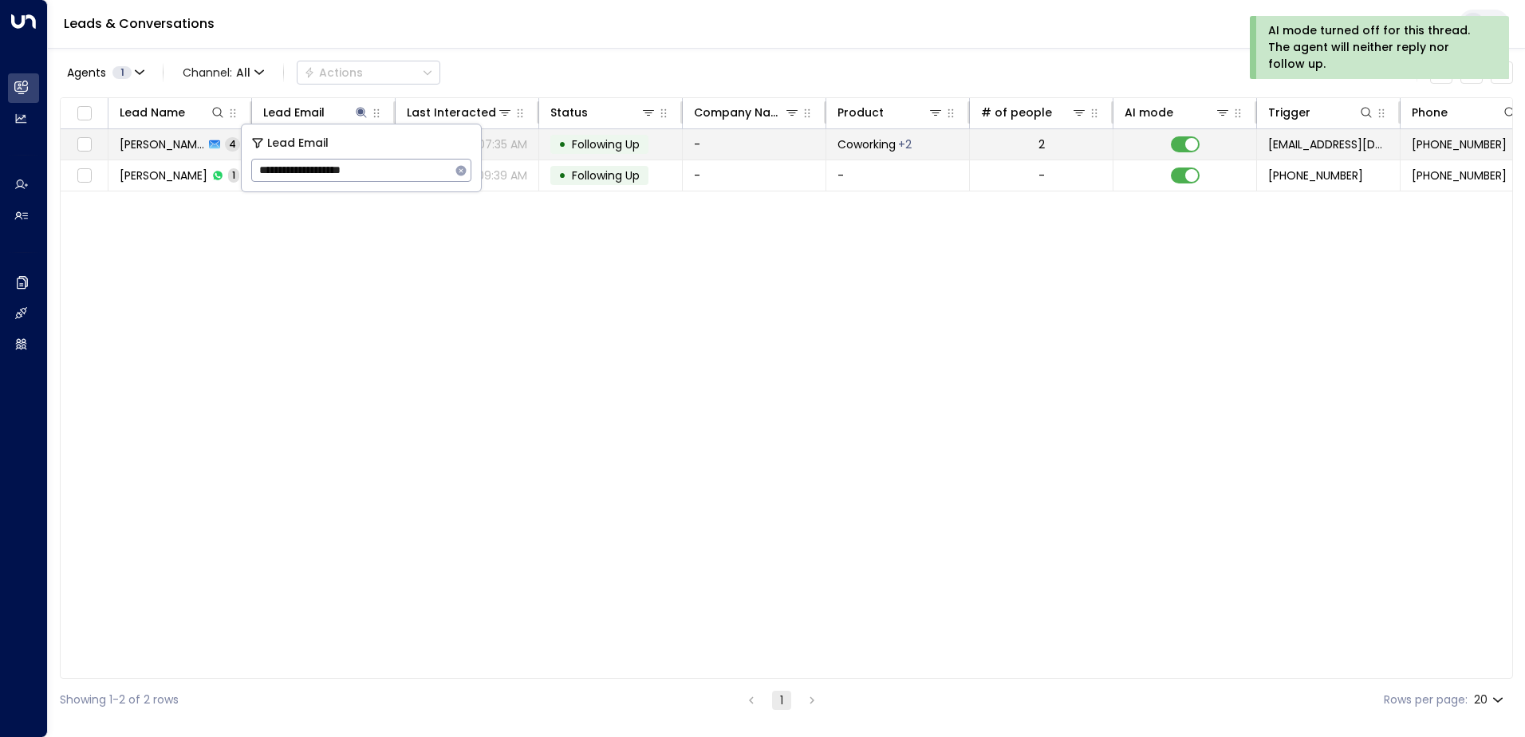
click at [589, 144] on span "Following Up" at bounding box center [606, 144] width 68 height 16
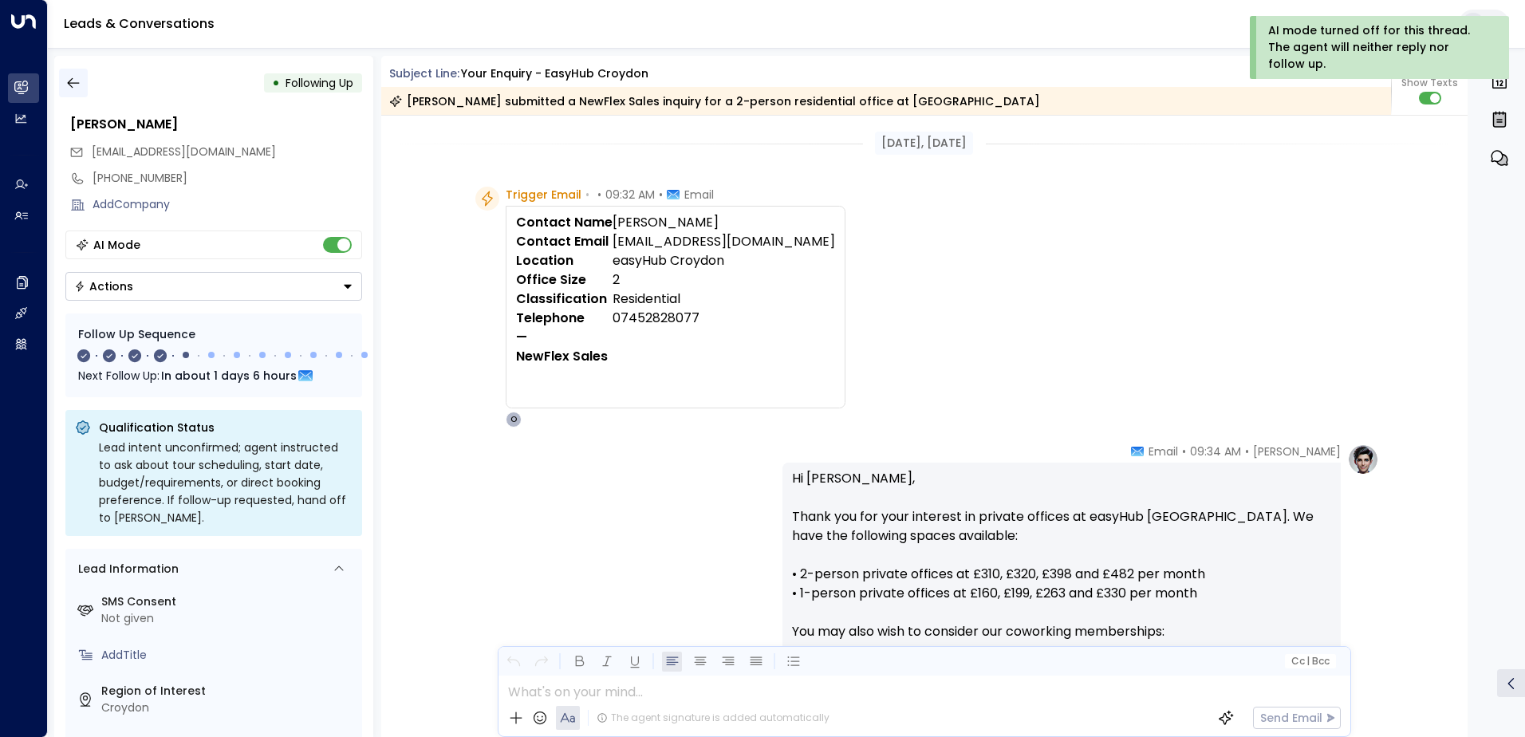
click at [73, 87] on icon "button" at bounding box center [73, 83] width 16 height 16
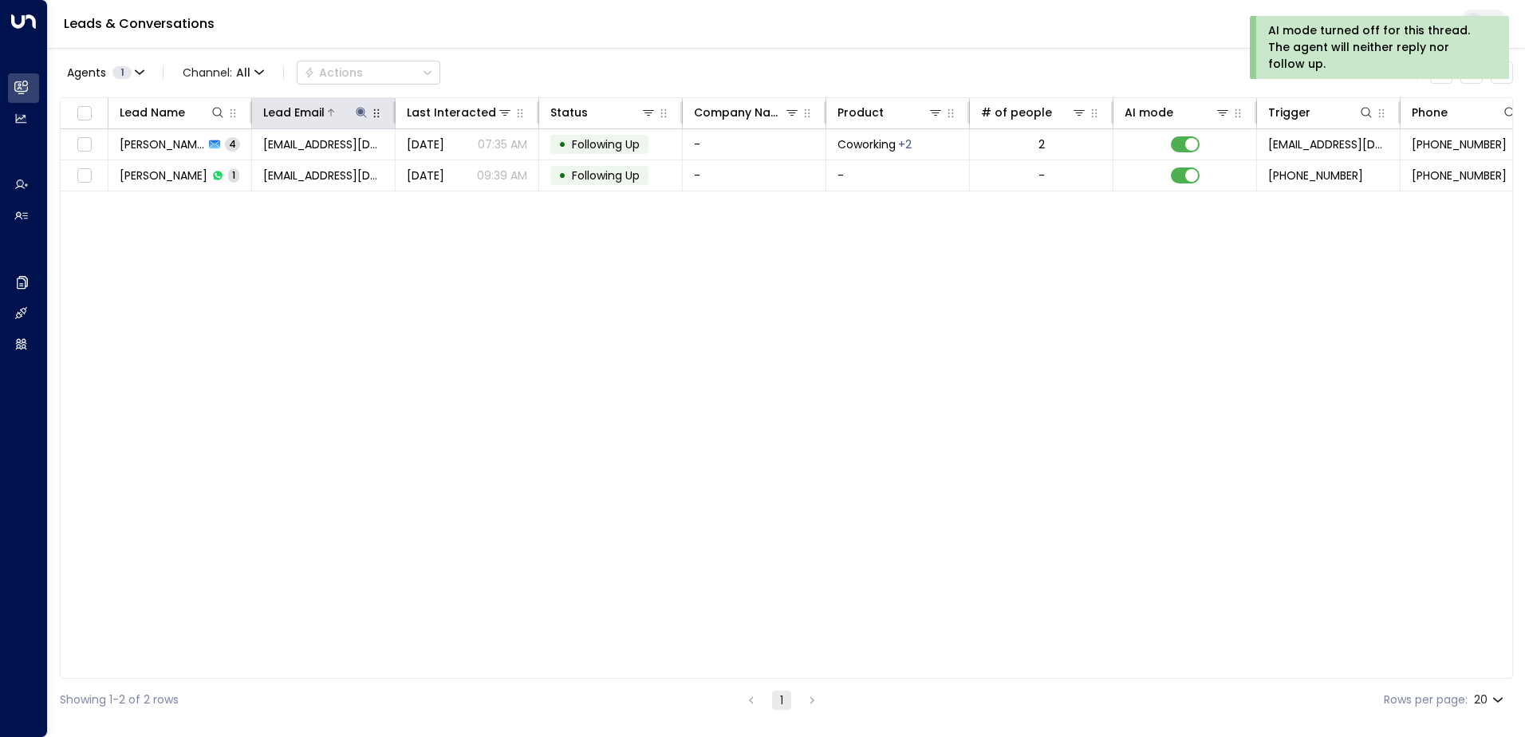
click at [360, 112] on icon at bounding box center [361, 112] width 10 height 10
click at [463, 172] on icon "button" at bounding box center [461, 170] width 10 height 10
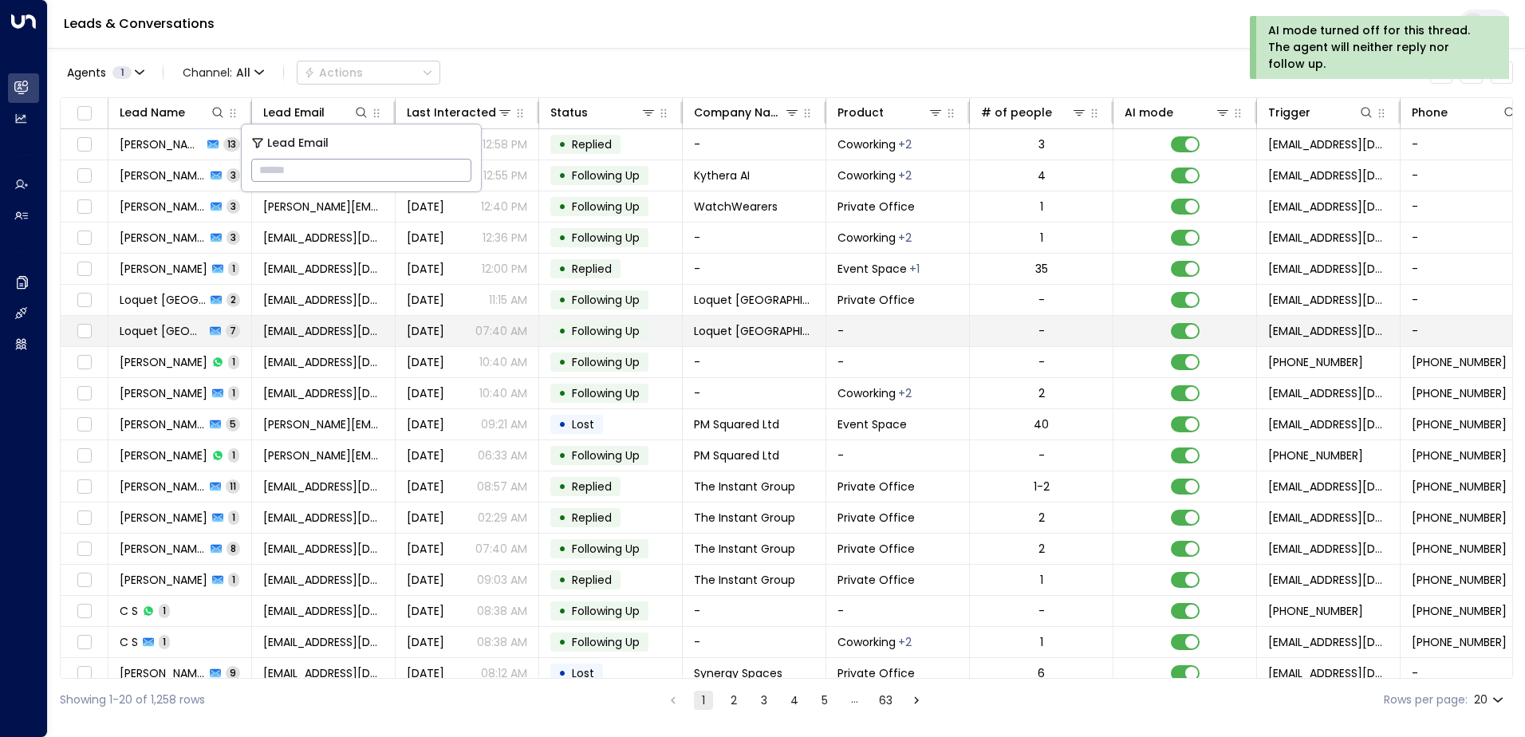
type input "**********"
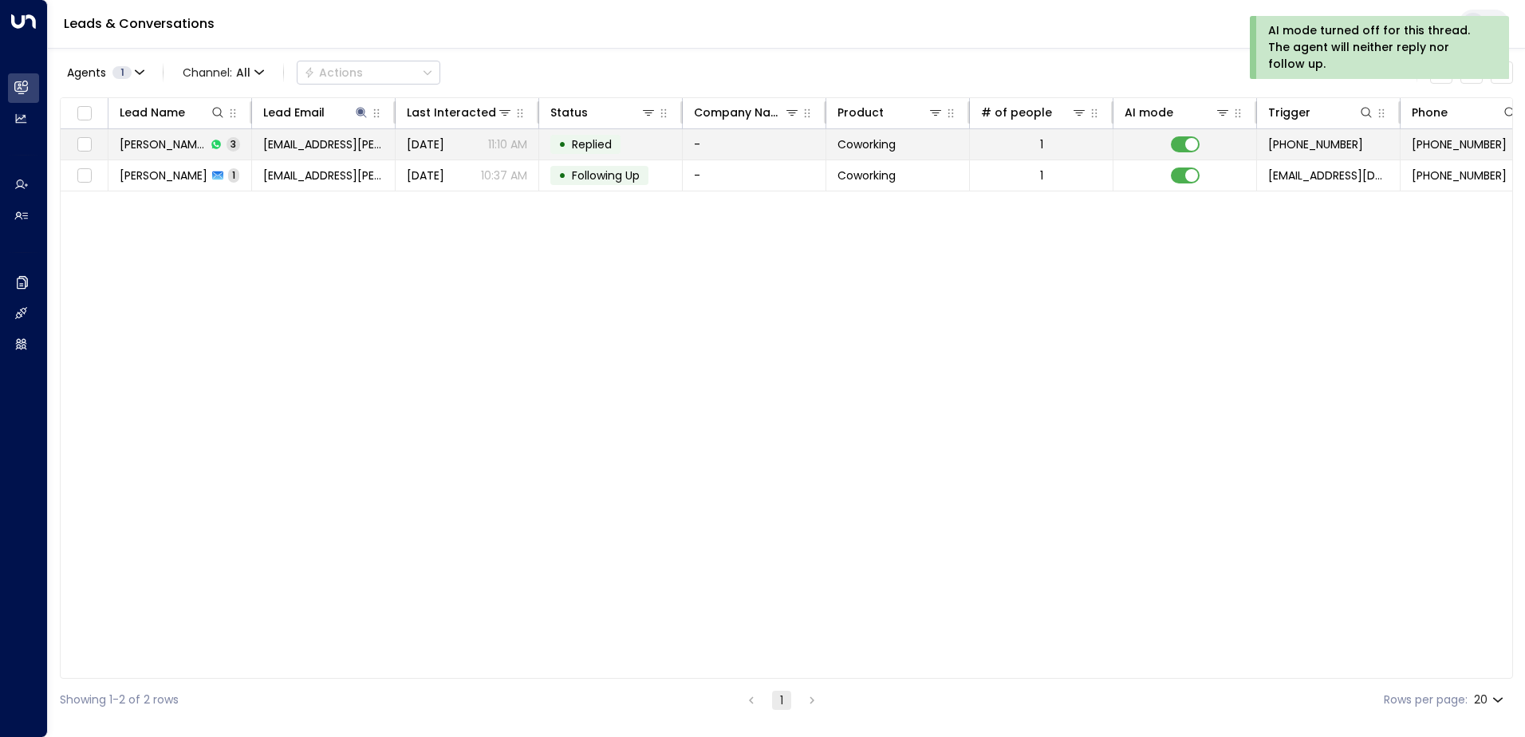
click at [605, 145] on span "Replied" at bounding box center [592, 144] width 40 height 16
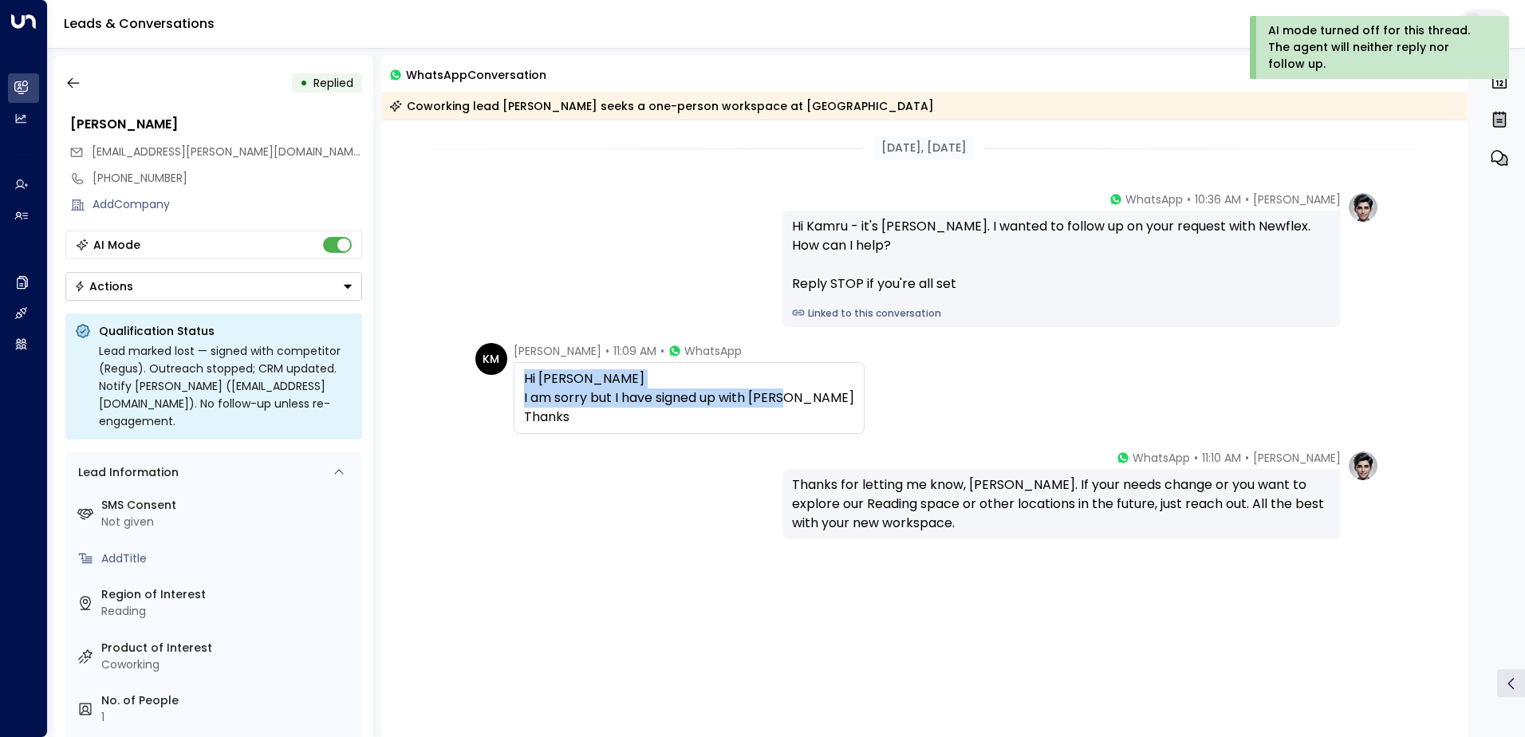
drag, startPoint x: 532, startPoint y: 375, endPoint x: 719, endPoint y: 420, distance: 192.1
click at [719, 420] on div "Hi [PERSON_NAME] I am sorry but I have signed up with [PERSON_NAME] Thanks" at bounding box center [689, 398] width 351 height 72
drag, startPoint x: 719, startPoint y: 420, endPoint x: 666, endPoint y: 406, distance: 54.6
copy div "Hi [PERSON_NAME] I am sorry but I have signed up with [PERSON_NAME] Thanks"
click at [69, 81] on icon "button" at bounding box center [73, 83] width 12 height 10
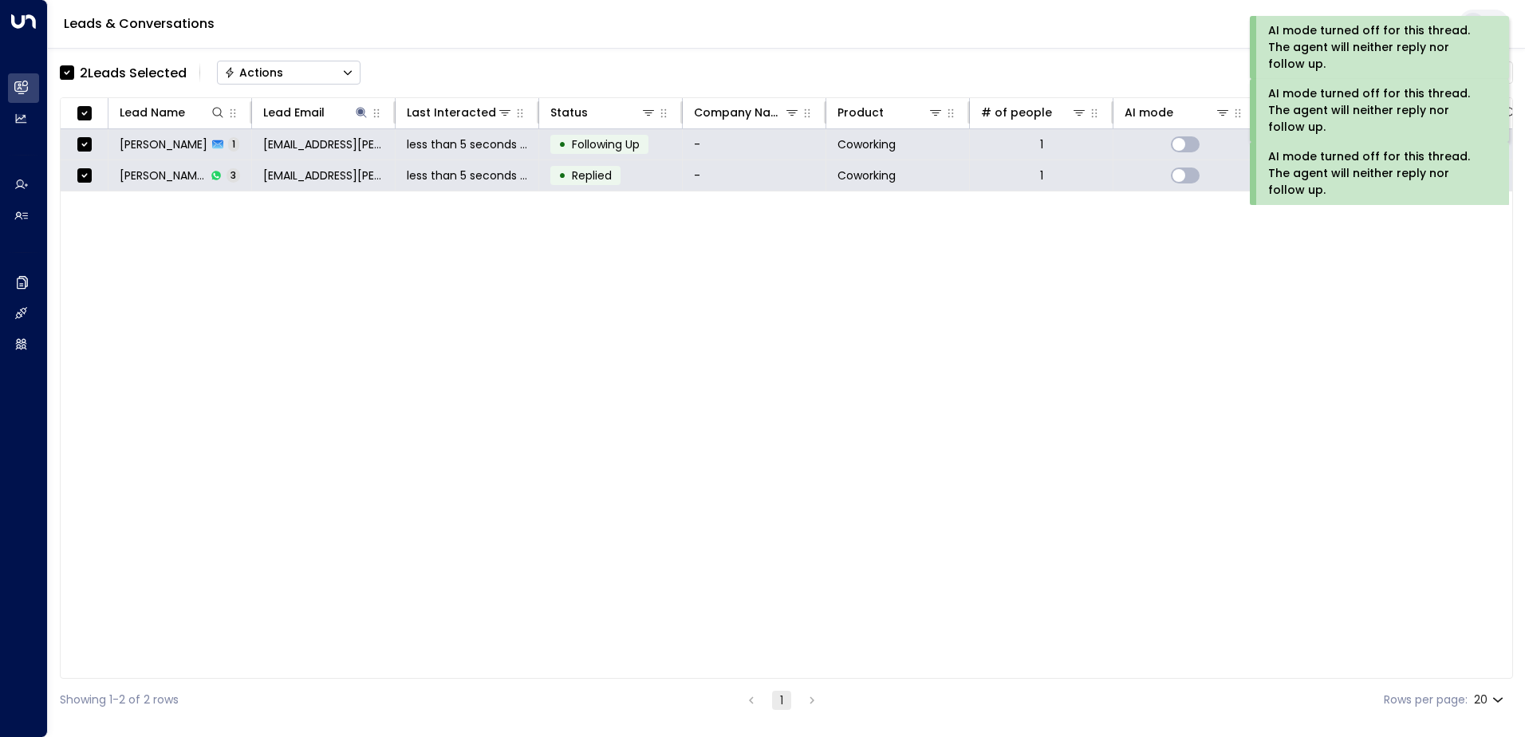
click at [257, 69] on div "Actions" at bounding box center [253, 72] width 59 height 14
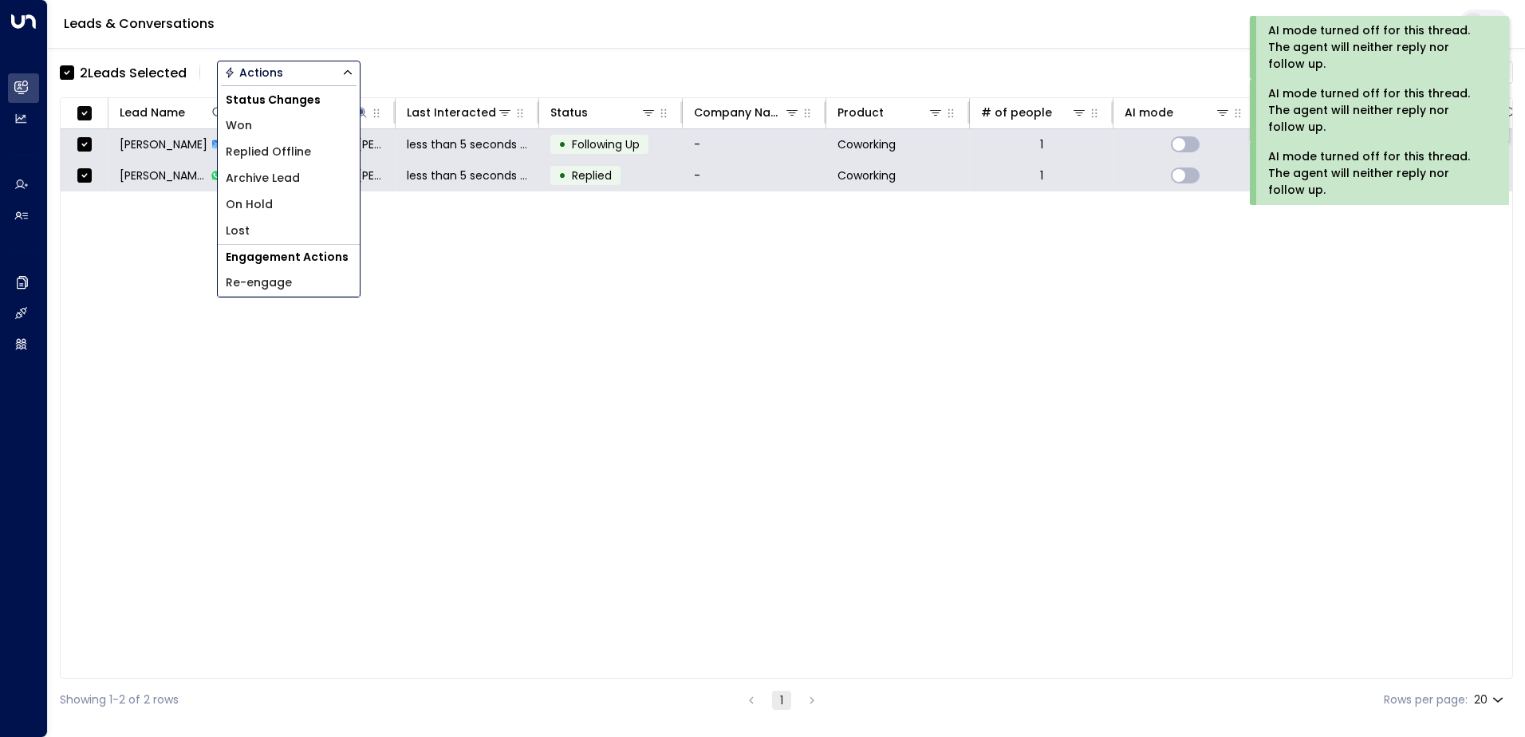
click at [278, 179] on span "Archive Lead" at bounding box center [263, 178] width 74 height 17
